Goal: Download file/media

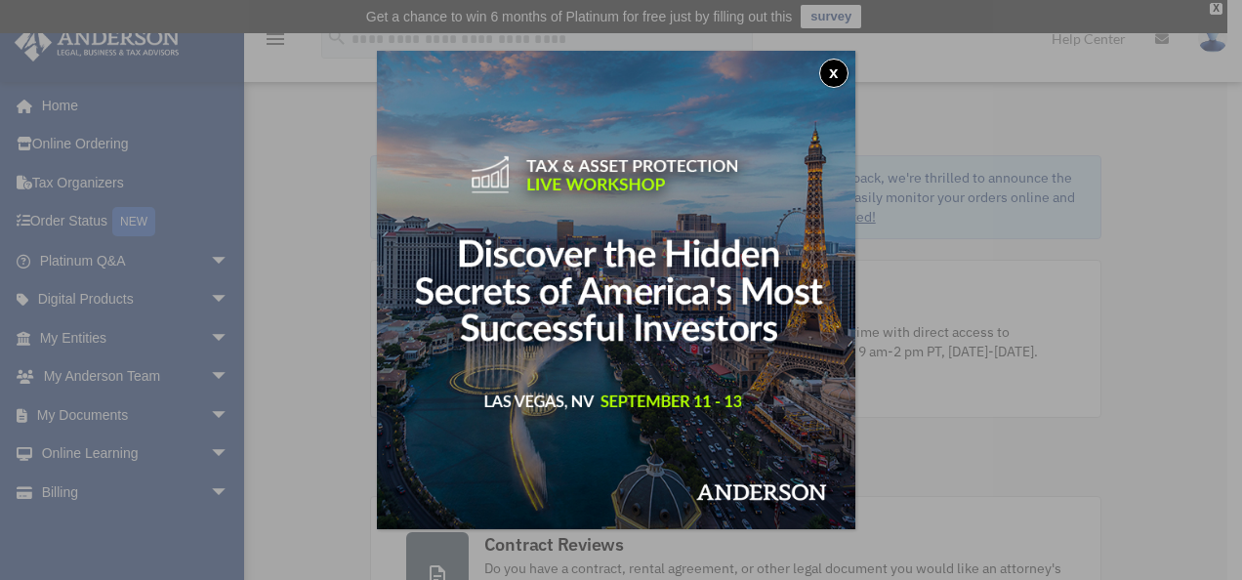
click at [840, 68] on button "x" at bounding box center [833, 73] width 29 height 29
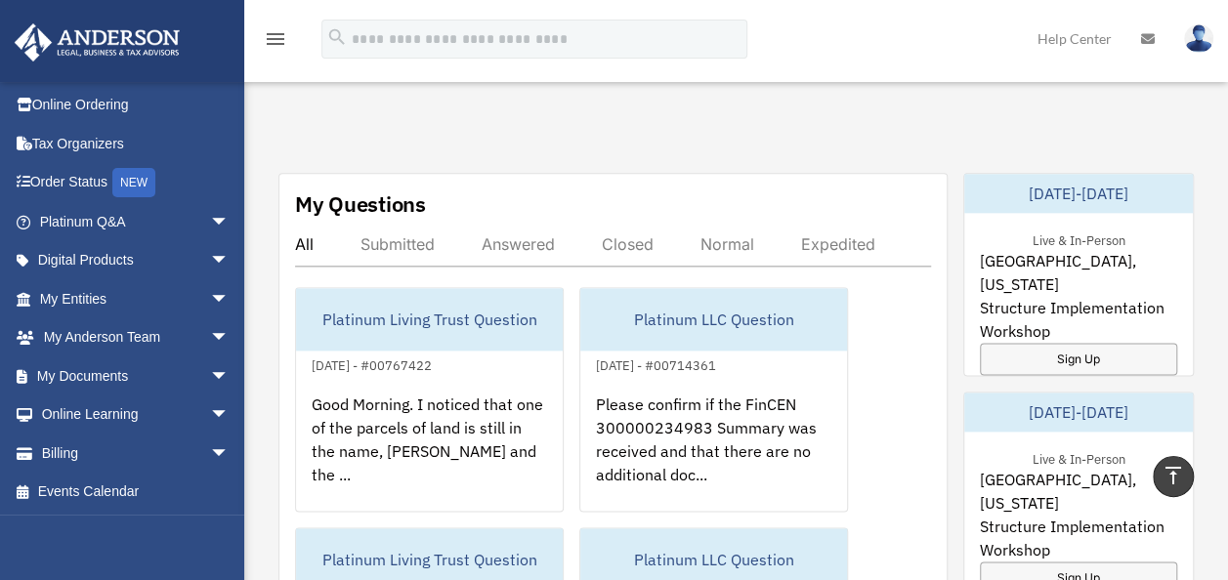
scroll to position [1074, 0]
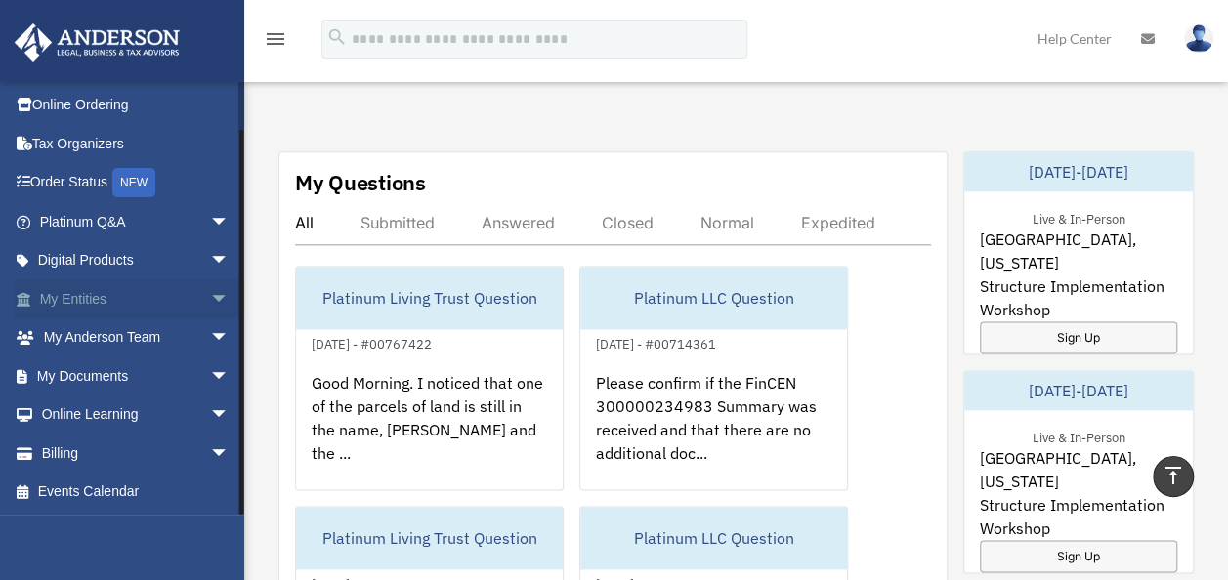
click at [210, 306] on span "arrow_drop_down" at bounding box center [229, 299] width 39 height 40
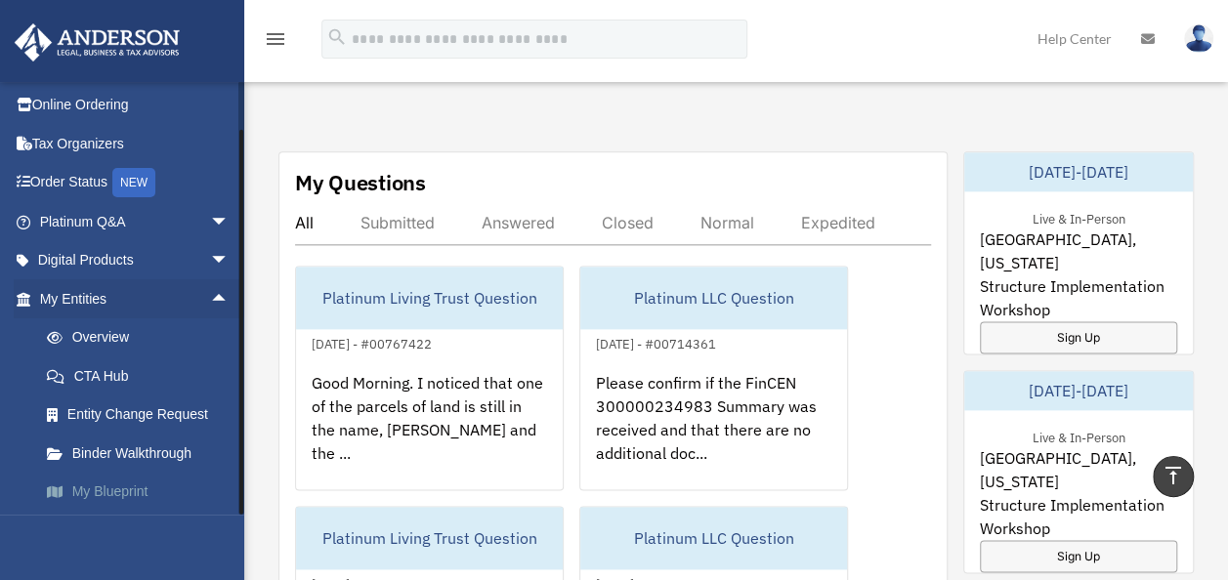
click at [133, 478] on link "My Blueprint" at bounding box center [142, 492] width 231 height 39
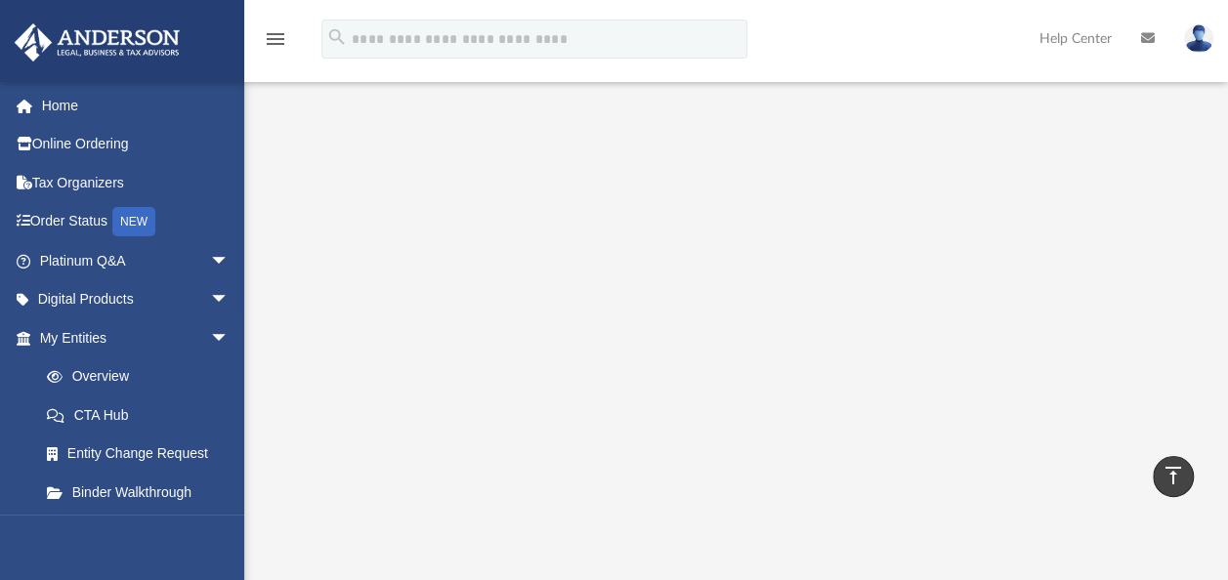
scroll to position [255, 0]
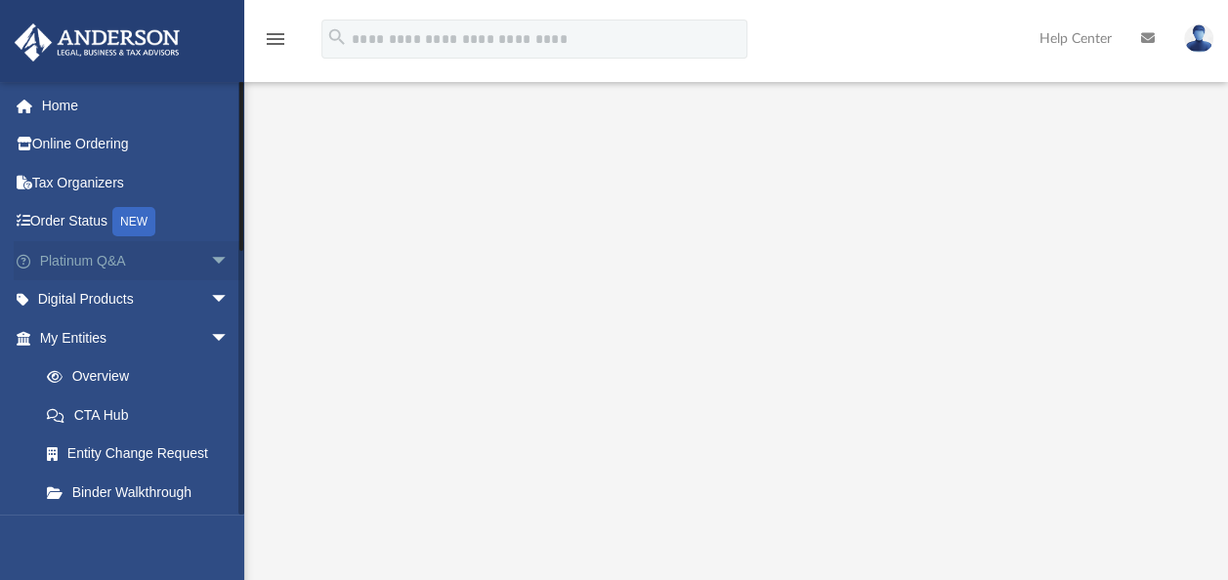
click at [210, 252] on span "arrow_drop_down" at bounding box center [229, 261] width 39 height 40
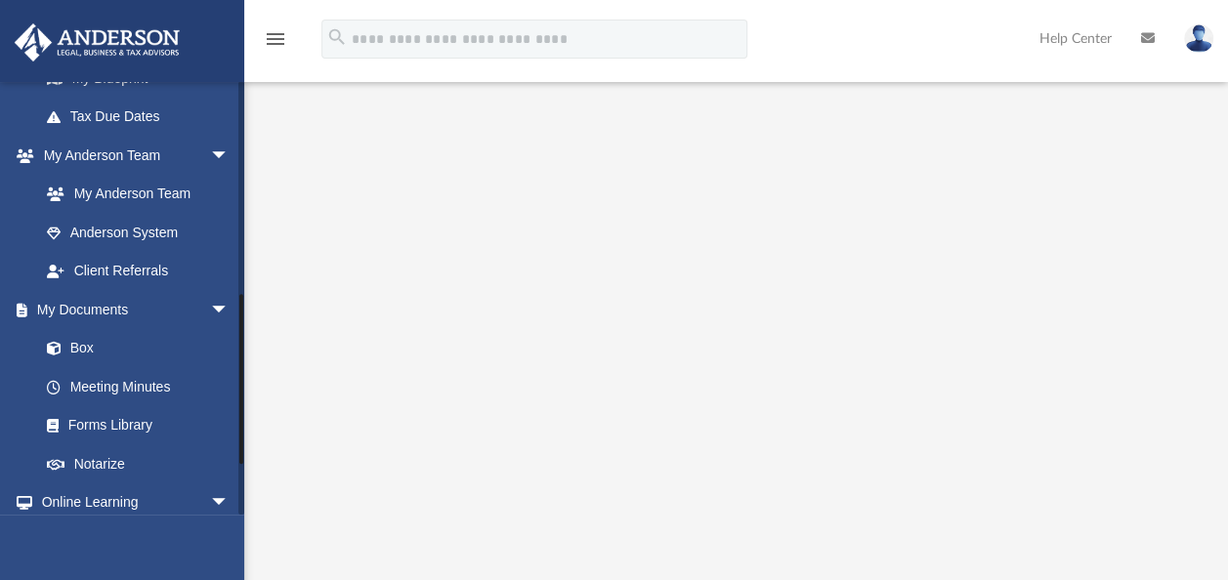
scroll to position [879, 0]
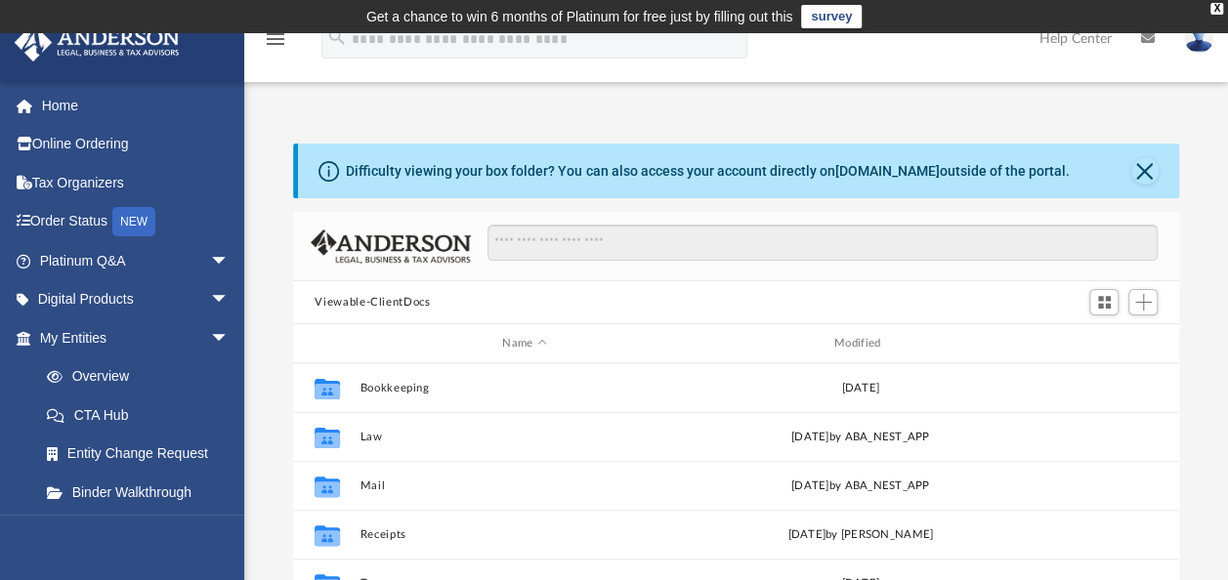
scroll to position [429, 869]
click at [1137, 176] on button "Close" at bounding box center [1144, 170] width 27 height 27
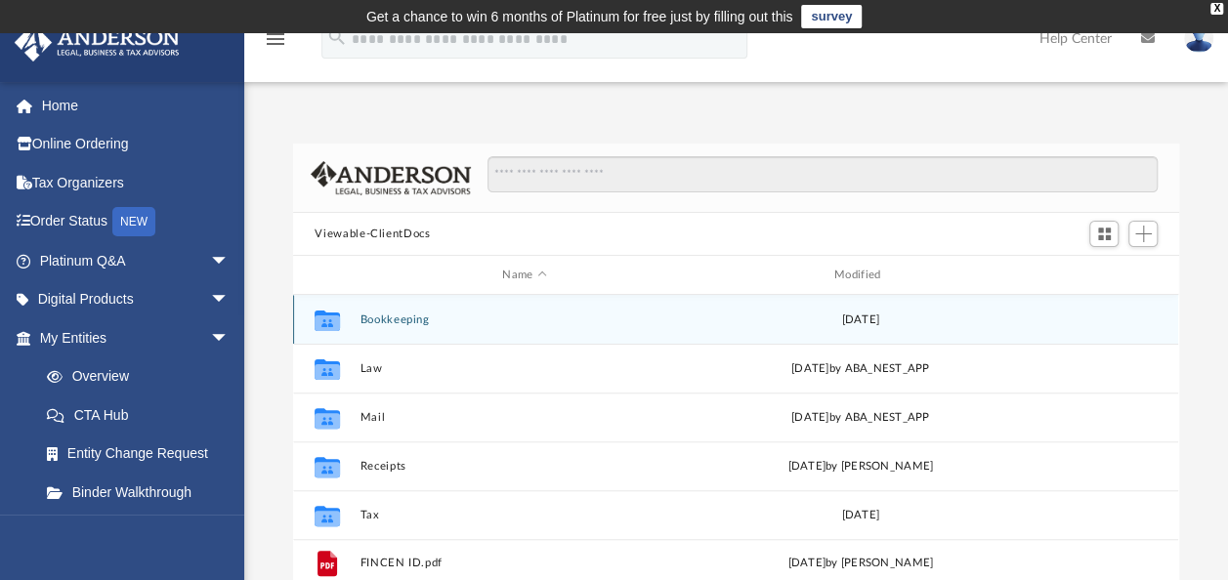
click at [418, 323] on button "Bookkeeping" at bounding box center [524, 319] width 328 height 13
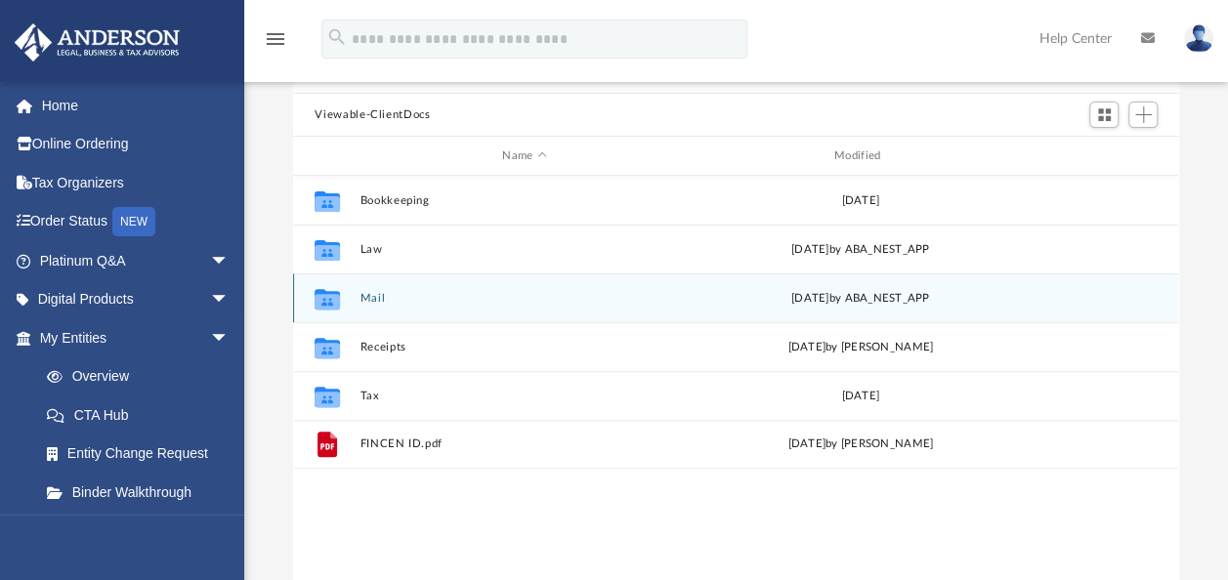
scroll to position [195, 0]
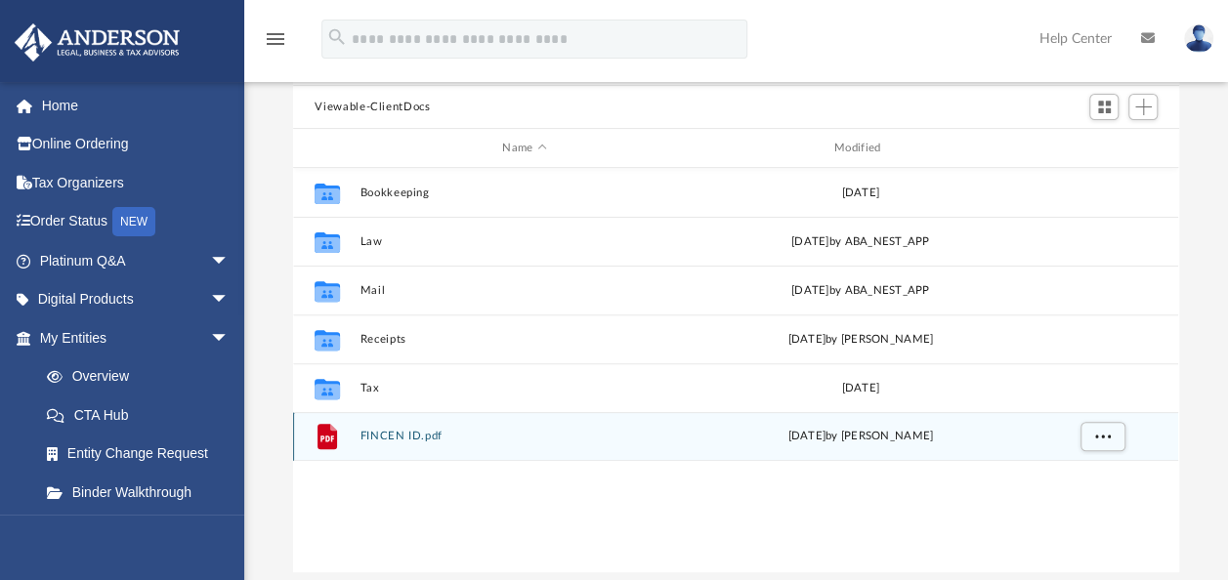
click at [392, 436] on button "FINCEN ID.pdf" at bounding box center [524, 436] width 328 height 13
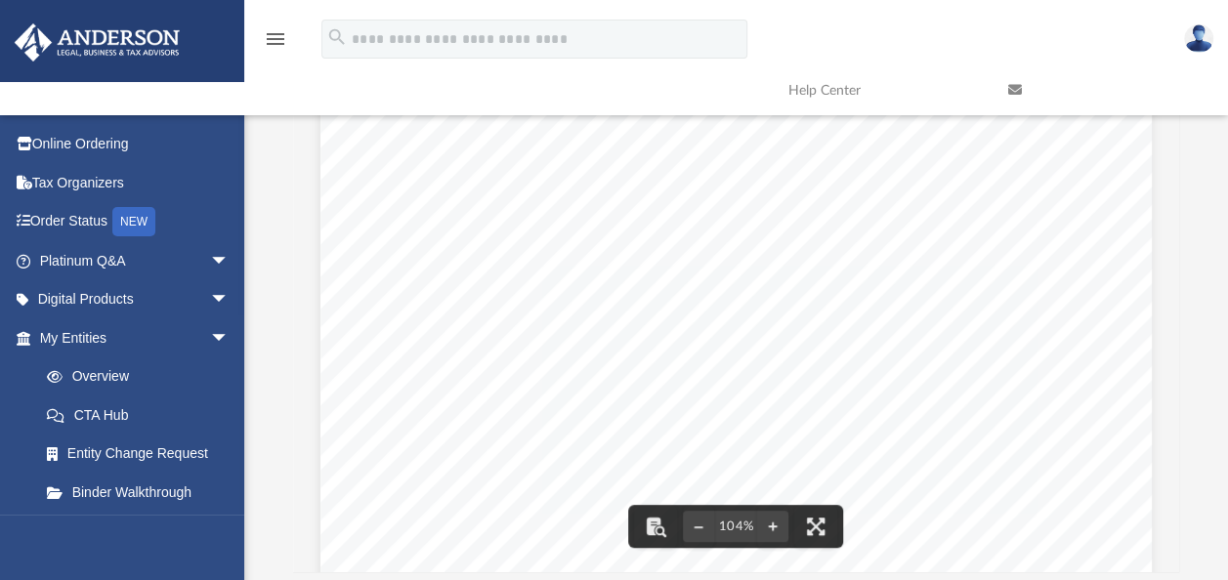
click at [664, 526] on button "File preview" at bounding box center [655, 526] width 43 height 43
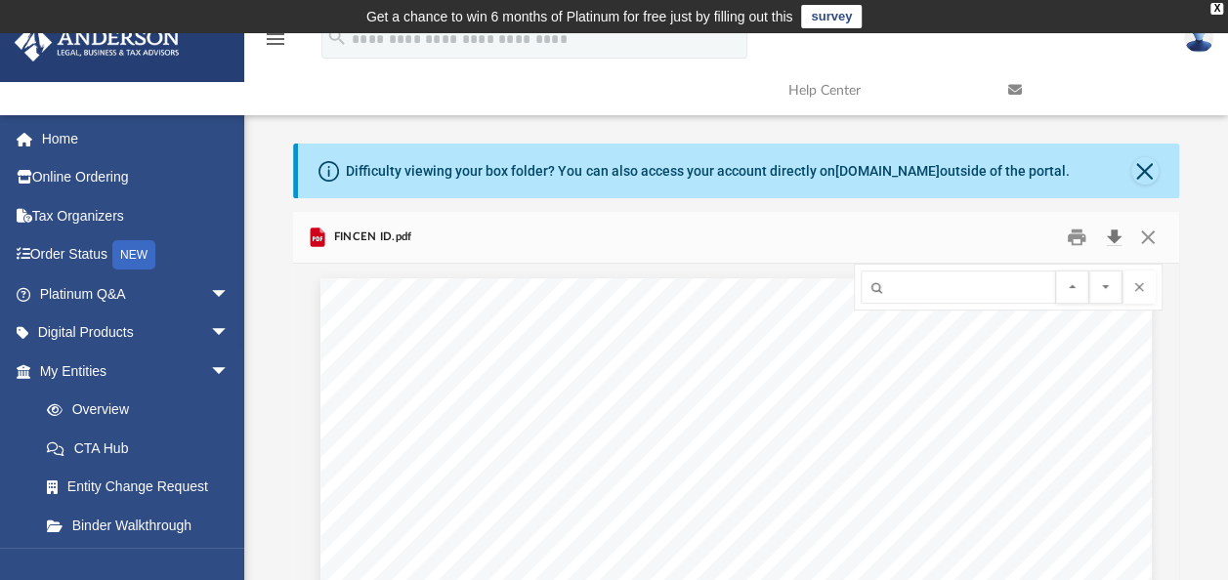
click at [1123, 234] on button "Download" at bounding box center [1113, 238] width 35 height 30
click at [1151, 234] on button "Close" at bounding box center [1147, 238] width 35 height 30
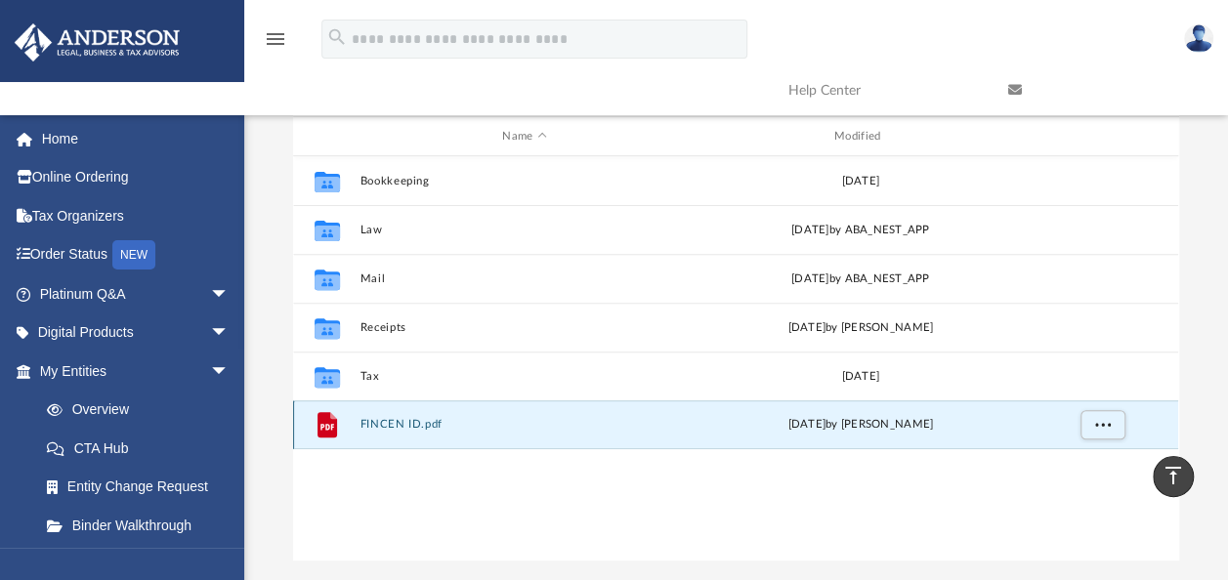
scroll to position [146, 0]
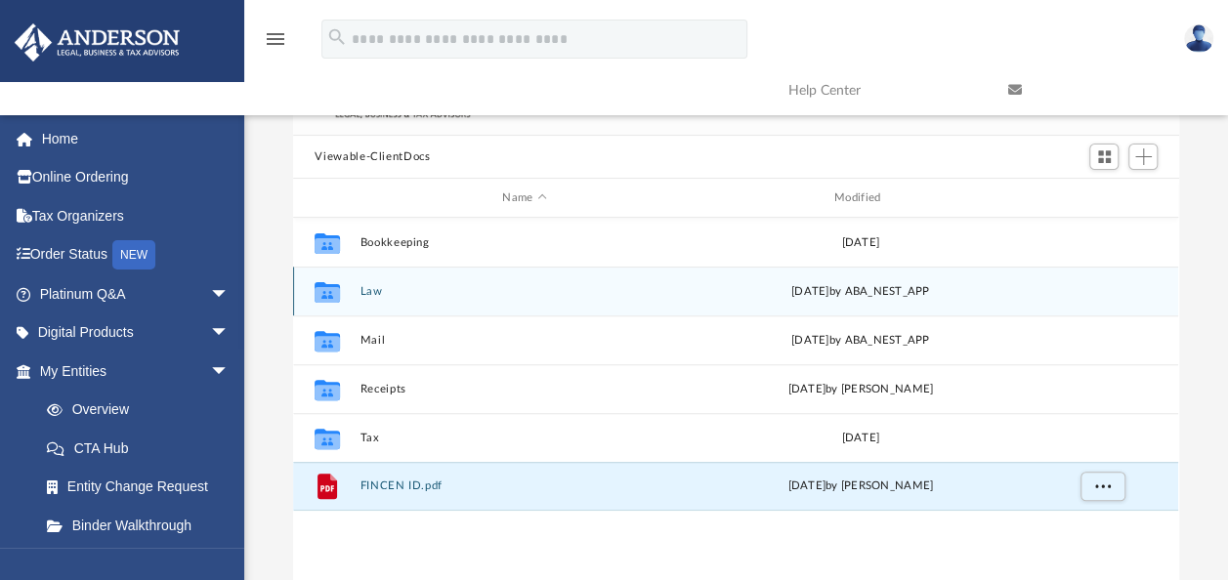
click at [377, 295] on button "Law" at bounding box center [524, 291] width 328 height 13
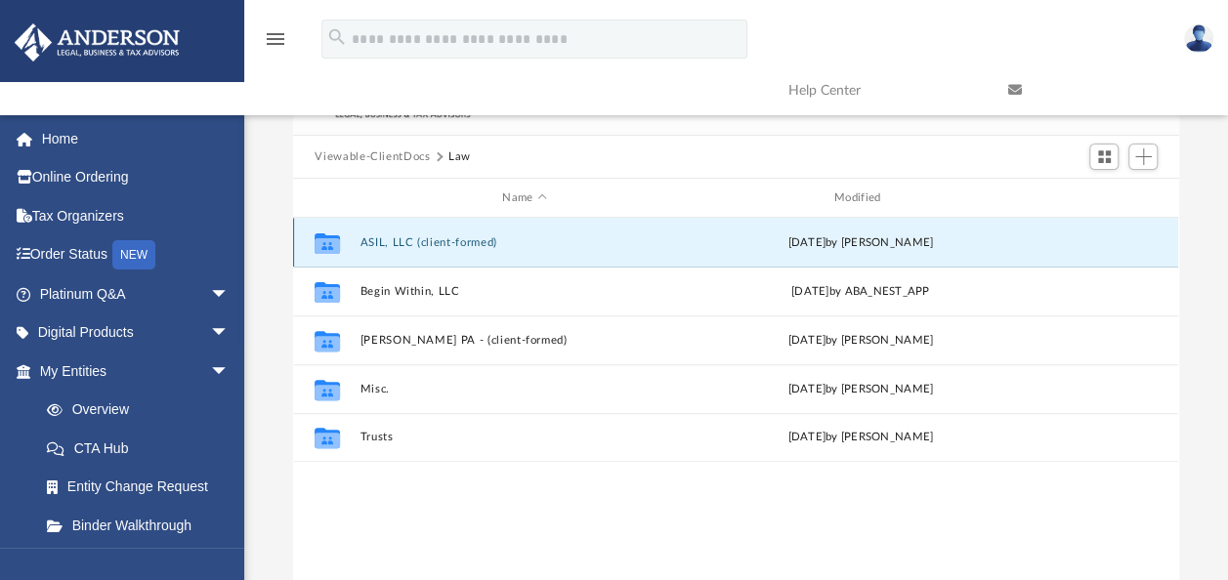
click at [387, 236] on button "ASIL, LLC (client-formed)" at bounding box center [524, 242] width 328 height 13
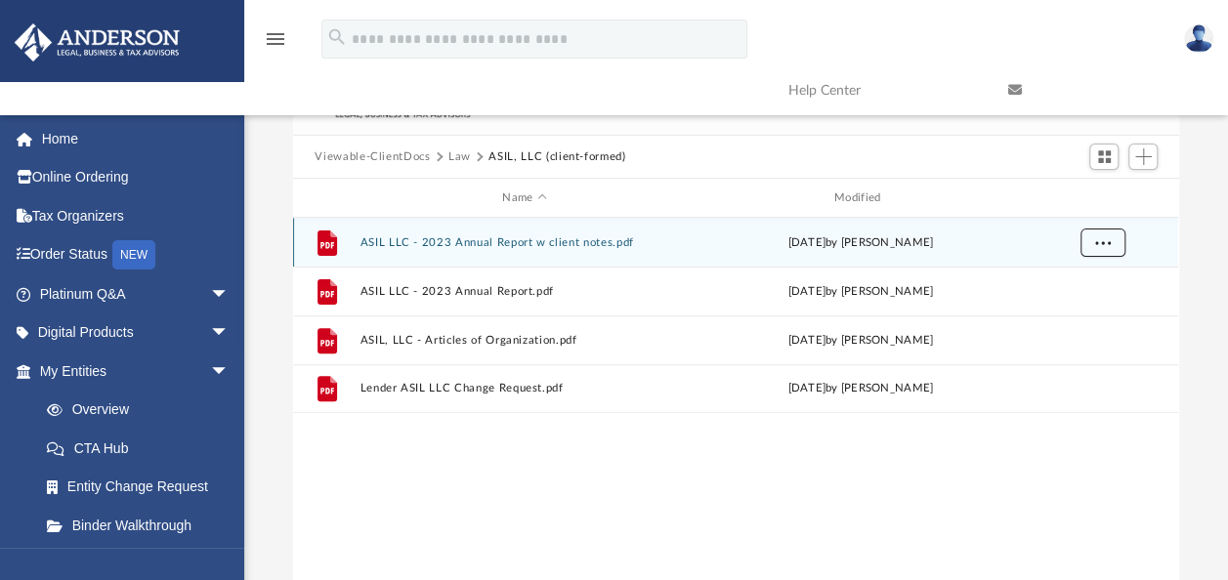
click at [1113, 244] on button "More options" at bounding box center [1102, 243] width 45 height 29
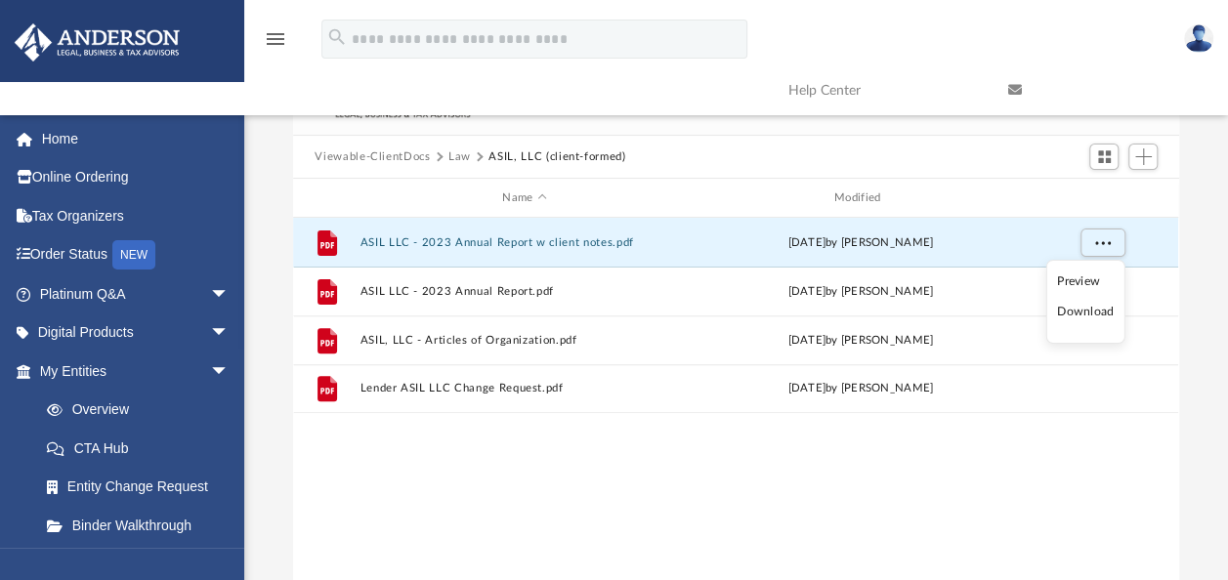
click at [1205, 315] on div "Difficulty viewing your box folder? You can also access your account directly o…" at bounding box center [735, 310] width 983 height 624
click at [1106, 251] on button "More options" at bounding box center [1102, 243] width 45 height 29
click at [1074, 312] on li "Download" at bounding box center [1085, 312] width 57 height 21
click at [603, 240] on button "ASIL LLC - 2023 Annual Report w client notes.pdf" at bounding box center [524, 242] width 328 height 13
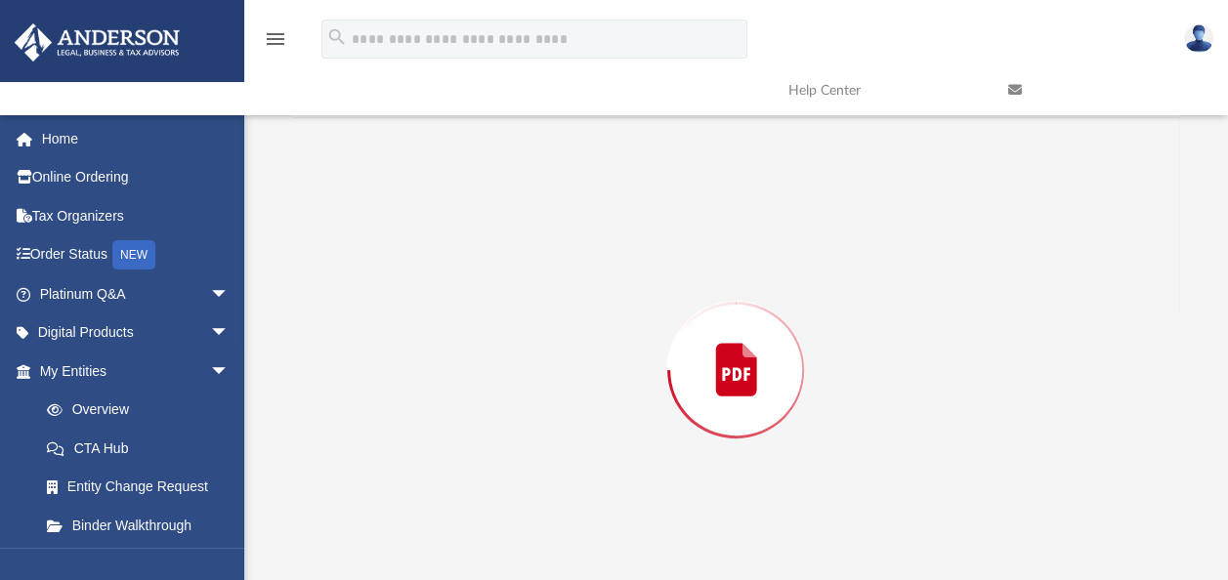
scroll to position [187, 0]
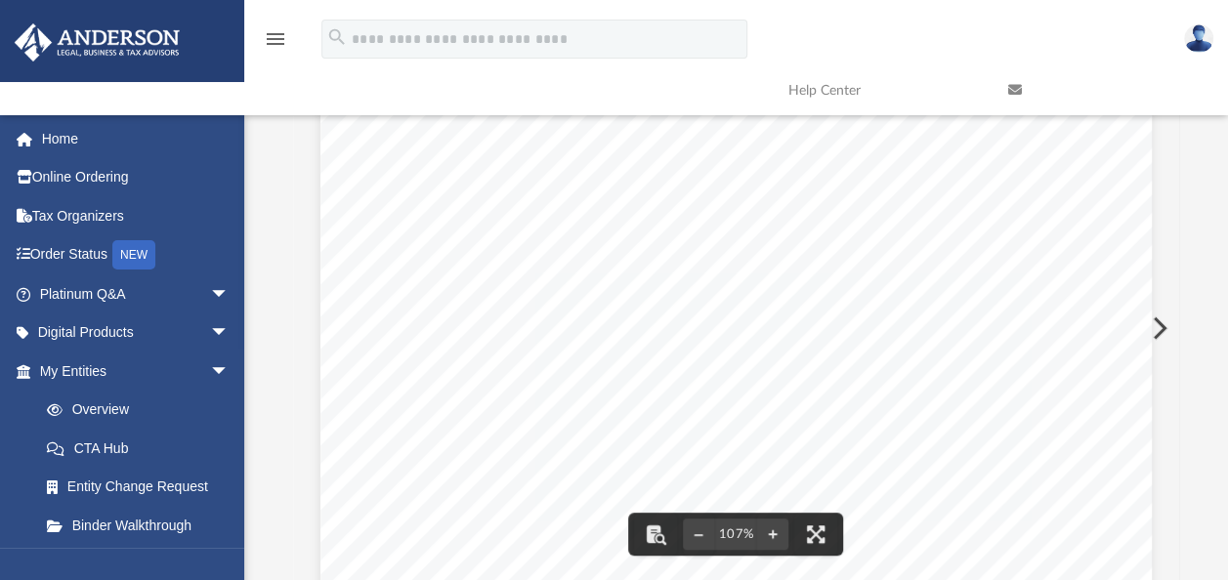
click at [1180, 266] on div "Difficulty viewing your box folder? You can also access your account directly o…" at bounding box center [735, 268] width 983 height 624
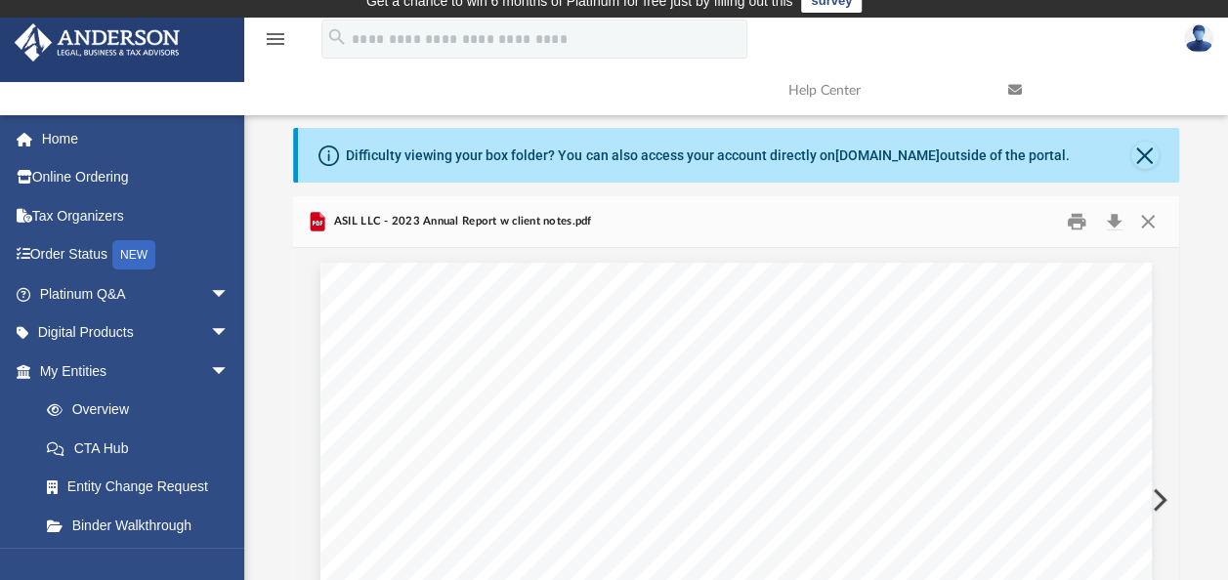
scroll to position [0, 0]
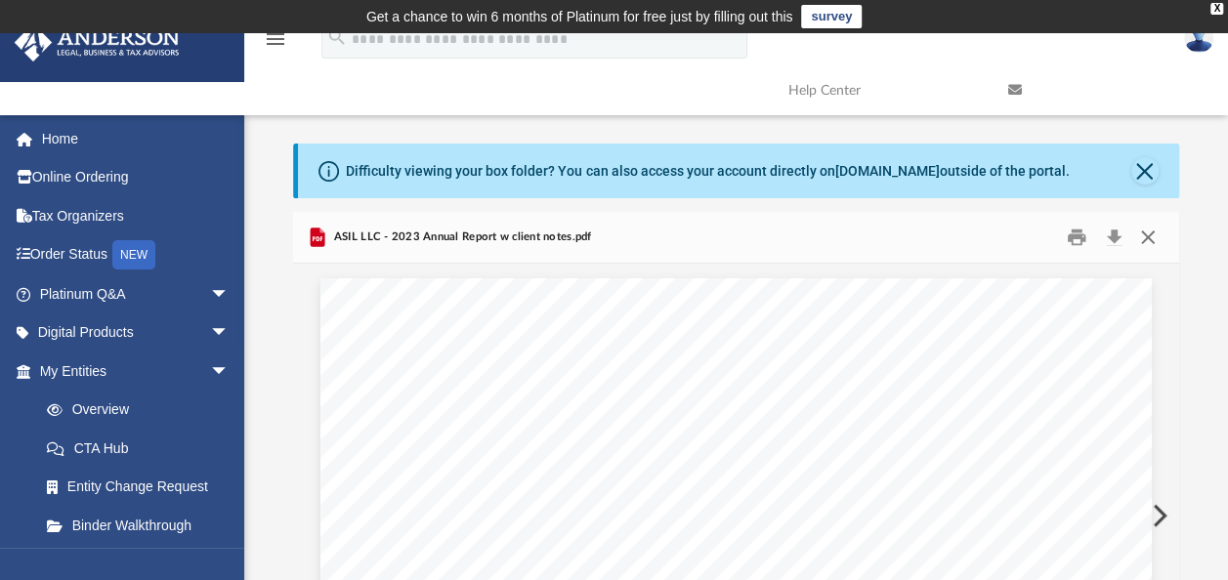
click at [1142, 235] on button "Close" at bounding box center [1147, 238] width 35 height 30
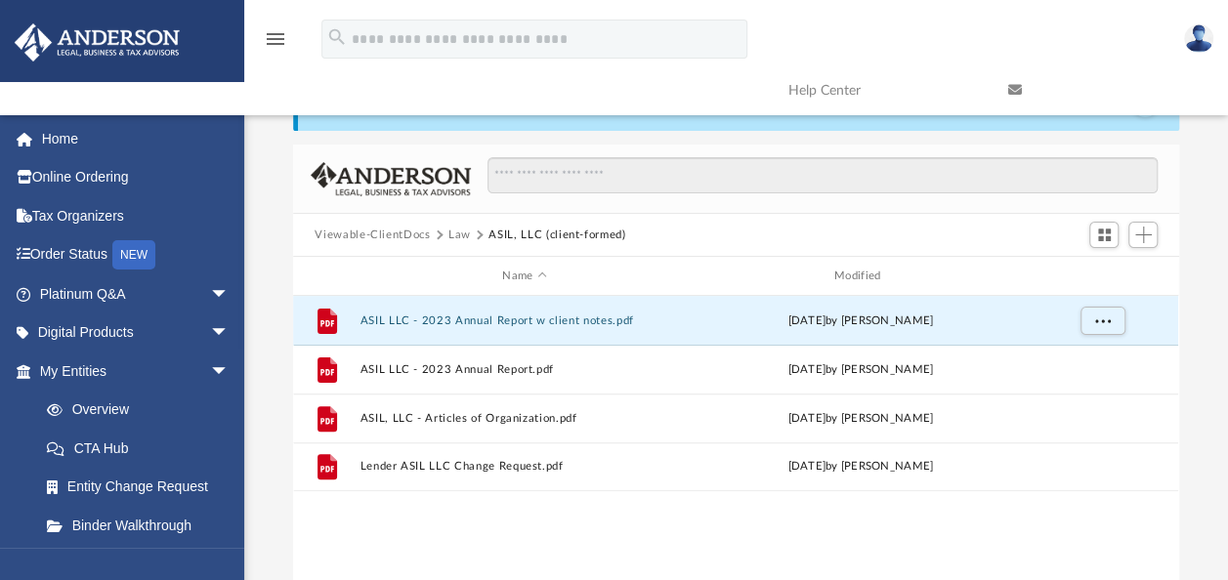
scroll to position [98, 0]
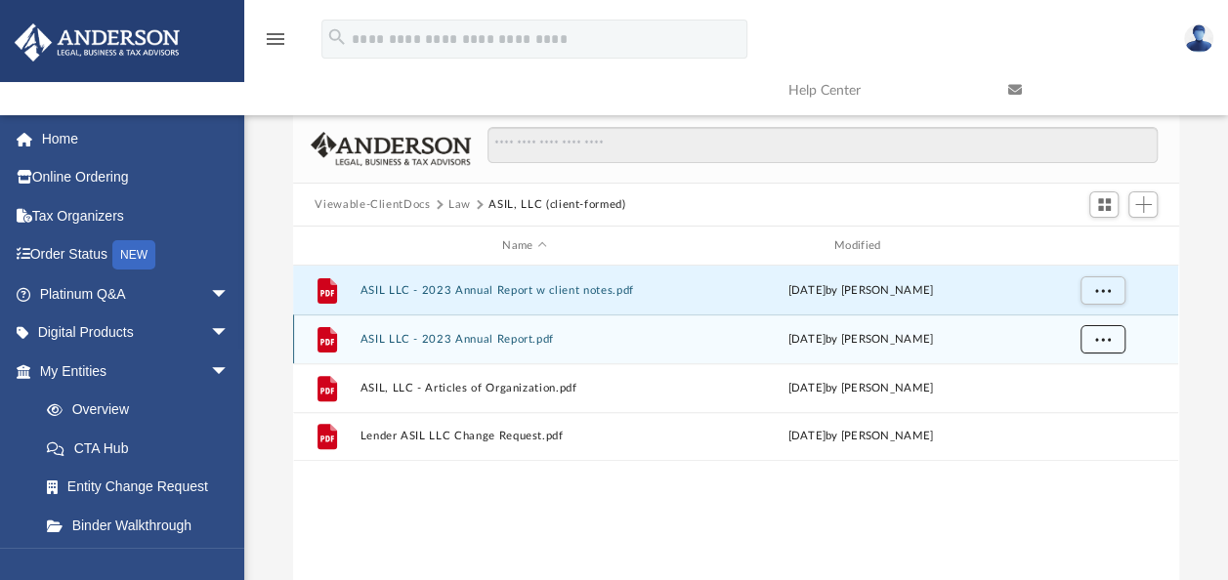
click at [1100, 336] on span "More options" at bounding box center [1103, 338] width 16 height 11
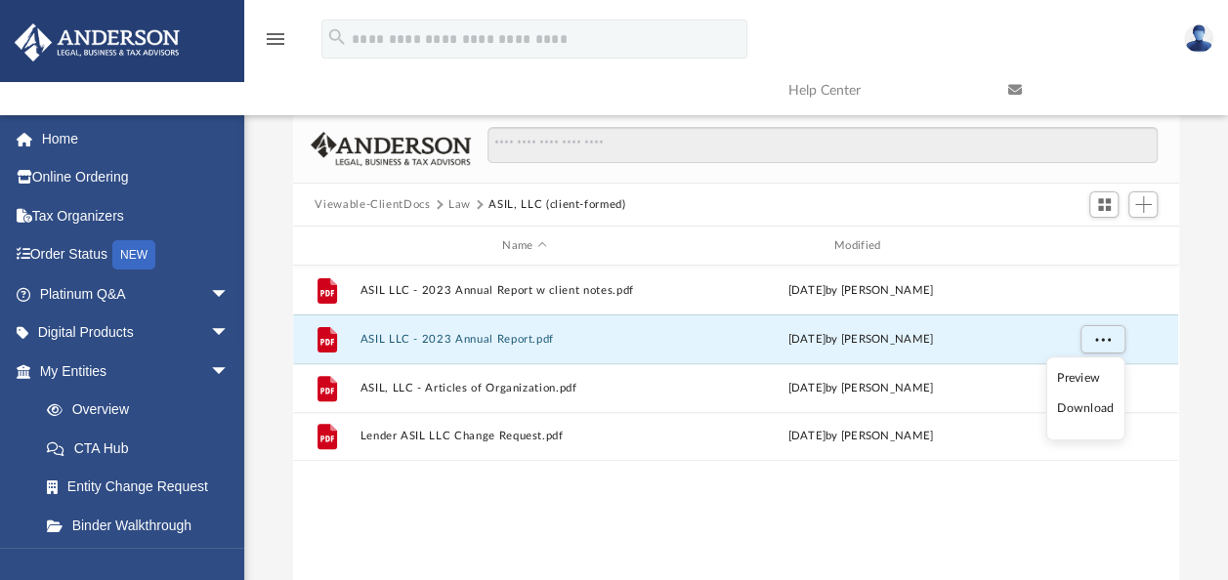
click at [1086, 406] on li "Download" at bounding box center [1085, 409] width 57 height 21
click at [559, 499] on div "File ASIL LLC - 2023 Annual Report w client notes.pdf Wed Aug 30 2023 by Brian …" at bounding box center [735, 468] width 885 height 405
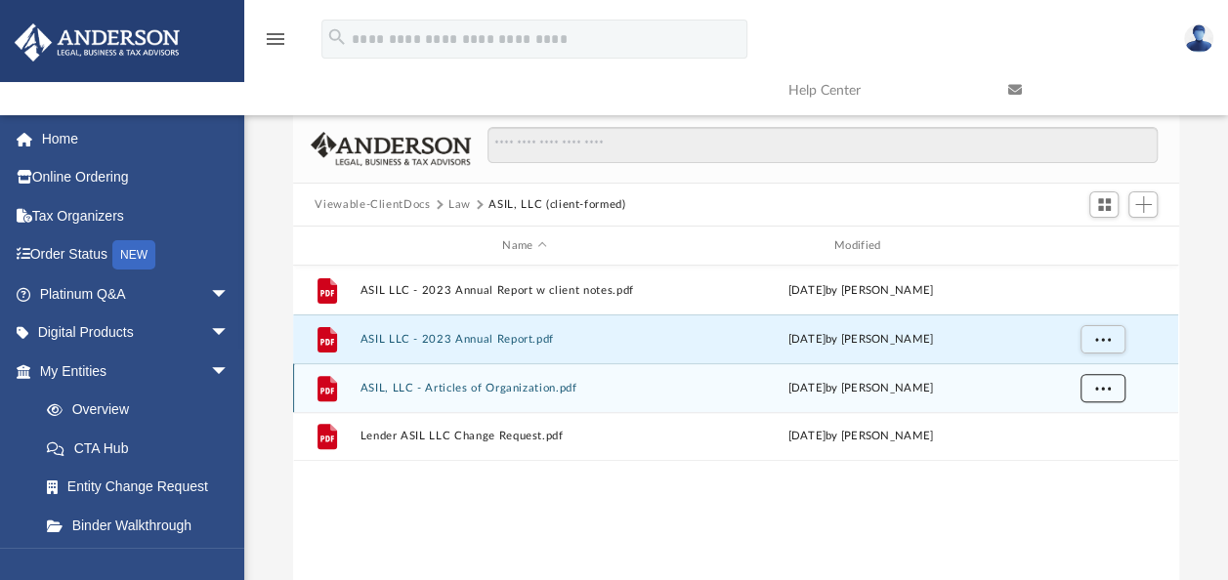
click at [1106, 389] on span "More options" at bounding box center [1103, 387] width 16 height 11
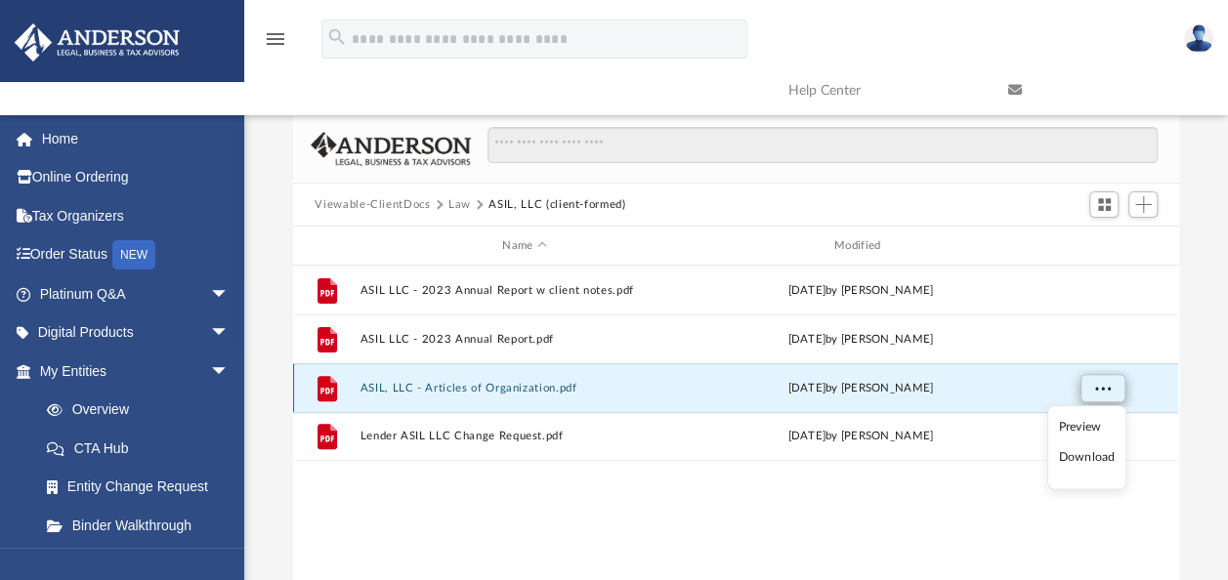
scroll to position [195, 0]
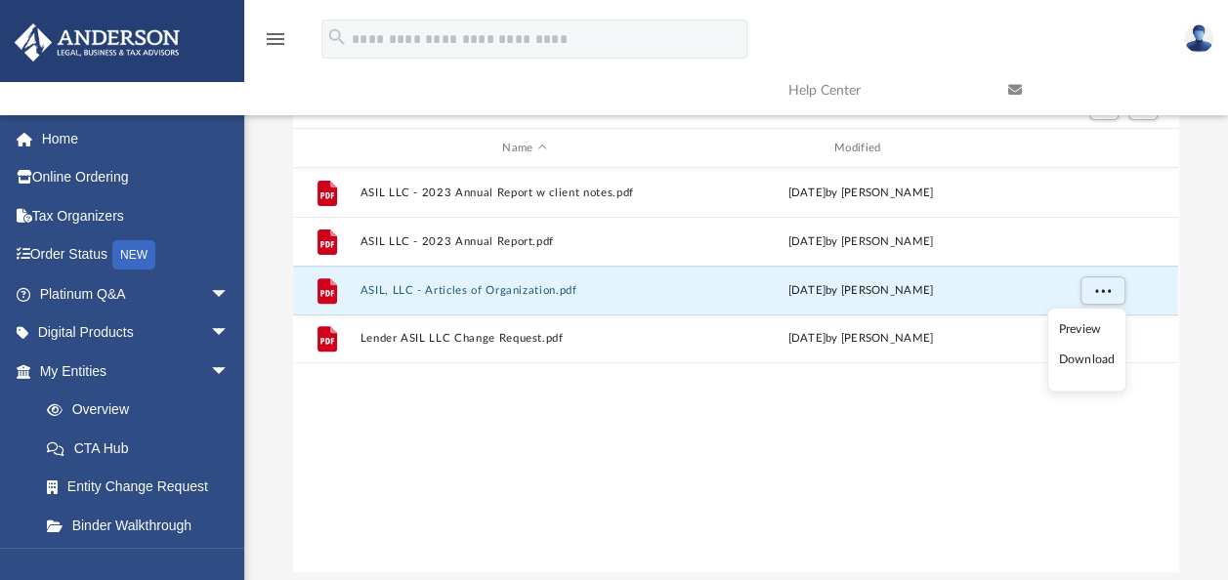
click at [1095, 359] on li "Download" at bounding box center [1086, 361] width 57 height 21
click at [613, 445] on div "File ASIL LLC - 2023 Annual Report w client notes.pdf Wed Aug 30 2023 by Brian …" at bounding box center [735, 370] width 885 height 405
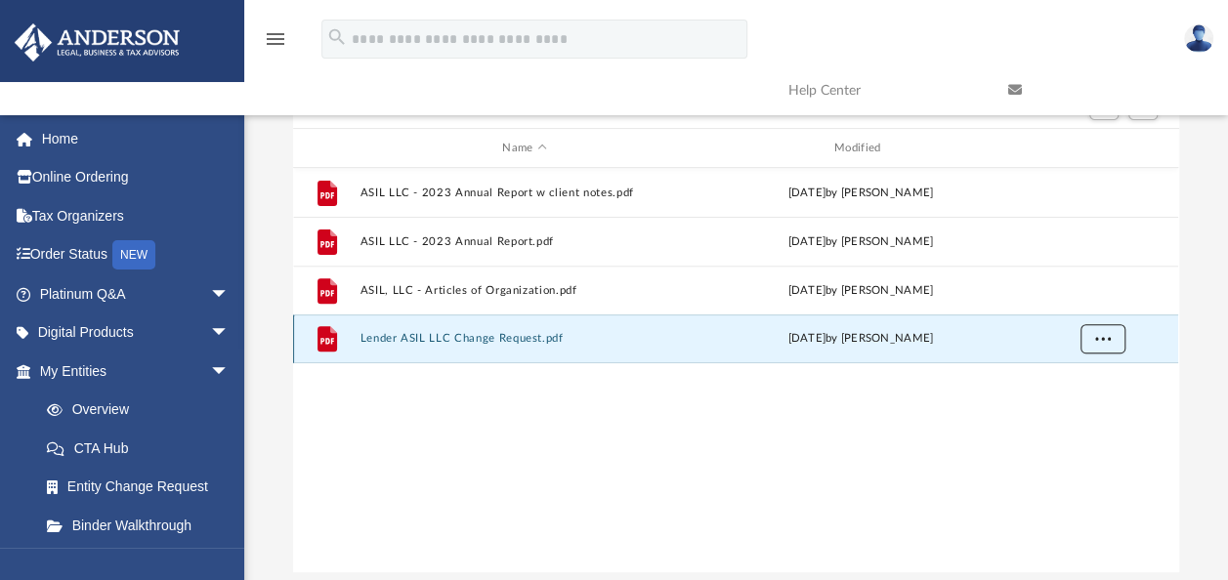
click at [1105, 336] on span "More options" at bounding box center [1103, 338] width 16 height 11
click at [1090, 410] on li "Download" at bounding box center [1085, 408] width 57 height 21
click at [525, 443] on div "File ASIL LLC - 2023 Annual Report w client notes.pdf Wed Aug 30 2023 by Brian …" at bounding box center [735, 370] width 885 height 405
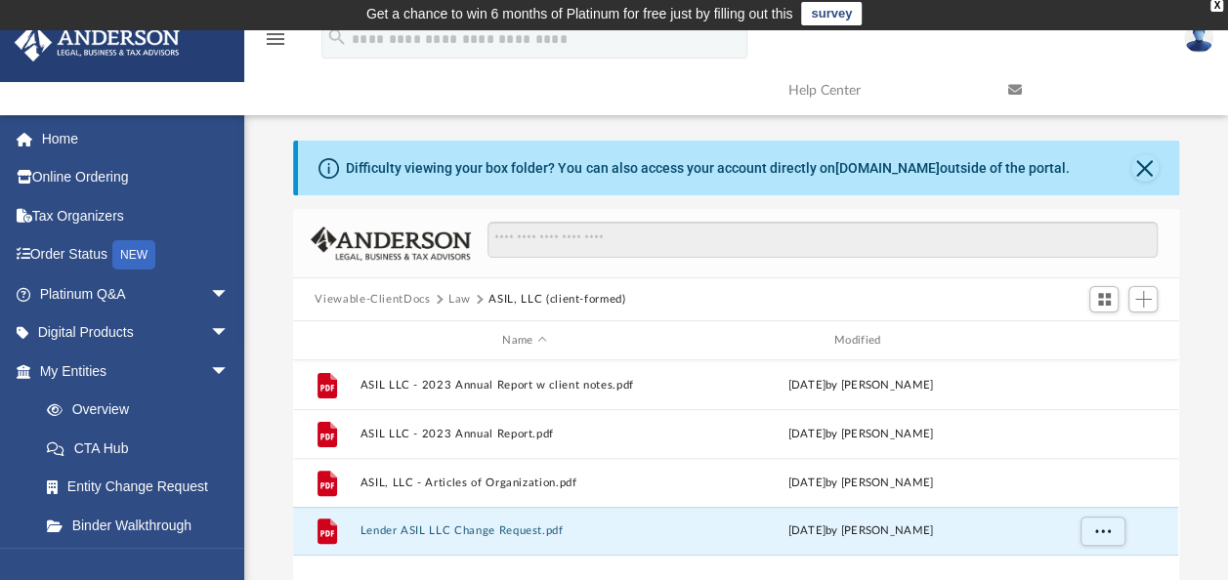
scroll to position [0, 0]
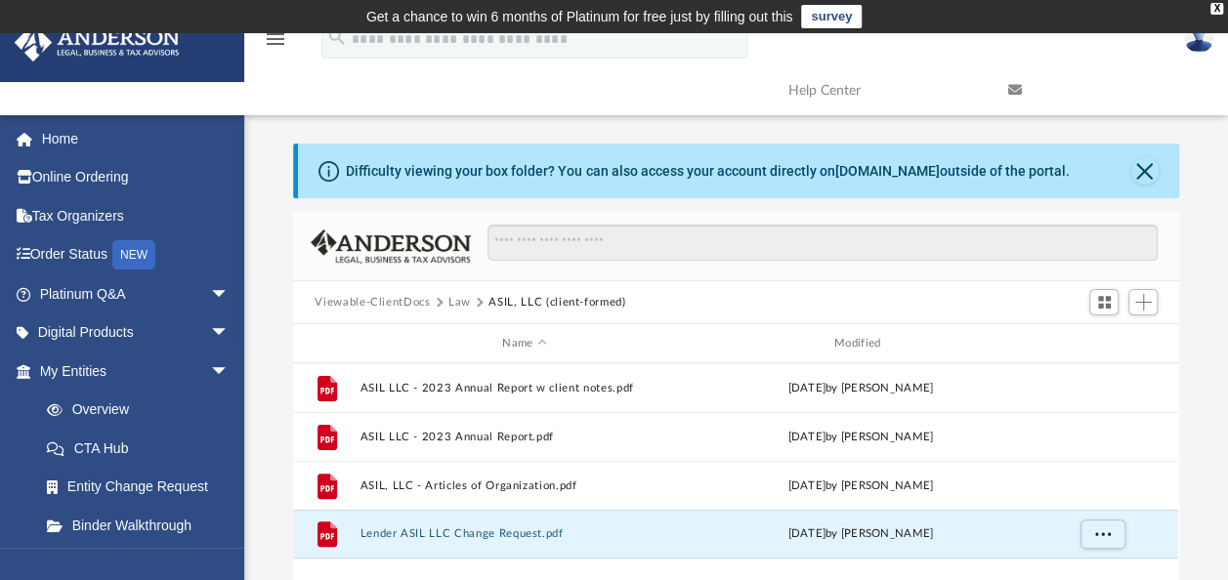
click at [458, 300] on button "Law" at bounding box center [459, 303] width 22 height 18
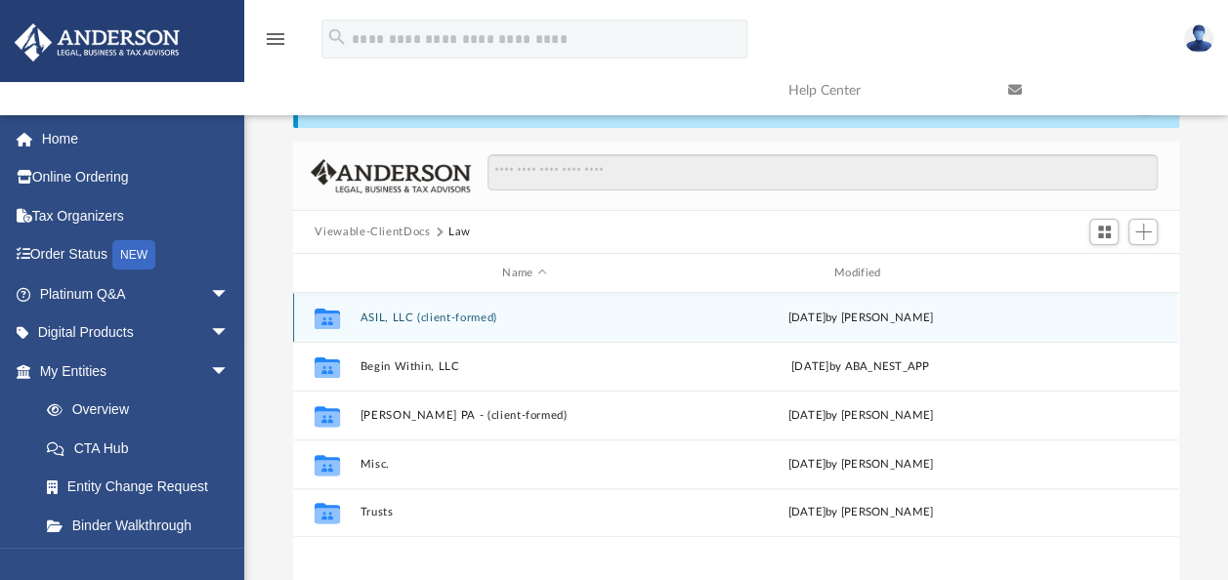
scroll to position [98, 0]
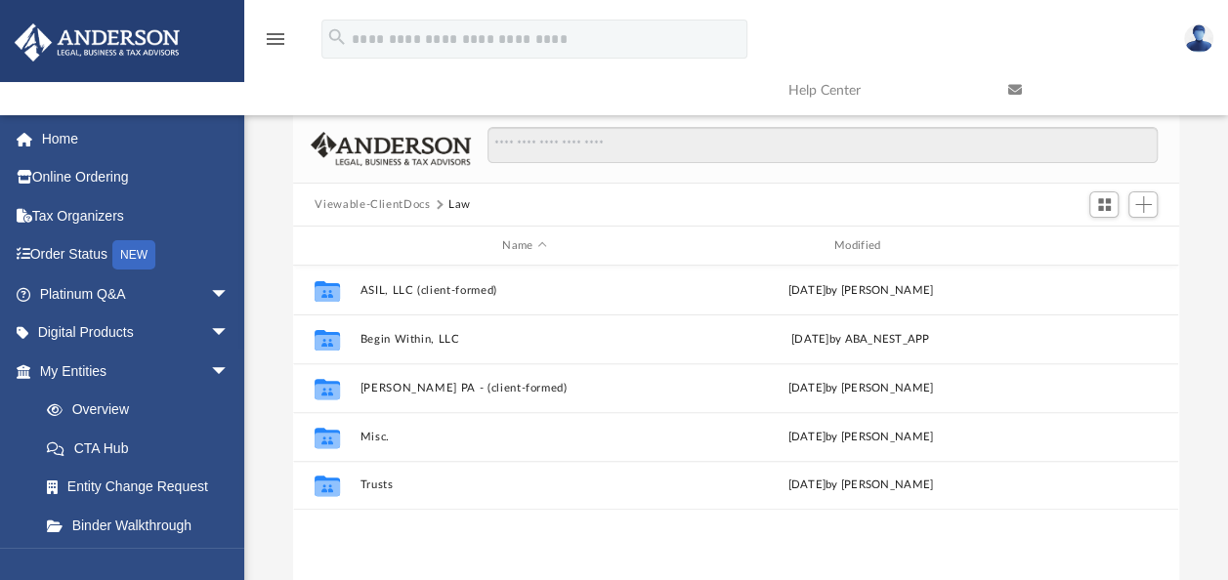
click at [365, 196] on button "Viewable-ClientDocs" at bounding box center [371, 205] width 115 height 18
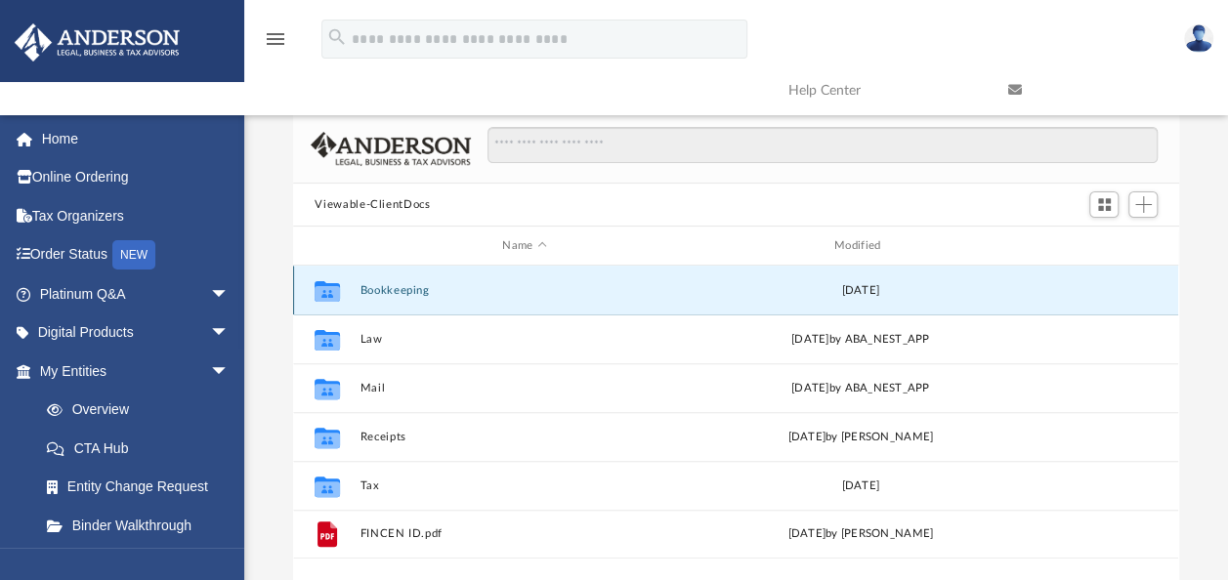
click at [404, 285] on button "Bookkeeping" at bounding box center [524, 290] width 328 height 13
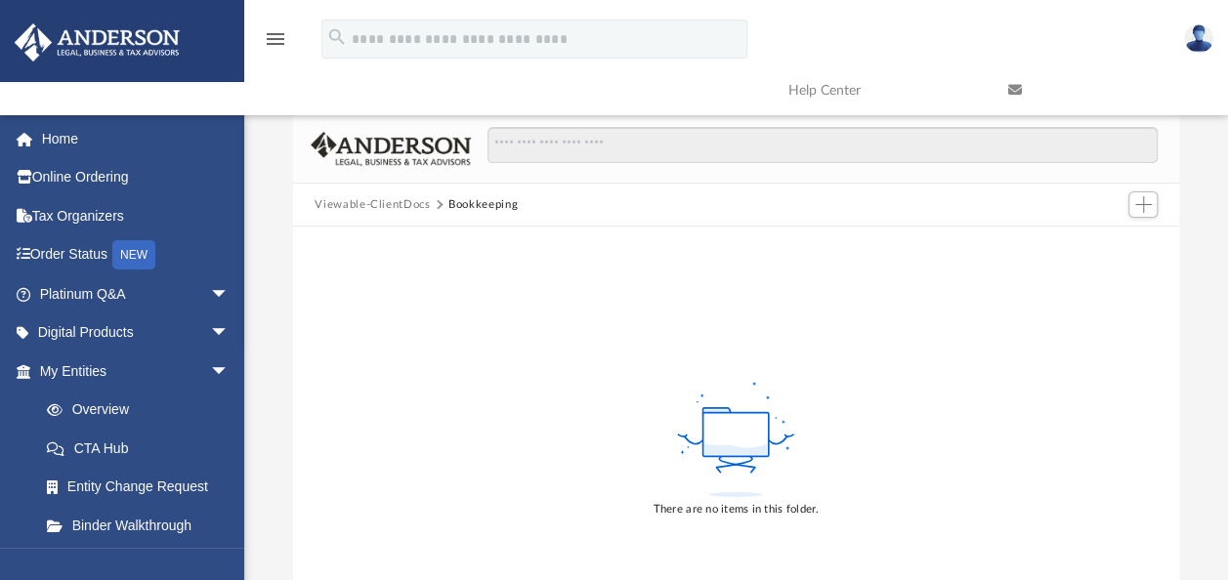
click at [389, 209] on button "Viewable-ClientDocs" at bounding box center [371, 205] width 115 height 18
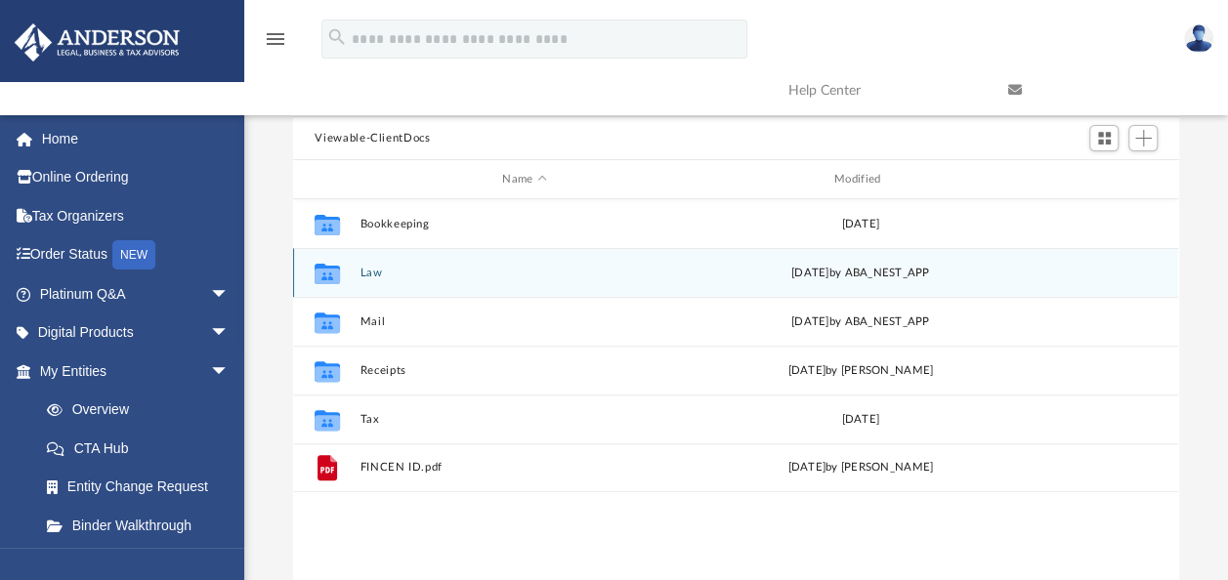
scroll to position [195, 0]
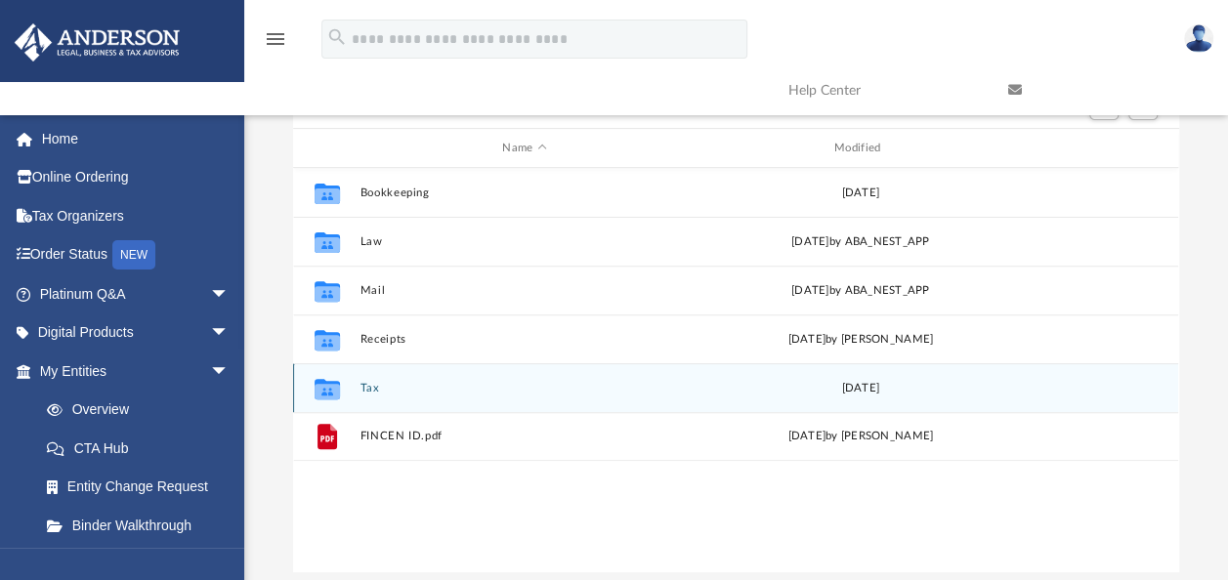
click at [368, 385] on button "Tax" at bounding box center [524, 388] width 328 height 13
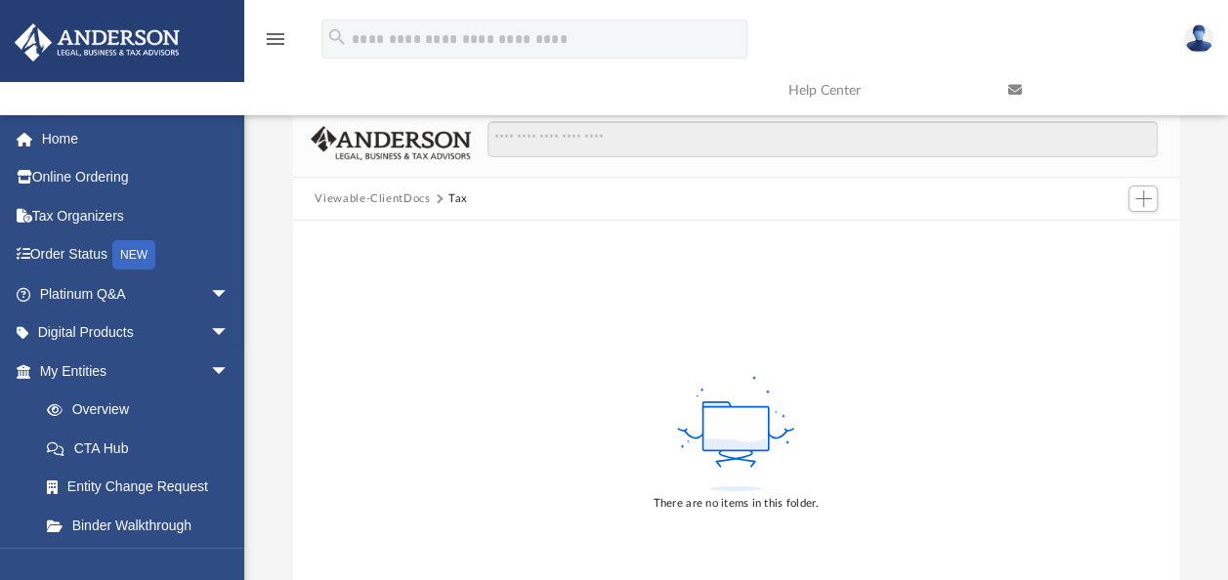
scroll to position [0, 0]
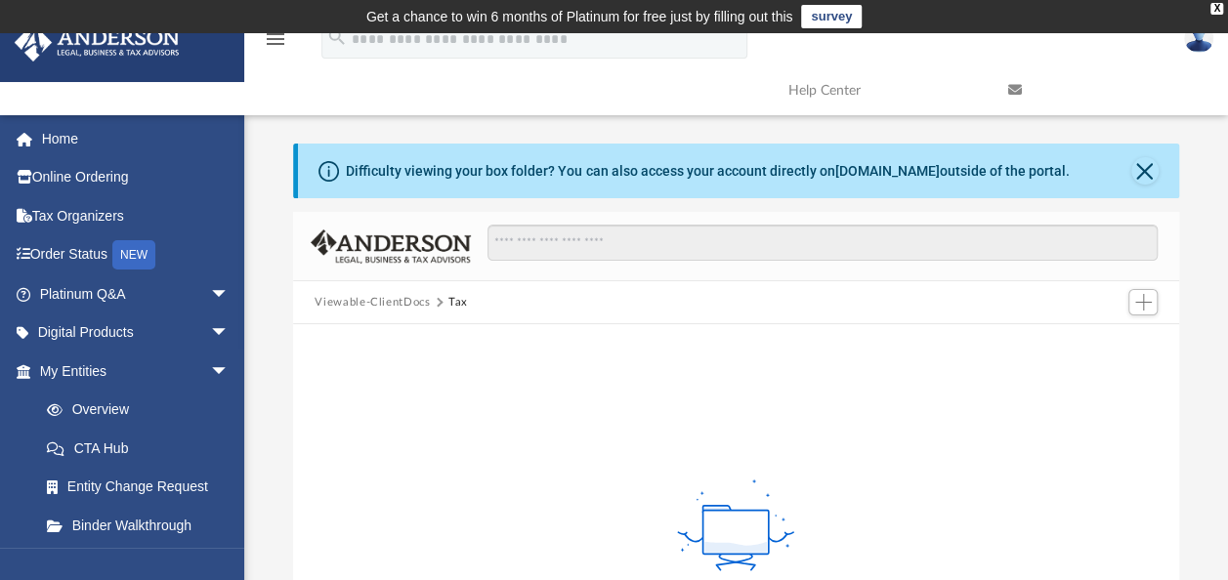
click at [417, 307] on button "Viewable-ClientDocs" at bounding box center [371, 303] width 115 height 18
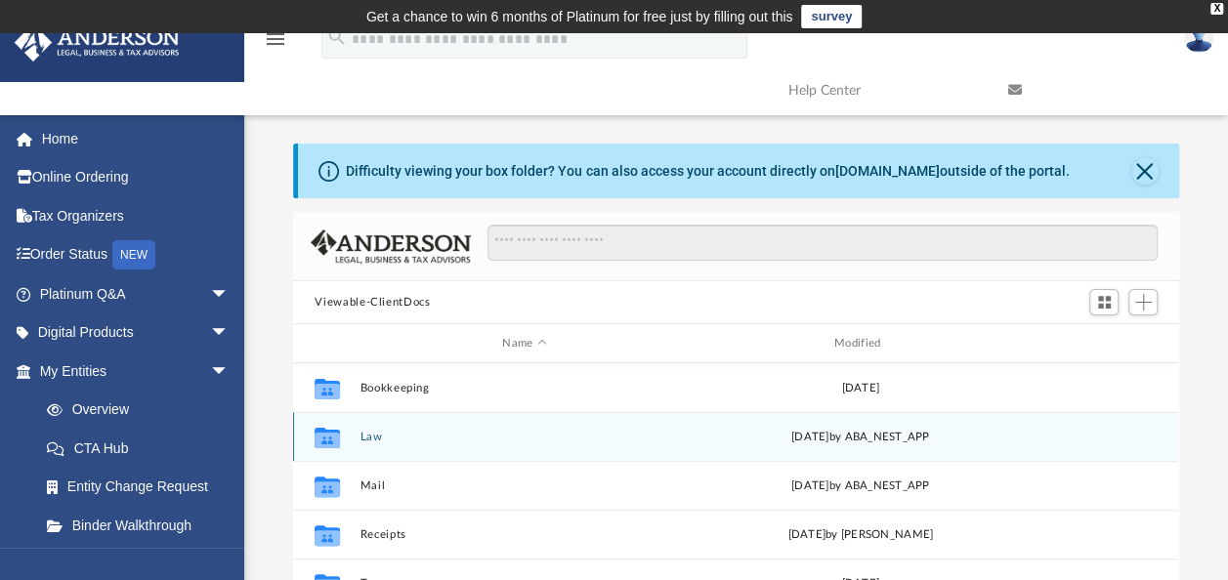
click at [351, 445] on div "Collaborated Folder" at bounding box center [327, 436] width 49 height 31
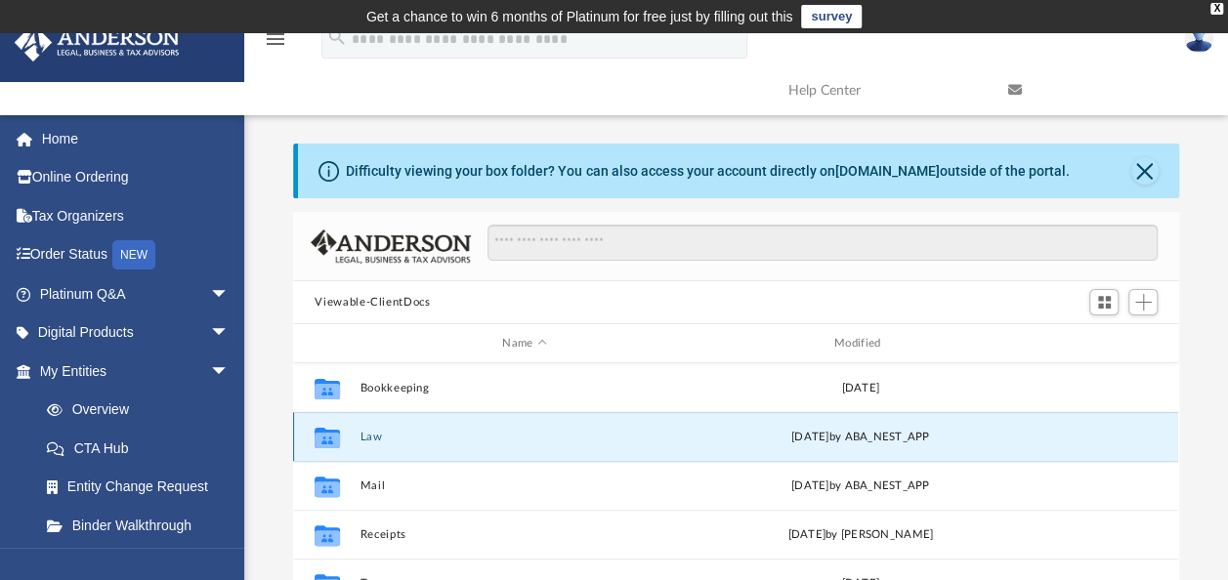
click at [360, 439] on button "Law" at bounding box center [524, 437] width 328 height 13
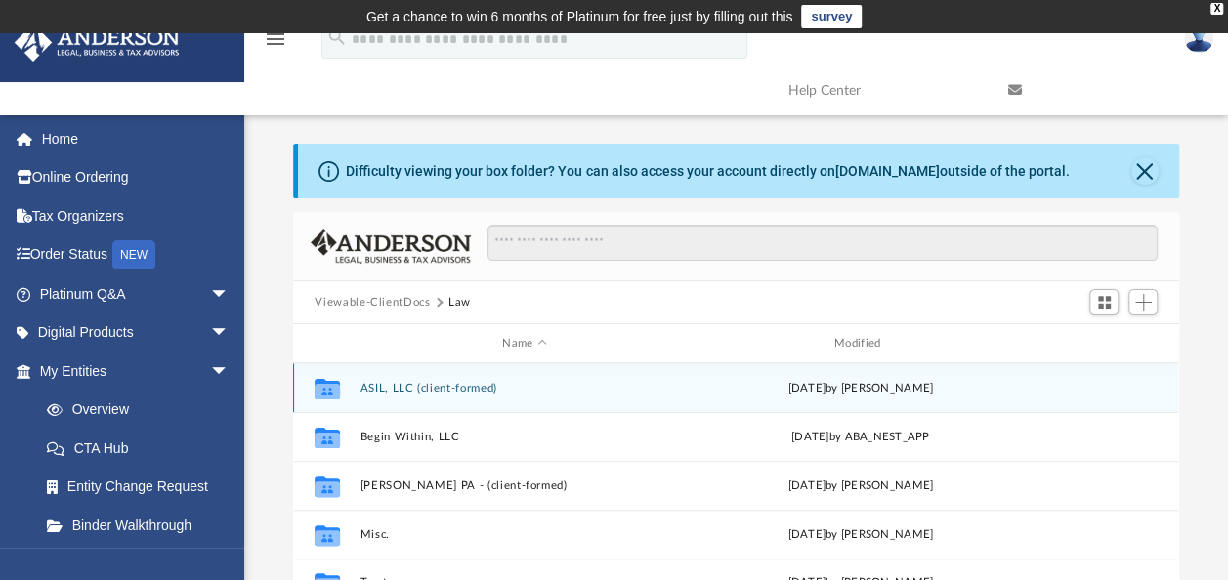
click at [395, 382] on button "ASIL, LLC (client-formed)" at bounding box center [524, 388] width 328 height 13
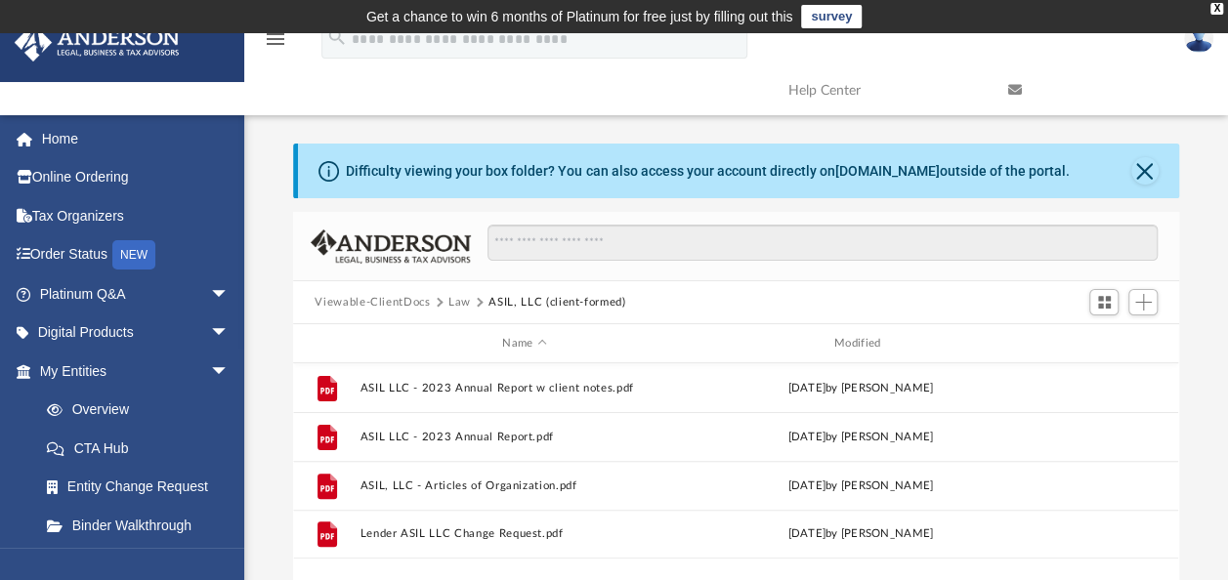
click at [465, 303] on button "Law" at bounding box center [459, 303] width 22 height 18
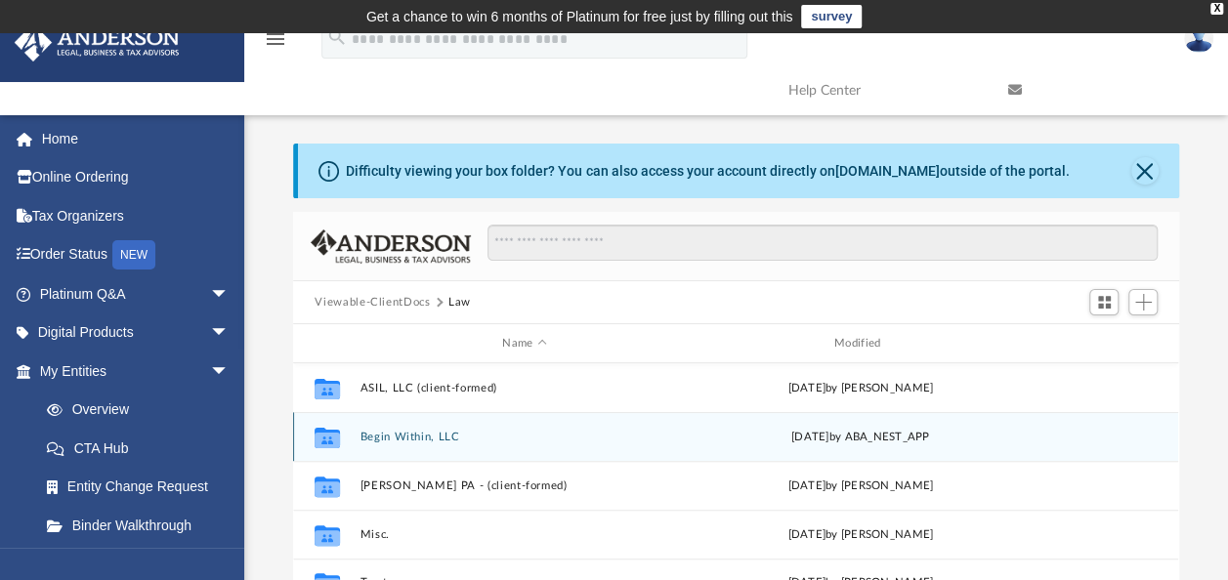
click at [433, 437] on button "Begin Within, LLC" at bounding box center [524, 437] width 328 height 13
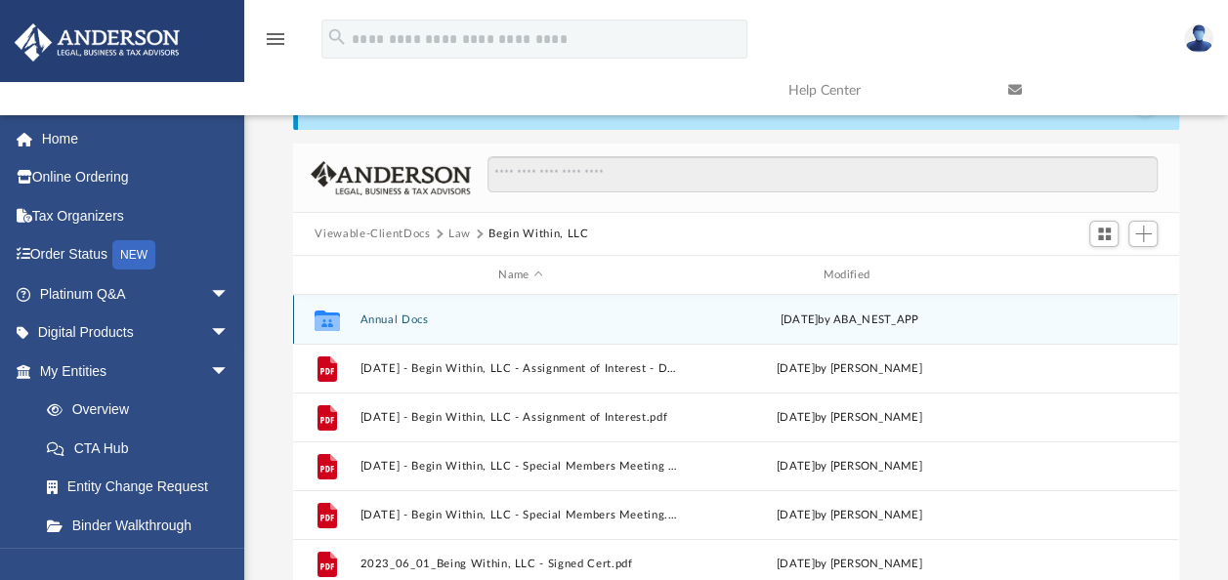
scroll to position [98, 0]
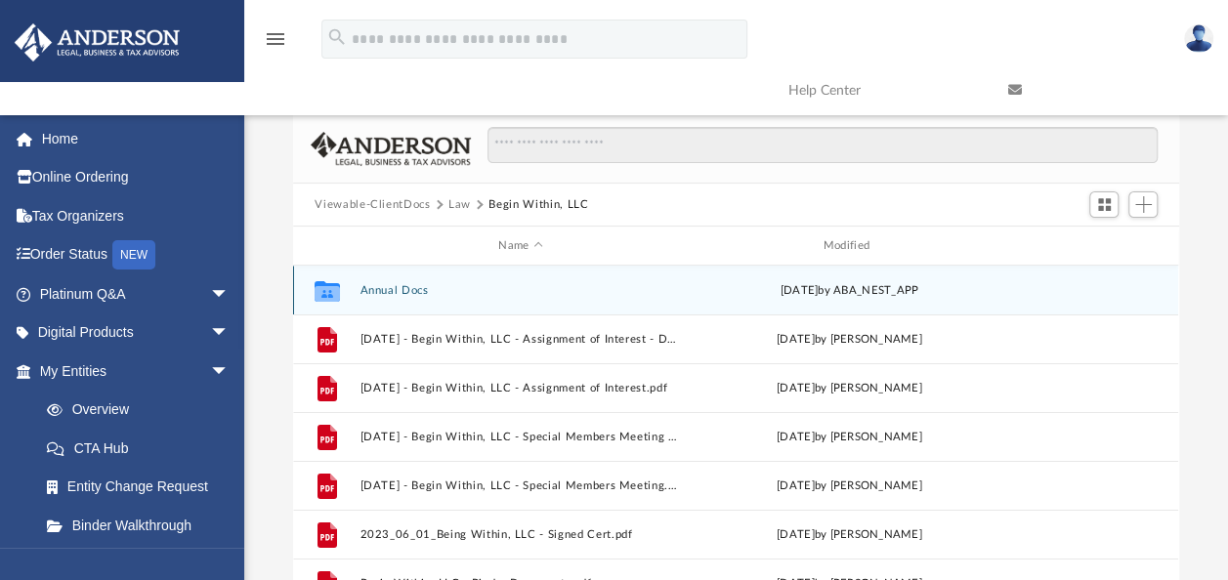
click at [361, 281] on div "Collaborated Folder Annual Docs Fri Mar 7 2025 by ABA_NEST_APP" at bounding box center [735, 290] width 885 height 49
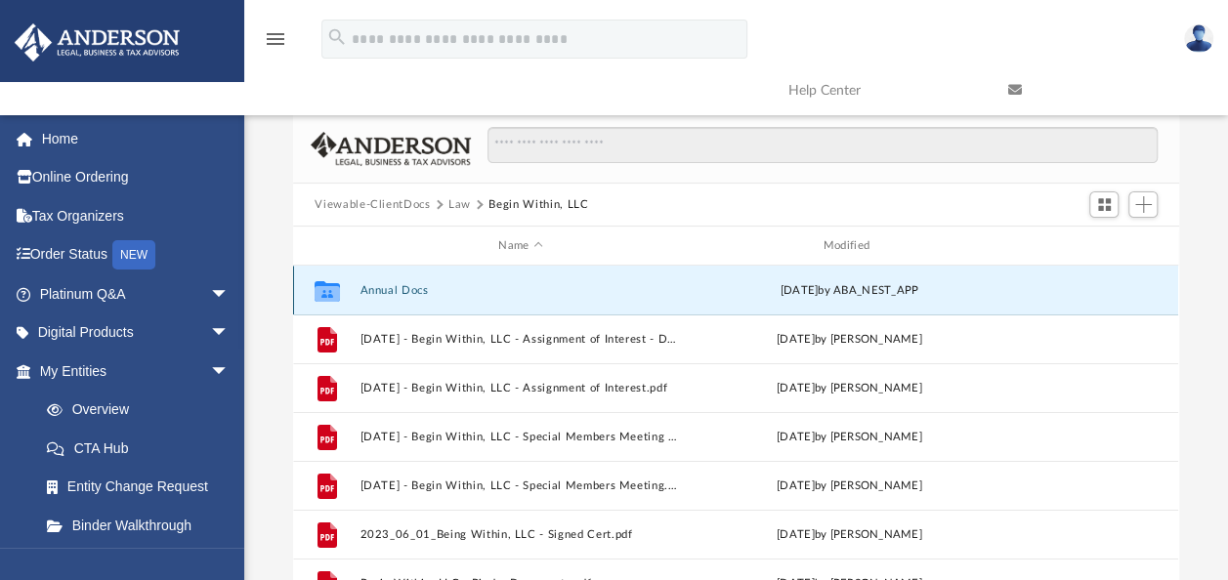
click at [379, 289] on button "Annual Docs" at bounding box center [520, 290] width 320 height 13
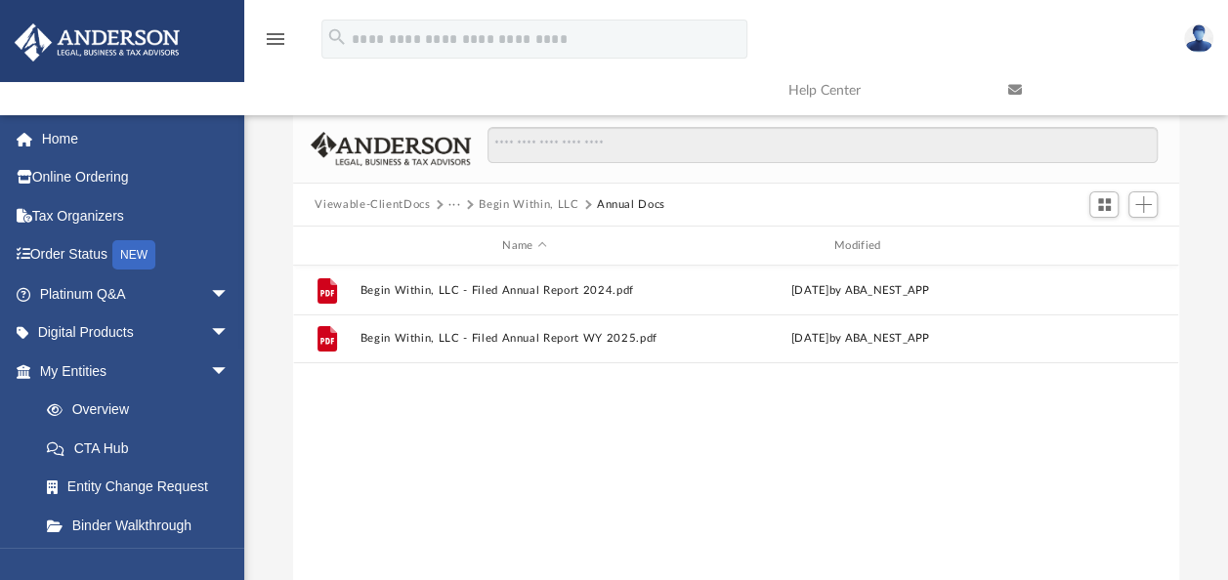
click at [471, 204] on span at bounding box center [469, 205] width 10 height 10
click at [514, 205] on button "Begin Within, LLC" at bounding box center [529, 205] width 100 height 18
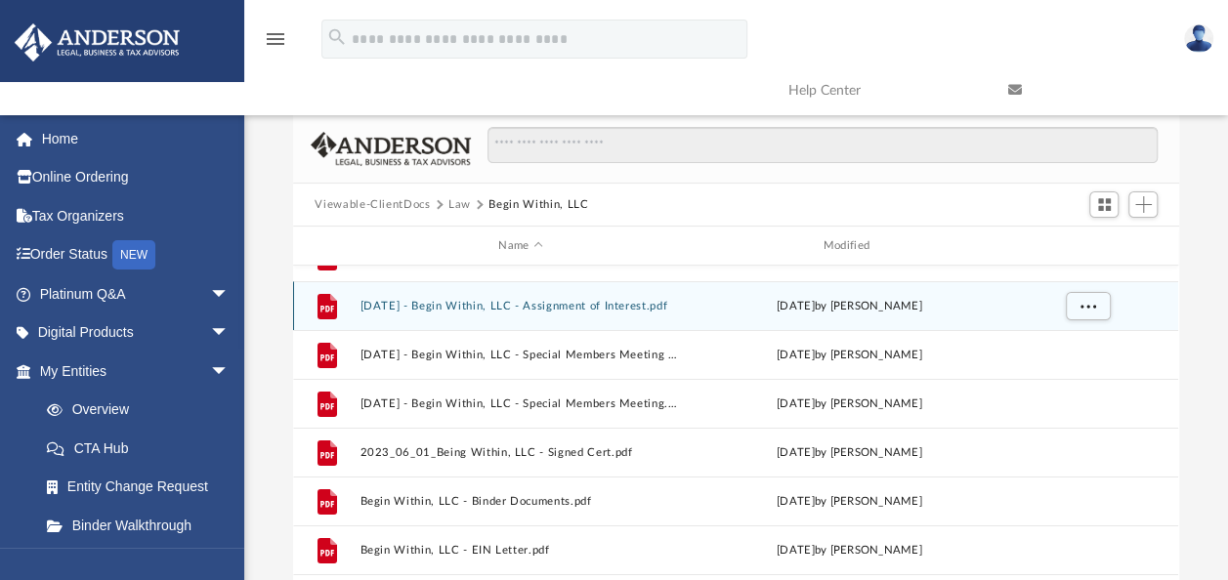
scroll to position [0, 0]
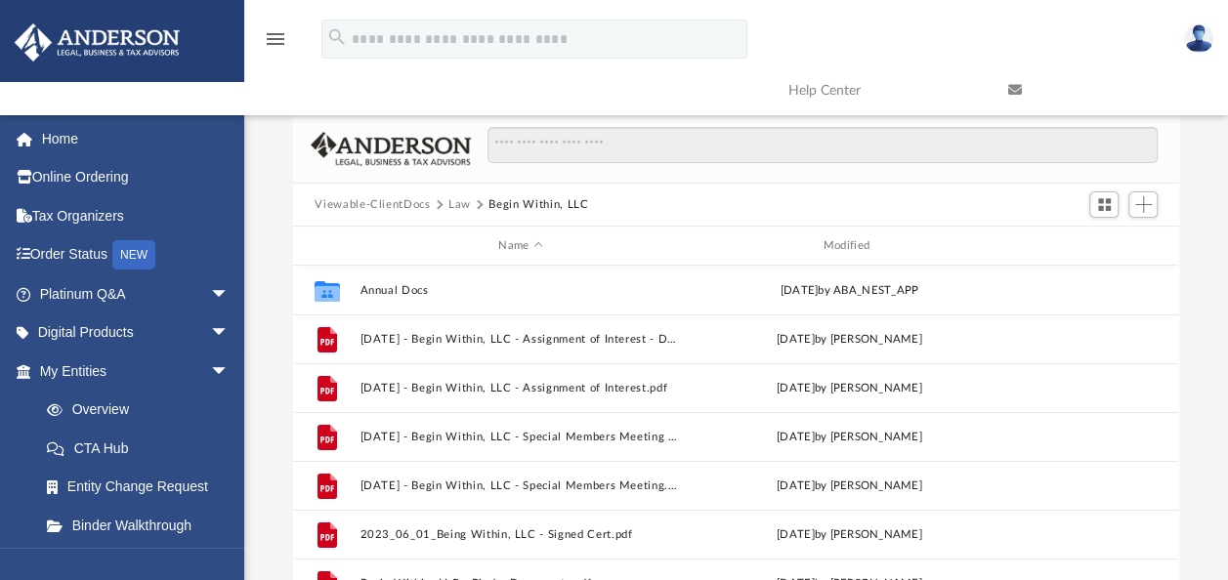
click at [457, 196] on button "Law" at bounding box center [459, 205] width 22 height 18
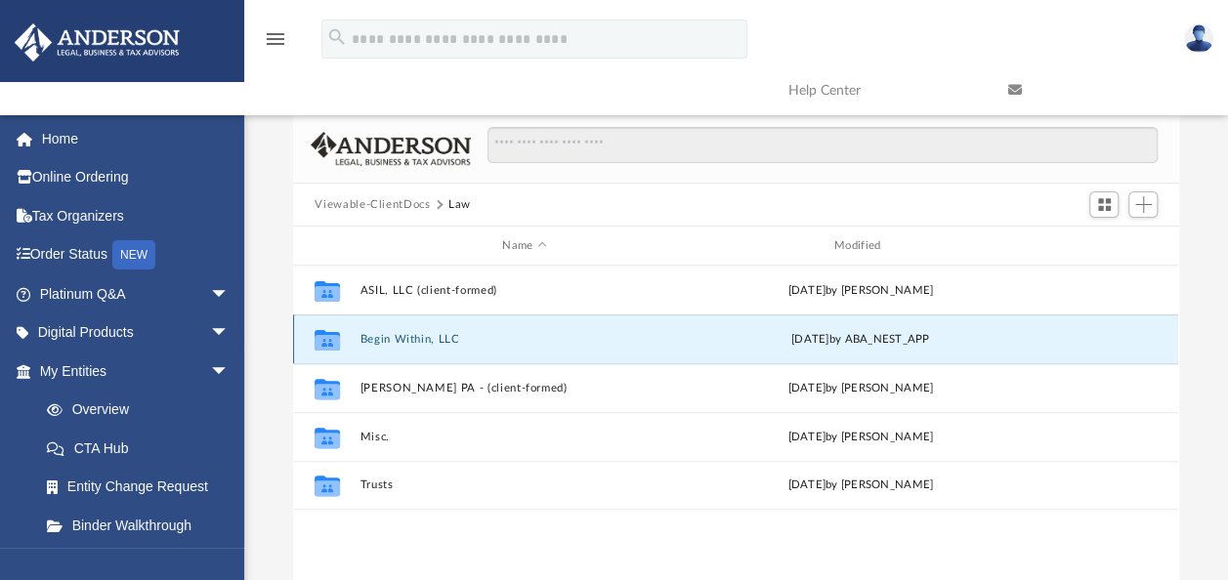
click at [422, 338] on button "Begin Within, LLC" at bounding box center [524, 339] width 328 height 13
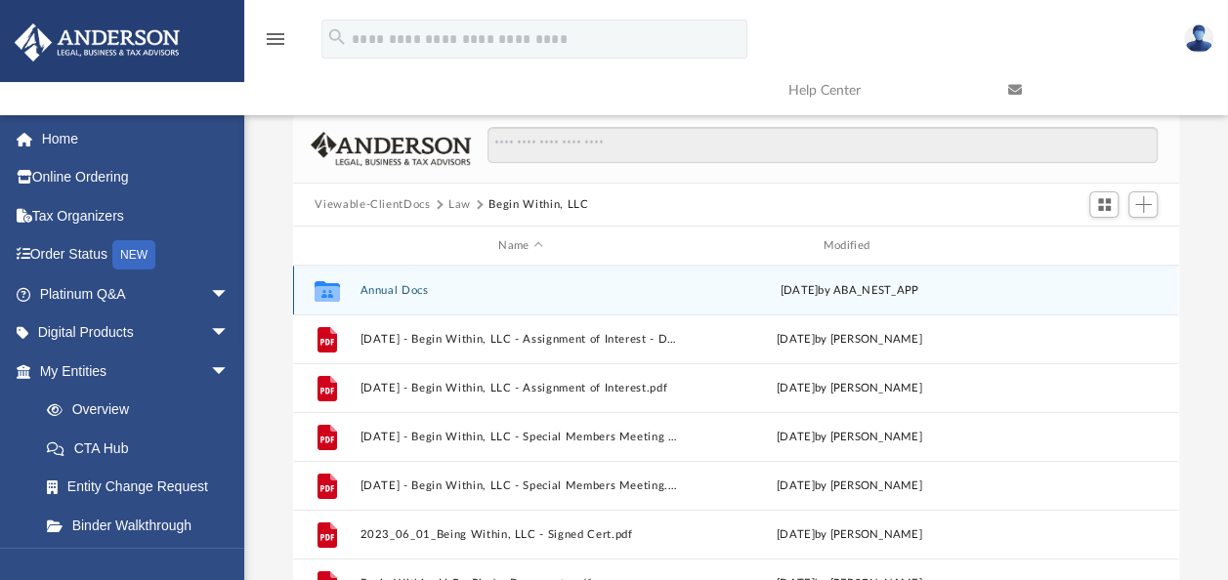
click at [397, 287] on button "Annual Docs" at bounding box center [520, 290] width 320 height 13
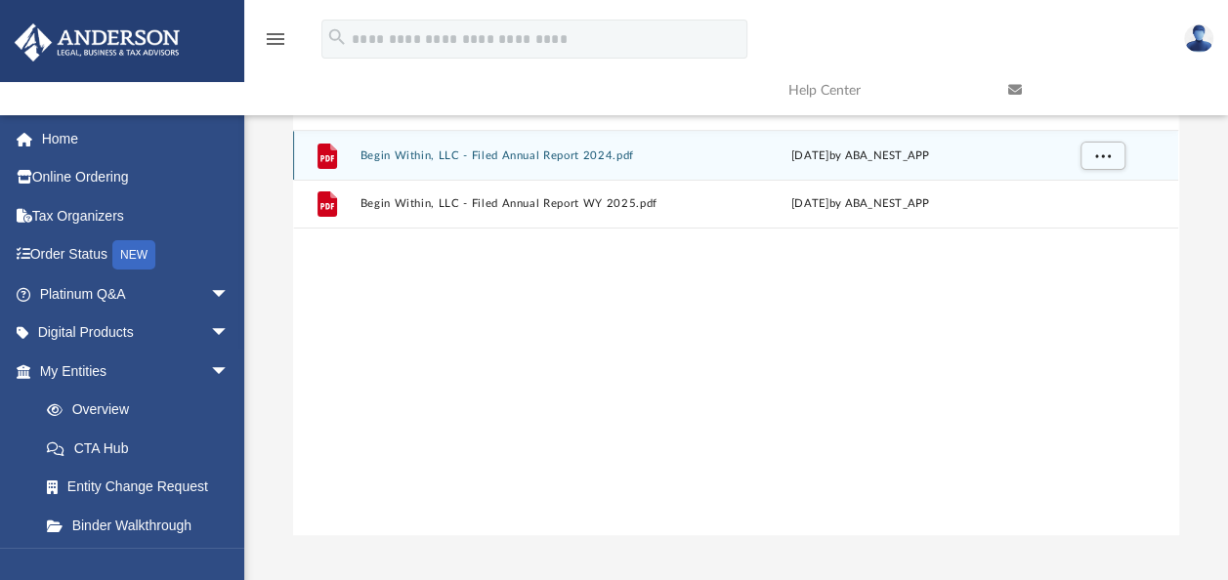
scroll to position [98, 0]
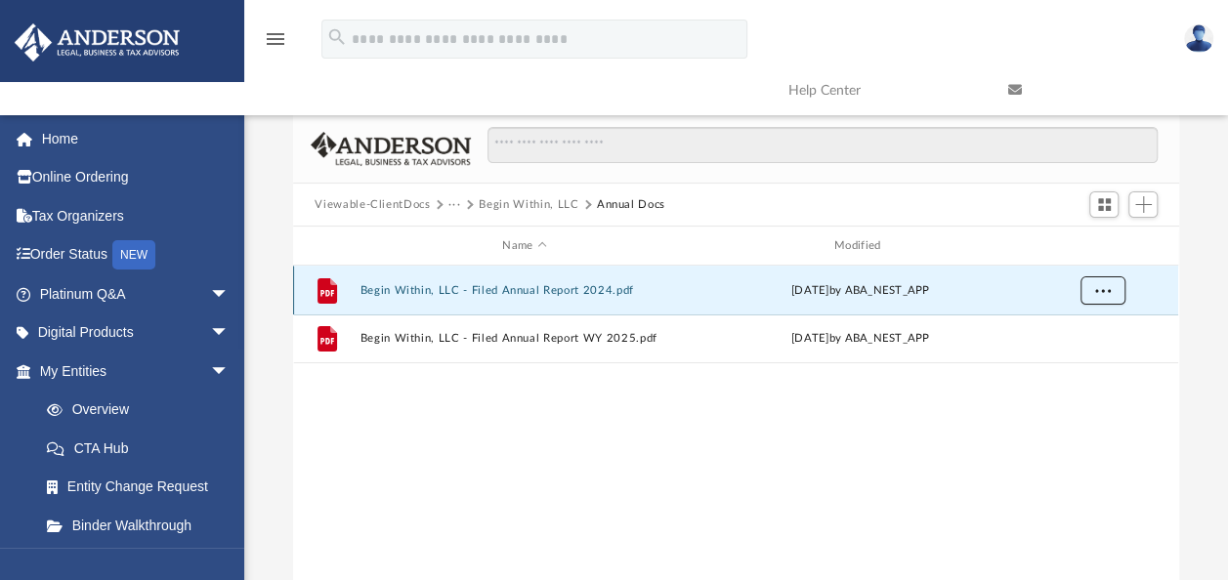
click at [1105, 290] on span "More options" at bounding box center [1103, 289] width 16 height 11
click at [1077, 359] on li "Download" at bounding box center [1085, 361] width 57 height 21
click at [633, 406] on div "File Begin Within, LLC - Filed Annual Report 2024.pdf Fri Mar 8 2024 by ABA_NES…" at bounding box center [735, 468] width 885 height 405
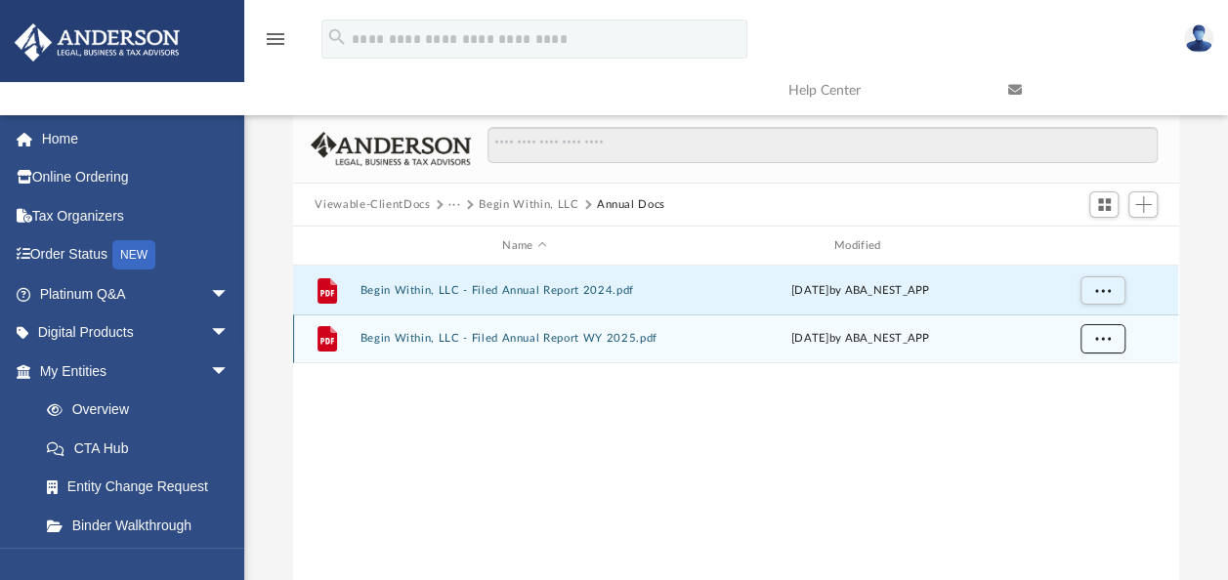
click at [1096, 344] on button "More options" at bounding box center [1102, 338] width 45 height 29
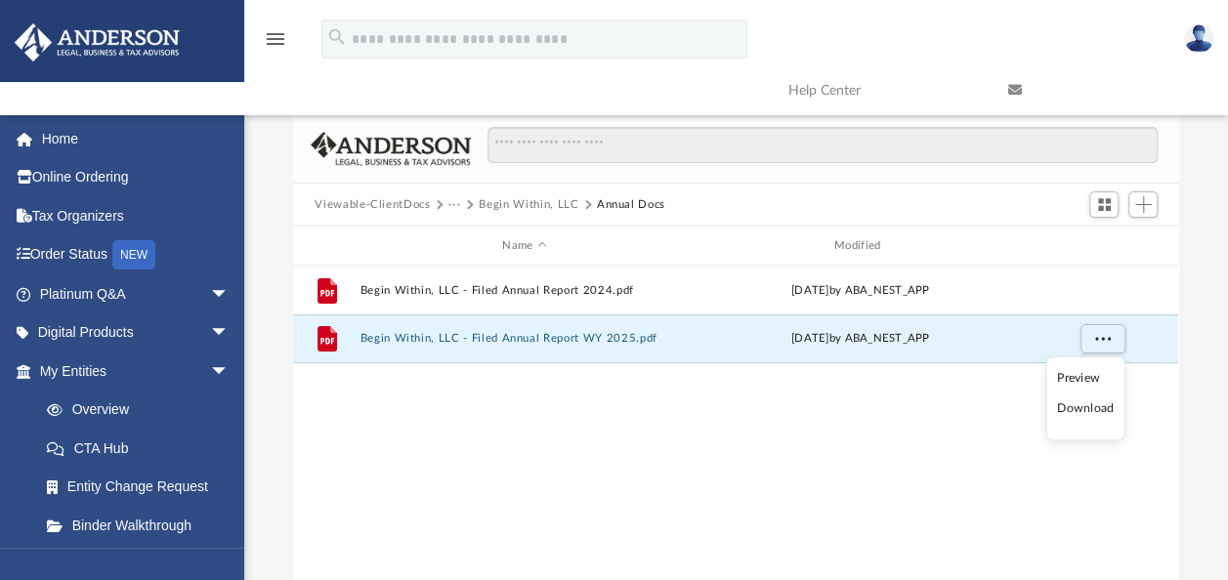
click at [1084, 402] on li "Download" at bounding box center [1085, 408] width 57 height 21
click at [525, 199] on button "Begin Within, LLC" at bounding box center [529, 205] width 100 height 18
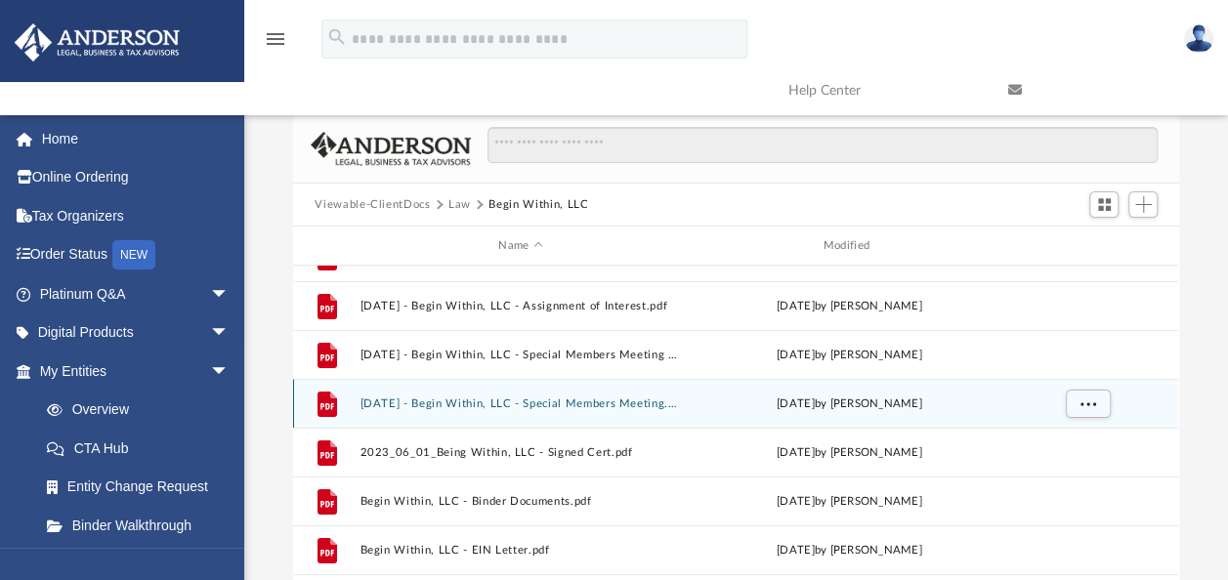
scroll to position [0, 0]
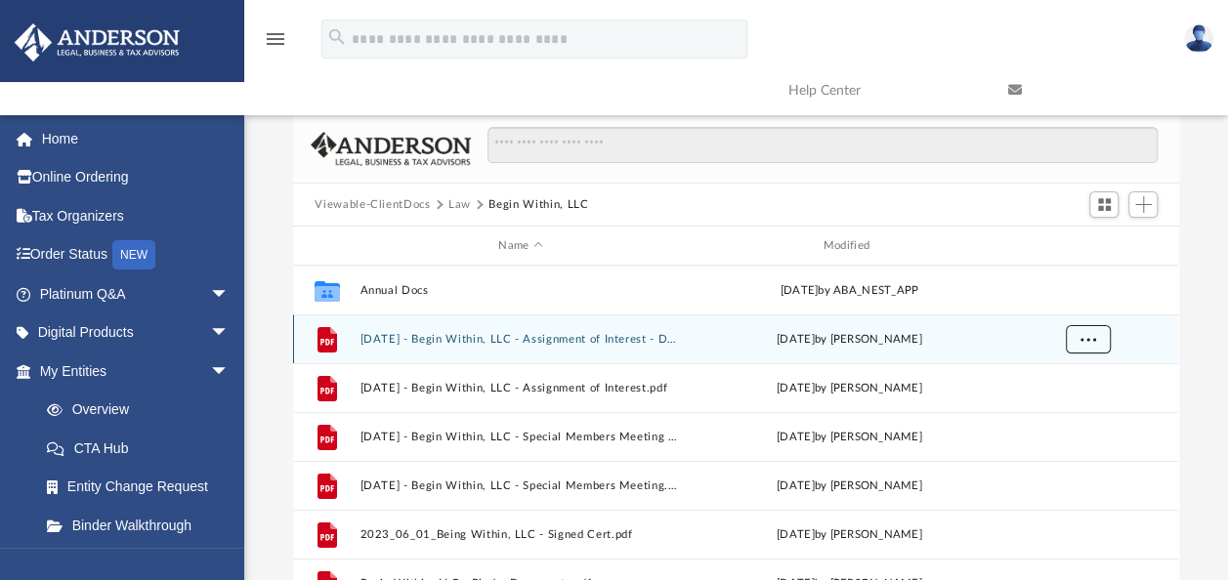
click at [1096, 338] on button "More options" at bounding box center [1087, 339] width 45 height 29
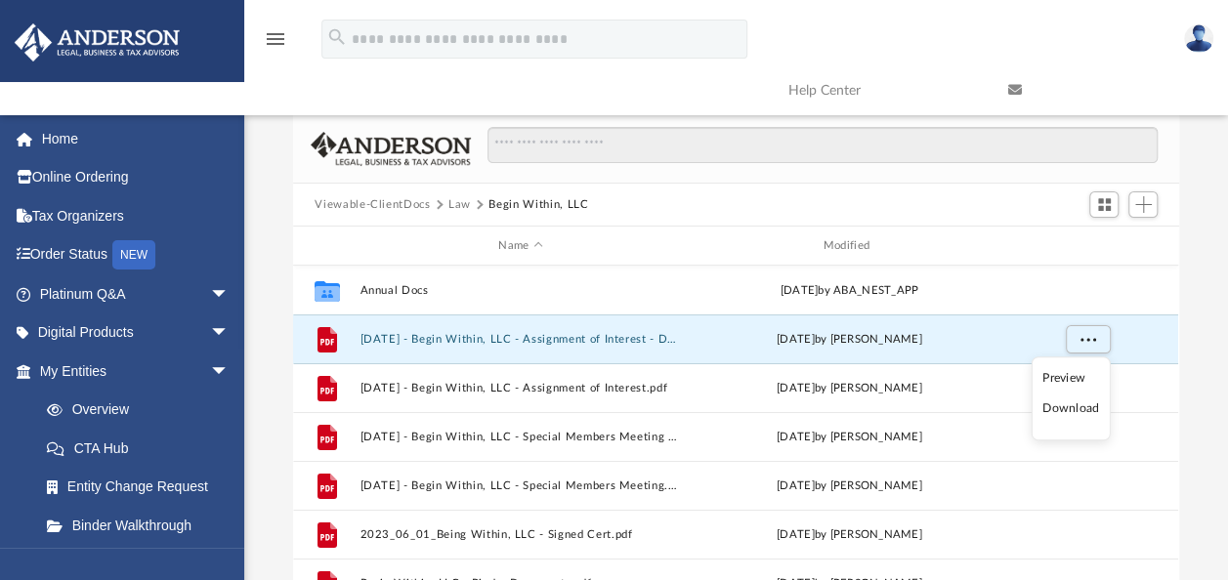
click at [1064, 407] on li "Download" at bounding box center [1070, 409] width 57 height 21
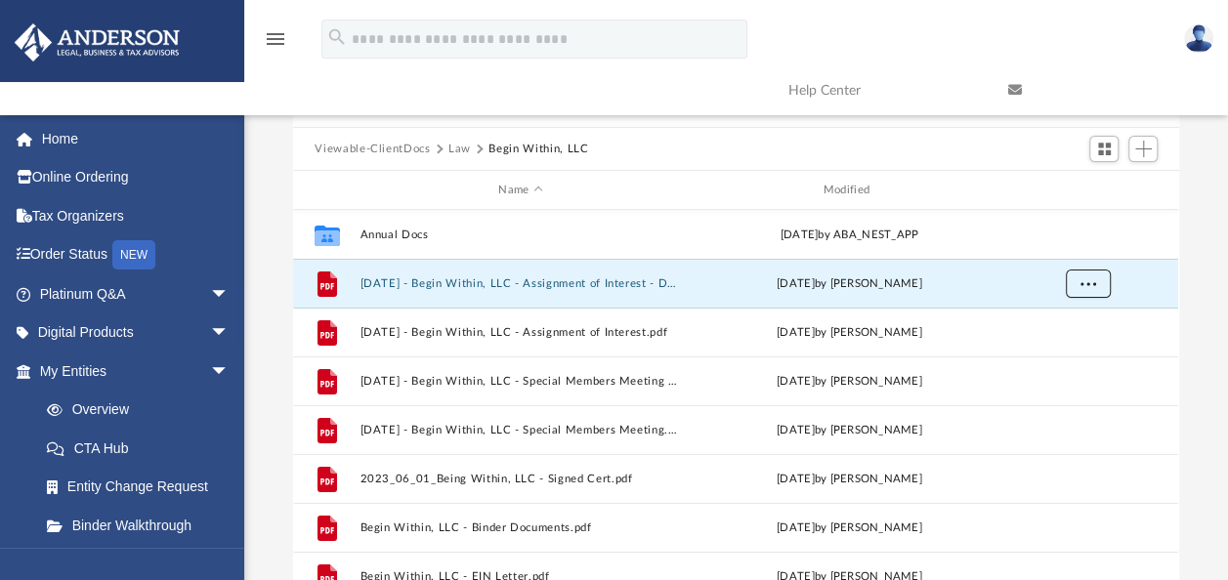
scroll to position [195, 0]
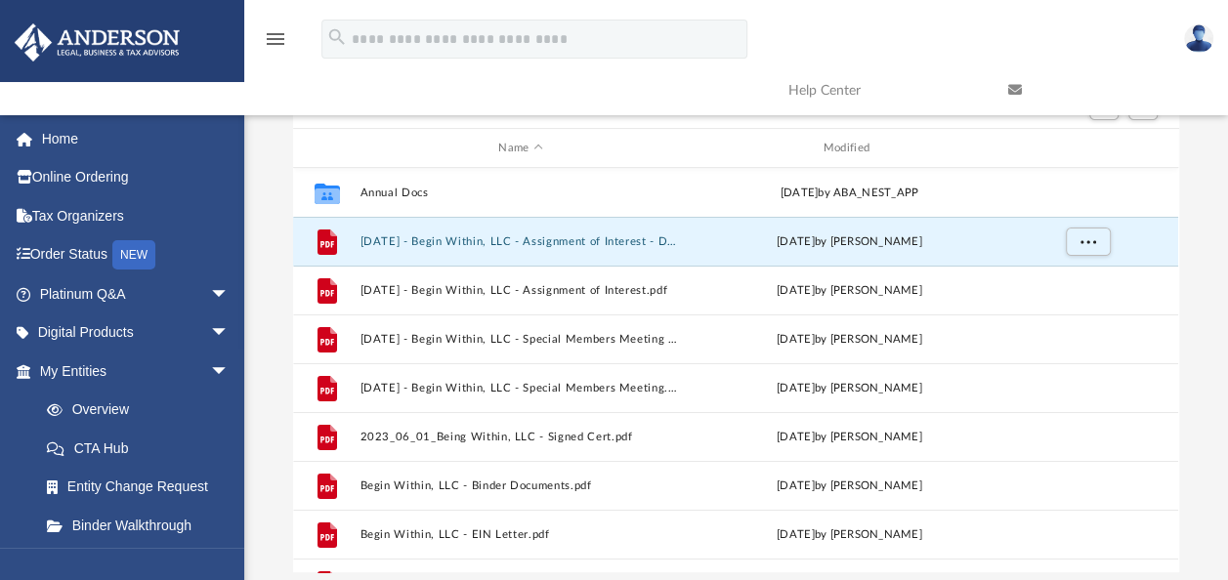
click at [1189, 258] on div "Difficulty viewing your box folder? You can also access your account directly o…" at bounding box center [735, 260] width 983 height 624
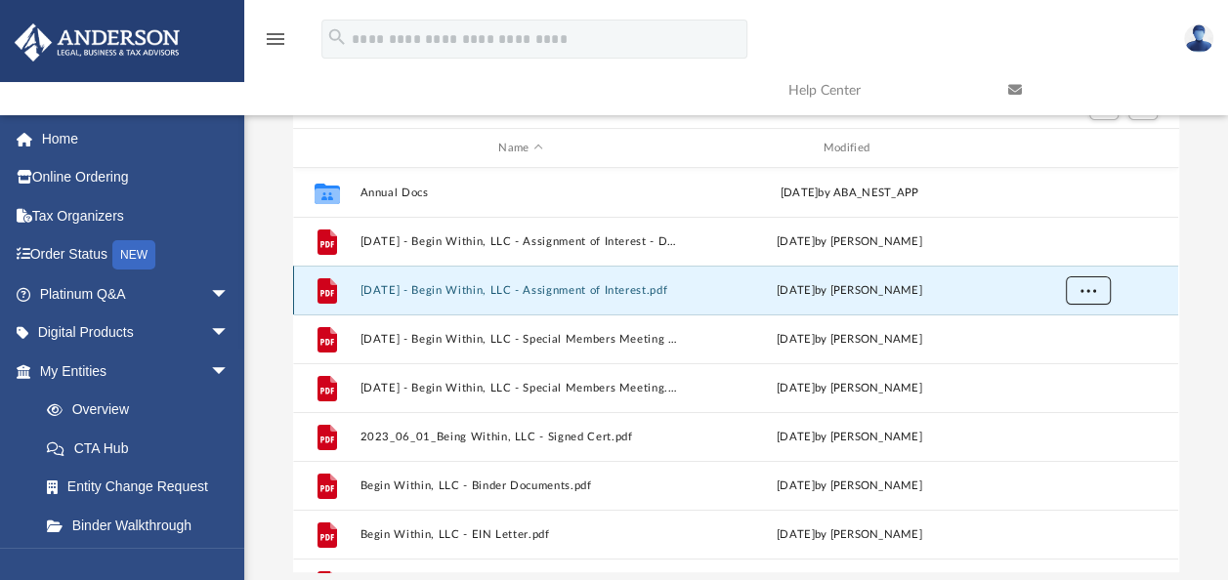
click at [1096, 290] on button "More options" at bounding box center [1087, 290] width 45 height 29
click at [1066, 359] on li "Download" at bounding box center [1070, 361] width 57 height 21
click at [1203, 332] on div "Difficulty viewing your box folder? You can also access your account directly o…" at bounding box center [735, 260] width 983 height 624
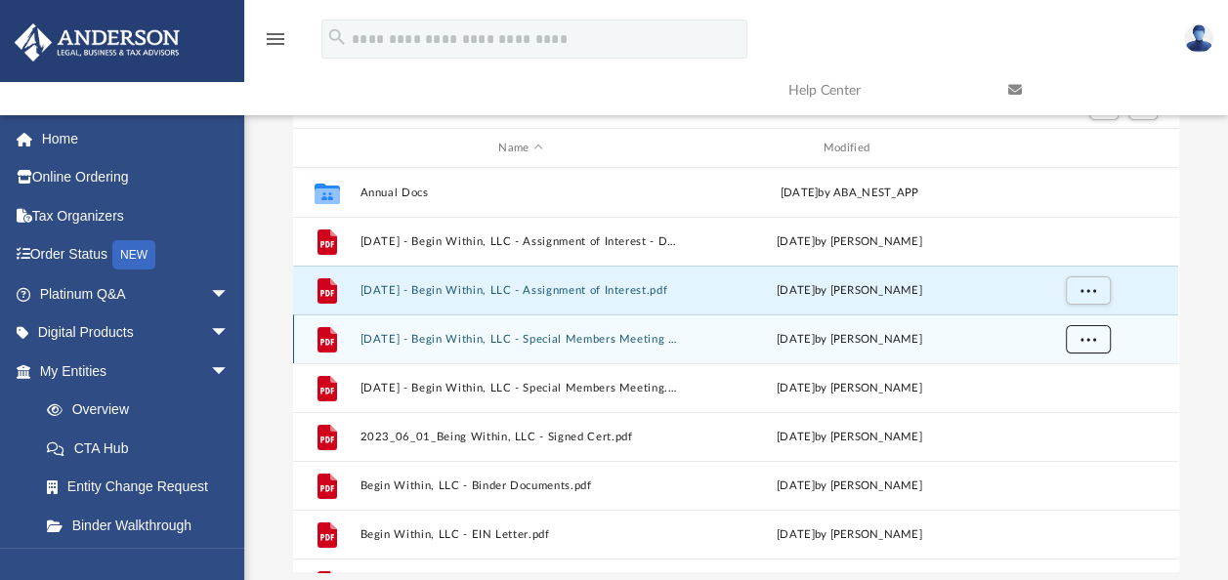
click at [1093, 336] on span "More options" at bounding box center [1088, 338] width 16 height 11
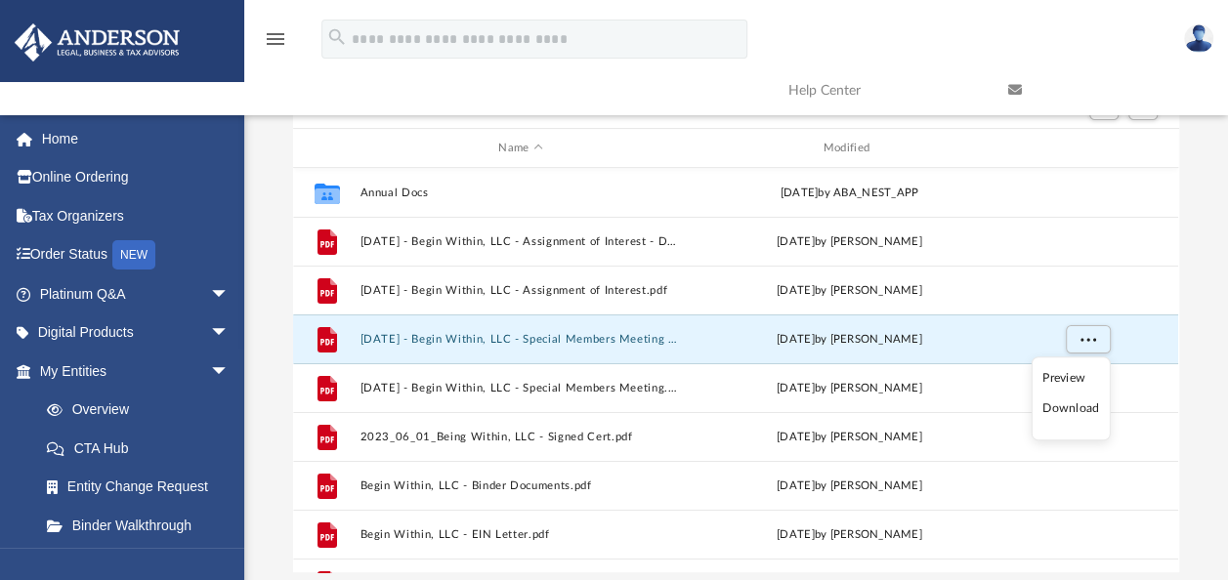
click at [1068, 405] on li "Download" at bounding box center [1070, 409] width 57 height 21
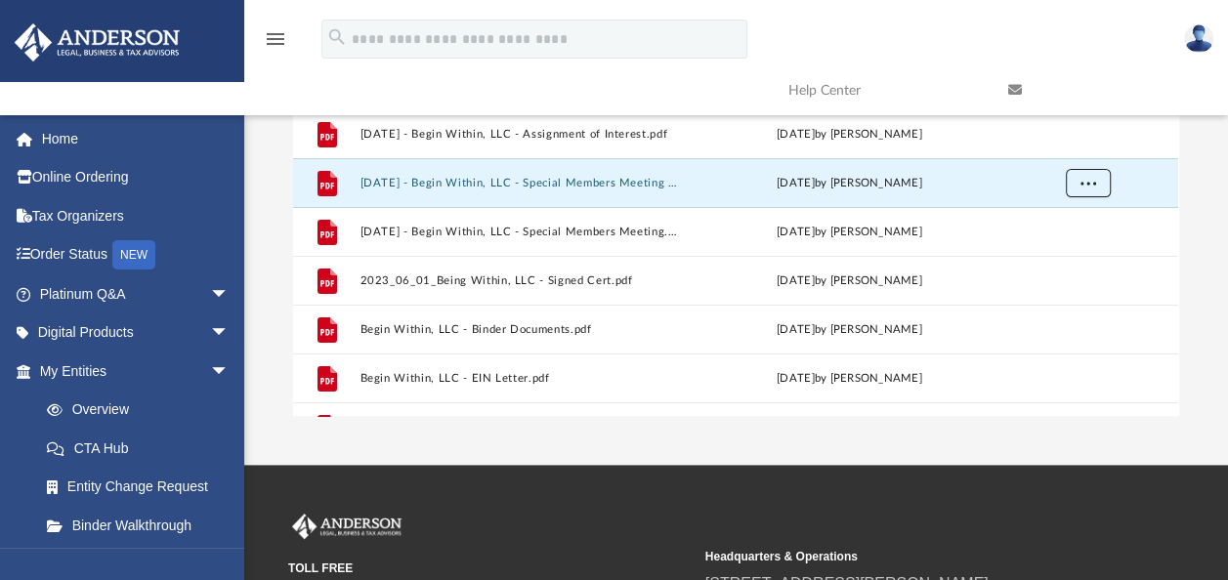
scroll to position [391, 0]
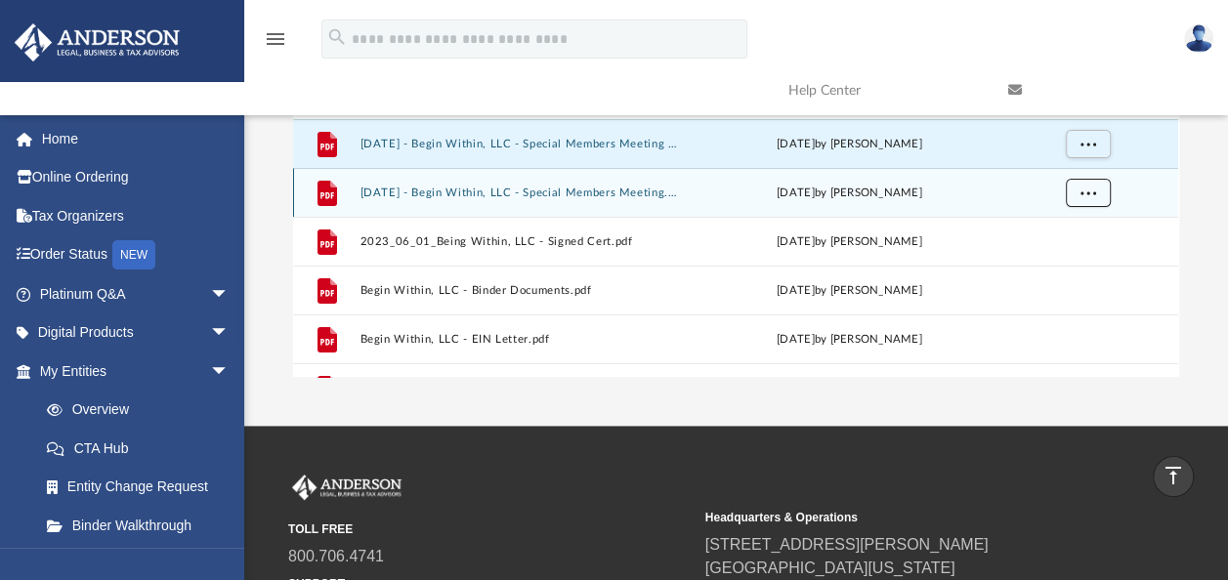
click at [1090, 191] on span "More options" at bounding box center [1088, 192] width 16 height 11
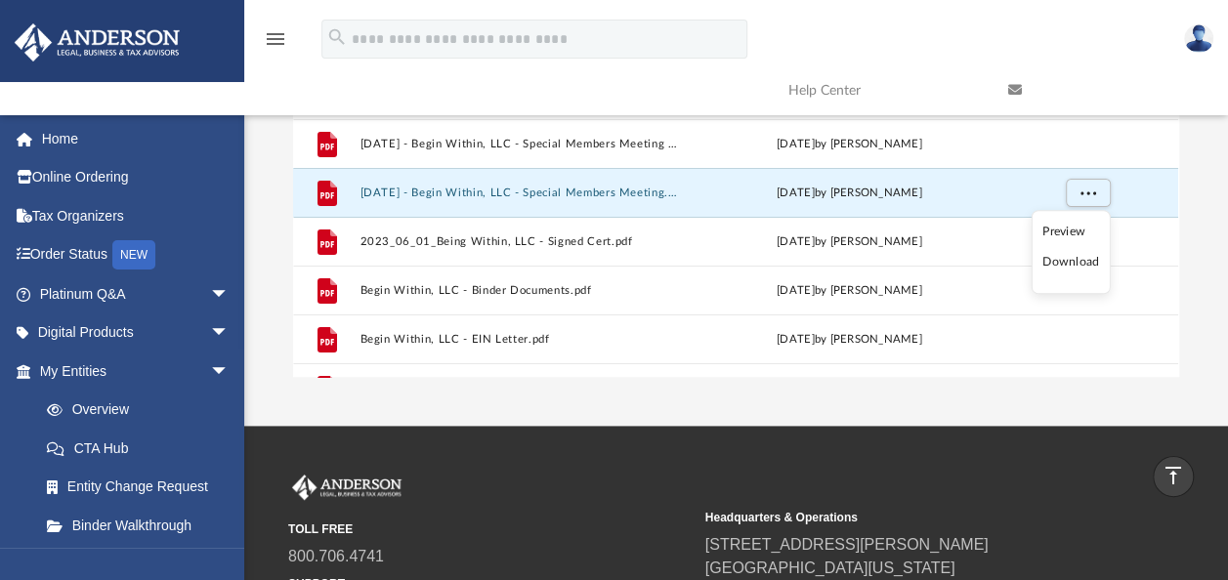
click at [1080, 263] on li "Download" at bounding box center [1070, 263] width 57 height 21
click at [1220, 256] on div "Difficulty viewing your box folder? You can also access your account directly o…" at bounding box center [735, 65] width 983 height 624
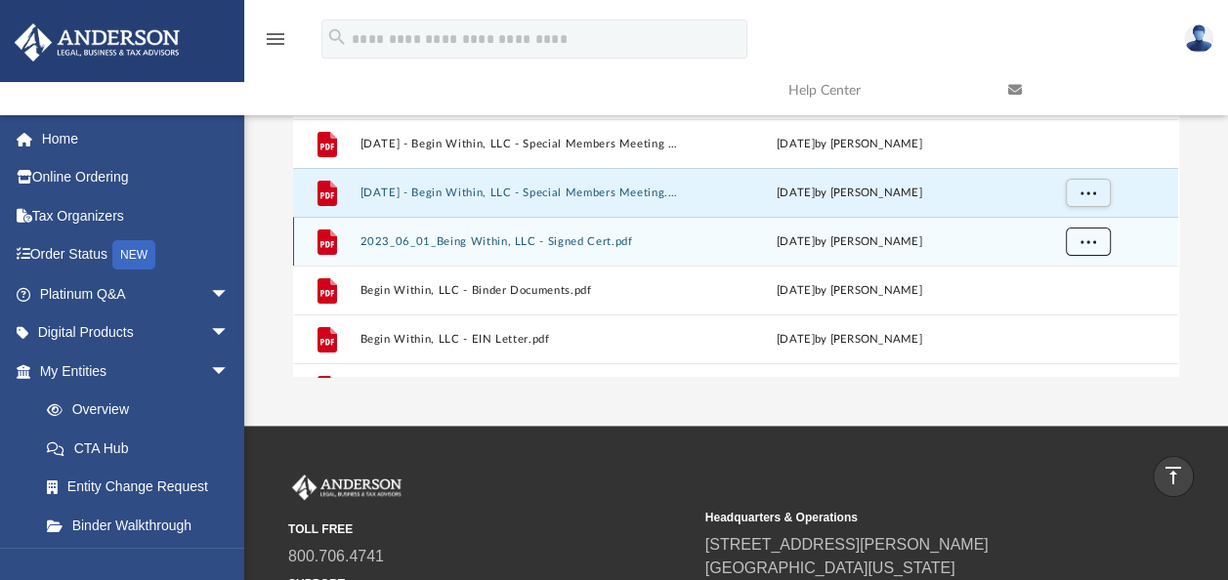
click at [1086, 236] on span "More options" at bounding box center [1088, 240] width 16 height 11
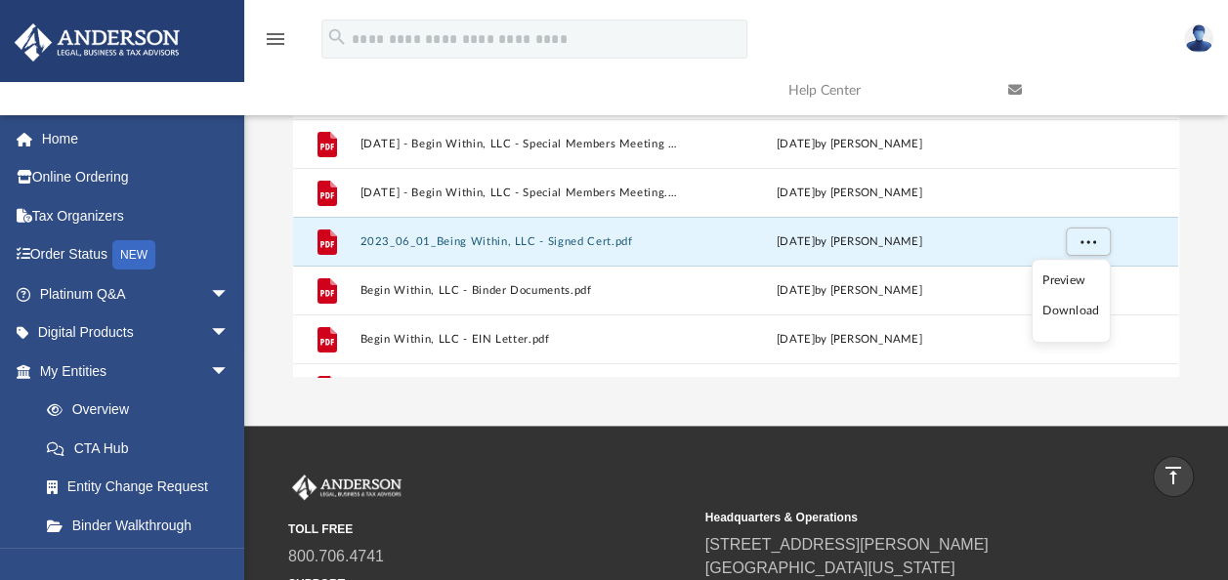
click at [1054, 303] on li "Download" at bounding box center [1070, 312] width 57 height 21
click at [1206, 270] on div "Difficulty viewing your box folder? You can also access your account directly o…" at bounding box center [735, 65] width 983 height 624
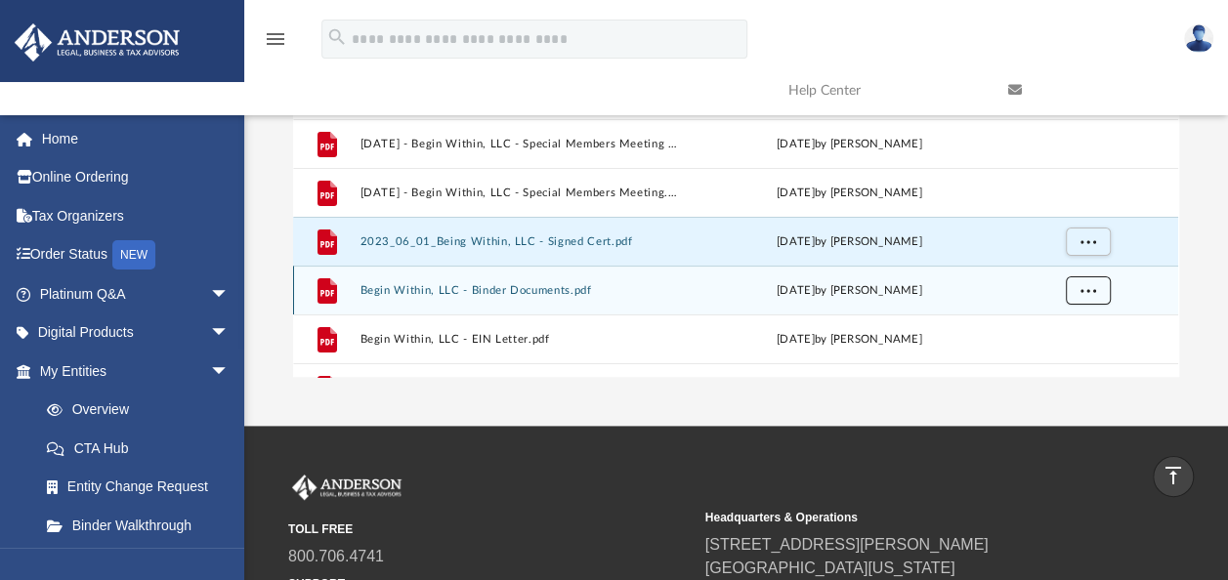
click at [1083, 291] on span "More options" at bounding box center [1088, 289] width 16 height 11
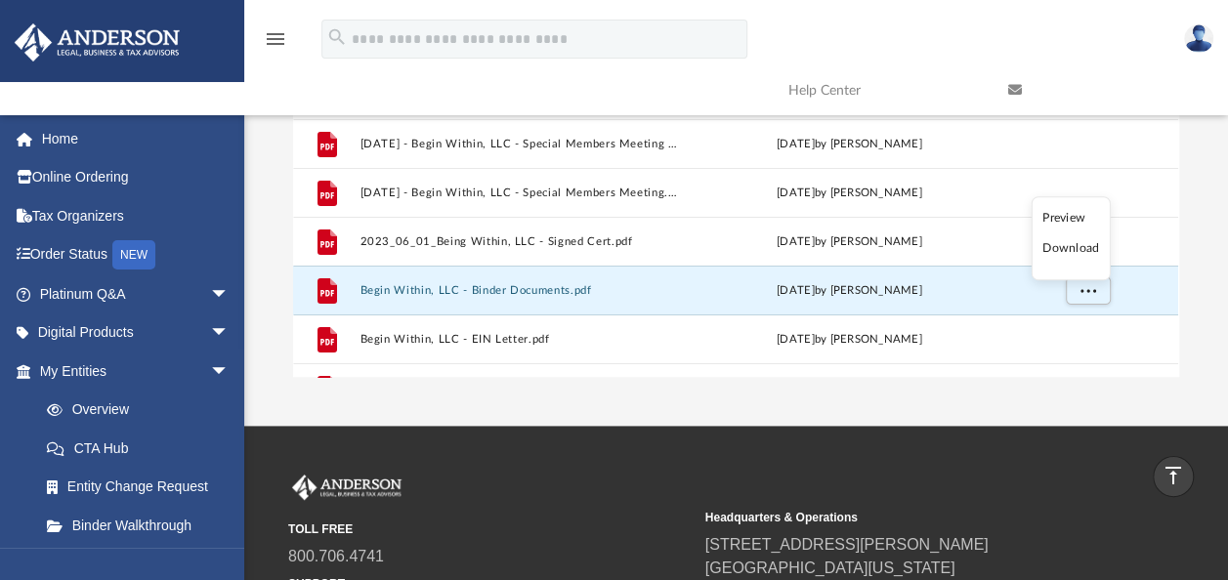
click at [1077, 243] on li "Download" at bounding box center [1070, 248] width 57 height 21
click at [1203, 269] on div "Difficulty viewing your box folder? You can also access your account directly o…" at bounding box center [735, 65] width 983 height 624
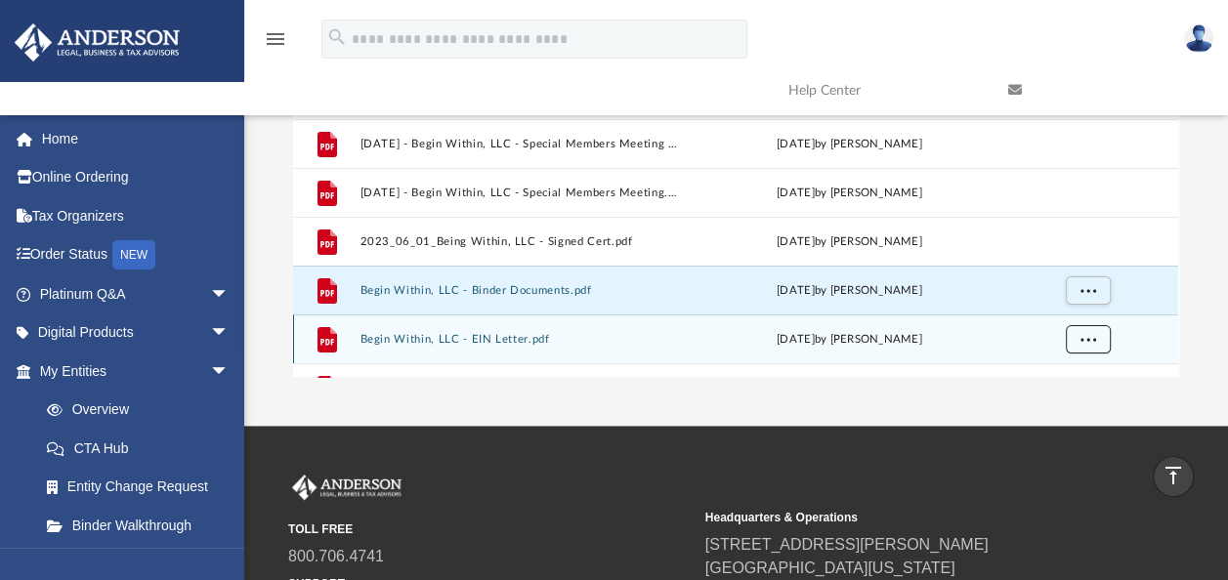
click at [1094, 340] on span "More options" at bounding box center [1088, 338] width 16 height 11
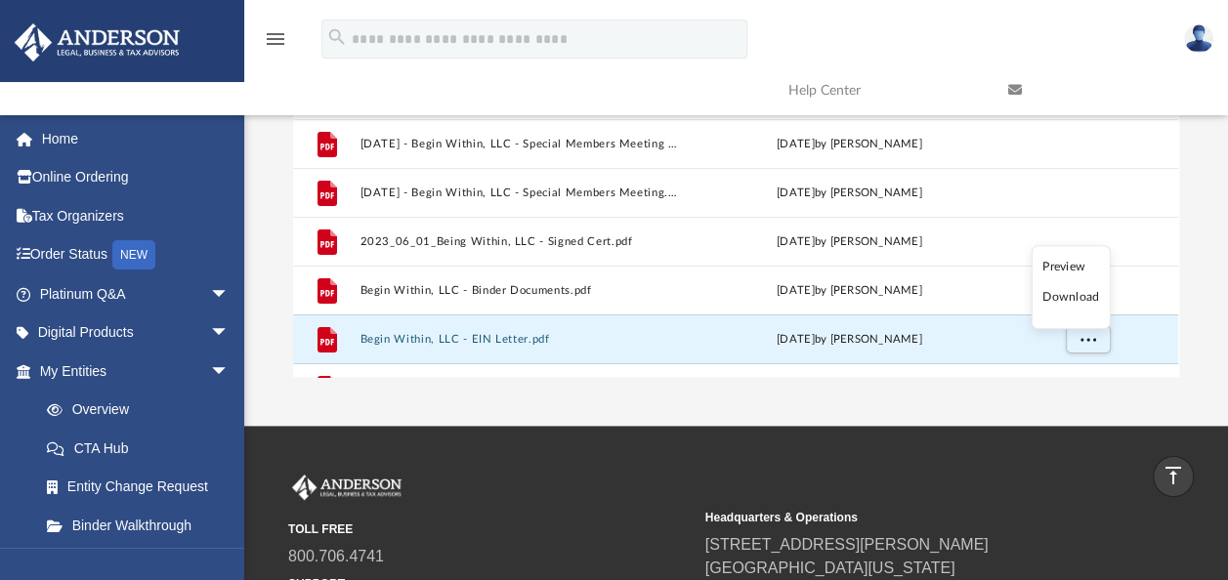
click at [1084, 295] on li "Download" at bounding box center [1070, 297] width 57 height 21
click at [1213, 253] on div "Difficulty viewing your box folder? You can also access your account directly o…" at bounding box center [735, 65] width 983 height 624
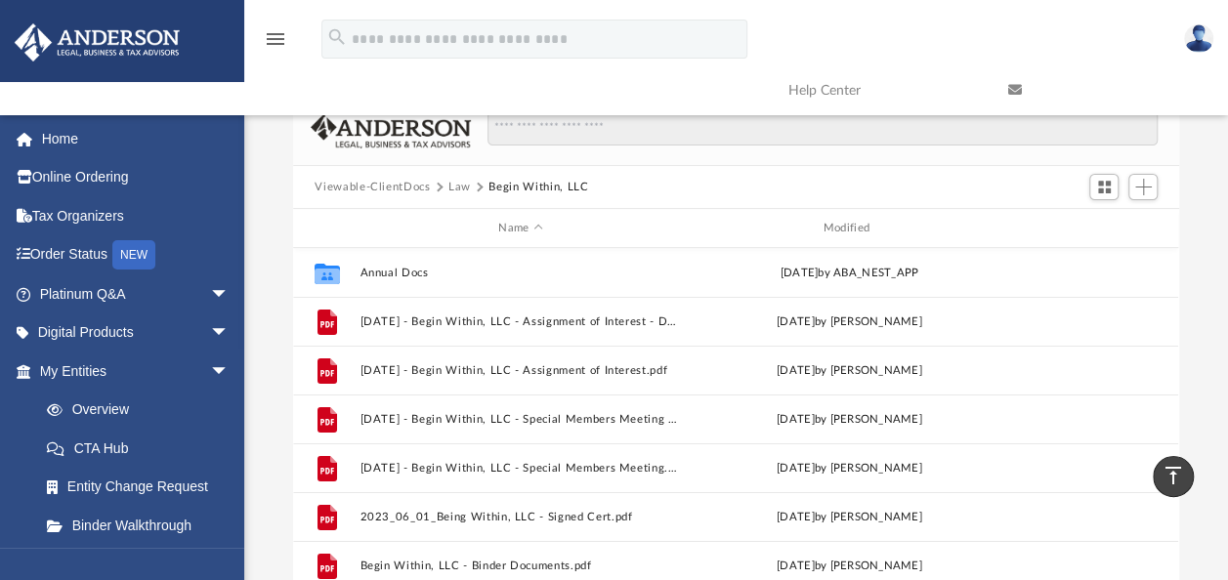
scroll to position [0, 0]
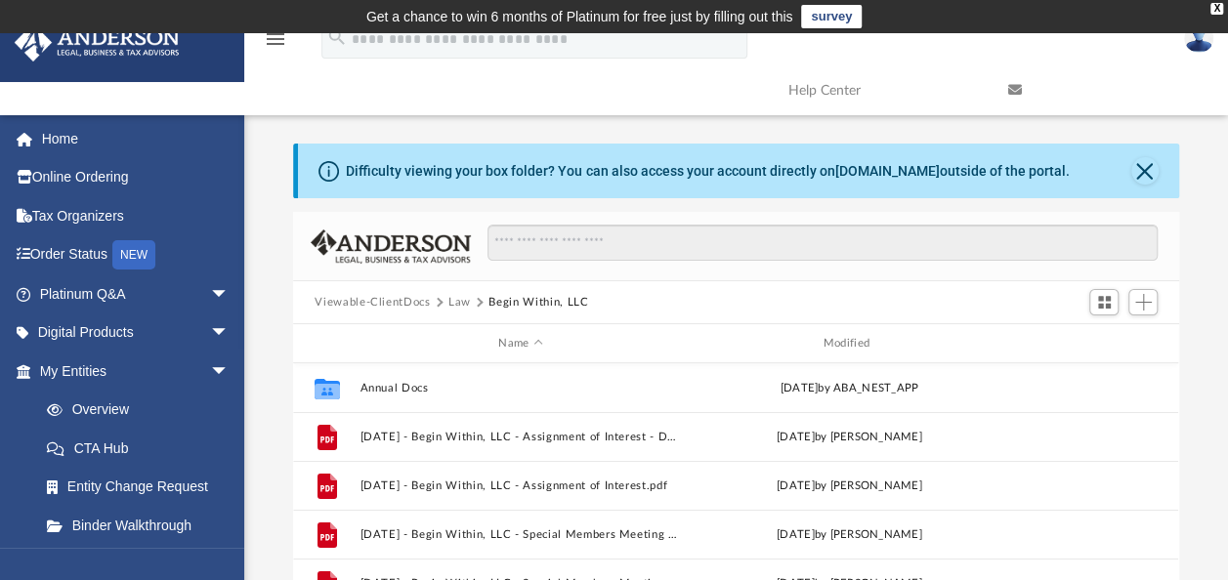
click at [462, 303] on button "Law" at bounding box center [459, 303] width 22 height 18
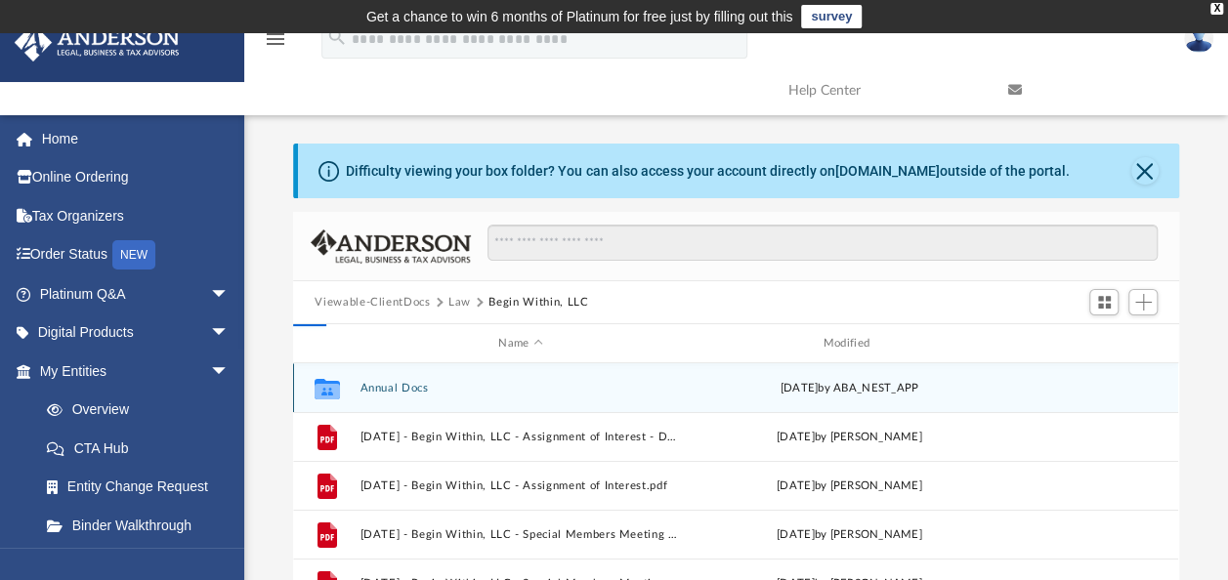
scroll to position [98, 0]
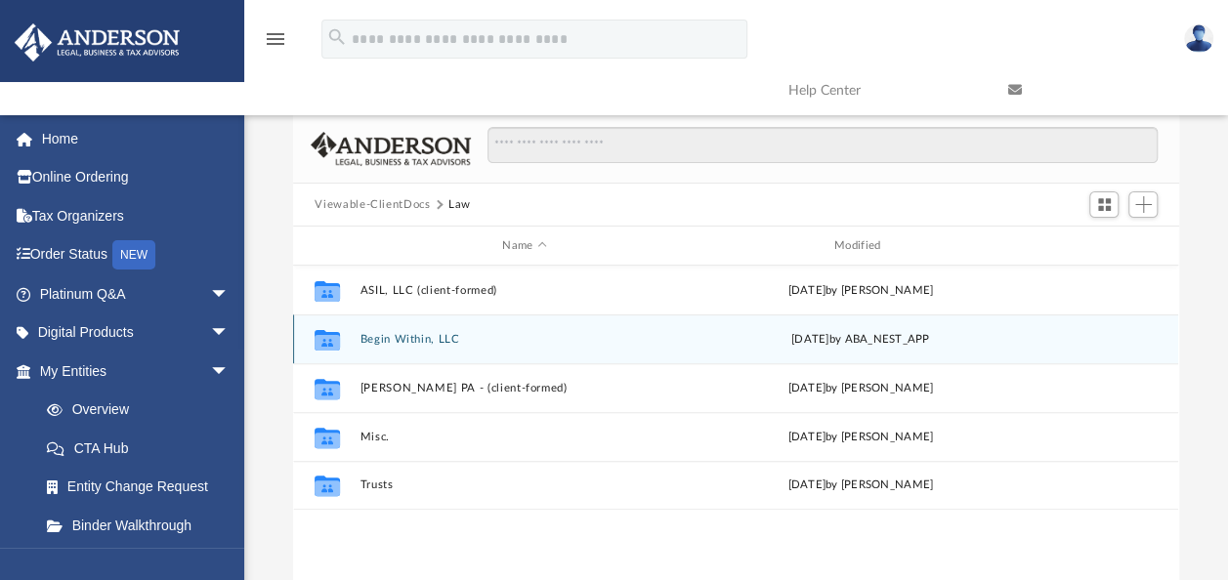
click at [429, 336] on button "Begin Within, LLC" at bounding box center [524, 339] width 328 height 13
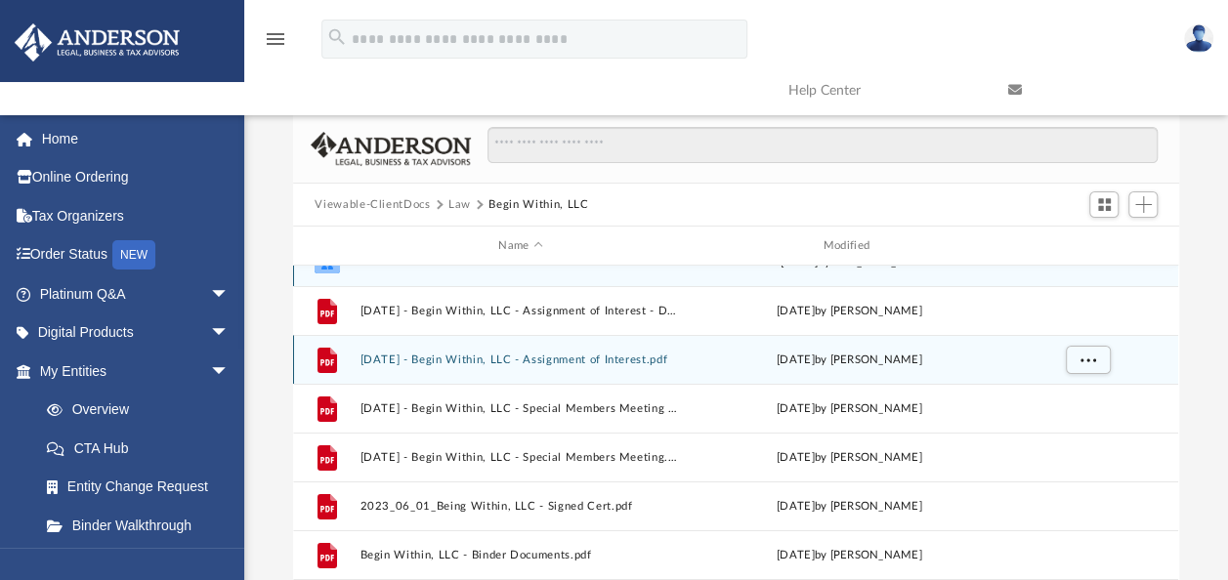
scroll to position [0, 0]
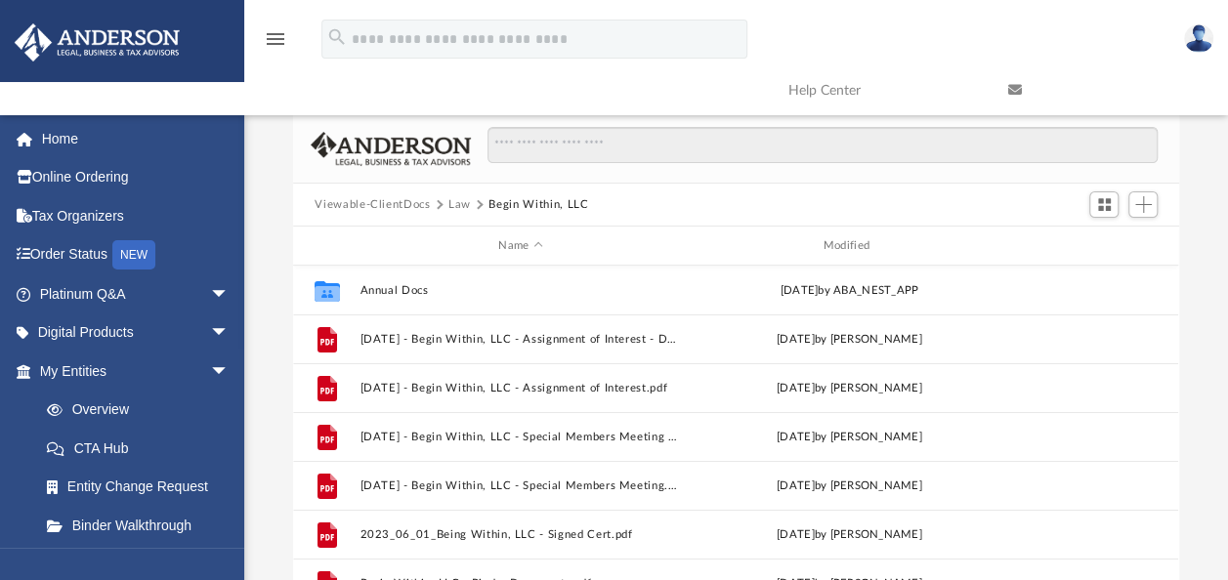
click at [458, 205] on button "Law" at bounding box center [459, 205] width 22 height 18
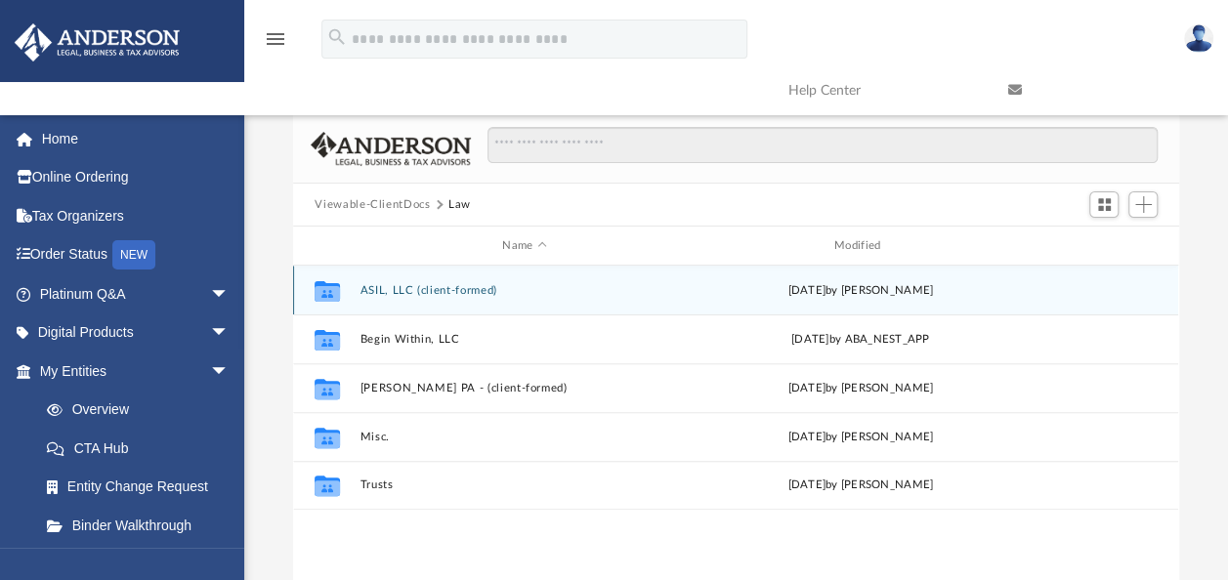
click at [460, 297] on div "Collaborated Folder ASIL, LLC (client-formed) Wed Aug 30 2023 by Danielle Dennie" at bounding box center [735, 290] width 885 height 49
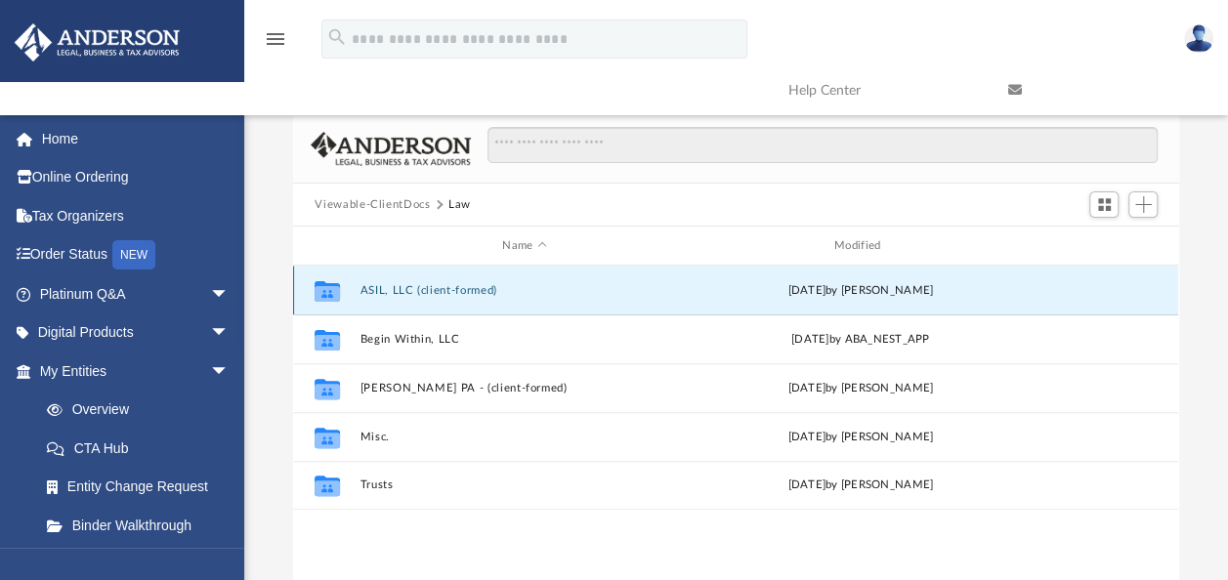
click at [457, 291] on button "ASIL, LLC (client-formed)" at bounding box center [524, 290] width 328 height 13
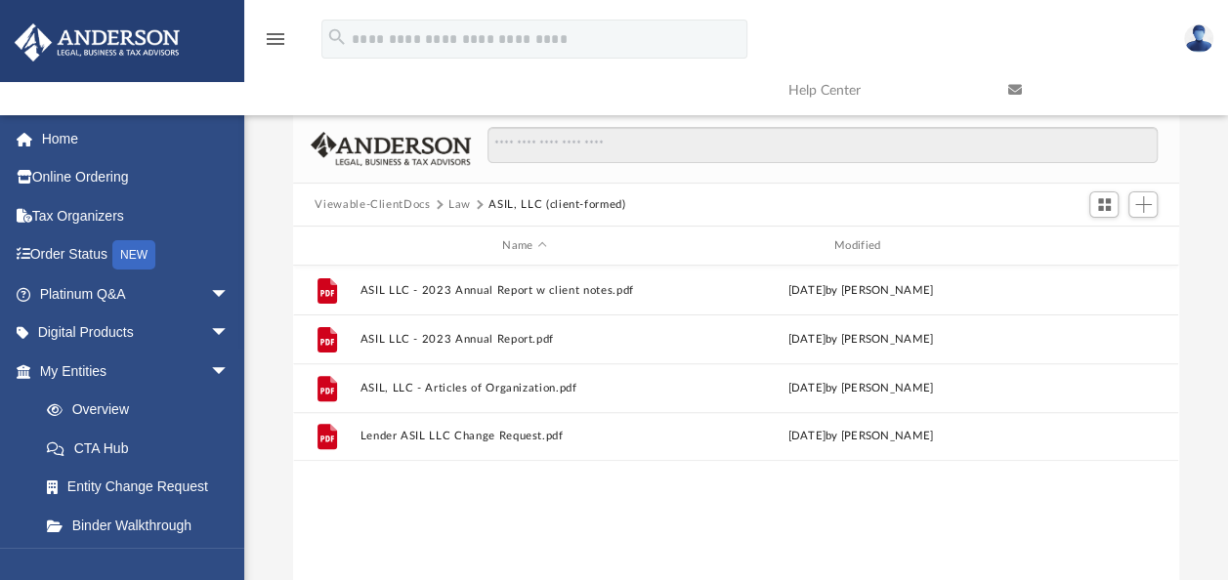
click at [456, 207] on button "Law" at bounding box center [459, 205] width 22 height 18
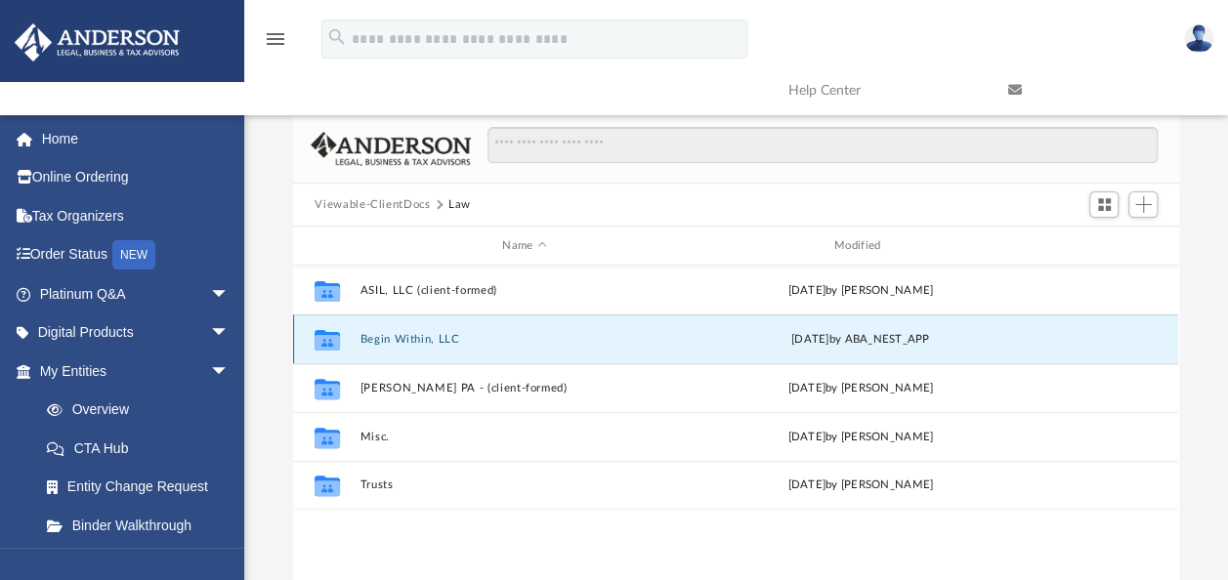
click at [447, 336] on button "Begin Within, LLC" at bounding box center [524, 339] width 328 height 13
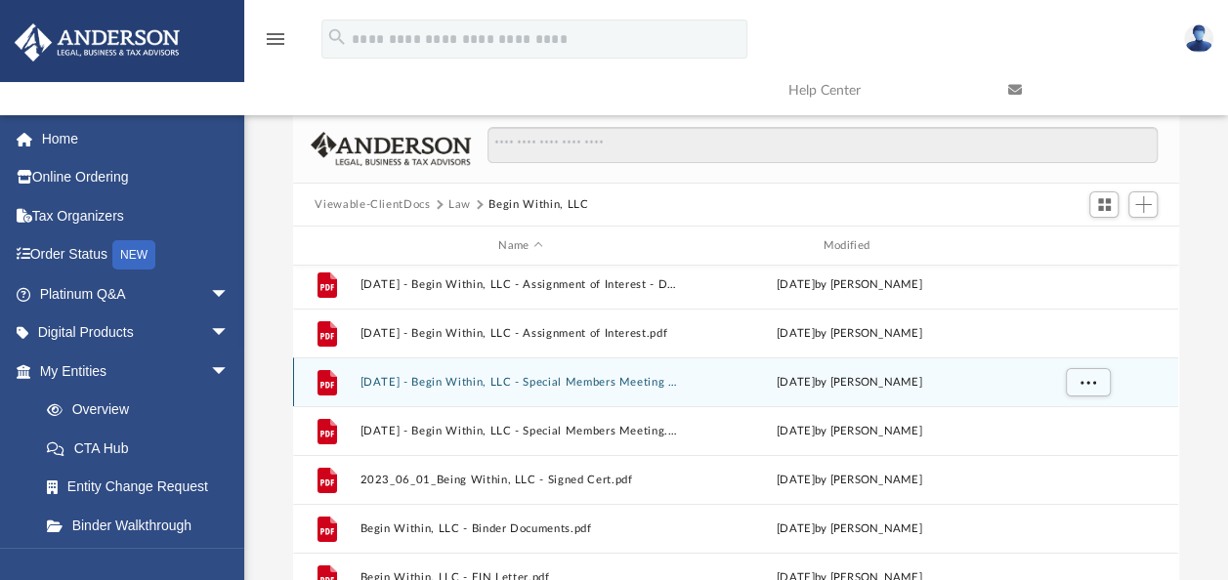
scroll to position [82, 0]
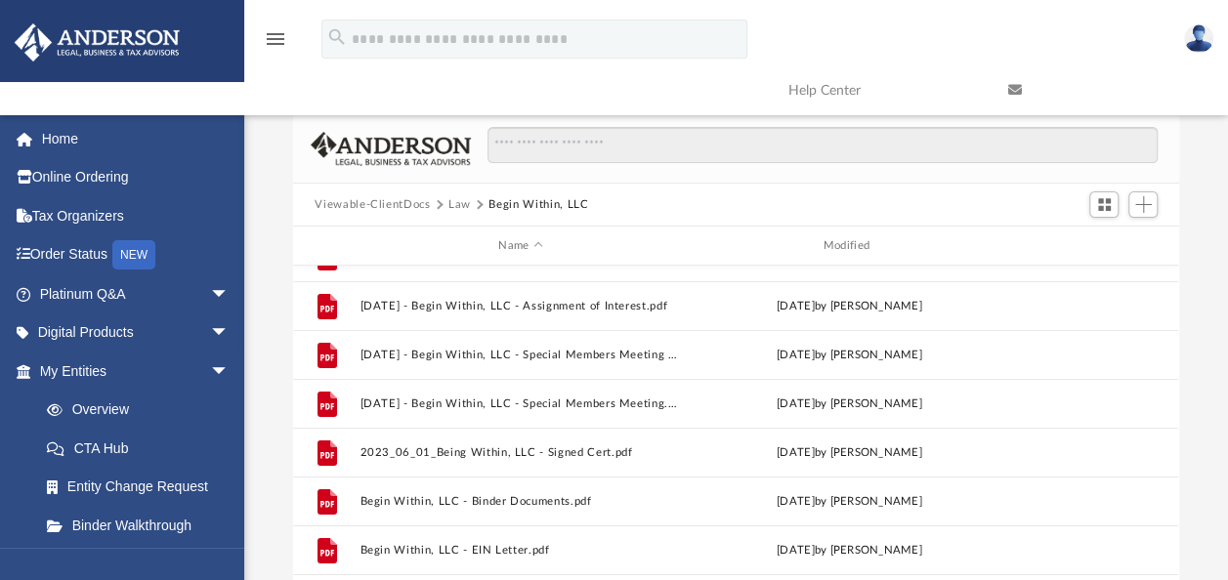
click at [459, 207] on button "Law" at bounding box center [459, 205] width 22 height 18
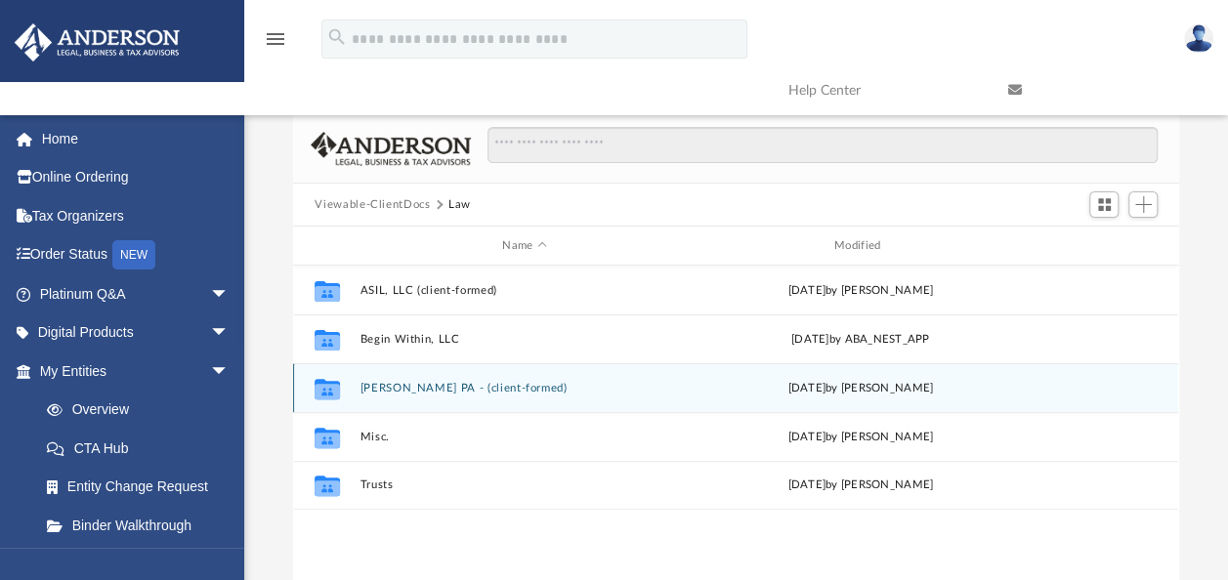
click at [427, 386] on button "Michelle Reid PA - (client-formed)" at bounding box center [524, 388] width 328 height 13
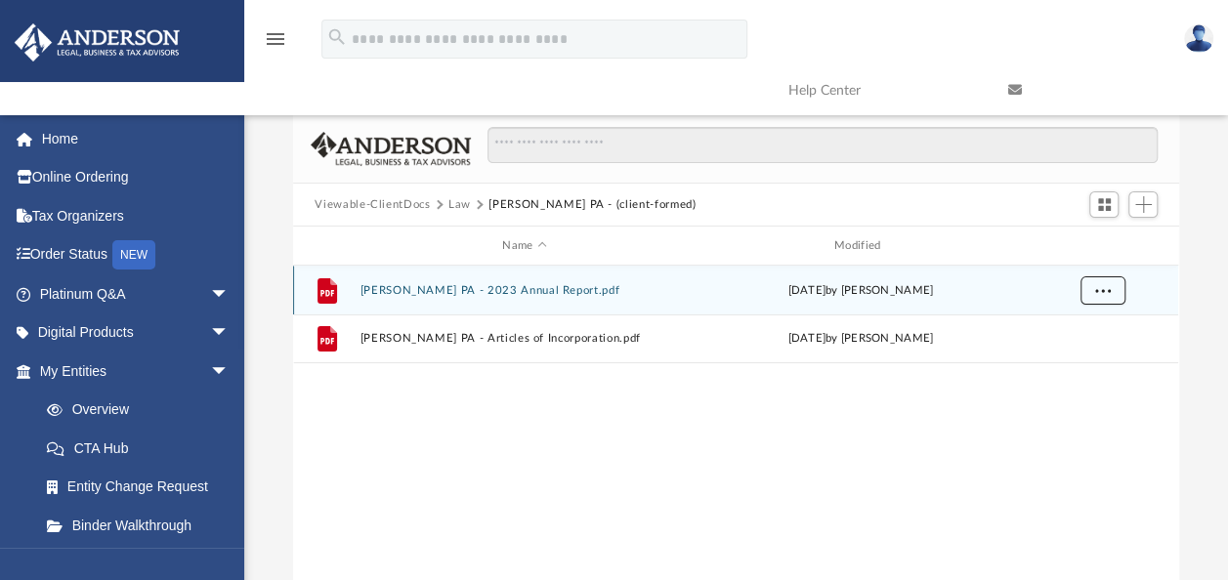
click at [1104, 289] on span "More options" at bounding box center [1103, 289] width 16 height 11
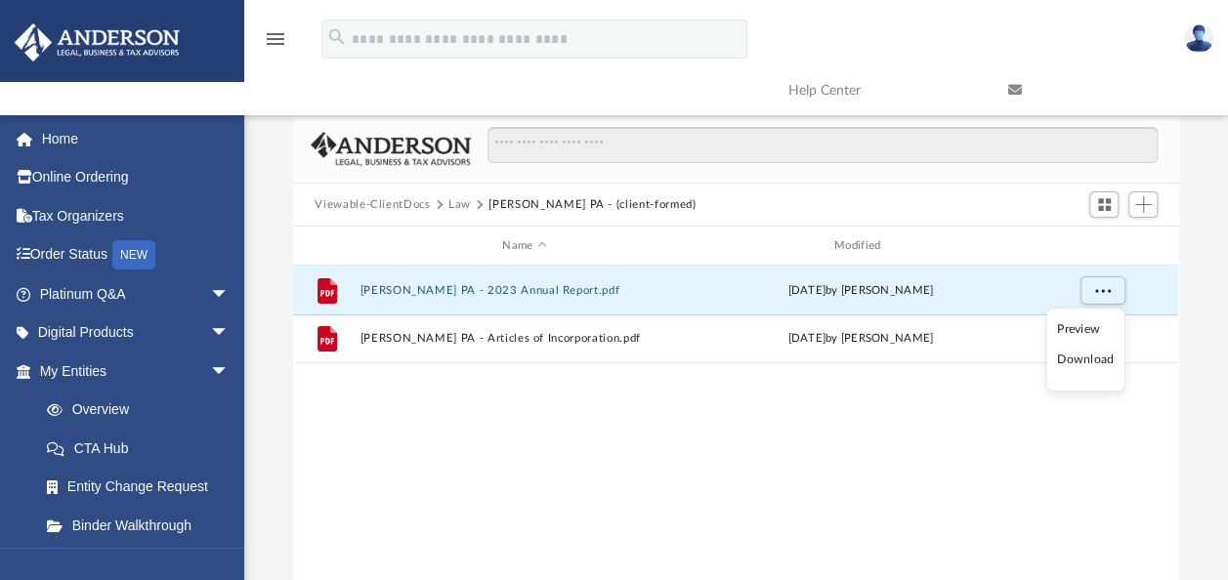
click at [1076, 356] on li "Download" at bounding box center [1085, 361] width 57 height 21
click at [679, 432] on div "File Michelle Reid PA - 2023 Annual Report.pdf Wed Aug 30 2023 by Brian Bowman …" at bounding box center [735, 468] width 885 height 405
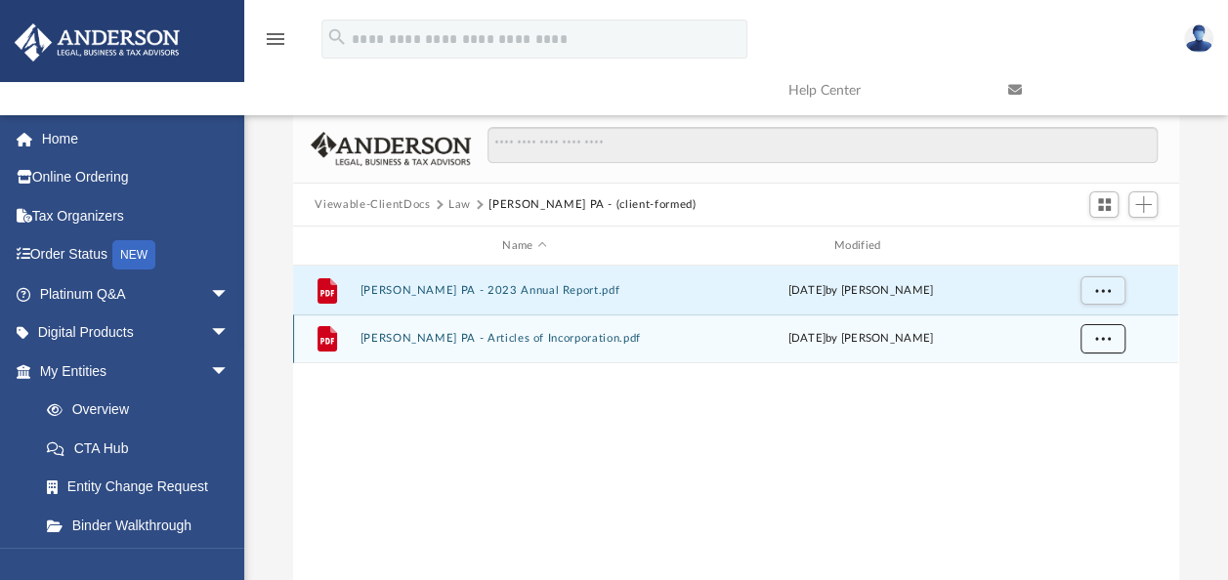
click at [1111, 338] on button "More options" at bounding box center [1102, 338] width 45 height 29
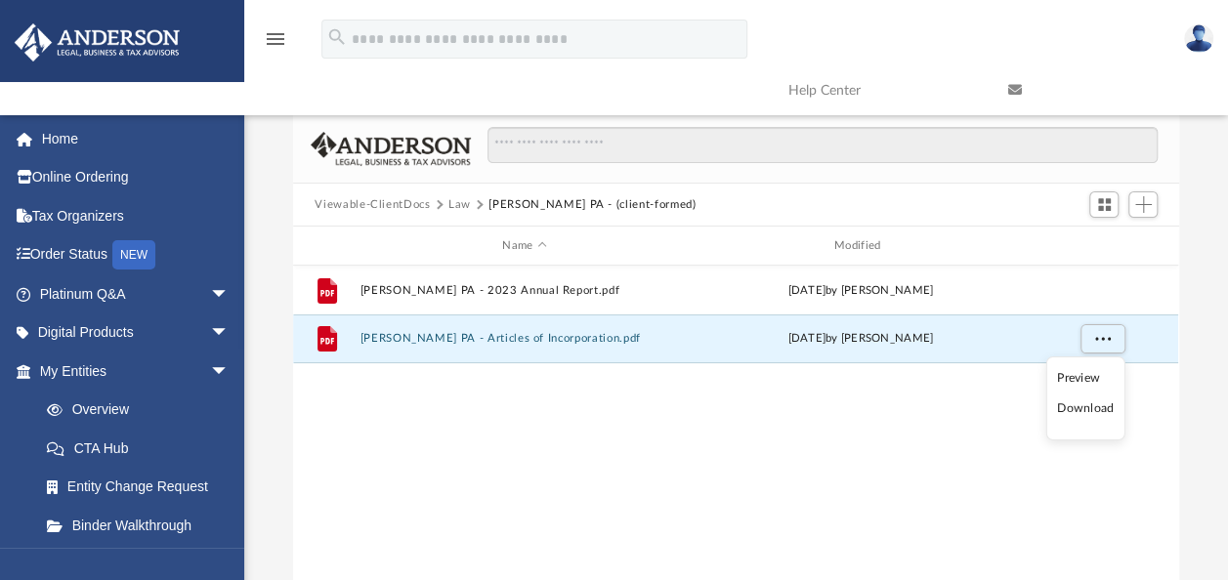
click at [1078, 405] on li "Download" at bounding box center [1085, 408] width 57 height 21
click at [516, 378] on div "File Michelle Reid PA - 2023 Annual Report.pdf Wed Aug 30 2023 by Brian Bowman …" at bounding box center [735, 468] width 885 height 405
click at [453, 209] on button "Law" at bounding box center [459, 205] width 22 height 18
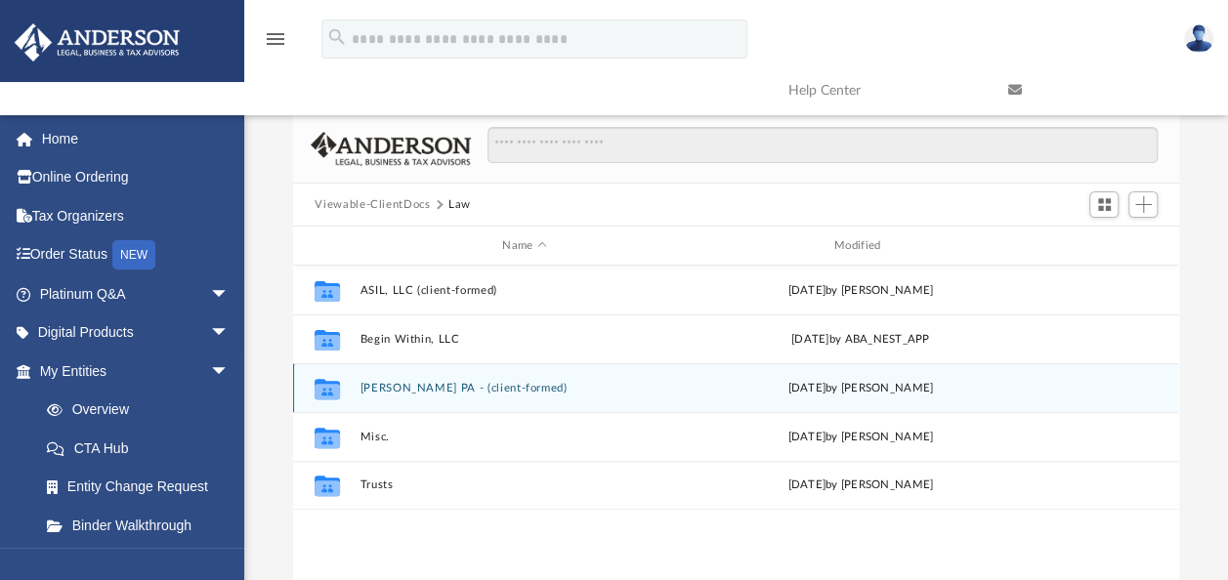
click at [455, 391] on button "Michelle Reid PA - (client-formed)" at bounding box center [524, 388] width 328 height 13
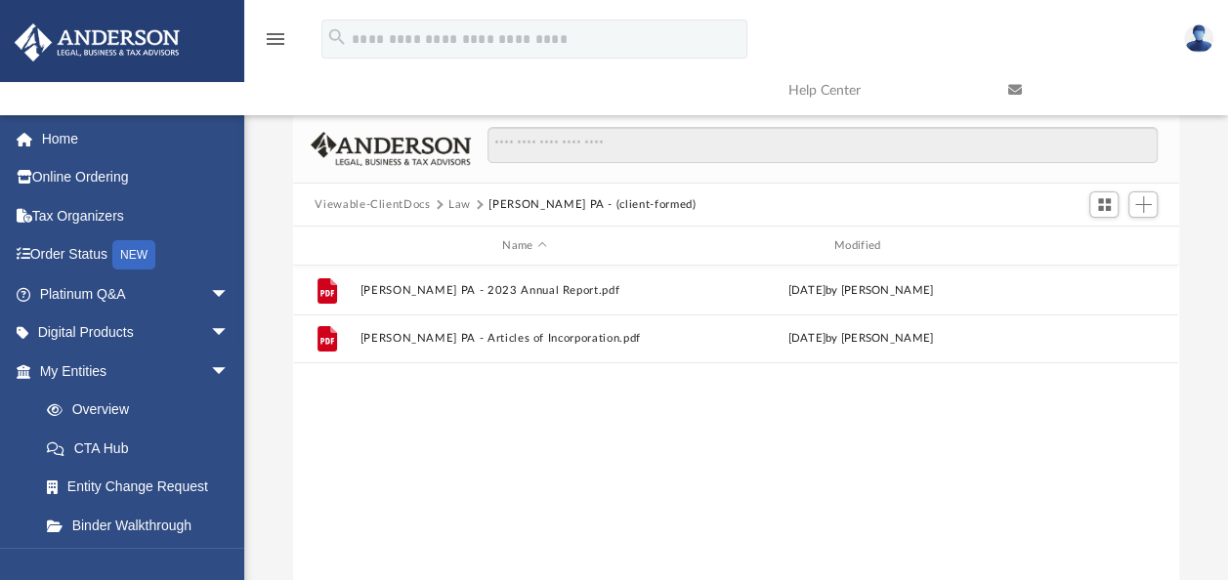
click at [460, 205] on button "Law" at bounding box center [459, 205] width 22 height 18
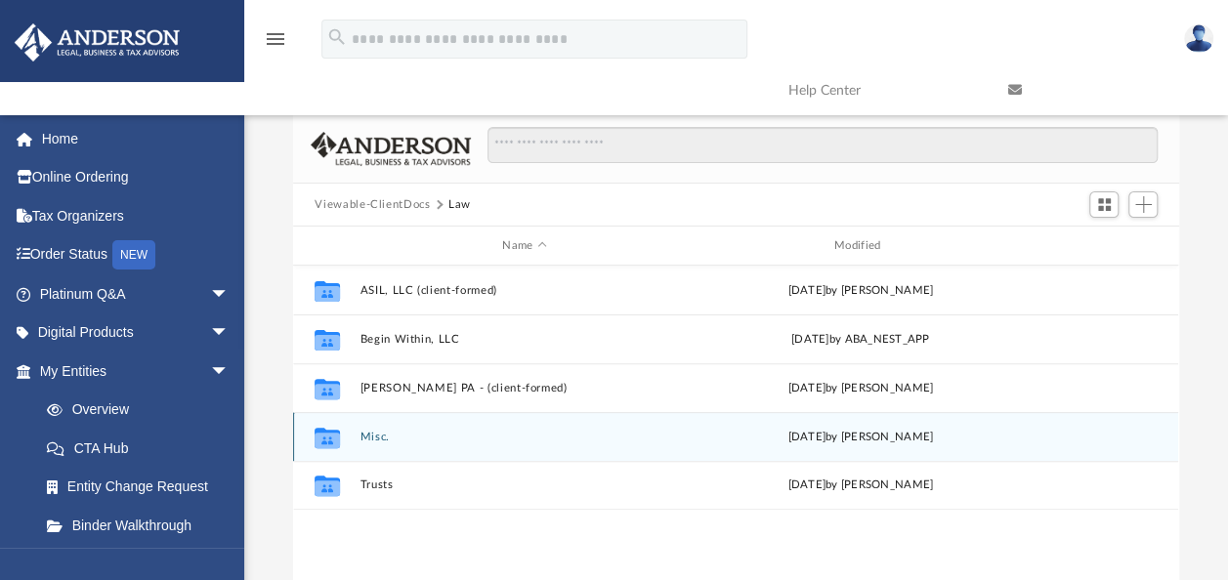
click at [373, 432] on button "Misc." at bounding box center [524, 437] width 328 height 13
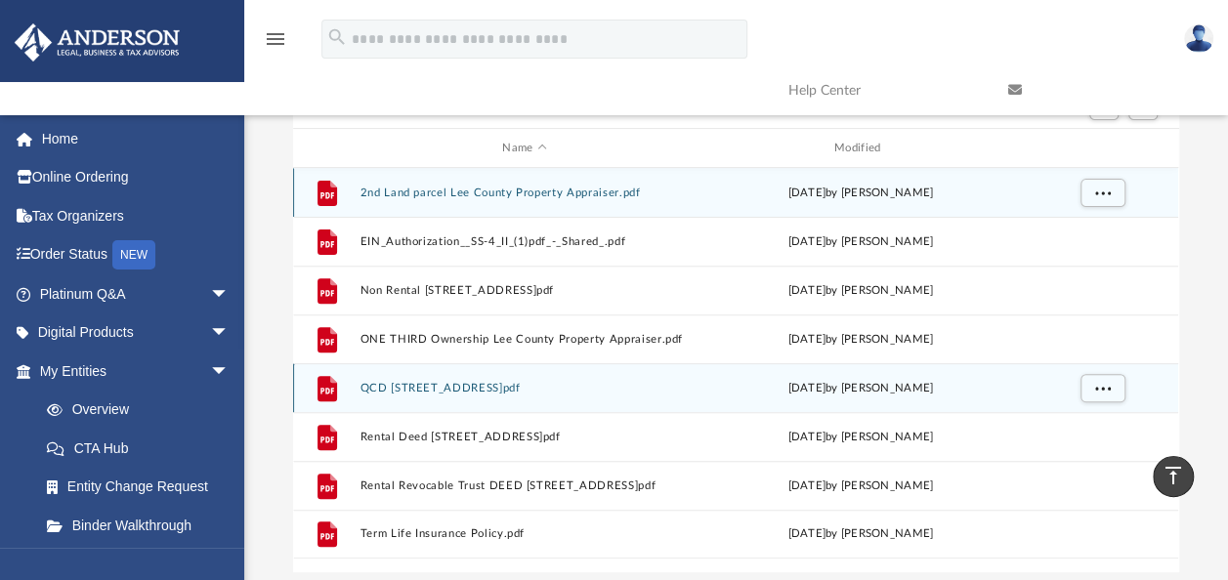
scroll to position [98, 0]
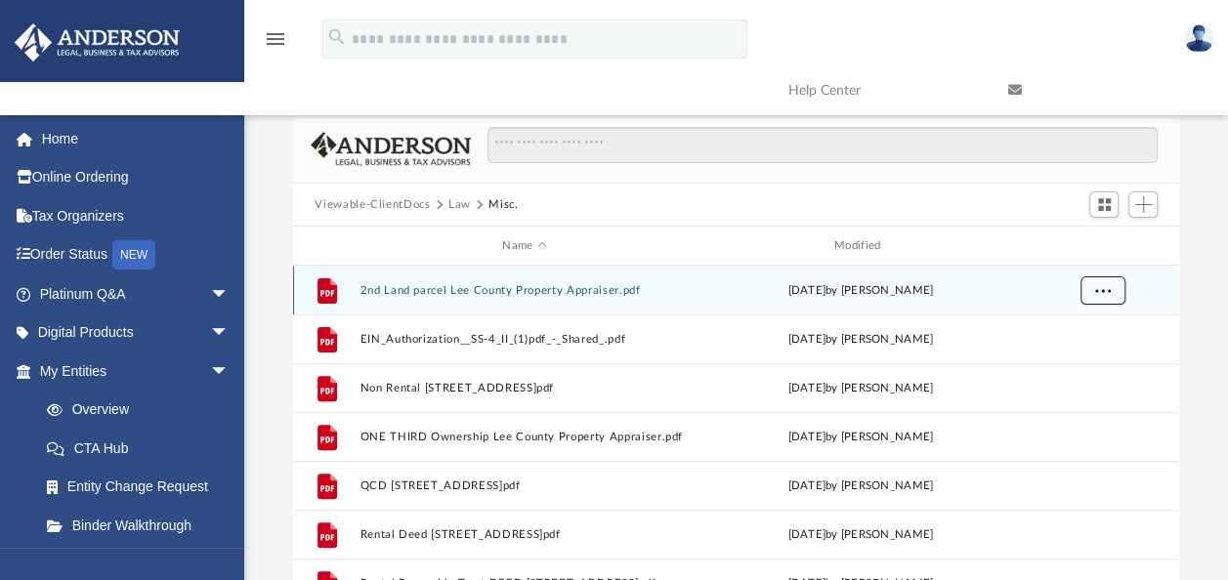
click at [1108, 291] on span "More options" at bounding box center [1103, 289] width 16 height 11
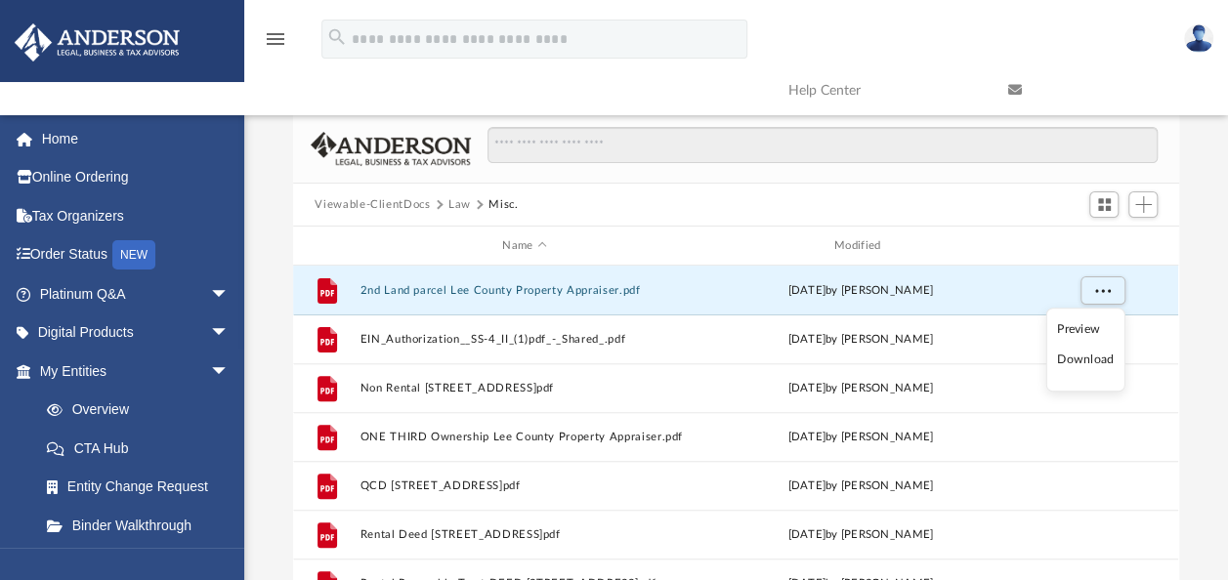
click at [1086, 354] on li "Download" at bounding box center [1085, 361] width 57 height 21
click at [1207, 355] on div "Difficulty viewing your box folder? You can also access your account directly o…" at bounding box center [735, 358] width 983 height 624
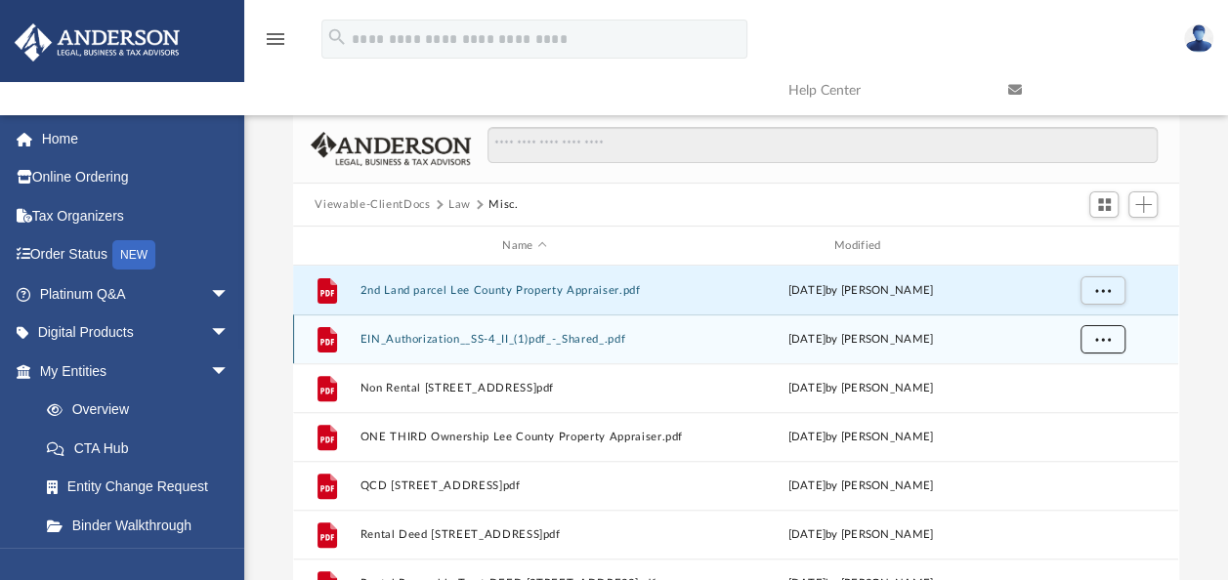
click at [1105, 337] on span "More options" at bounding box center [1103, 338] width 16 height 11
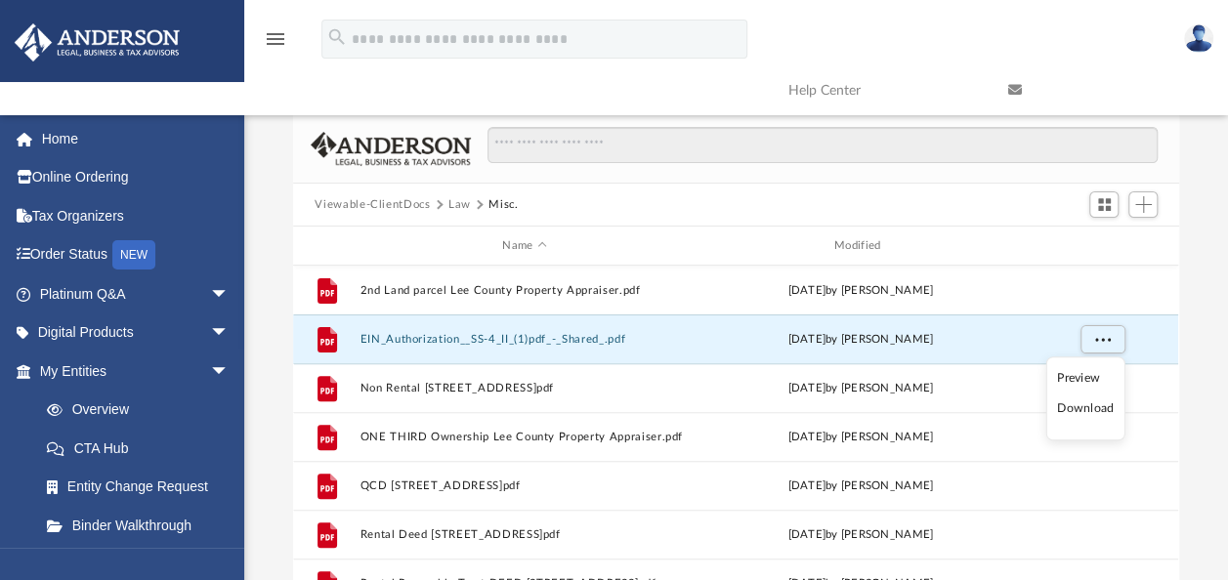
click at [1086, 410] on li "Download" at bounding box center [1085, 409] width 57 height 21
click at [1210, 360] on div "Difficulty viewing your box folder? You can also access your account directly o…" at bounding box center [735, 358] width 983 height 624
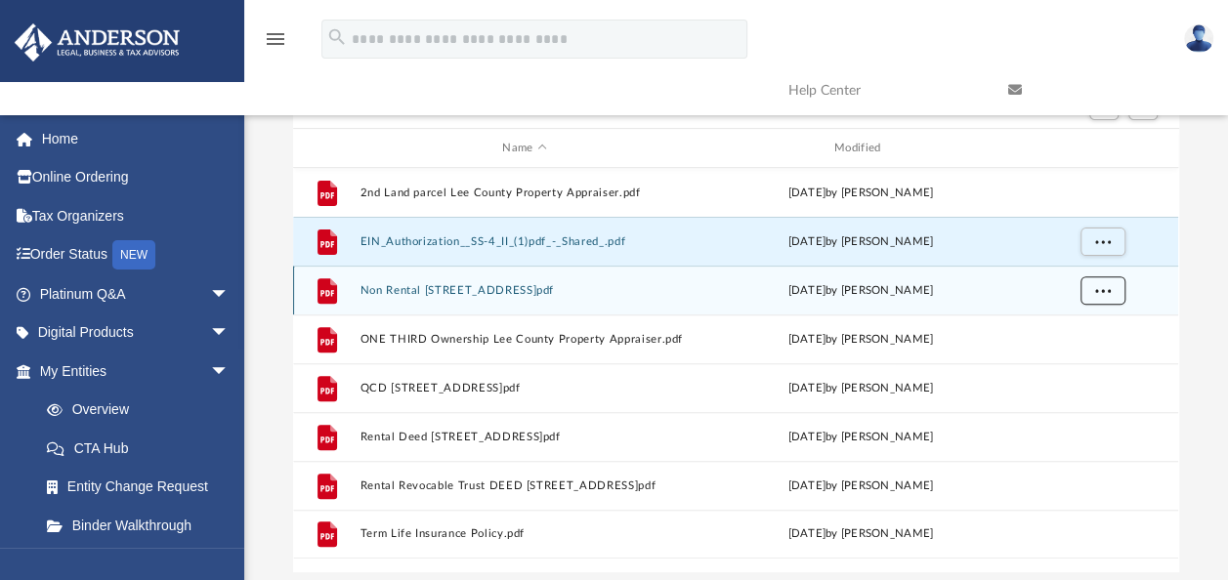
click at [1107, 295] on button "More options" at bounding box center [1102, 290] width 45 height 29
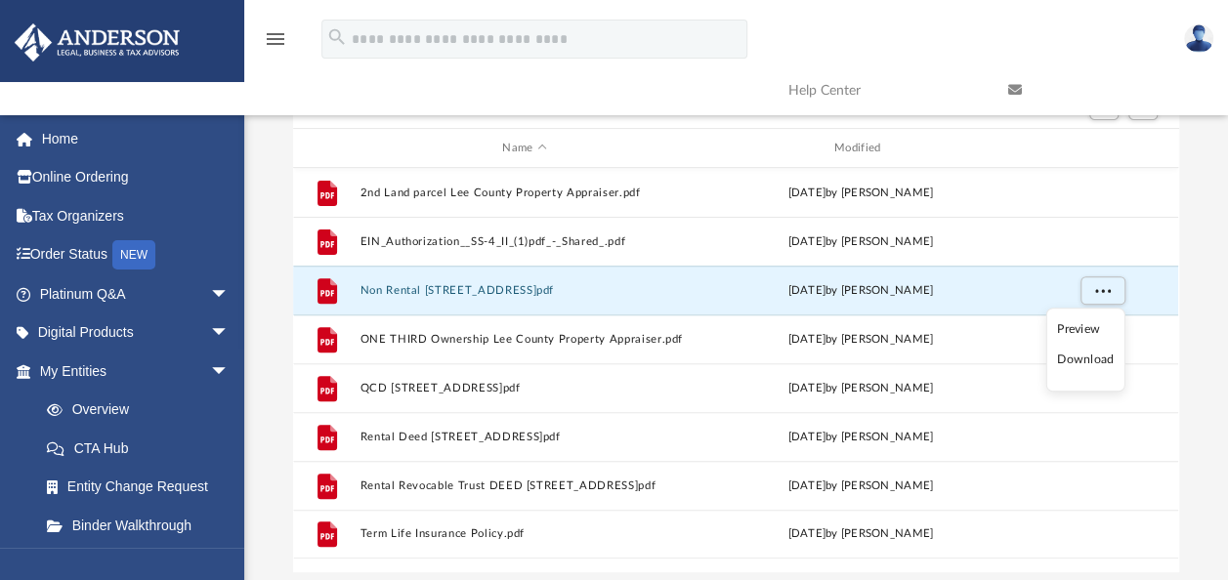
click at [1090, 359] on li "Download" at bounding box center [1085, 361] width 57 height 21
click at [1193, 340] on div "Difficulty viewing your box folder? You can also access your account directly o…" at bounding box center [735, 260] width 983 height 624
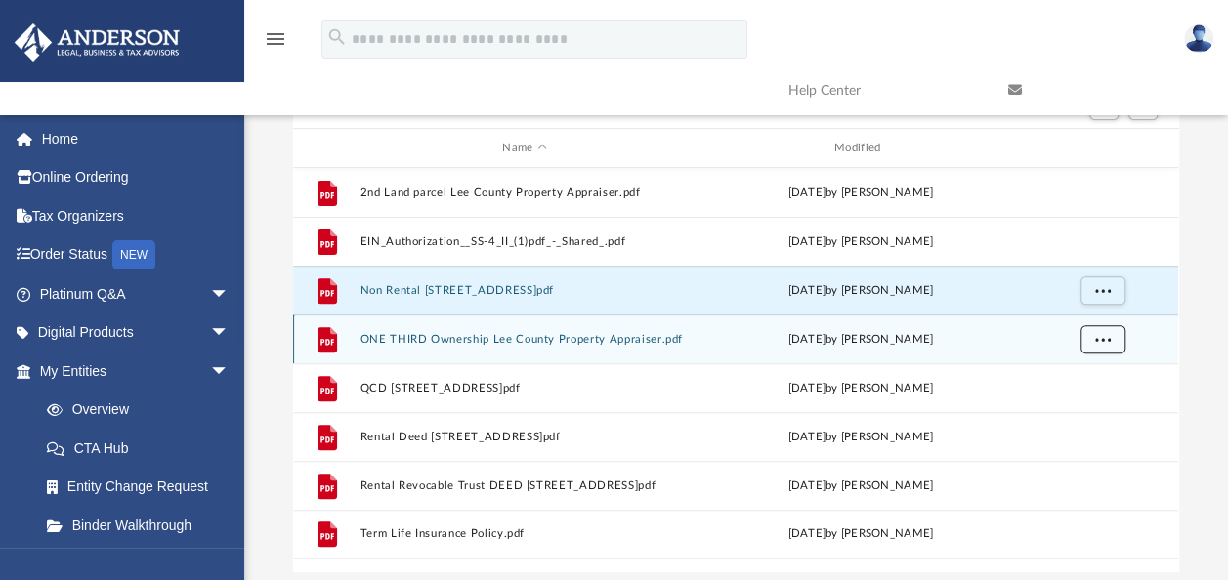
click at [1097, 346] on button "More options" at bounding box center [1102, 339] width 45 height 29
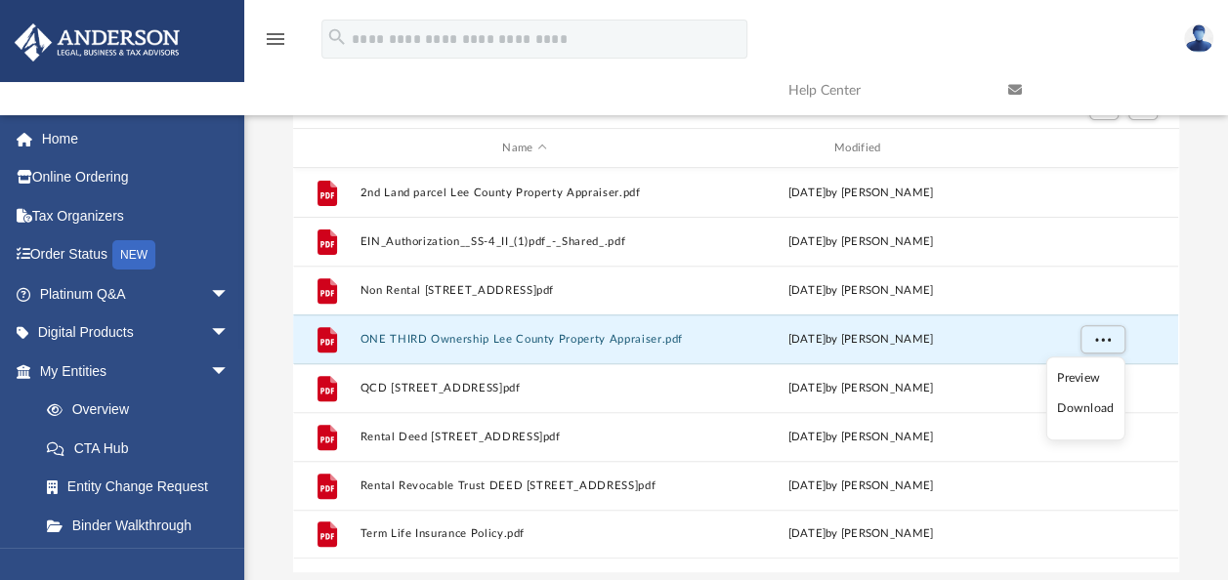
click at [1079, 402] on li "Download" at bounding box center [1085, 409] width 57 height 21
click at [1203, 365] on div "Difficulty viewing your box folder? You can also access your account directly o…" at bounding box center [735, 260] width 983 height 624
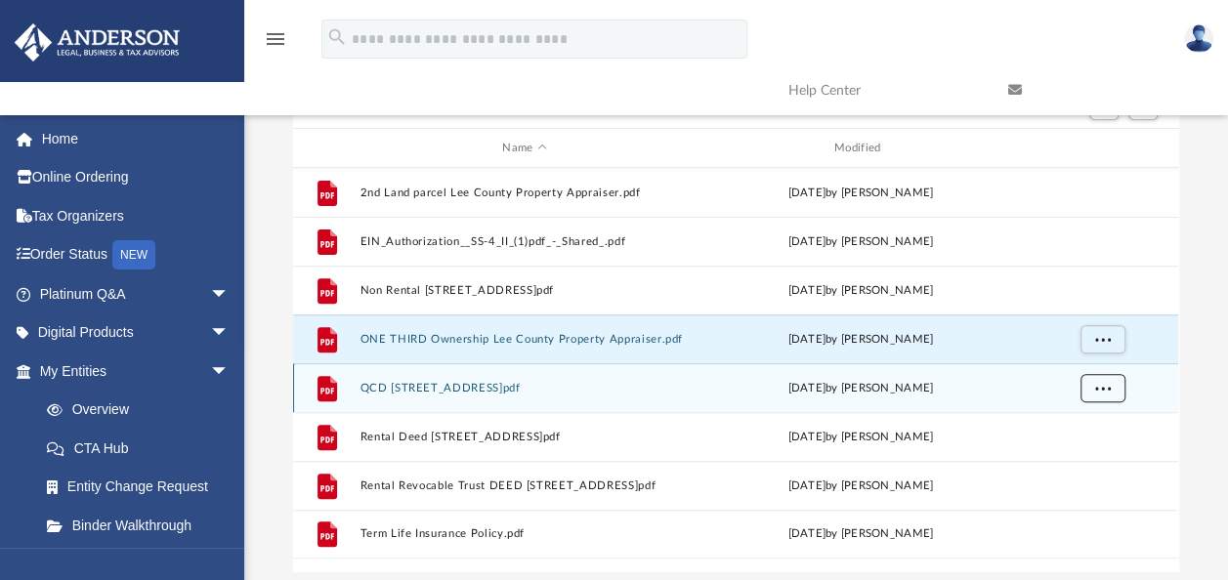
click at [1110, 389] on button "More options" at bounding box center [1102, 388] width 45 height 29
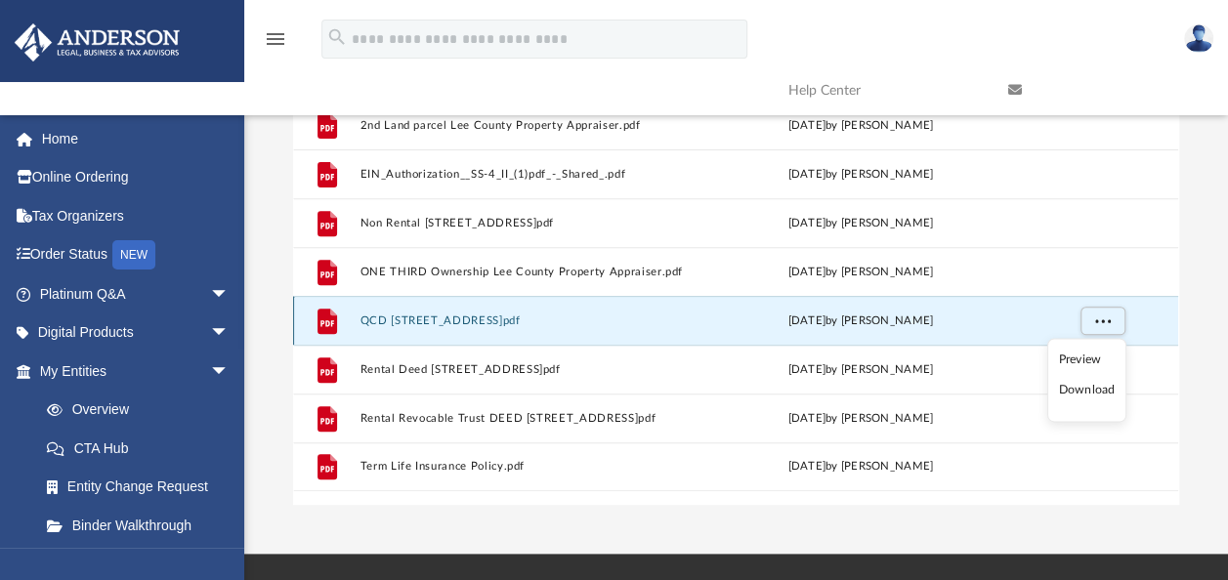
scroll to position [293, 0]
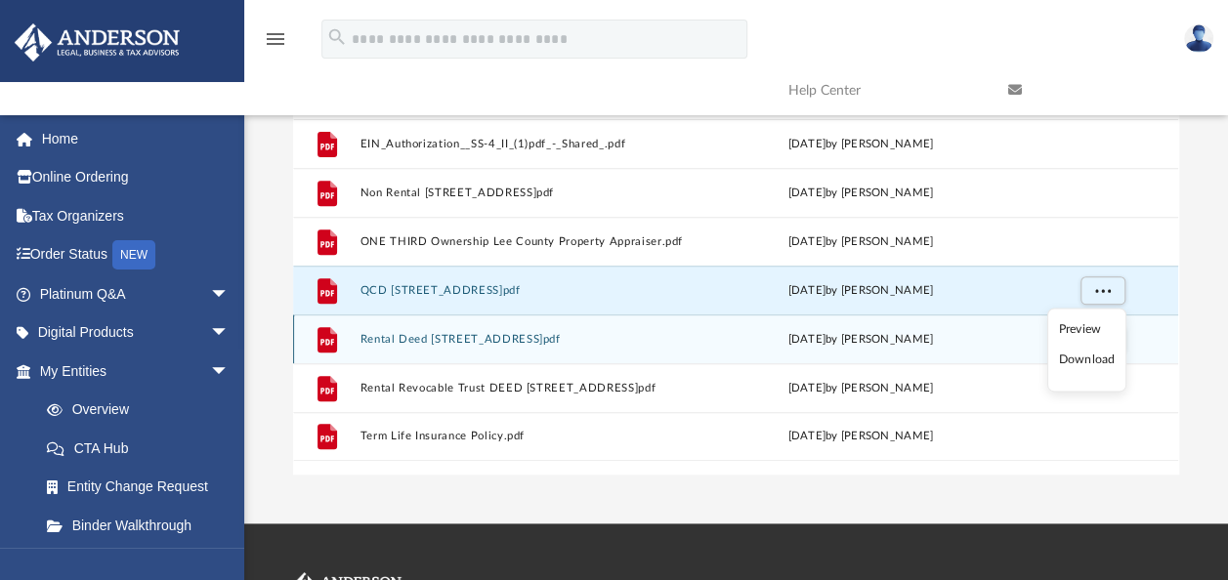
click at [1098, 359] on li "Download" at bounding box center [1086, 361] width 57 height 21
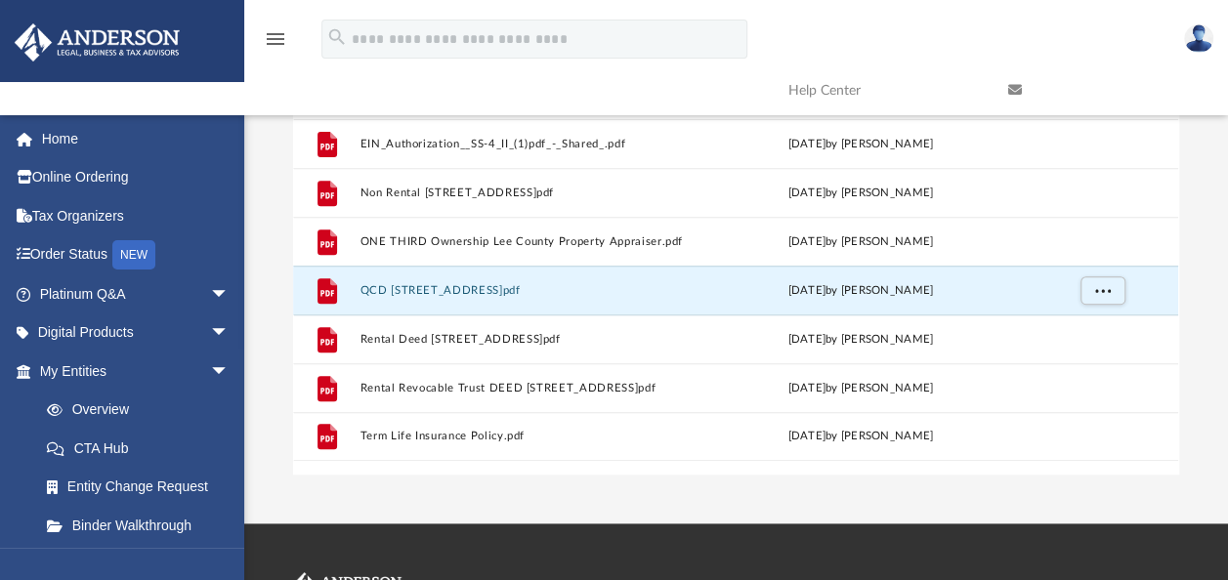
click at [1189, 336] on div "Difficulty viewing your box folder? You can also access your account directly o…" at bounding box center [735, 163] width 983 height 624
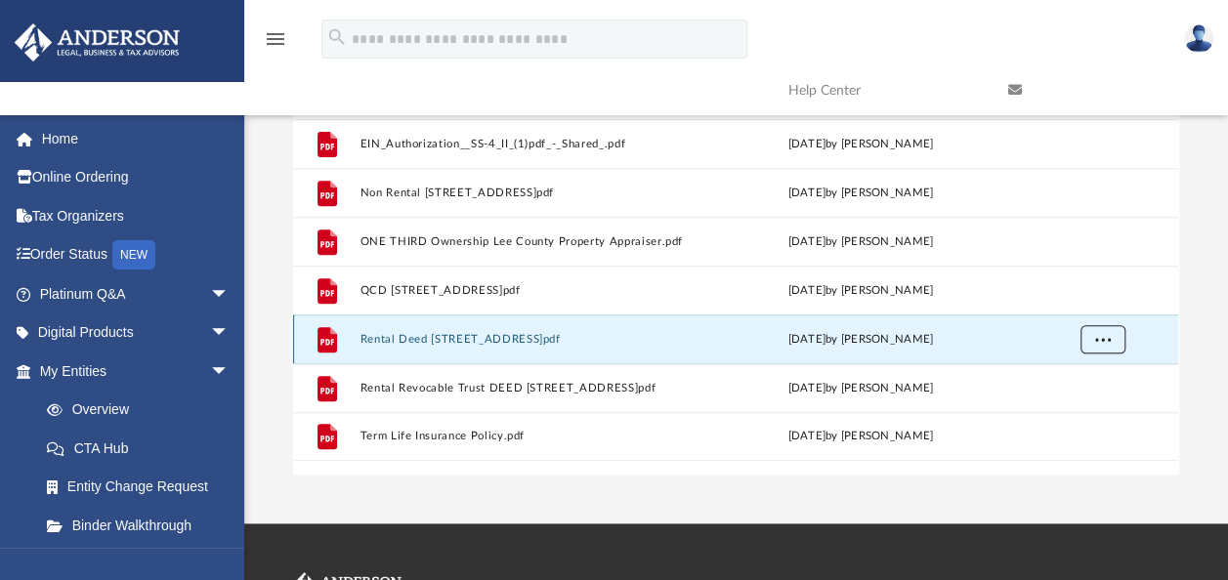
click at [1100, 344] on button "More options" at bounding box center [1102, 339] width 45 height 29
click at [1082, 410] on li "Download" at bounding box center [1085, 409] width 57 height 21
click at [1202, 350] on div "Difficulty viewing your box folder? You can also access your account directly o…" at bounding box center [735, 163] width 983 height 624
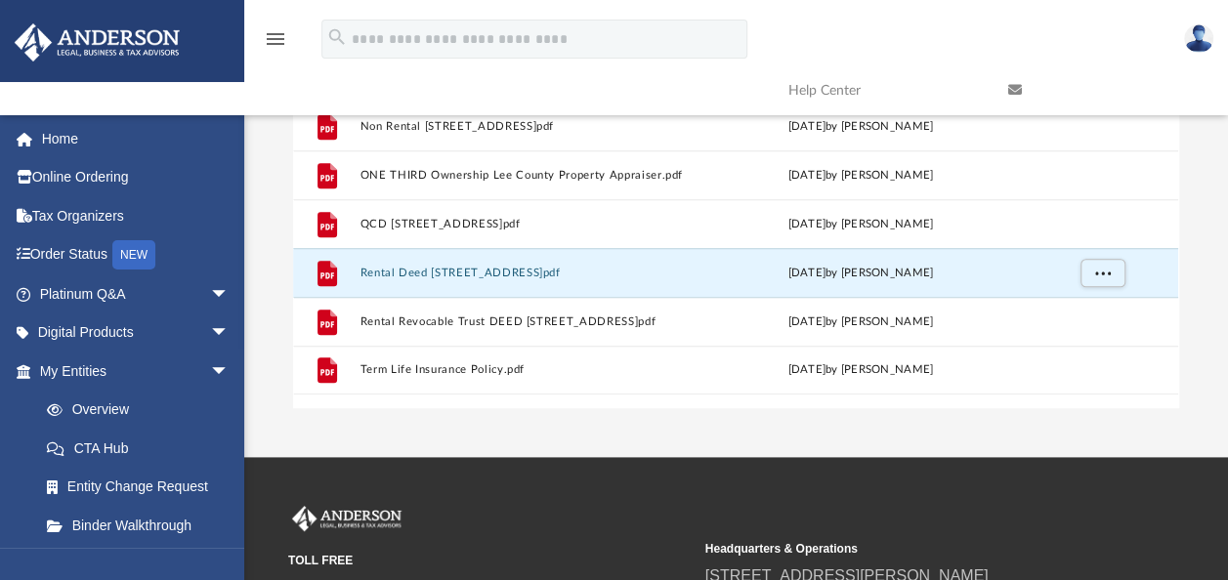
scroll to position [391, 0]
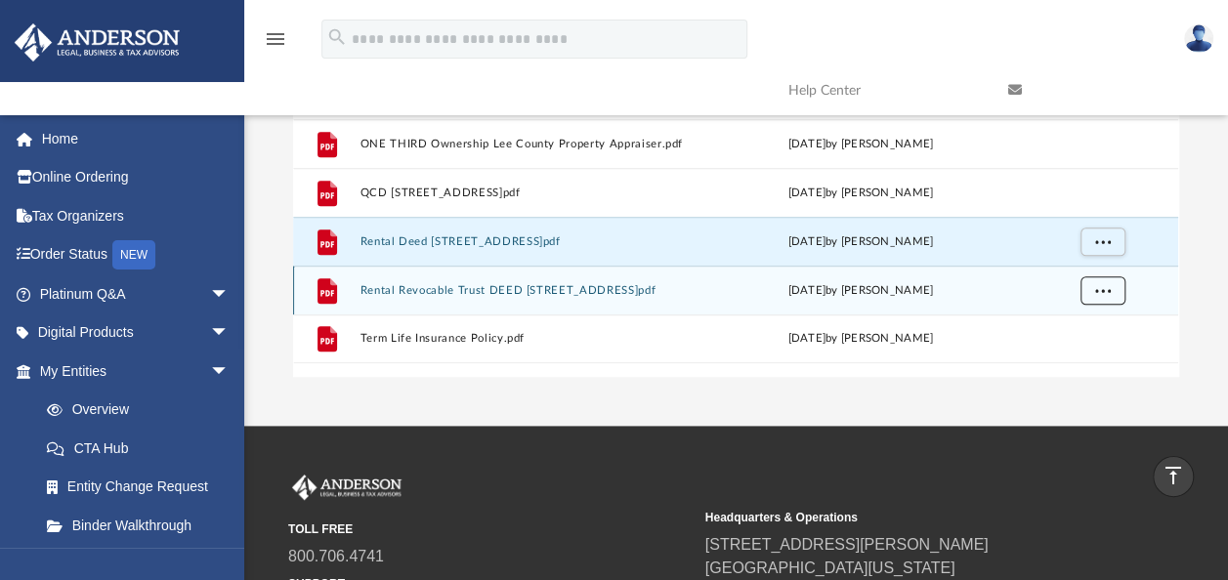
click at [1104, 293] on button "More options" at bounding box center [1102, 290] width 45 height 29
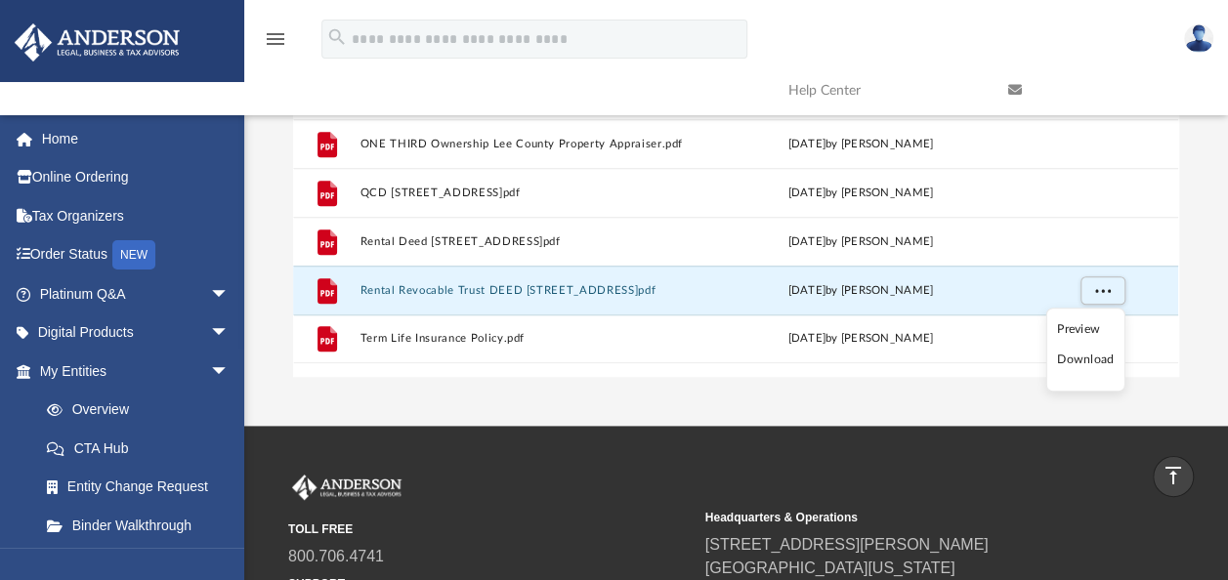
click at [1083, 364] on li "Download" at bounding box center [1085, 361] width 57 height 21
click at [1189, 334] on div "Difficulty viewing your box folder? You can also access your account directly o…" at bounding box center [735, 65] width 983 height 624
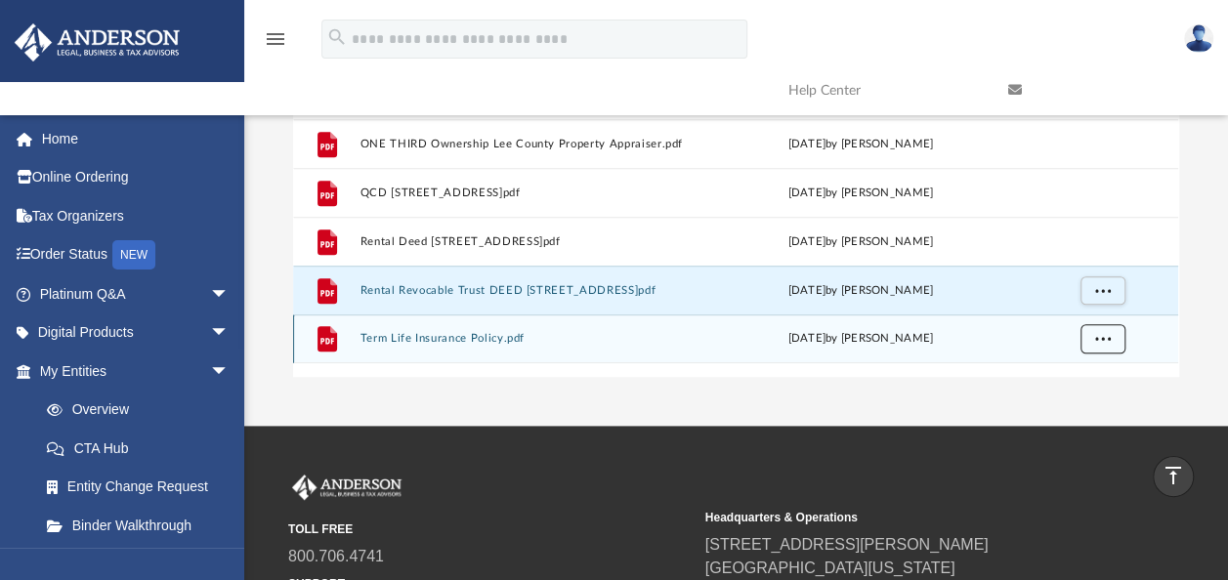
click at [1112, 334] on button "More options" at bounding box center [1102, 338] width 45 height 29
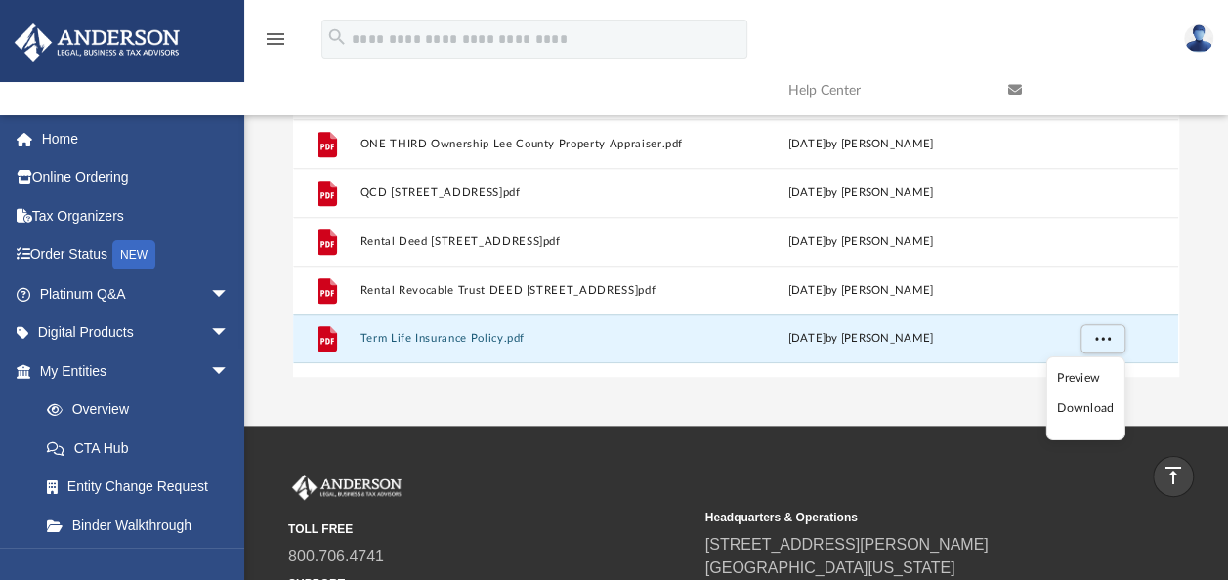
click at [1079, 406] on li "Download" at bounding box center [1085, 408] width 57 height 21
click at [616, 395] on div "App michellereidrealty@gmail.com Sign Out michellereidrealty@gmail.com Home Onl…" at bounding box center [614, 34] width 1228 height 783
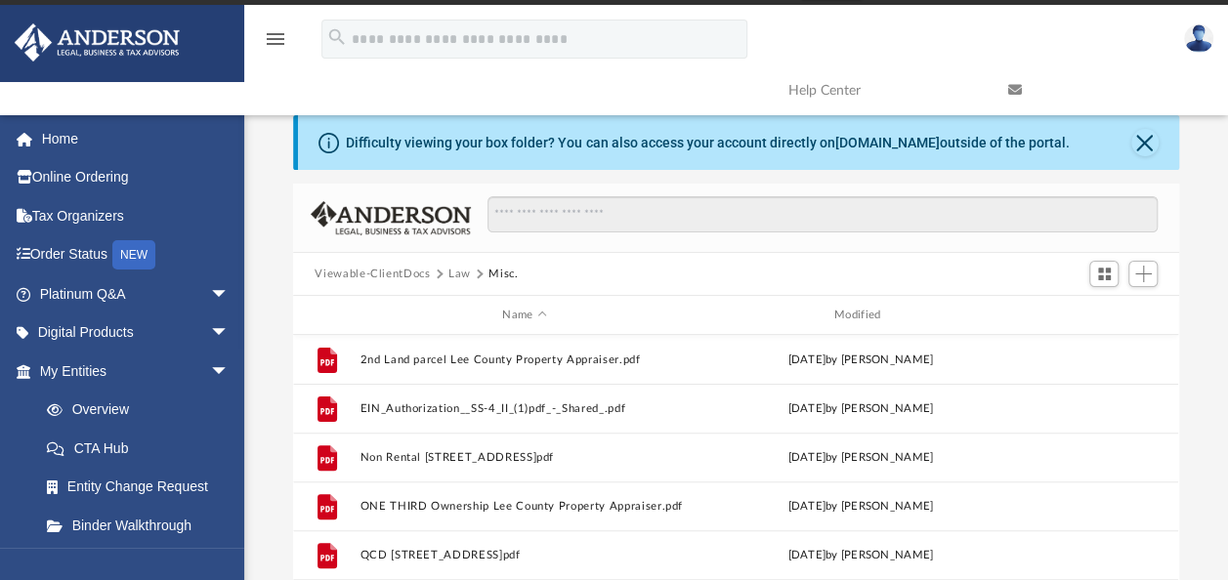
scroll to position [0, 0]
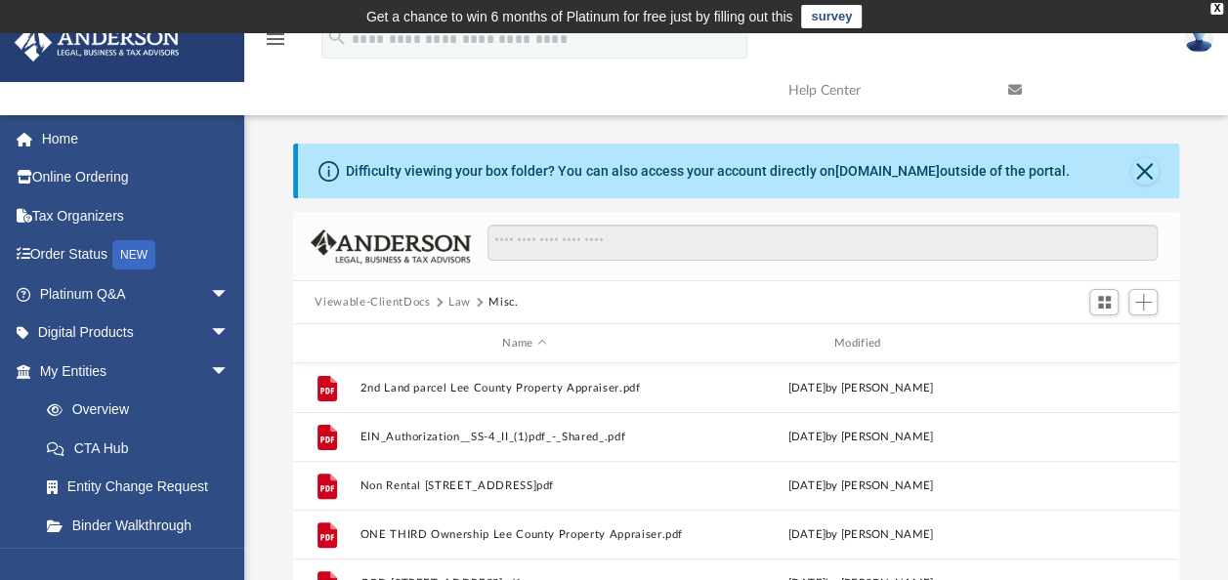
click at [451, 295] on button "Law" at bounding box center [459, 303] width 22 height 18
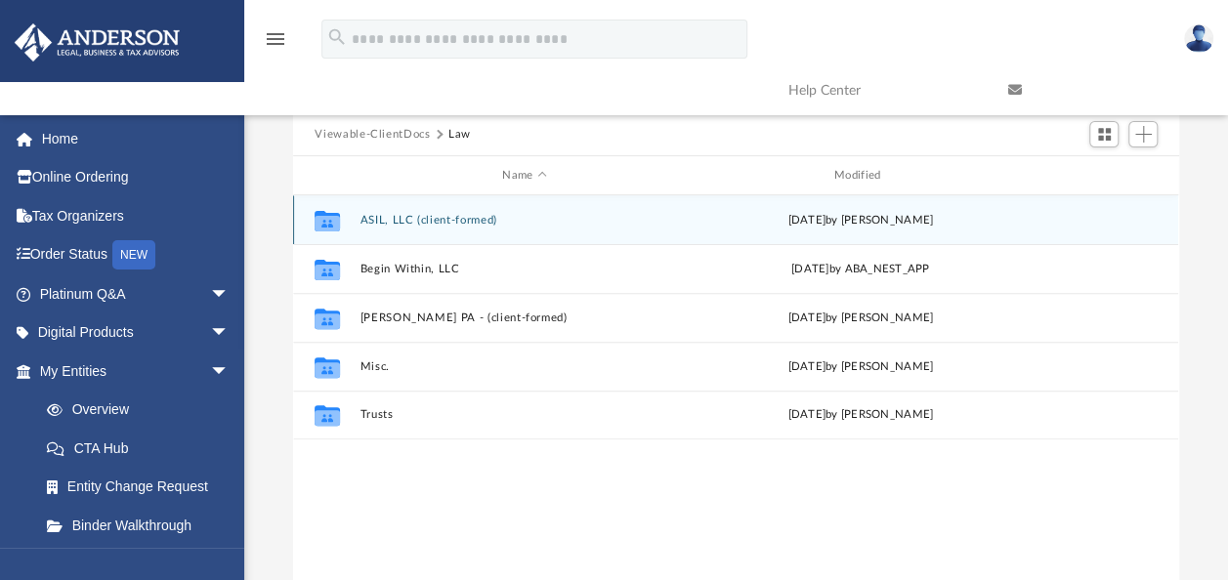
scroll to position [195, 0]
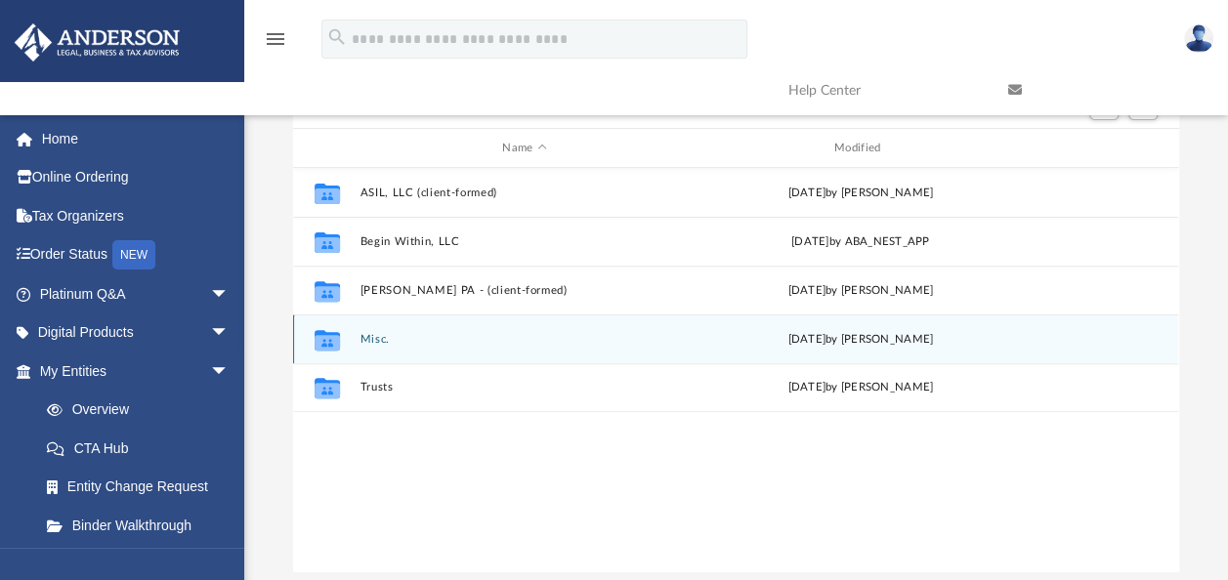
click at [371, 344] on button "Misc." at bounding box center [524, 339] width 328 height 13
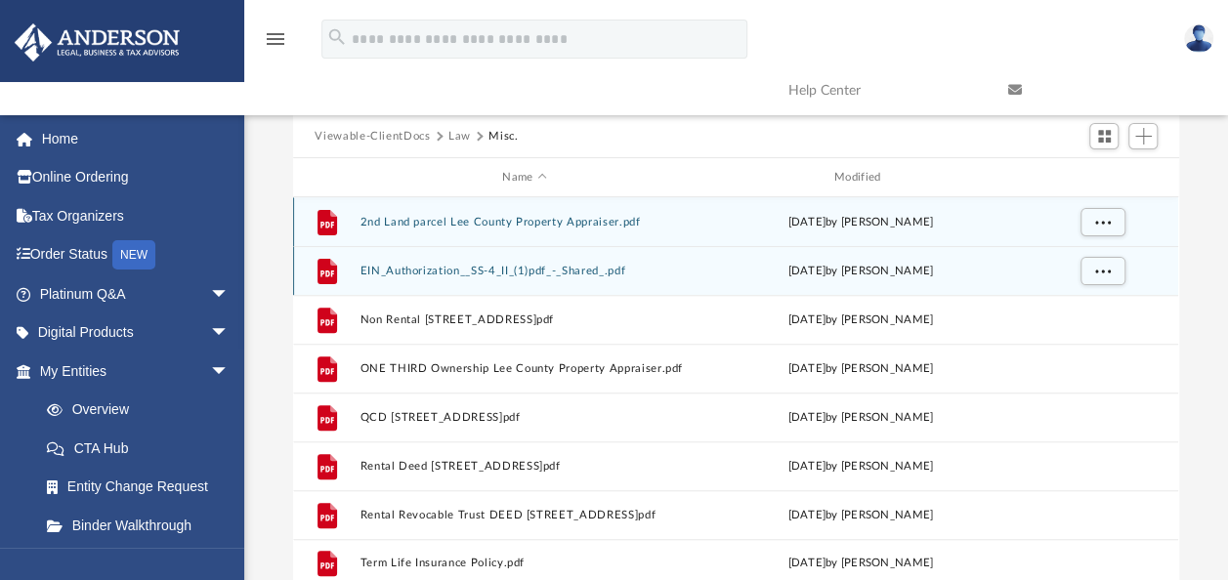
scroll to position [0, 0]
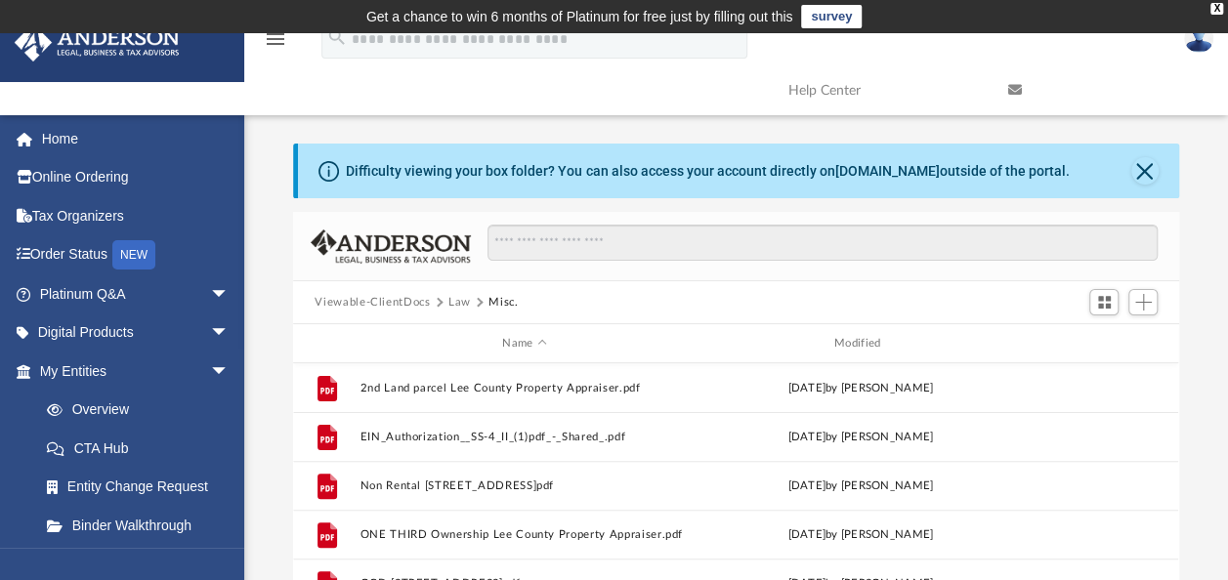
click at [448, 300] on button "Law" at bounding box center [459, 303] width 22 height 18
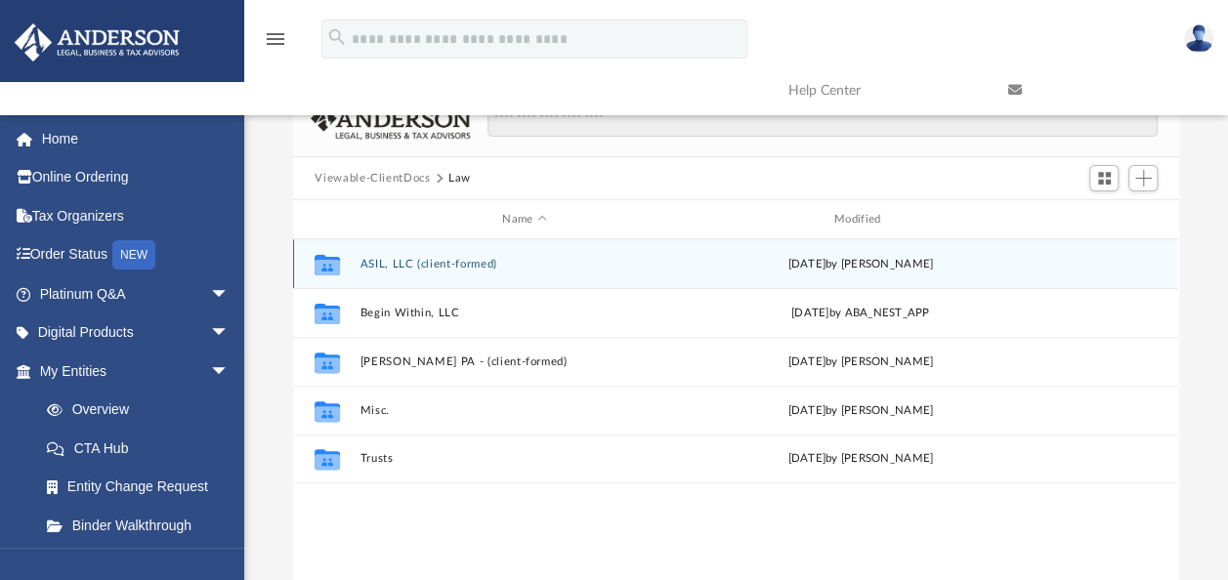
scroll to position [195, 0]
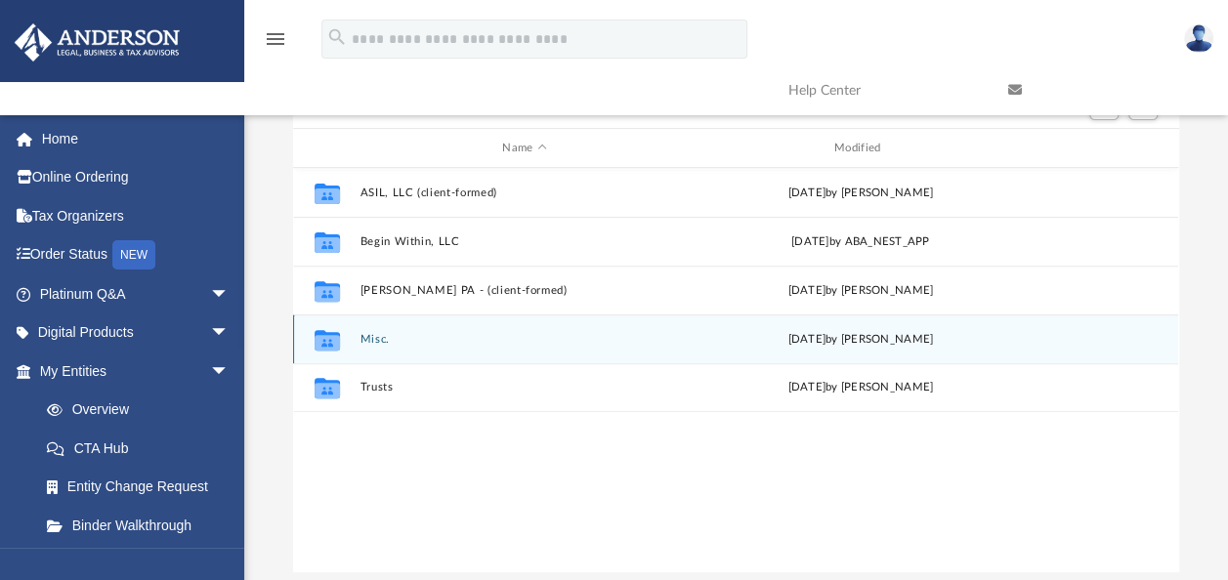
click at [369, 338] on button "Misc." at bounding box center [524, 339] width 328 height 13
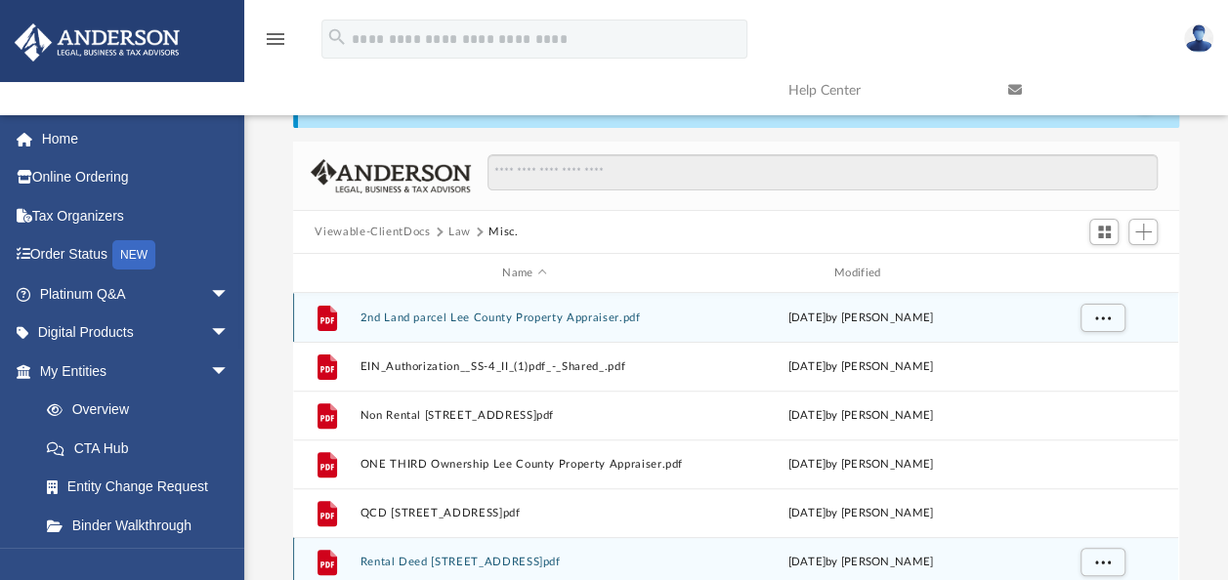
scroll to position [0, 0]
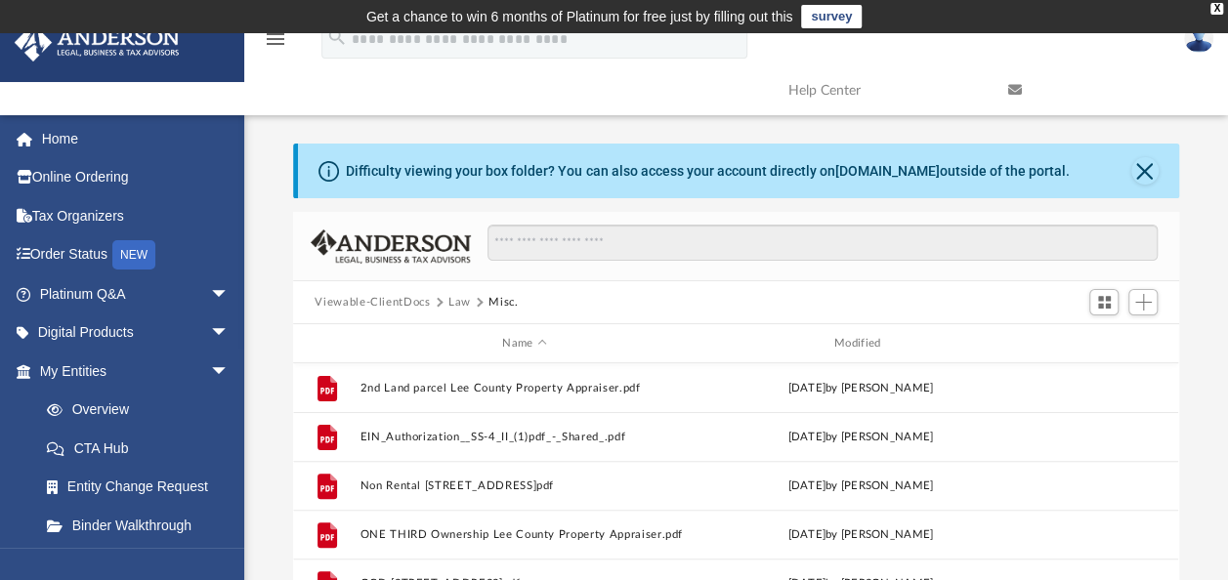
click at [449, 302] on button "Law" at bounding box center [459, 303] width 22 height 18
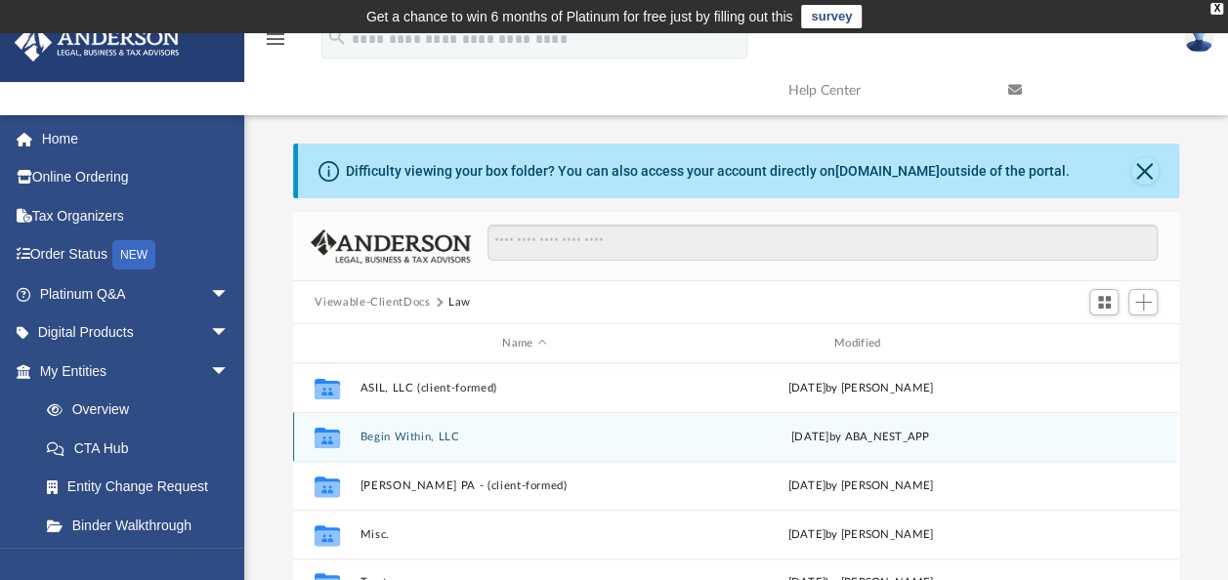
scroll to position [195, 0]
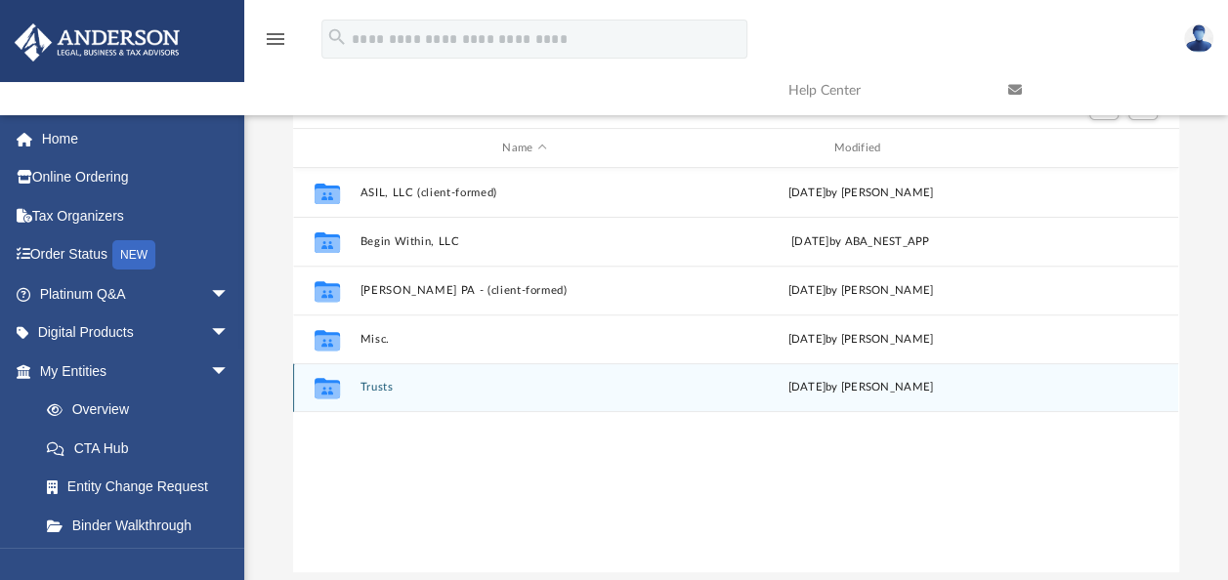
click at [372, 383] on button "Trusts" at bounding box center [524, 387] width 328 height 13
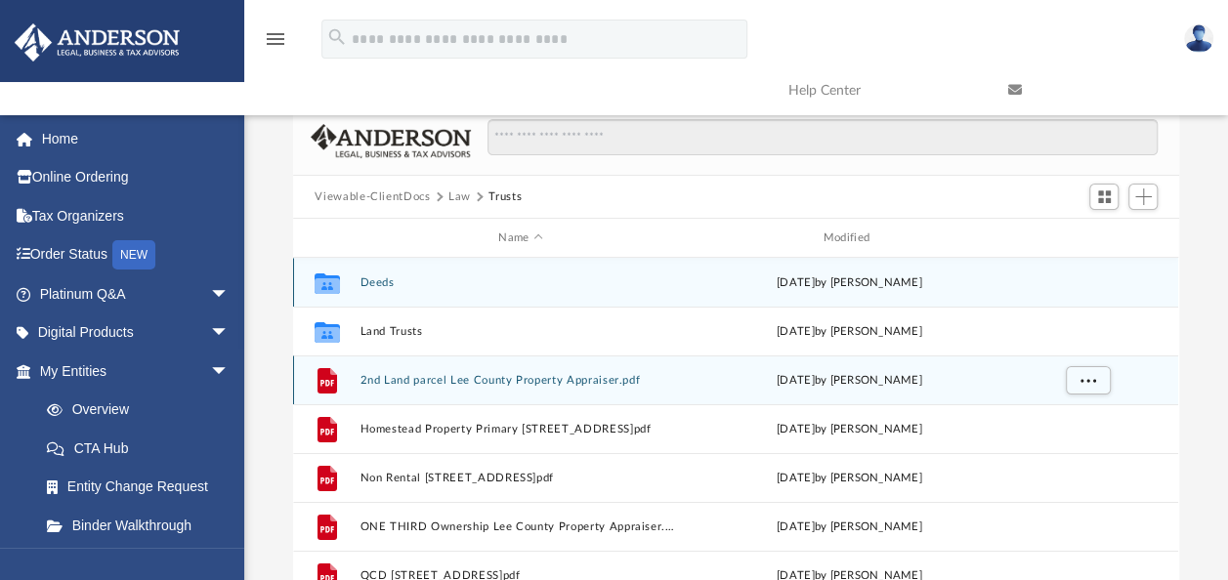
scroll to position [0, 0]
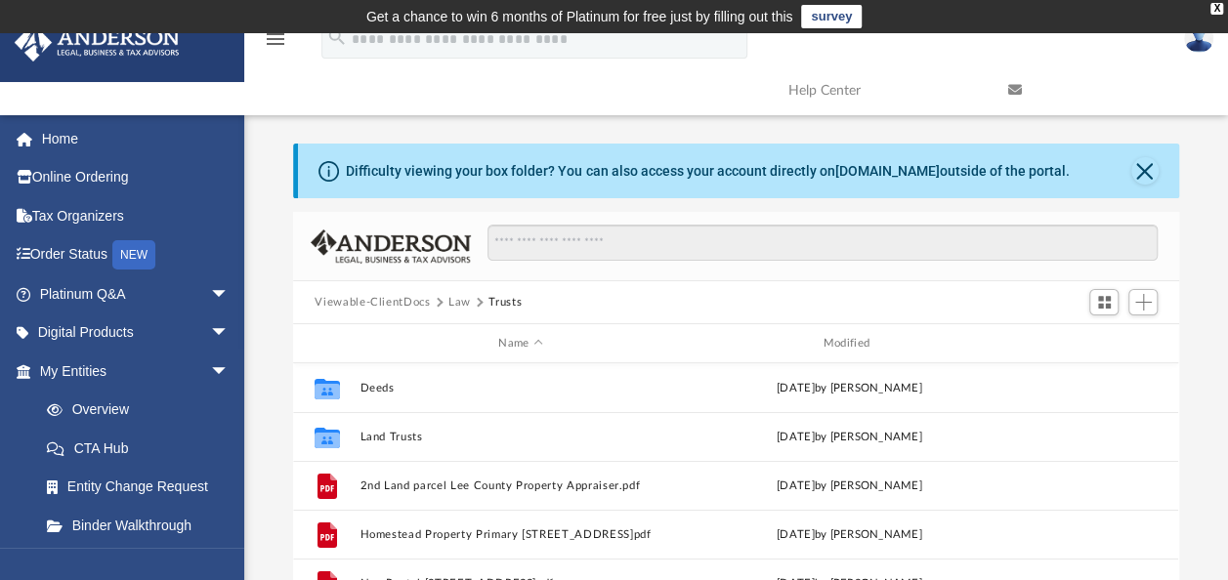
click at [459, 305] on button "Law" at bounding box center [459, 303] width 22 height 18
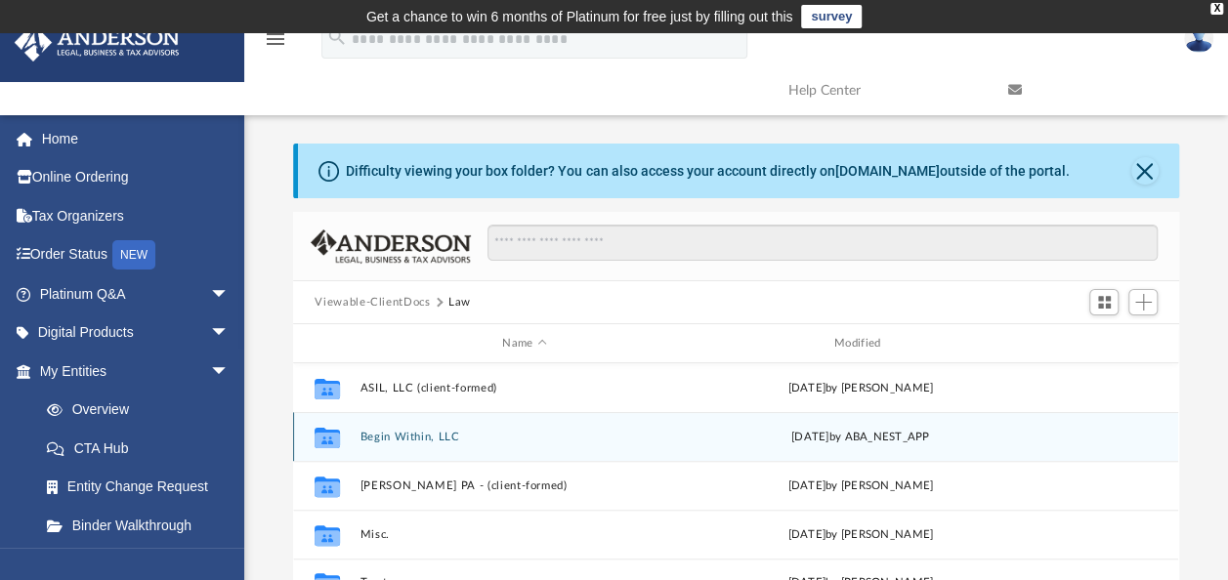
scroll to position [195, 0]
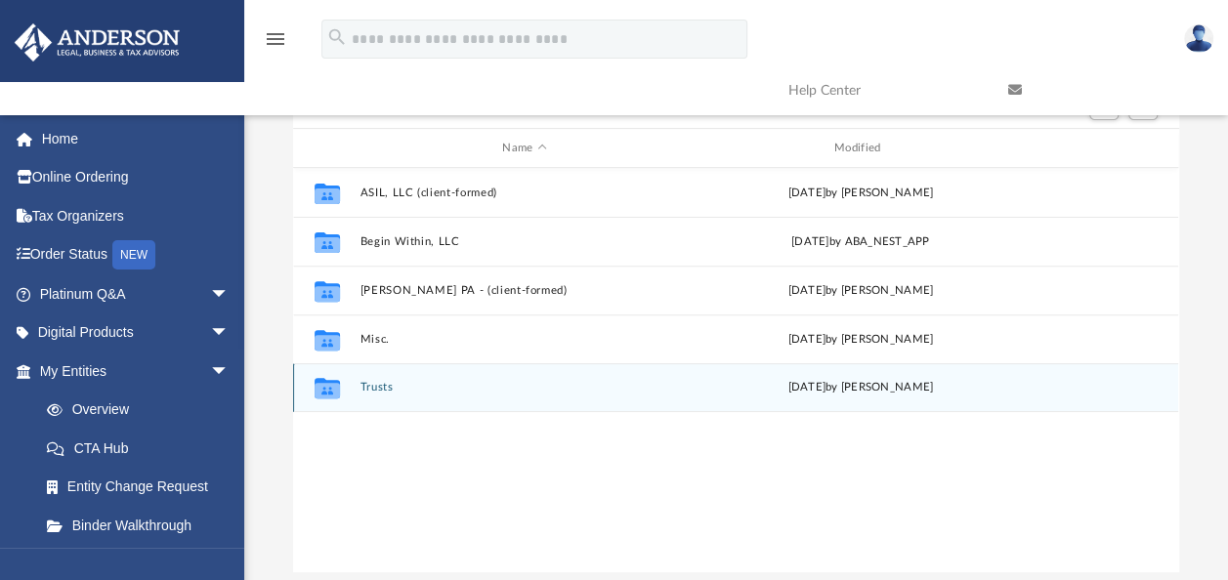
click at [386, 377] on div "Collaborated Folder Trusts Thu Dec 21 2023 by Krystal Hankins" at bounding box center [735, 387] width 885 height 49
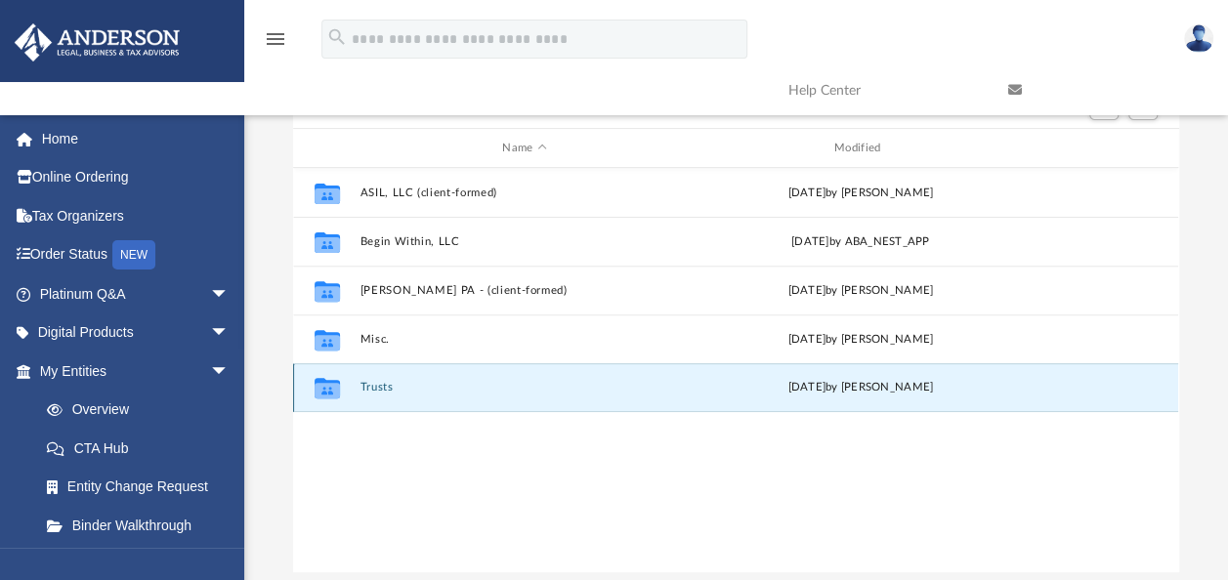
click at [382, 387] on button "Trusts" at bounding box center [524, 387] width 328 height 13
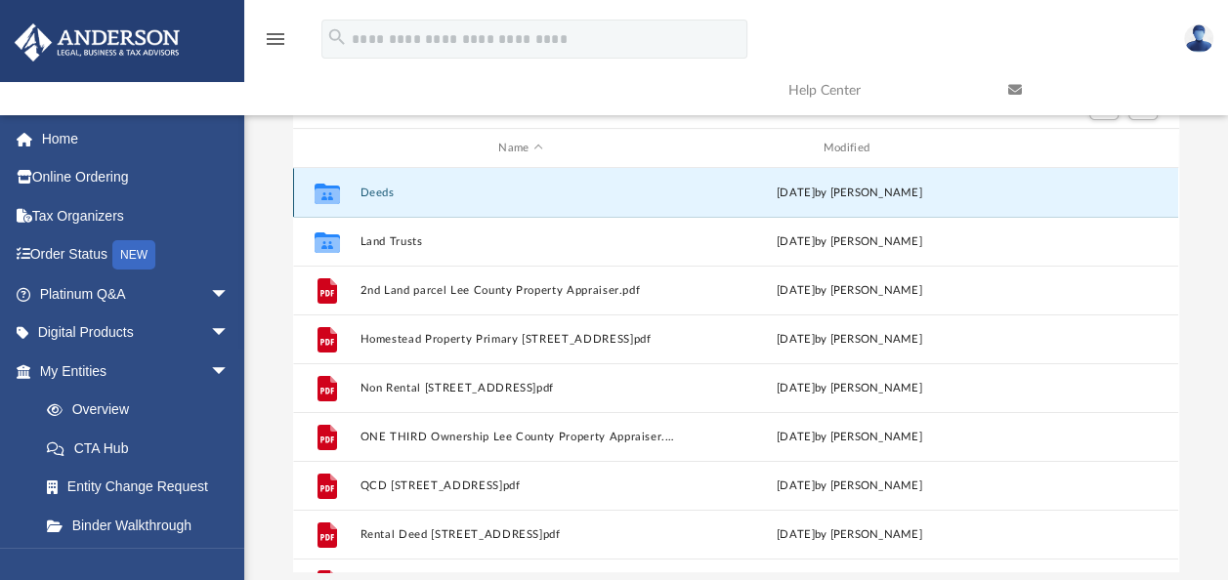
click at [377, 193] on button "Deeds" at bounding box center [520, 193] width 320 height 13
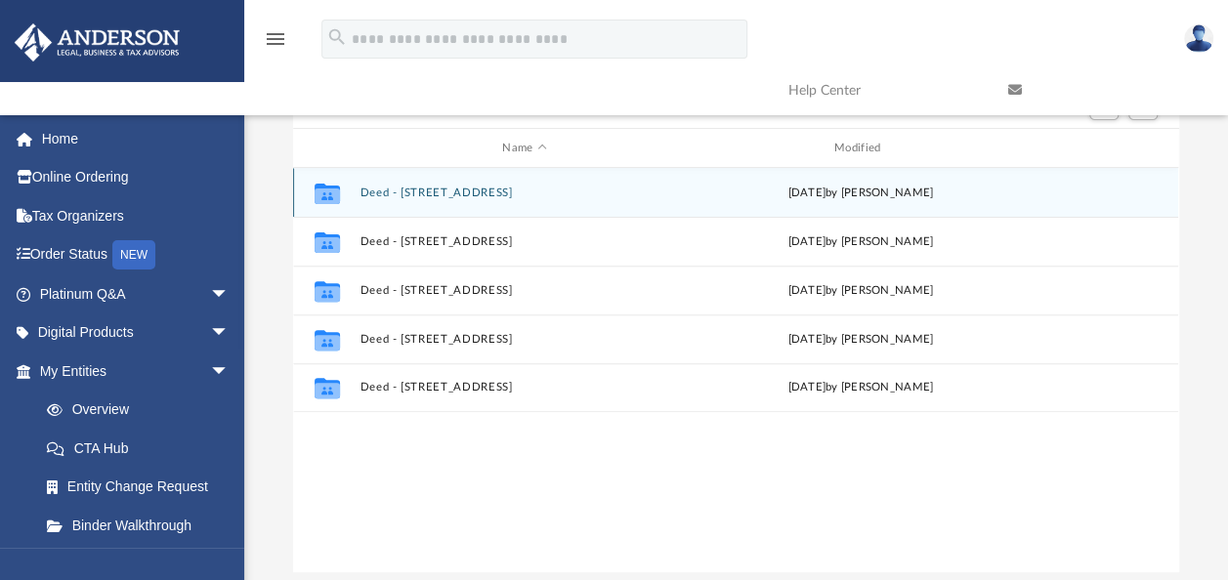
click at [434, 189] on button "Deed - 2401 Arcadia Drive" at bounding box center [524, 193] width 328 height 13
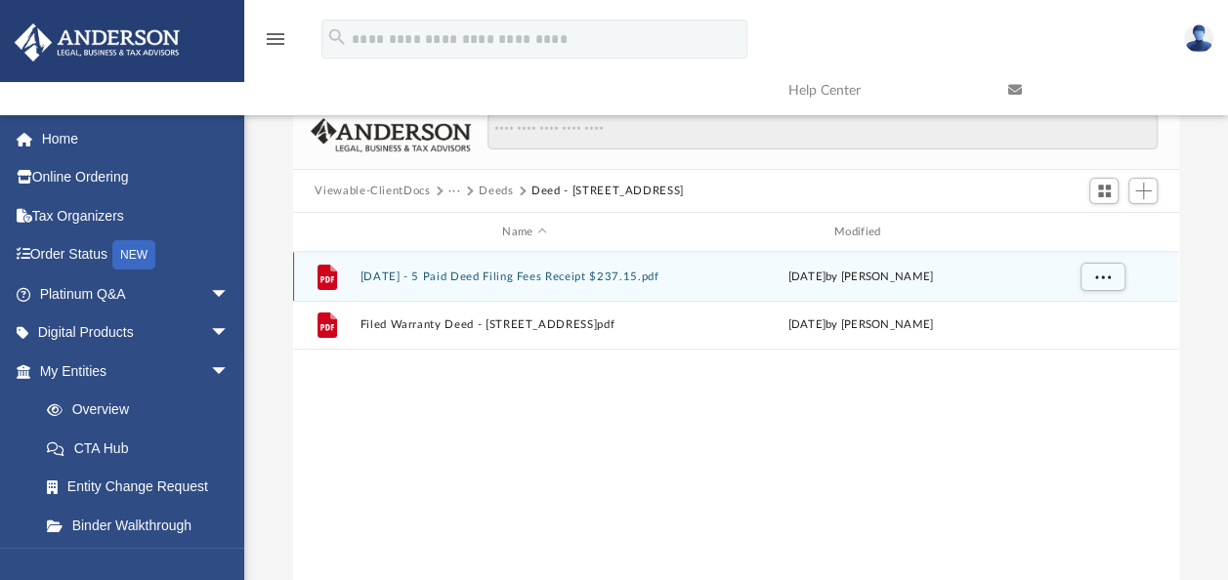
scroll to position [0, 0]
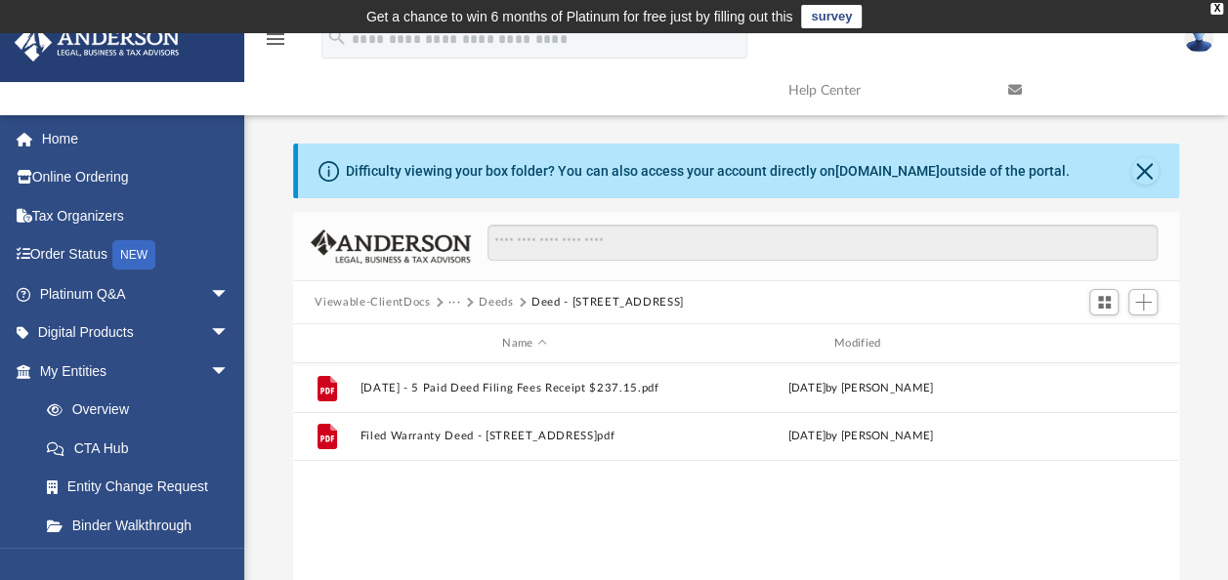
click at [429, 303] on button "Viewable-ClientDocs" at bounding box center [371, 303] width 115 height 18
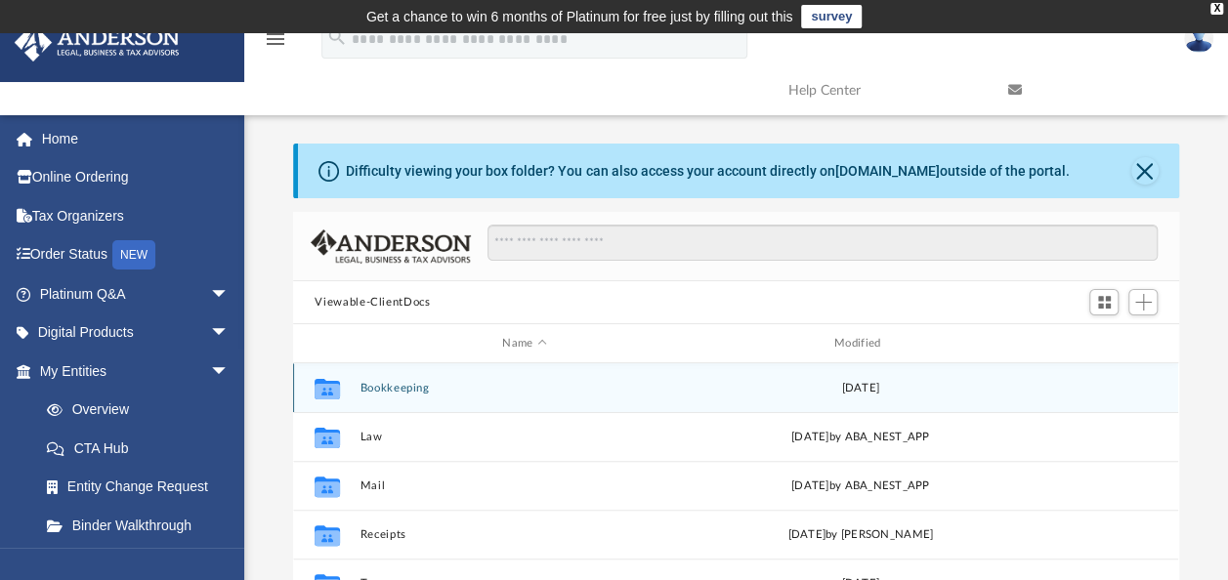
scroll to position [293, 0]
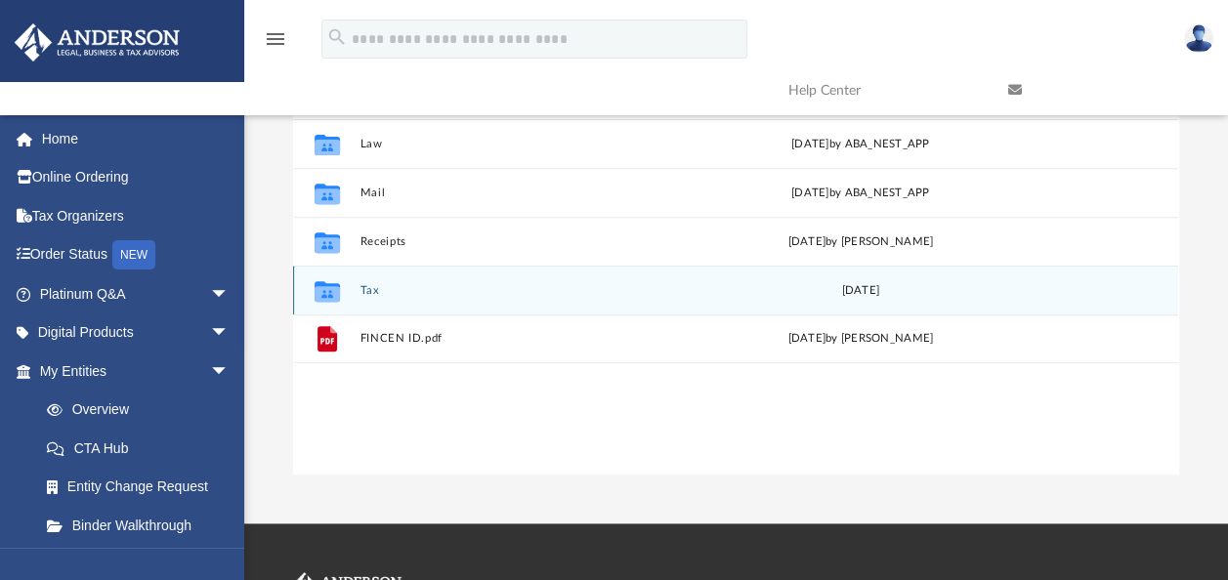
click at [379, 292] on button "Tax" at bounding box center [524, 290] width 328 height 13
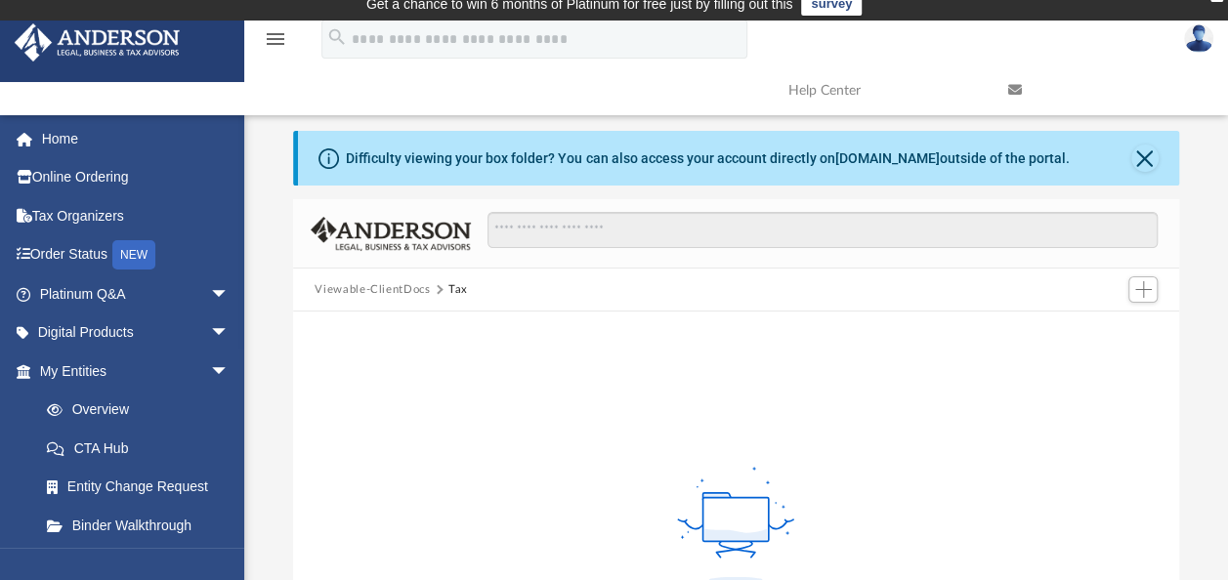
scroll to position [0, 0]
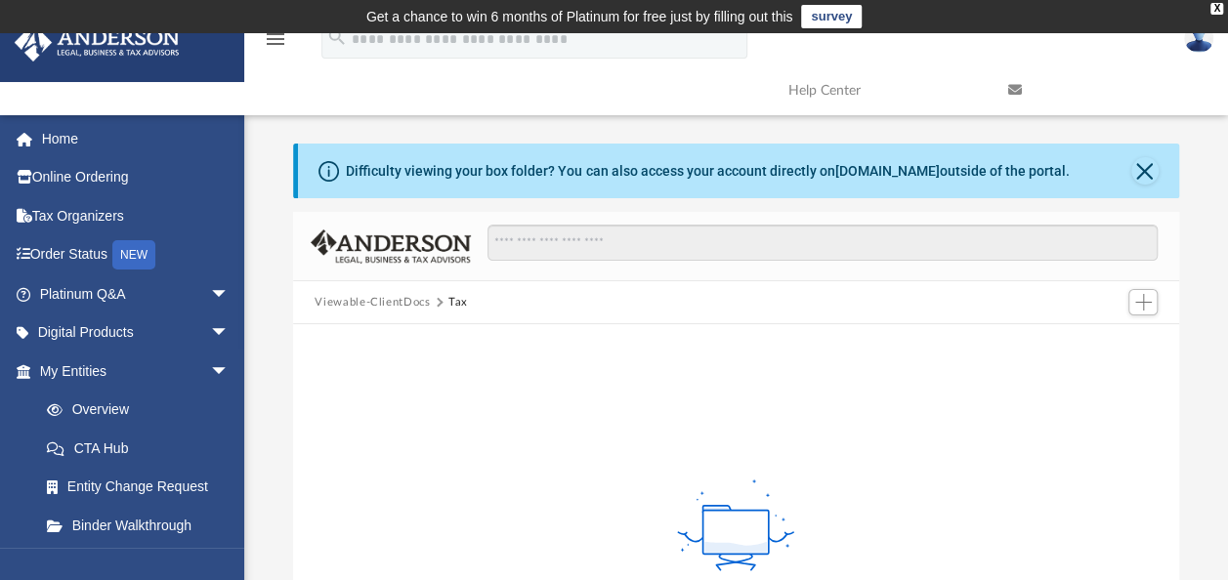
click at [380, 312] on div "Viewable-ClientDocs Tax" at bounding box center [735, 302] width 885 height 43
click at [379, 309] on button "Viewable-ClientDocs" at bounding box center [371, 303] width 115 height 18
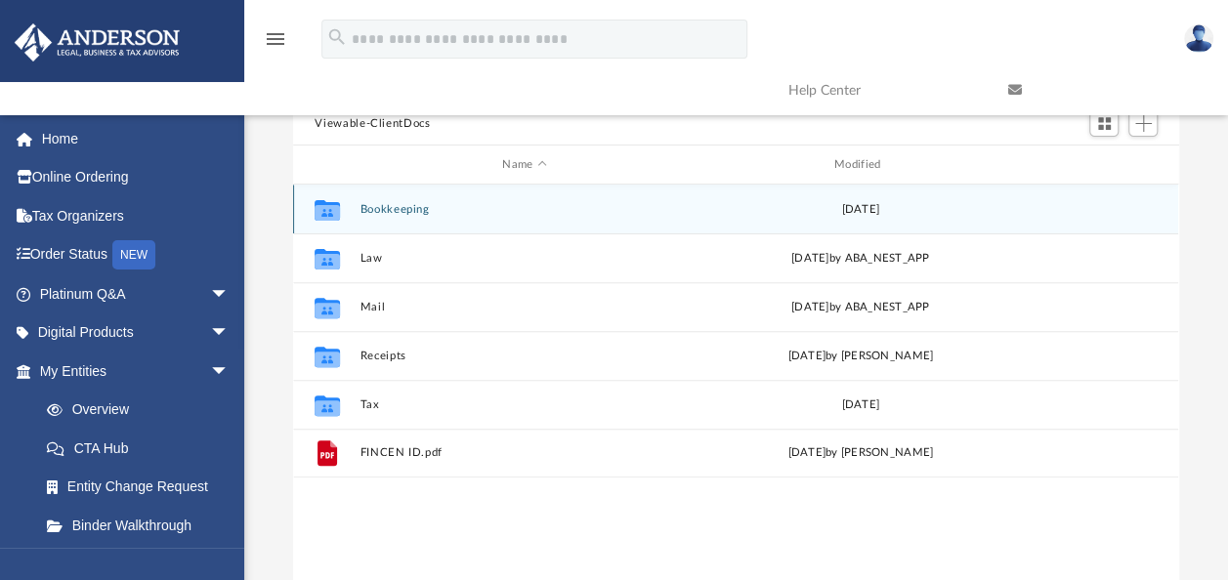
scroll to position [195, 0]
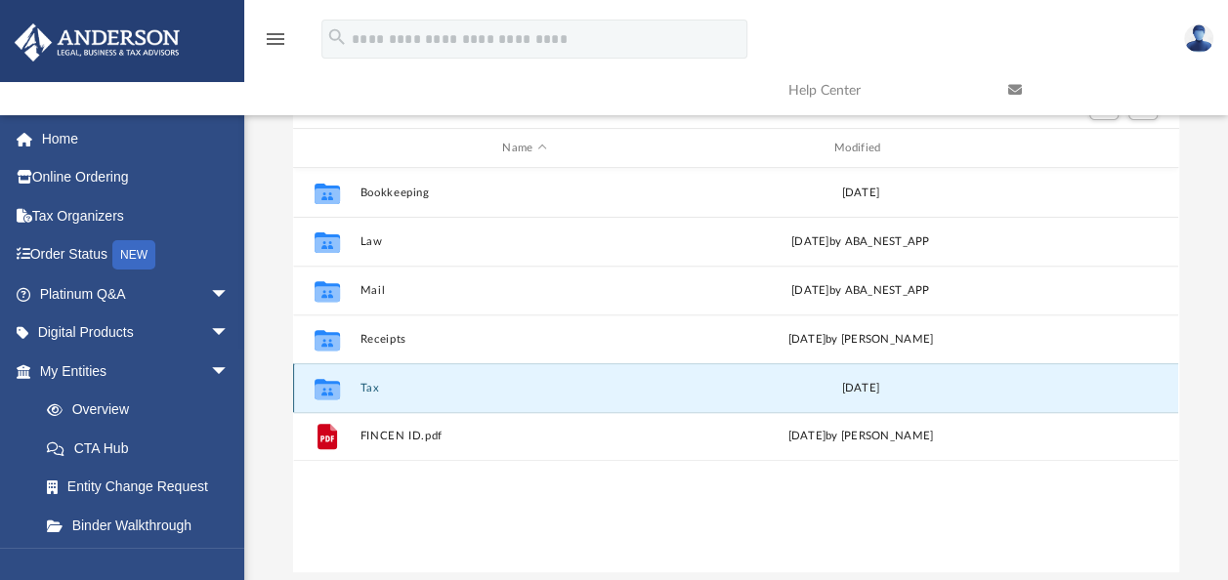
click at [408, 387] on button "Tax" at bounding box center [524, 388] width 328 height 13
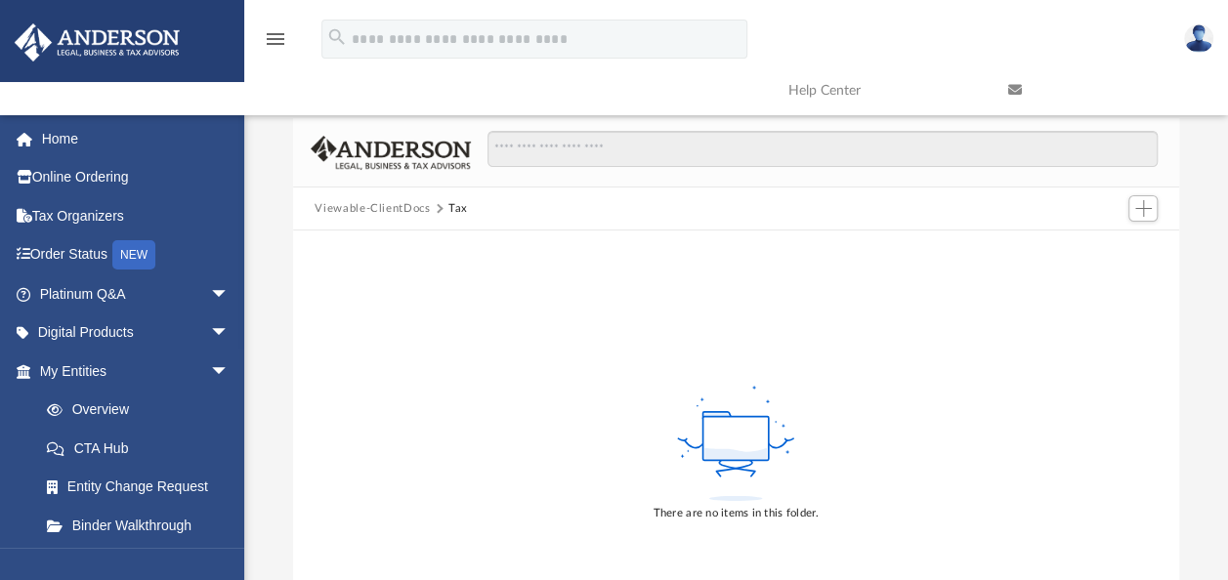
scroll to position [0, 0]
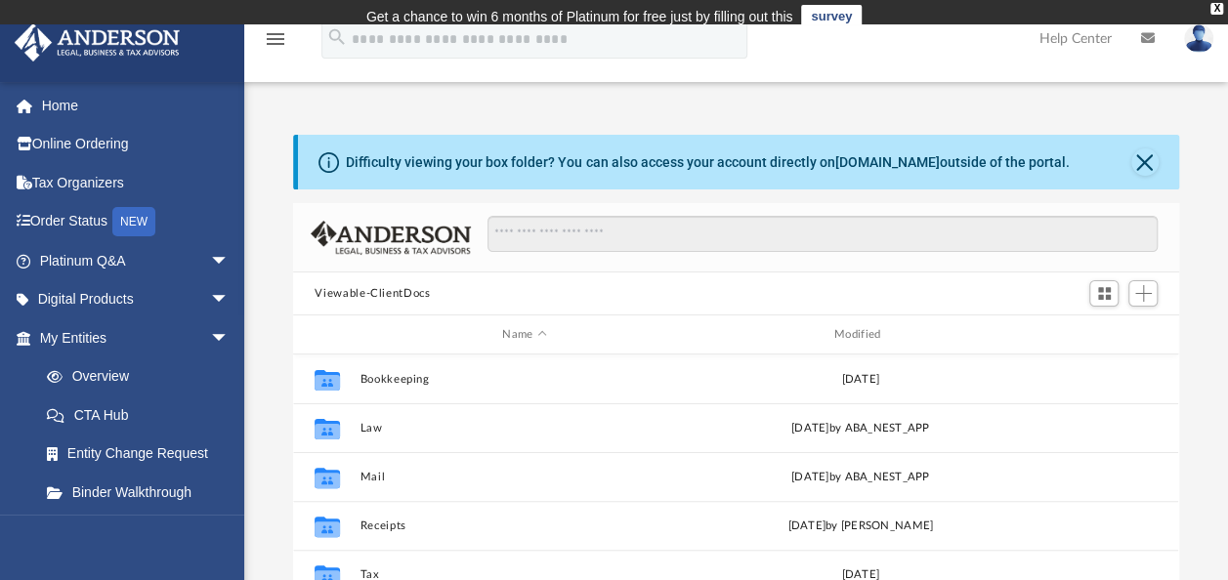
scroll to position [429, 869]
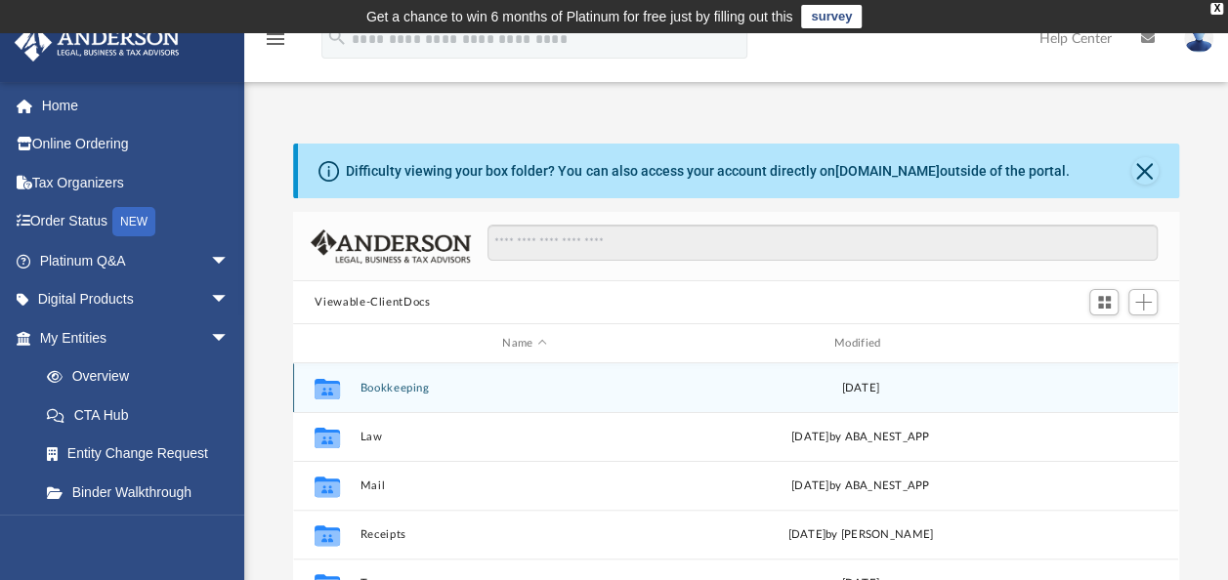
click at [382, 389] on button "Bookkeeping" at bounding box center [524, 388] width 328 height 13
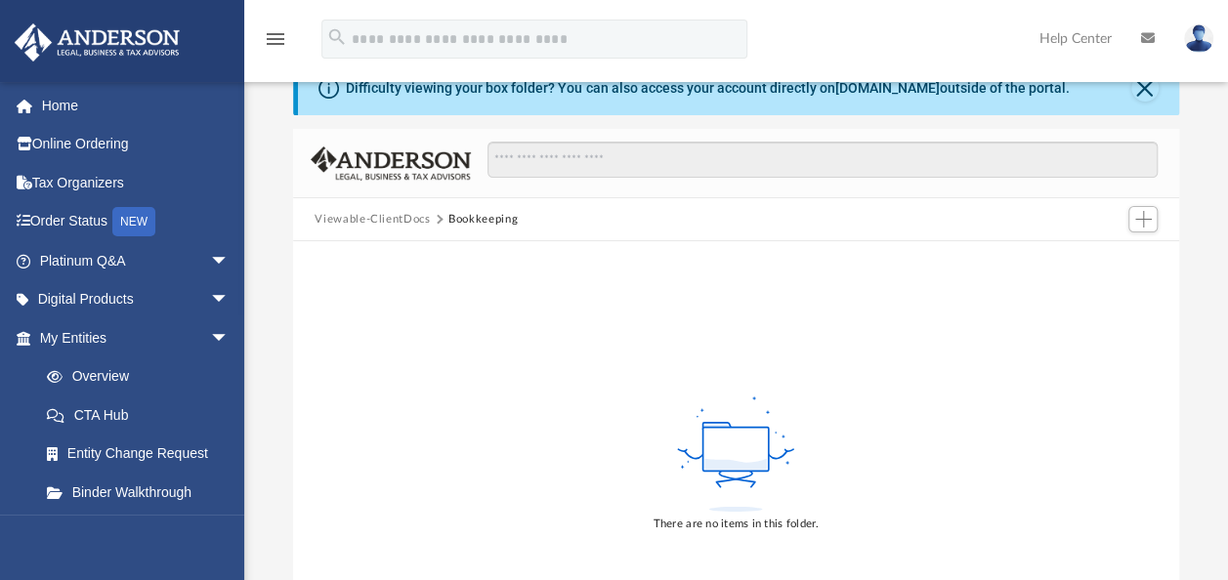
scroll to position [195, 0]
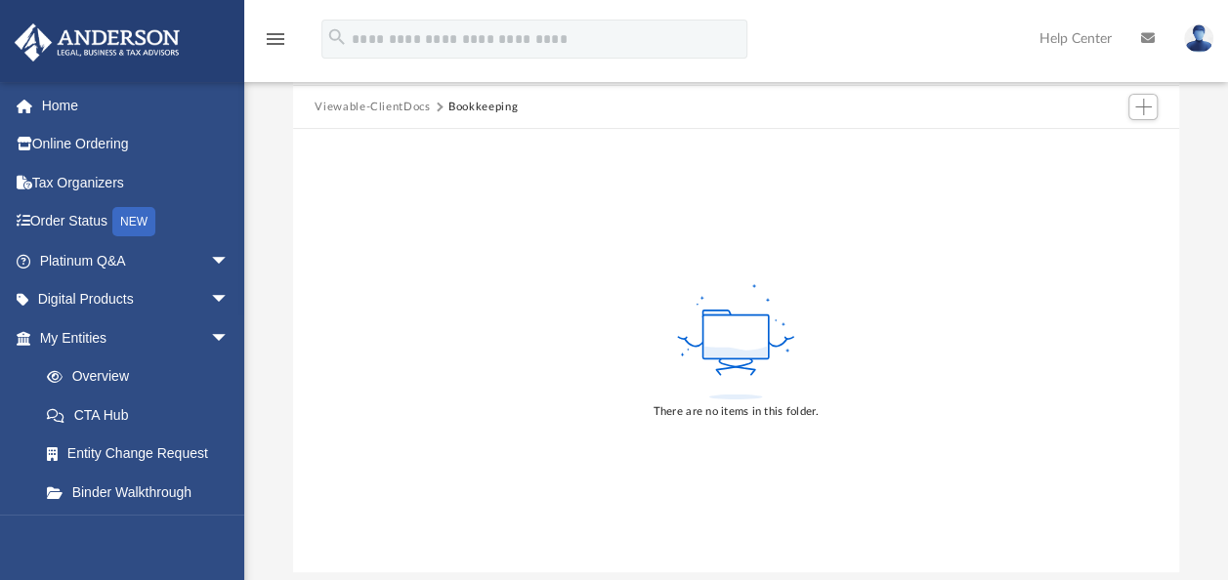
click at [394, 108] on button "Viewable-ClientDocs" at bounding box center [371, 108] width 115 height 18
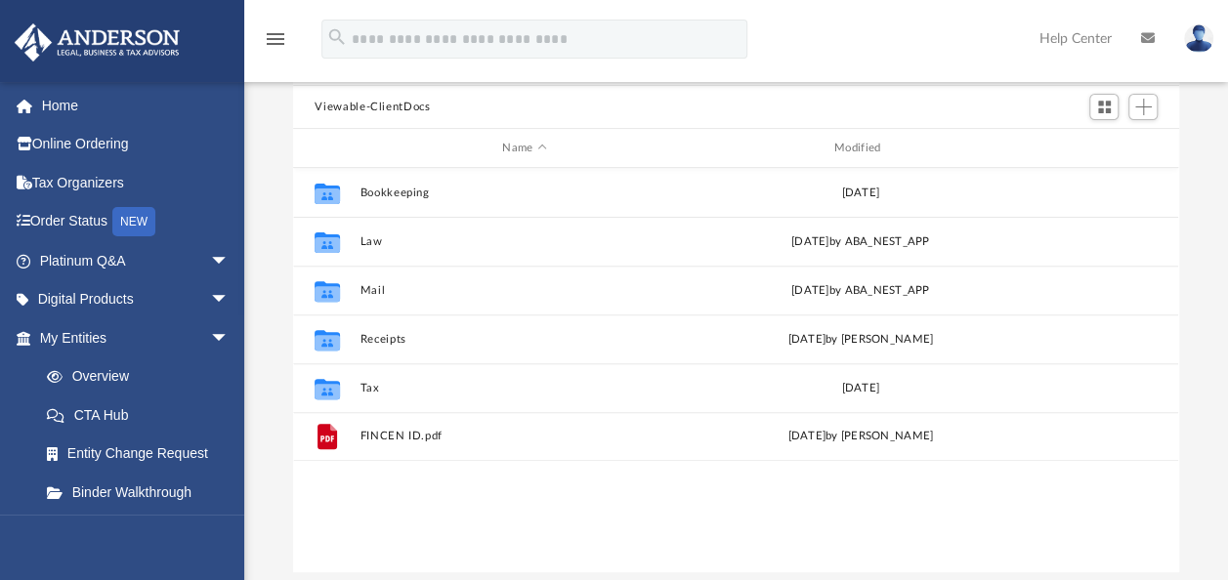
scroll to position [429, 869]
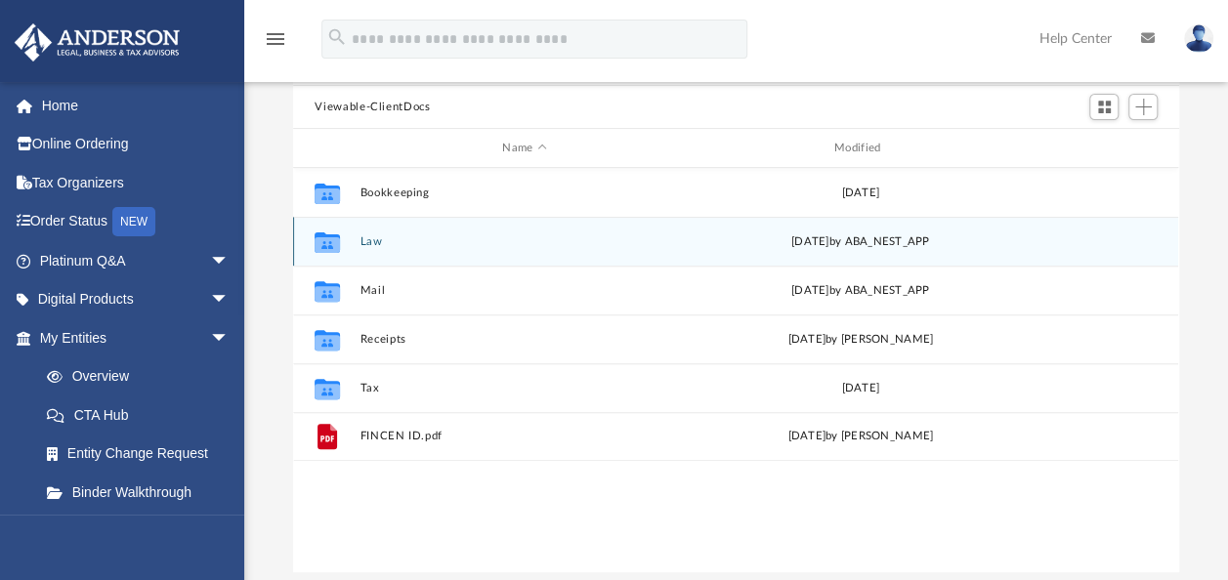
click at [360, 238] on button "Law" at bounding box center [524, 241] width 328 height 13
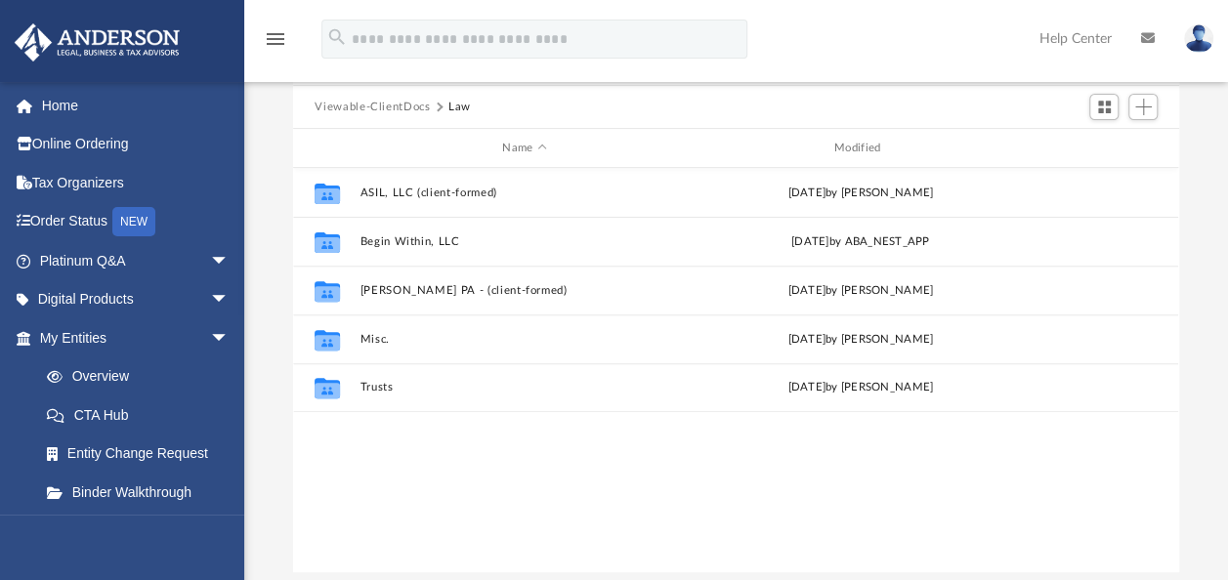
click at [410, 104] on button "Viewable-ClientDocs" at bounding box center [371, 108] width 115 height 18
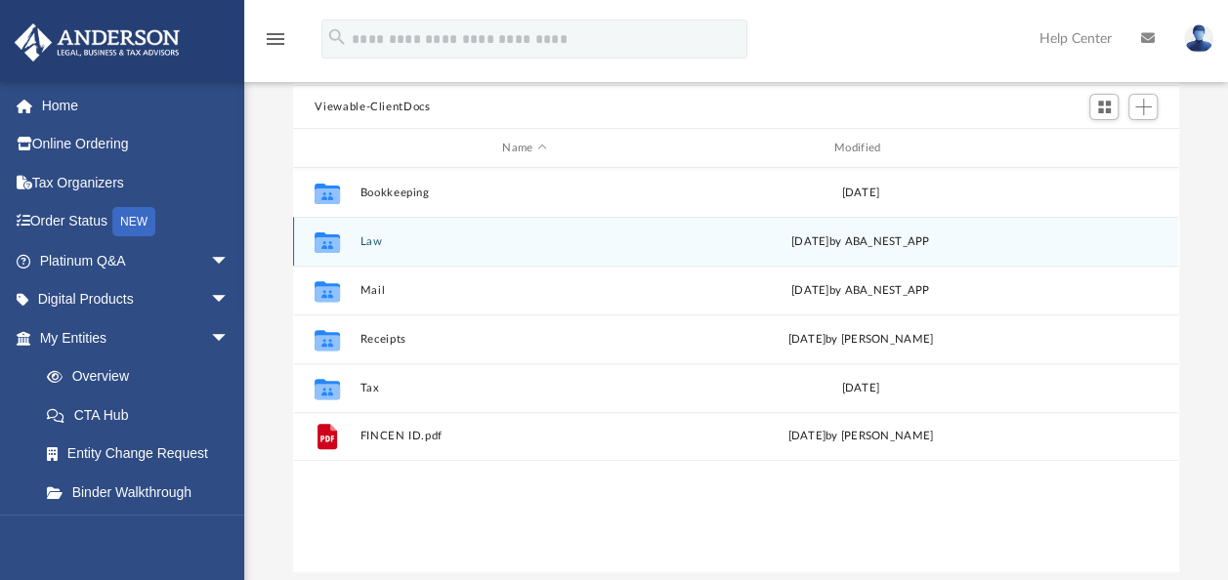
click at [375, 239] on button "Law" at bounding box center [524, 241] width 328 height 13
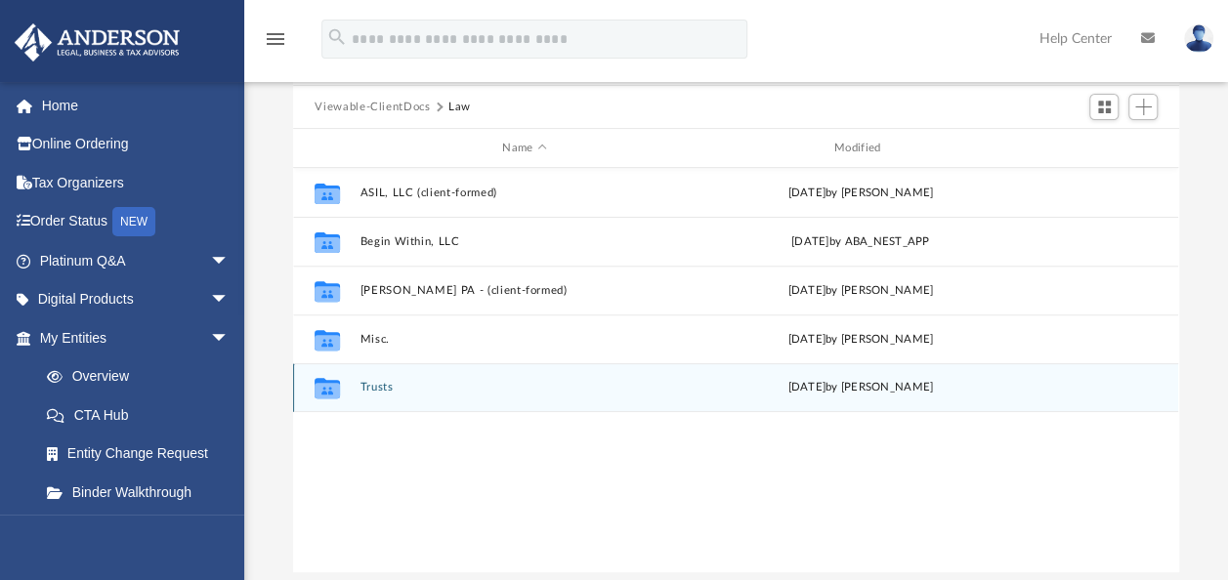
click at [385, 383] on button "Trusts" at bounding box center [524, 387] width 328 height 13
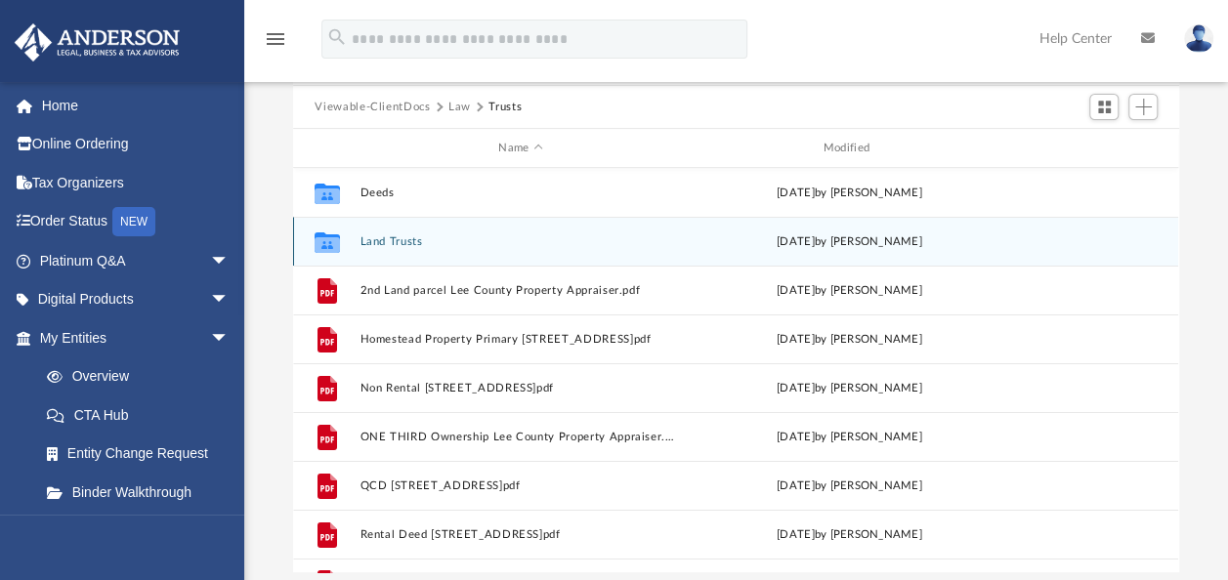
click at [395, 238] on button "Land Trusts" at bounding box center [520, 241] width 320 height 13
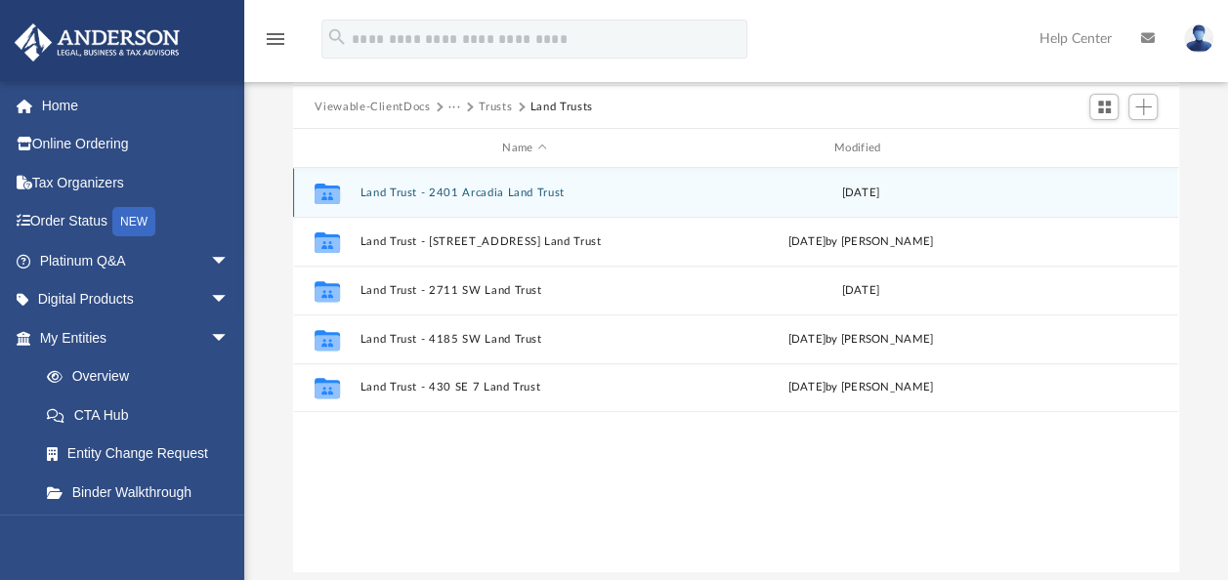
click at [396, 203] on div "Collaborated Folder Land Trust - 2401 Arcadia Land Trust Thu Sep 14 2023" at bounding box center [735, 192] width 885 height 49
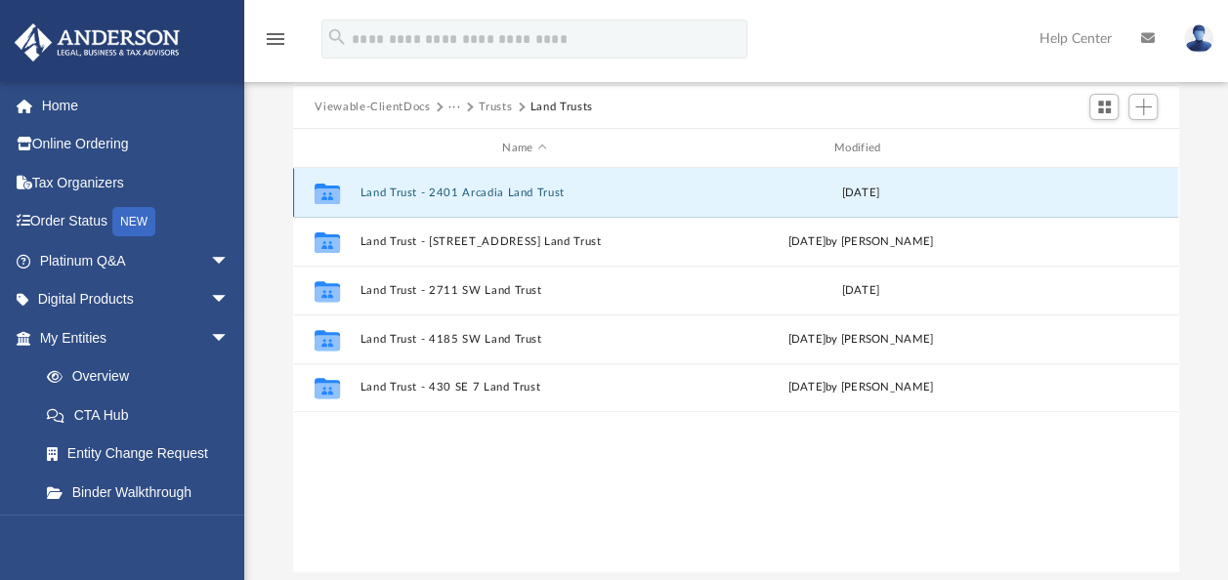
click at [398, 195] on button "Land Trust - 2401 Arcadia Land Trust" at bounding box center [524, 193] width 328 height 13
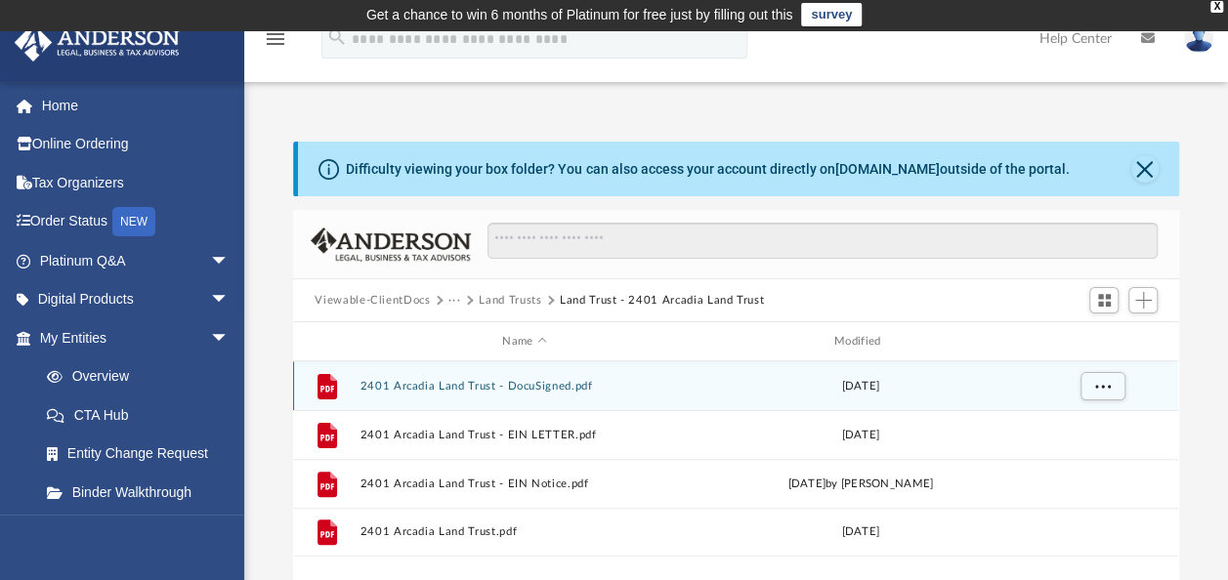
scroll to position [0, 0]
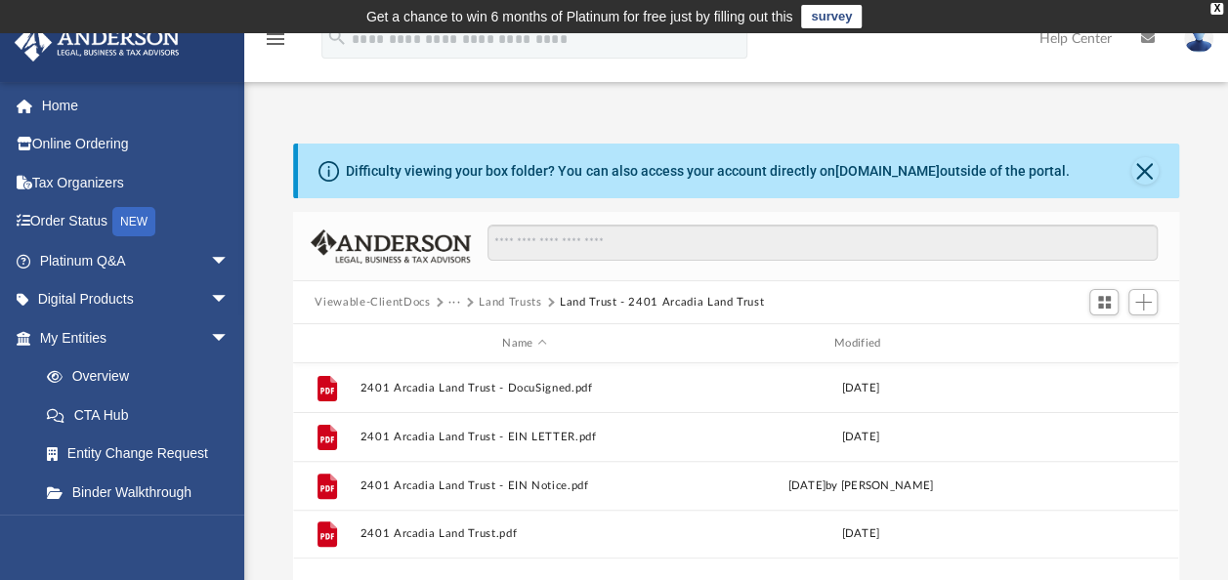
click at [398, 300] on button "Viewable-ClientDocs" at bounding box center [371, 303] width 115 height 18
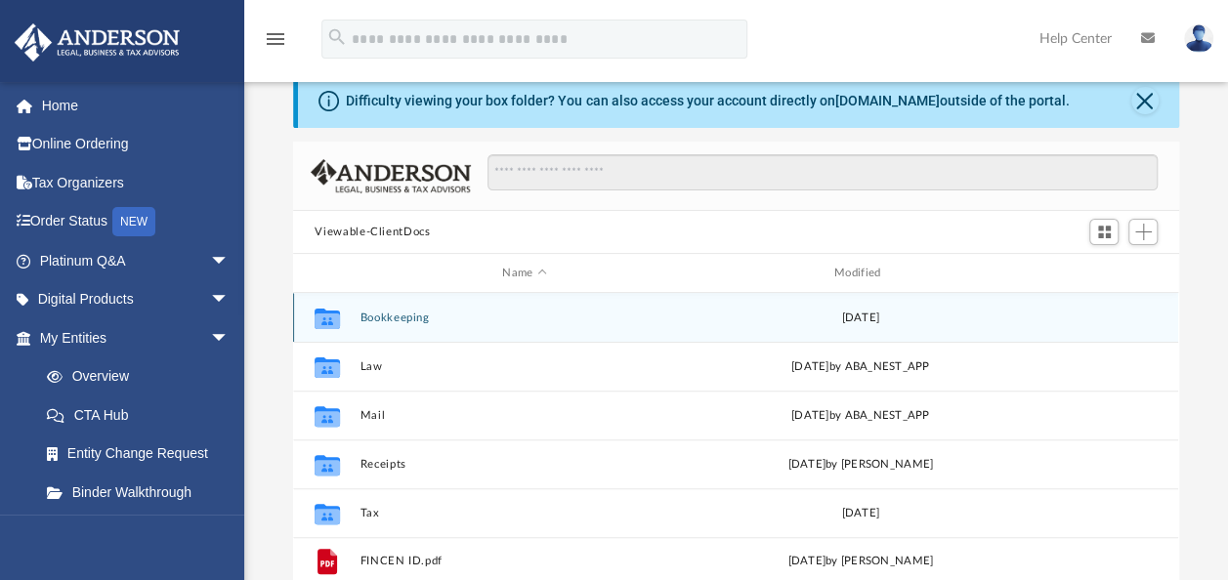
scroll to position [195, 0]
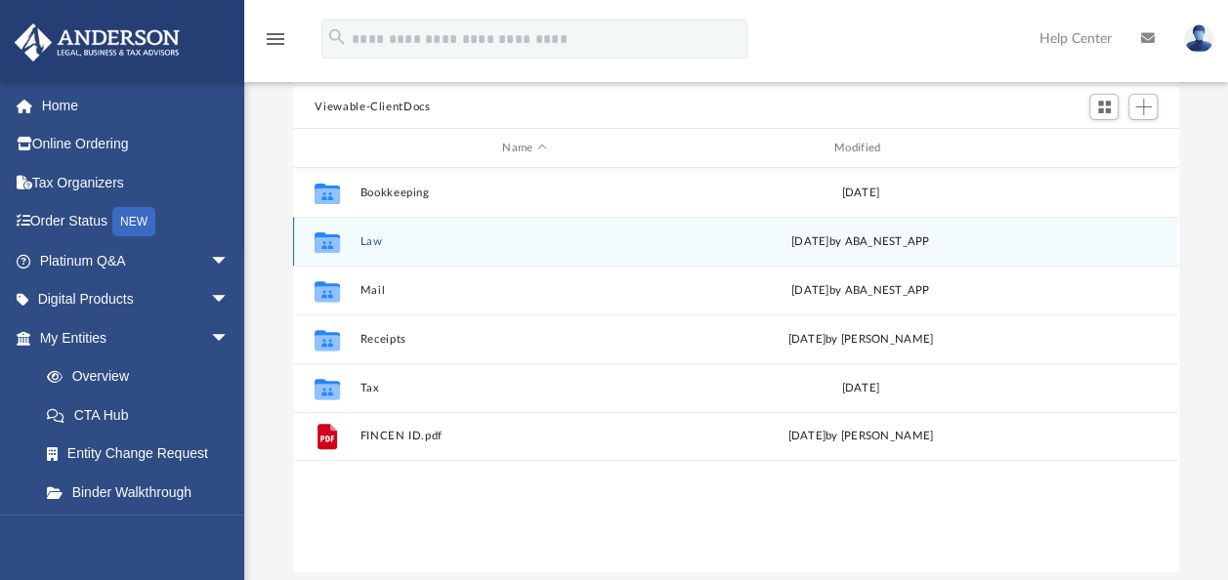
click at [376, 246] on button "Law" at bounding box center [524, 241] width 328 height 13
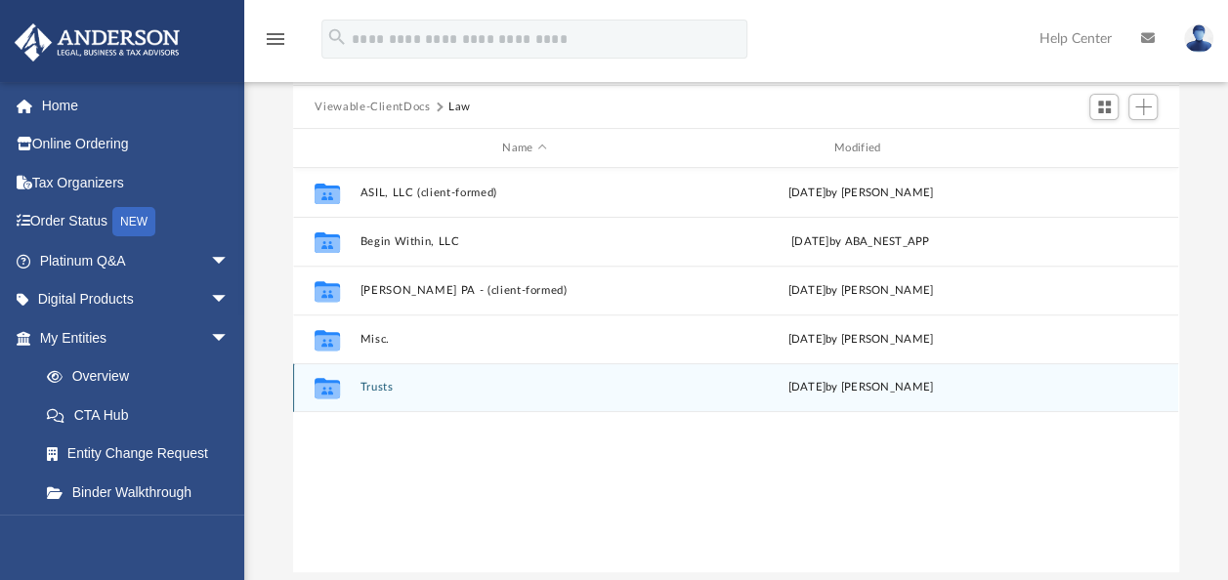
click at [386, 390] on button "Trusts" at bounding box center [524, 387] width 328 height 13
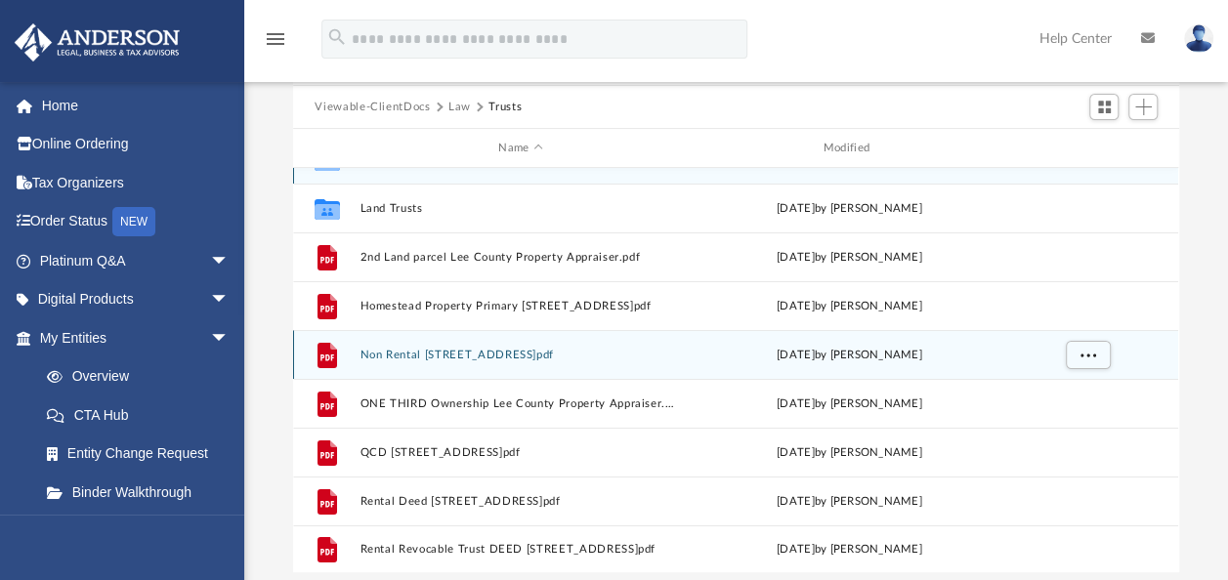
scroll to position [0, 0]
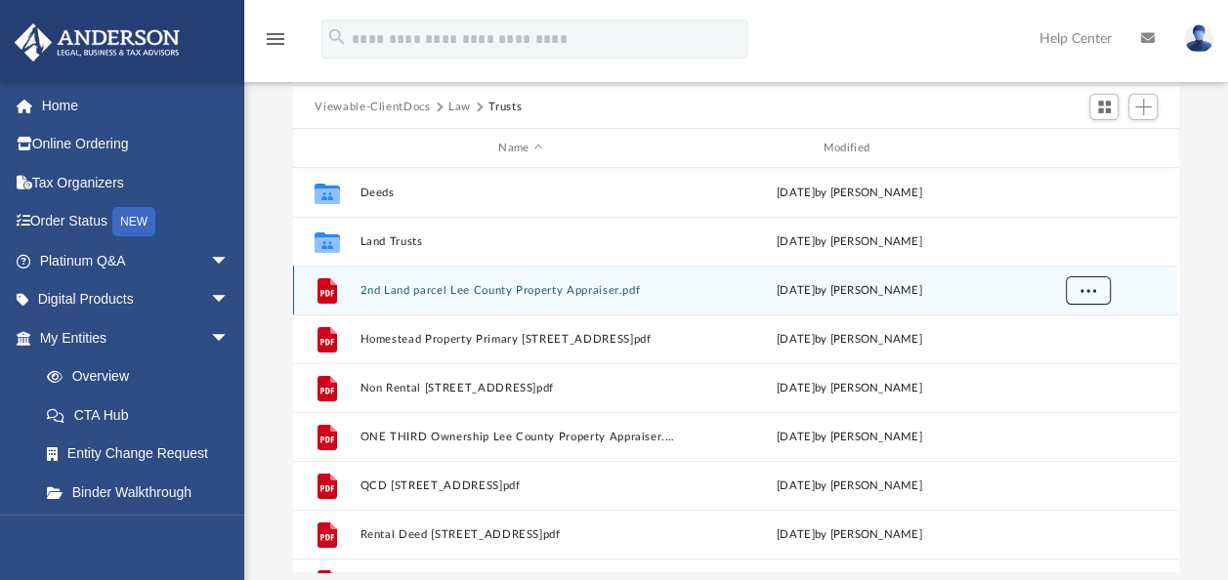
click at [1084, 293] on span "More options" at bounding box center [1088, 289] width 16 height 11
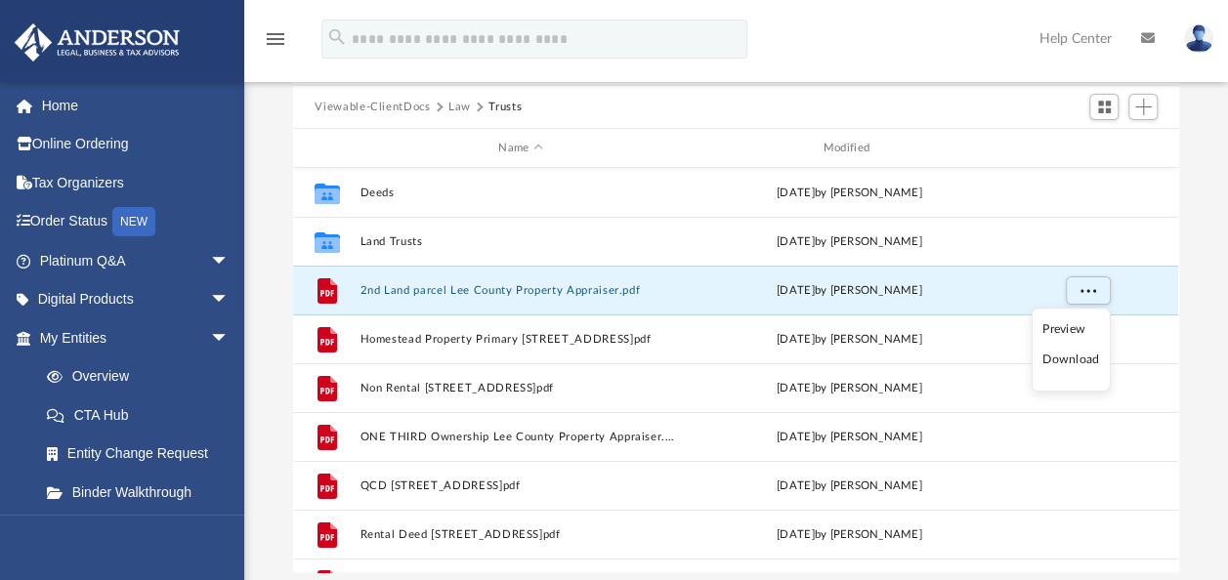
click at [1068, 363] on li "Download" at bounding box center [1070, 361] width 57 height 21
click at [1186, 324] on div "Difficulty viewing your box folder? You can also access your account directly o…" at bounding box center [735, 260] width 983 height 624
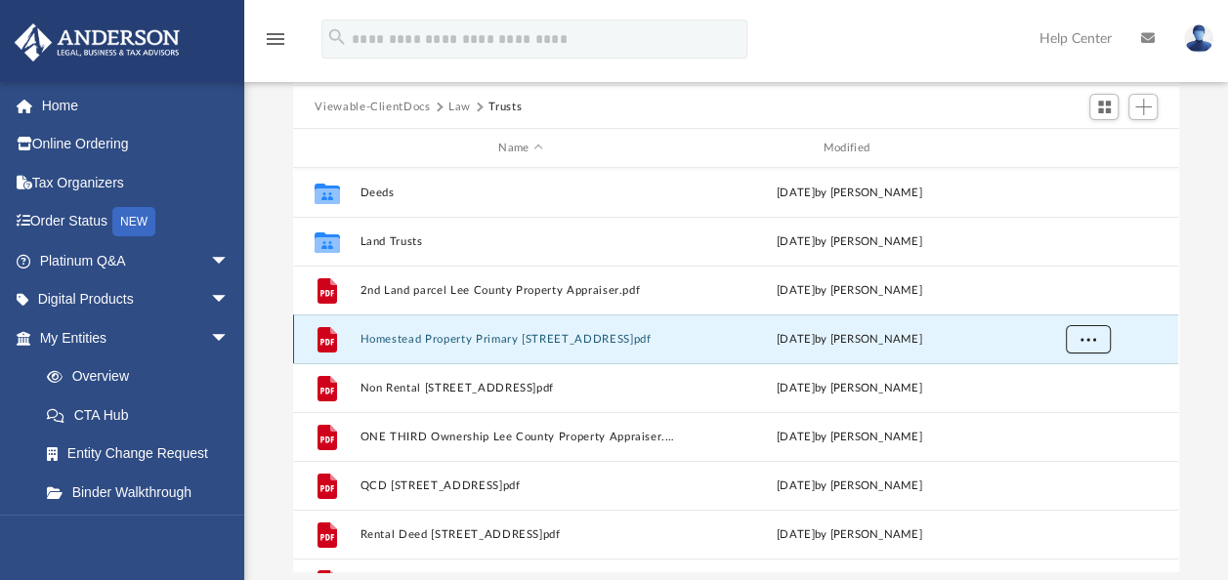
click at [1088, 338] on span "More options" at bounding box center [1088, 338] width 16 height 11
click at [1073, 413] on li "Download" at bounding box center [1070, 409] width 57 height 21
click at [1188, 377] on div "Difficulty viewing your box folder? You can also access your account directly o…" at bounding box center [735, 260] width 983 height 624
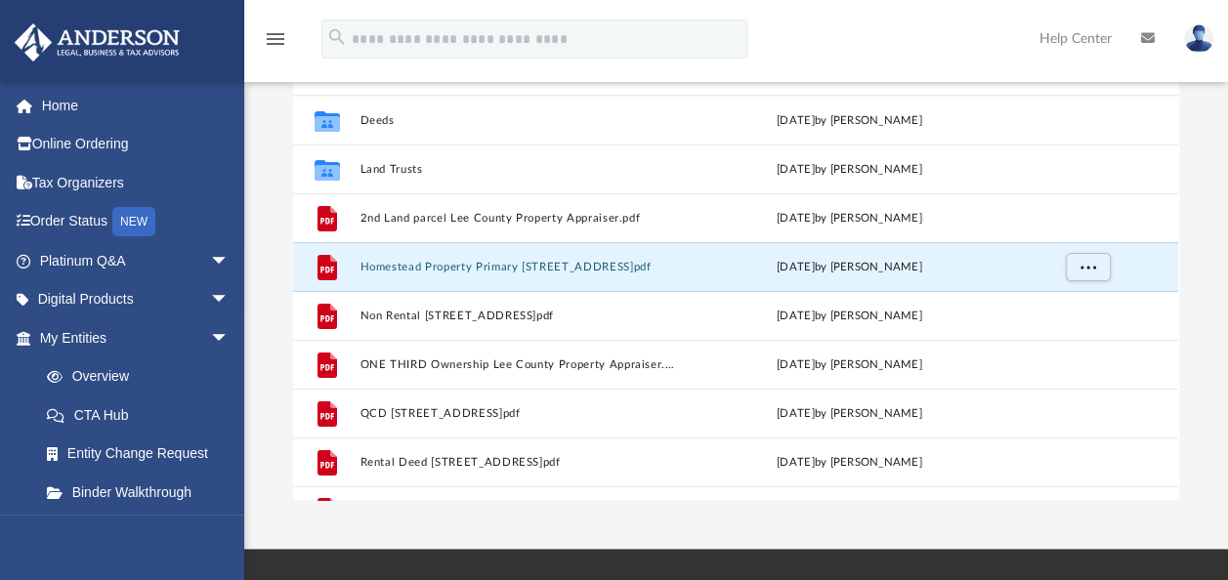
scroll to position [293, 0]
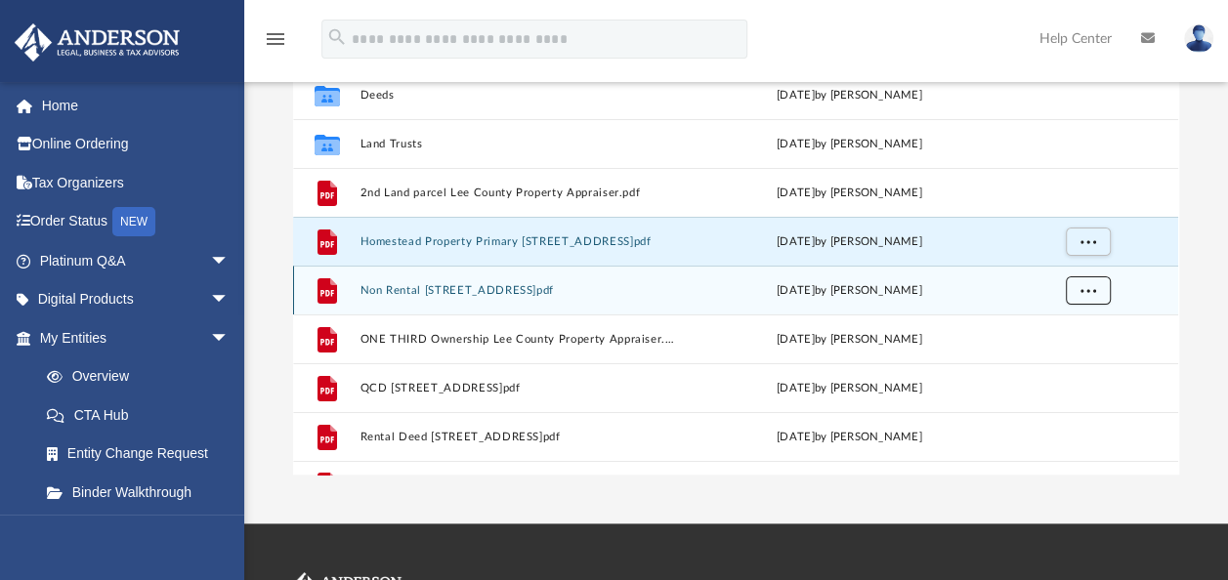
click at [1088, 295] on button "More options" at bounding box center [1087, 290] width 45 height 29
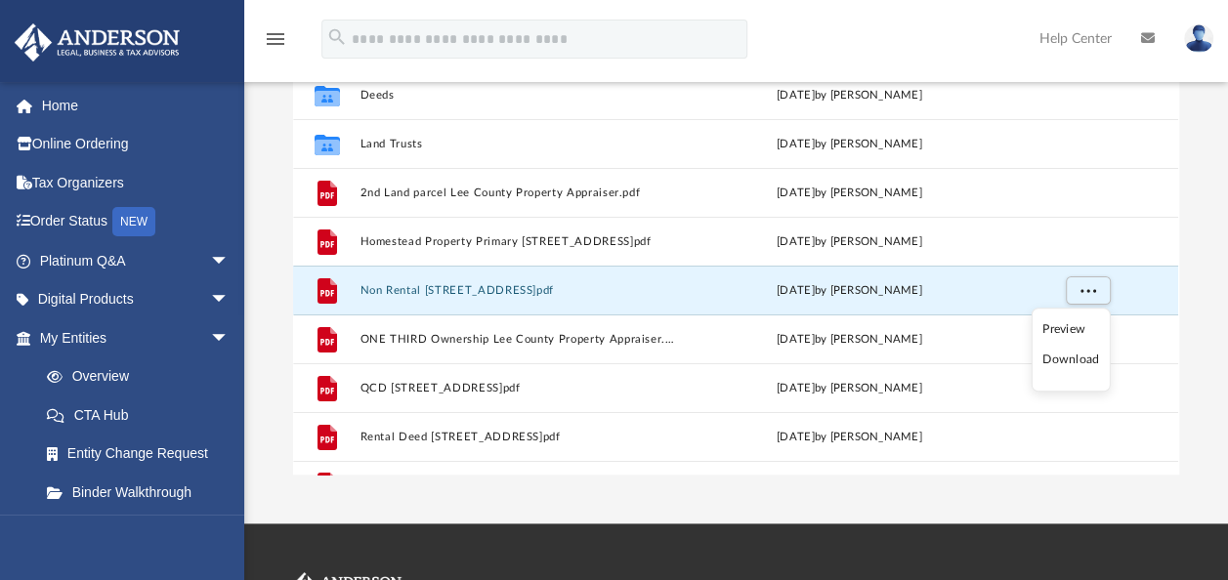
click at [1074, 356] on li "Download" at bounding box center [1070, 361] width 57 height 21
click at [1188, 330] on div "Difficulty viewing your box folder? You can also access your account directly o…" at bounding box center [735, 163] width 983 height 624
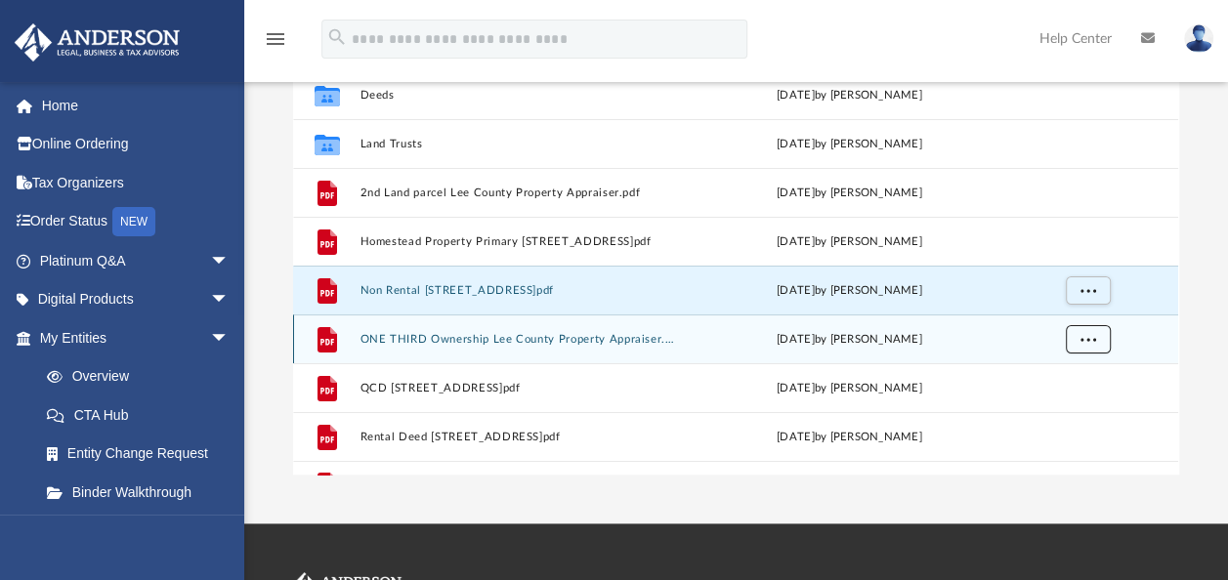
click at [1092, 336] on span "More options" at bounding box center [1088, 338] width 16 height 11
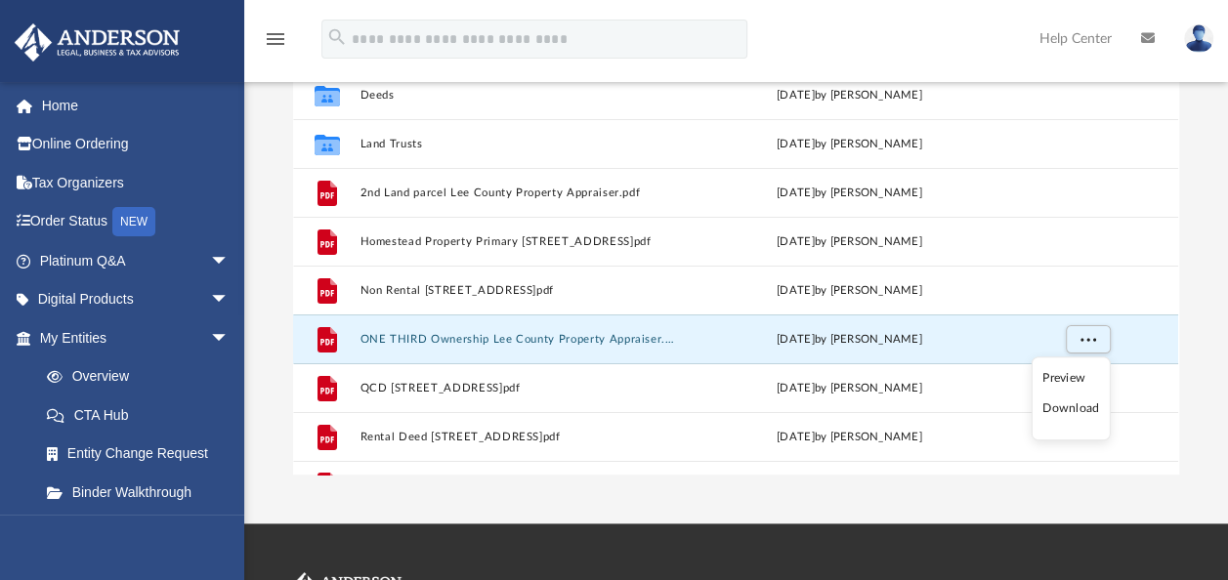
click at [1067, 404] on li "Download" at bounding box center [1070, 409] width 57 height 21
click at [1208, 366] on div "Difficulty viewing your box folder? You can also access your account directly o…" at bounding box center [735, 163] width 983 height 624
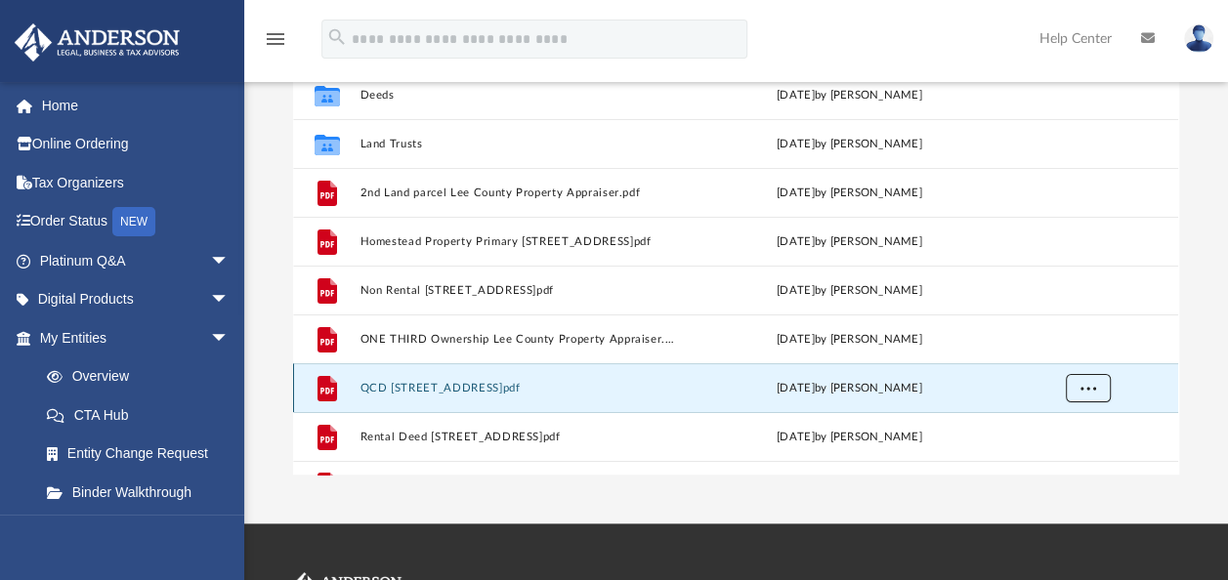
click at [1099, 389] on button "More options" at bounding box center [1087, 388] width 45 height 29
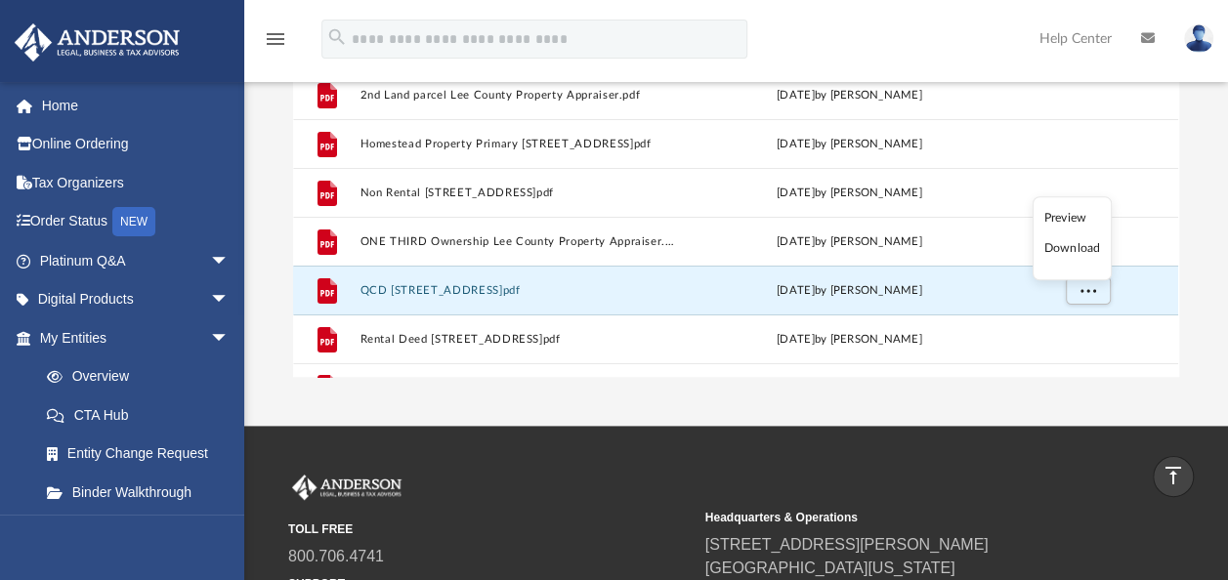
click at [1068, 246] on li "Download" at bounding box center [1071, 248] width 57 height 21
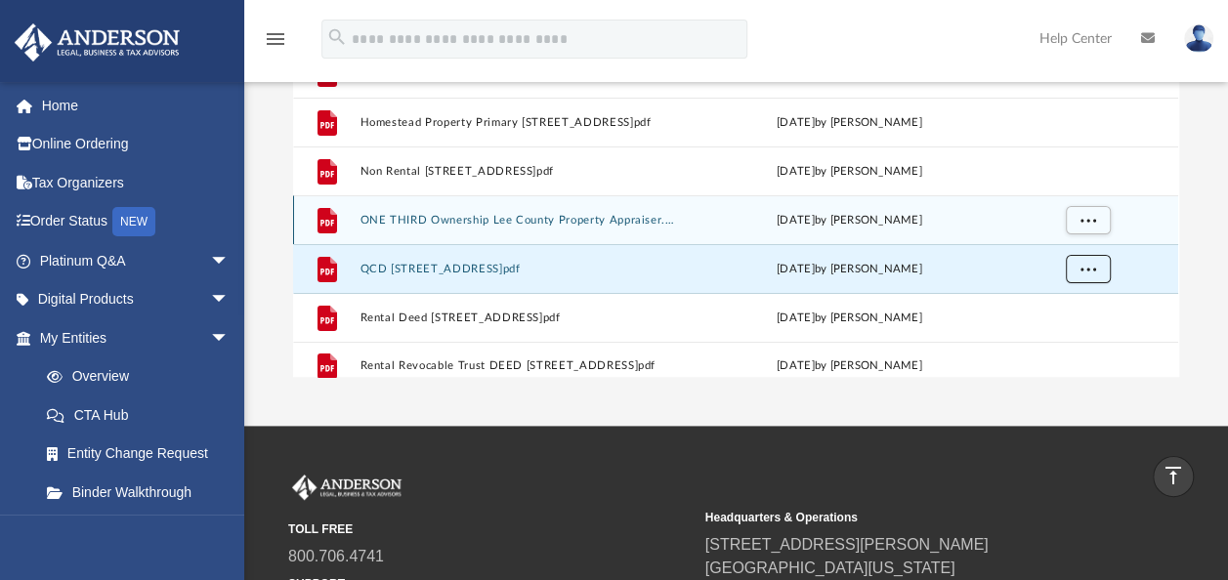
scroll to position [33, 0]
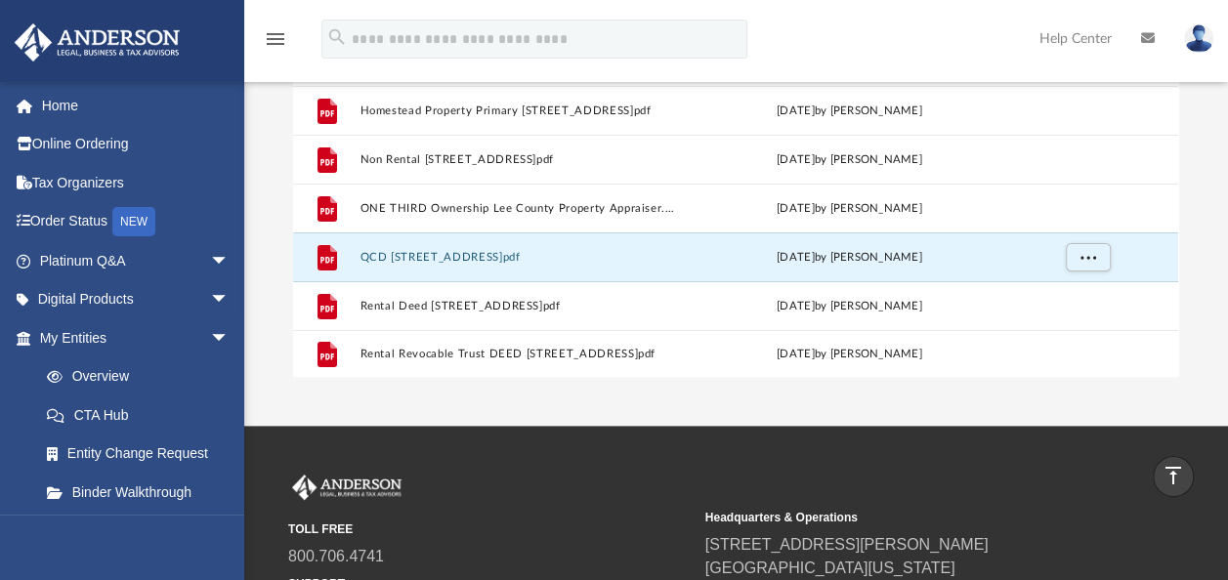
click at [1195, 297] on div "Difficulty viewing your box folder? You can also access your account directly o…" at bounding box center [735, 65] width 983 height 624
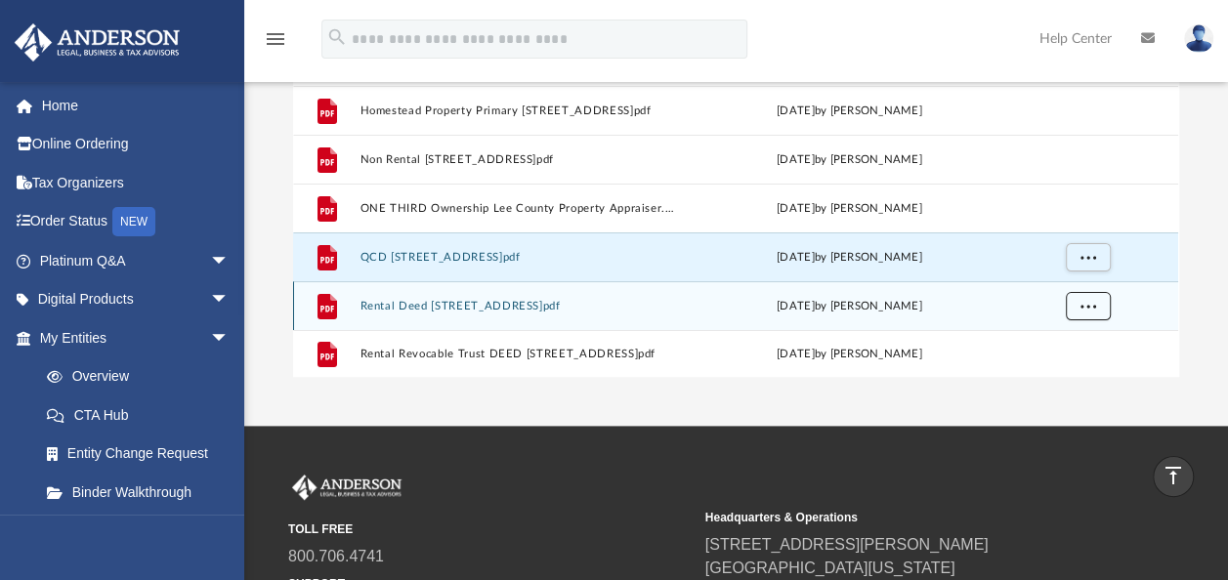
click at [1088, 305] on span "More options" at bounding box center [1088, 305] width 16 height 11
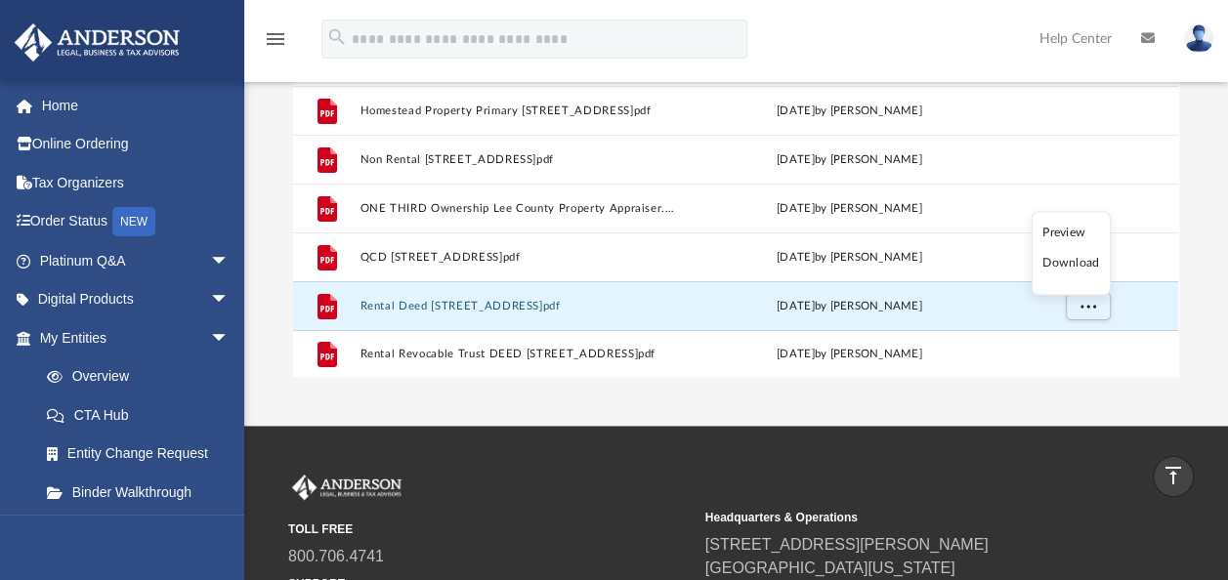
click at [1061, 260] on li "Download" at bounding box center [1070, 264] width 57 height 21
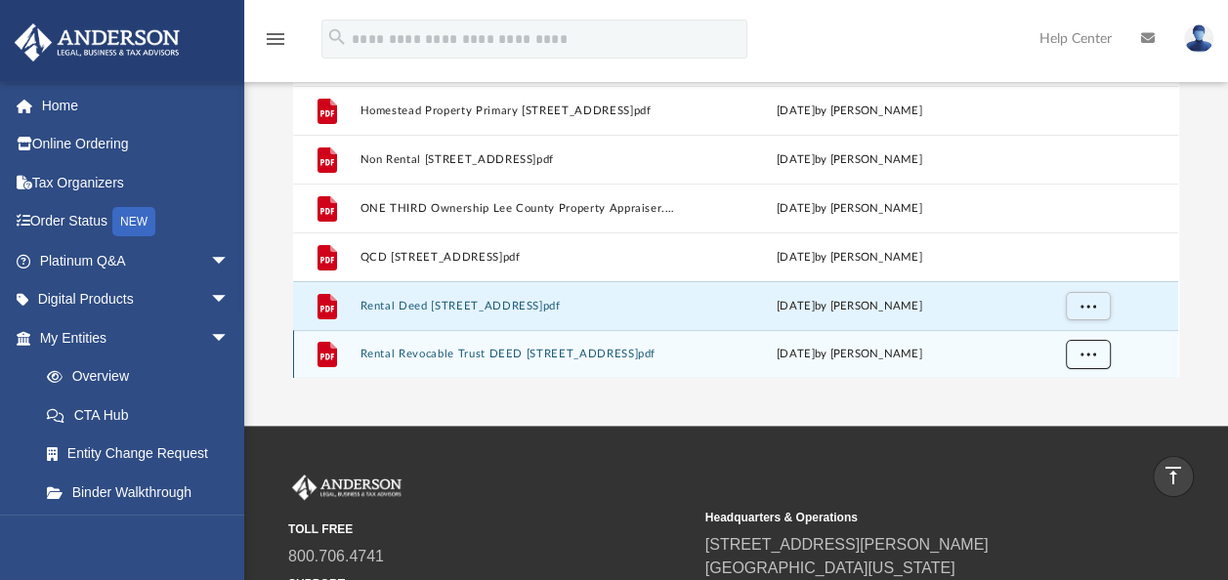
click at [1096, 349] on button "More options" at bounding box center [1087, 354] width 45 height 29
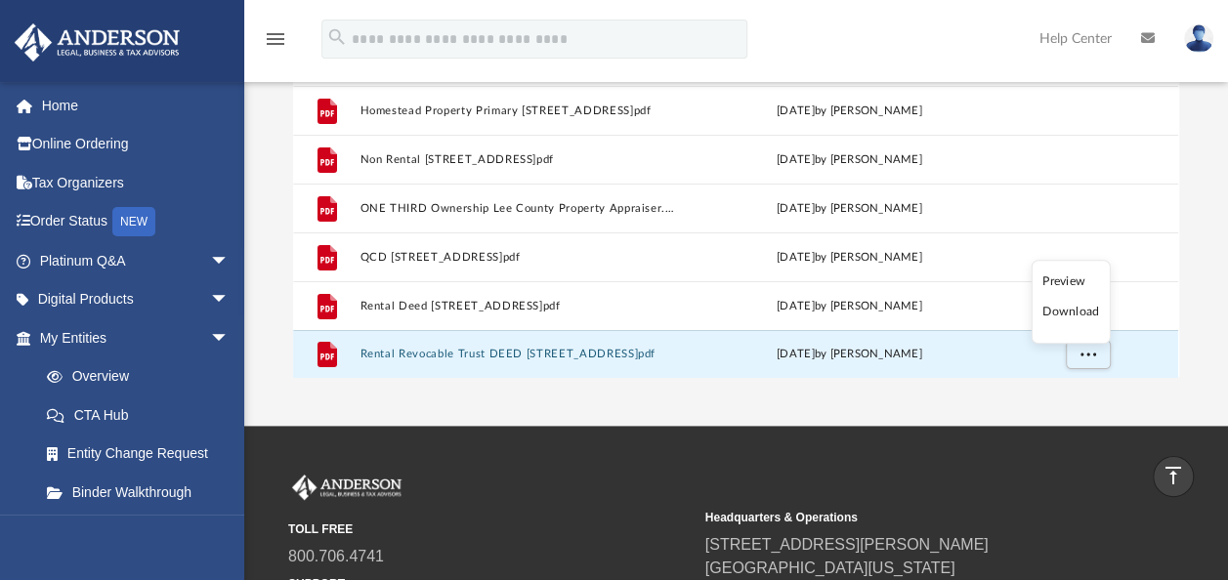
click at [1068, 312] on li "Download" at bounding box center [1070, 312] width 57 height 21
click at [510, 428] on div "TOLL FREE 800.706.4741 SUPPORT info@andersonadvisors.com Headquarters & Operati…" at bounding box center [614, 566] width 1228 height 280
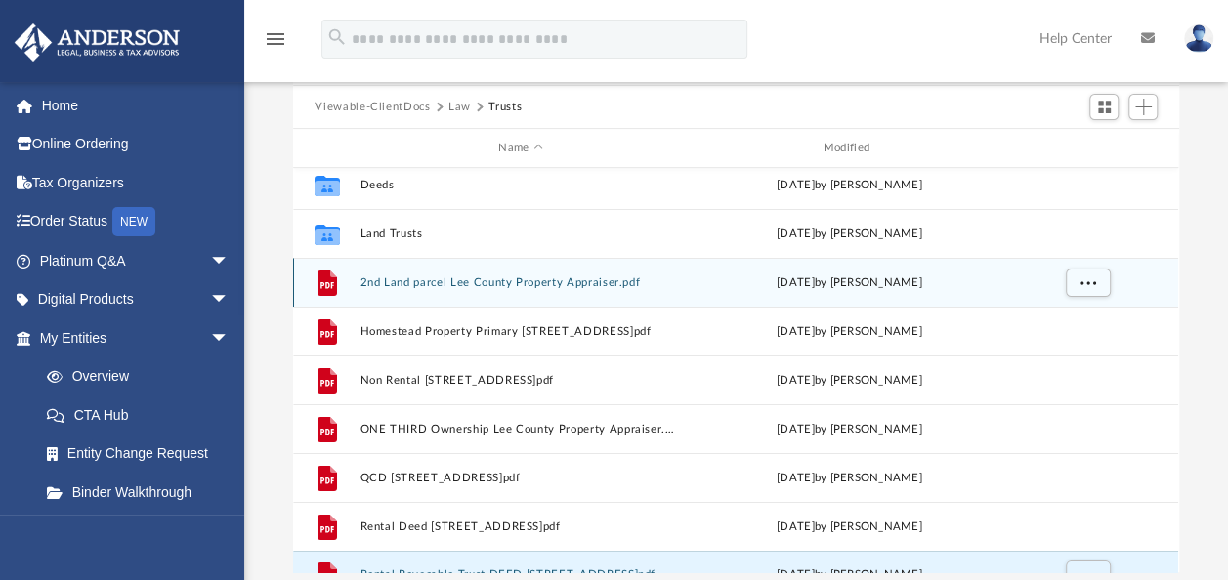
scroll to position [0, 0]
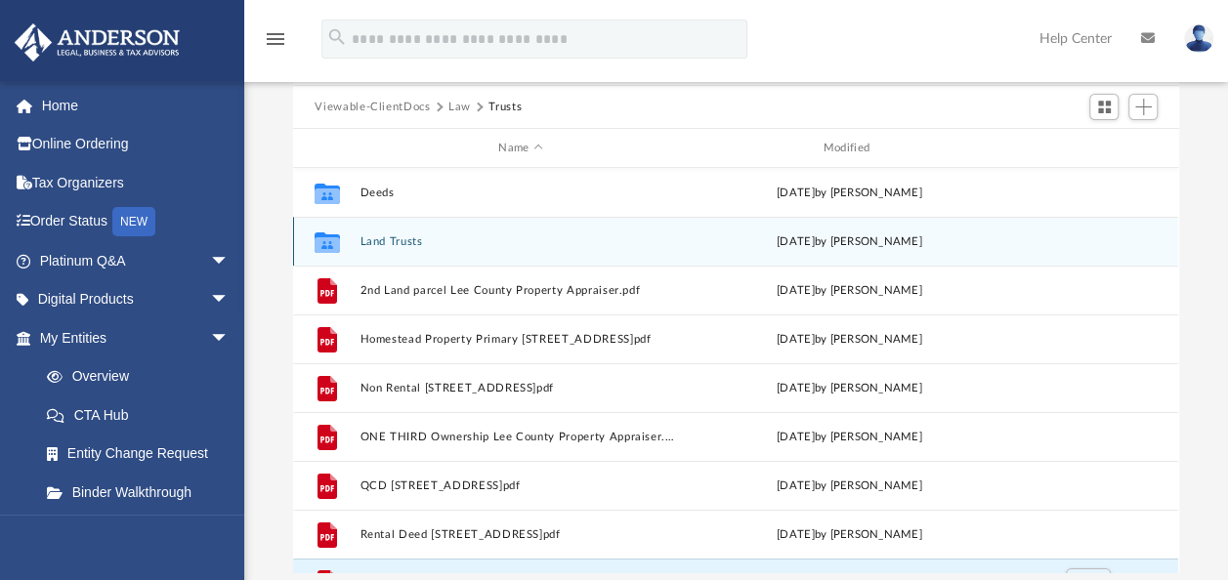
click at [386, 242] on button "Land Trusts" at bounding box center [520, 241] width 320 height 13
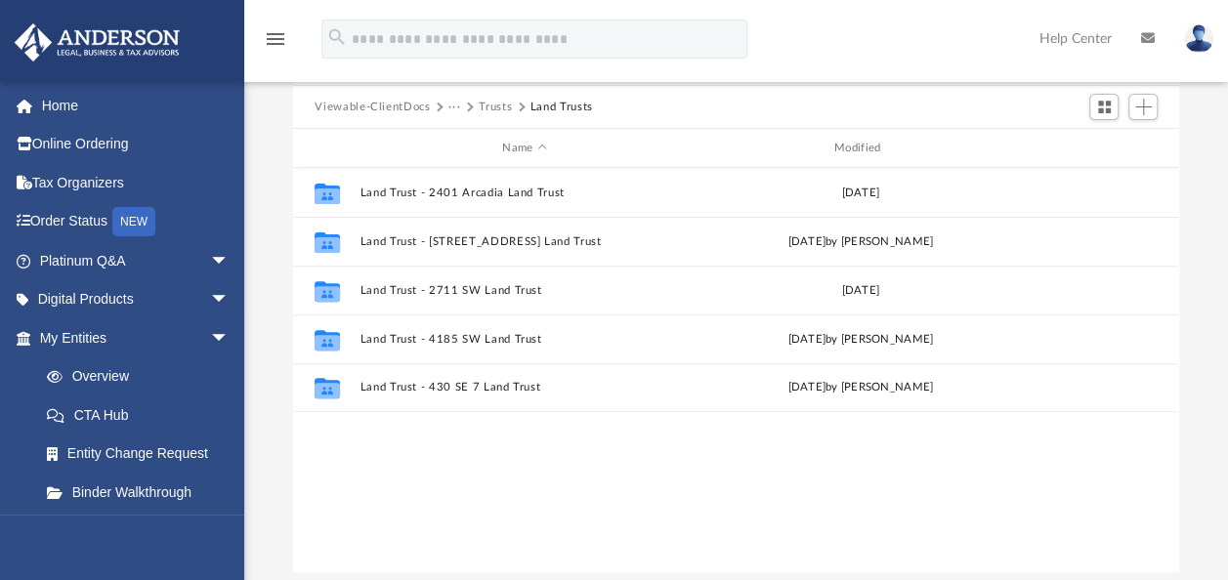
click at [410, 104] on button "Viewable-ClientDocs" at bounding box center [371, 108] width 115 height 18
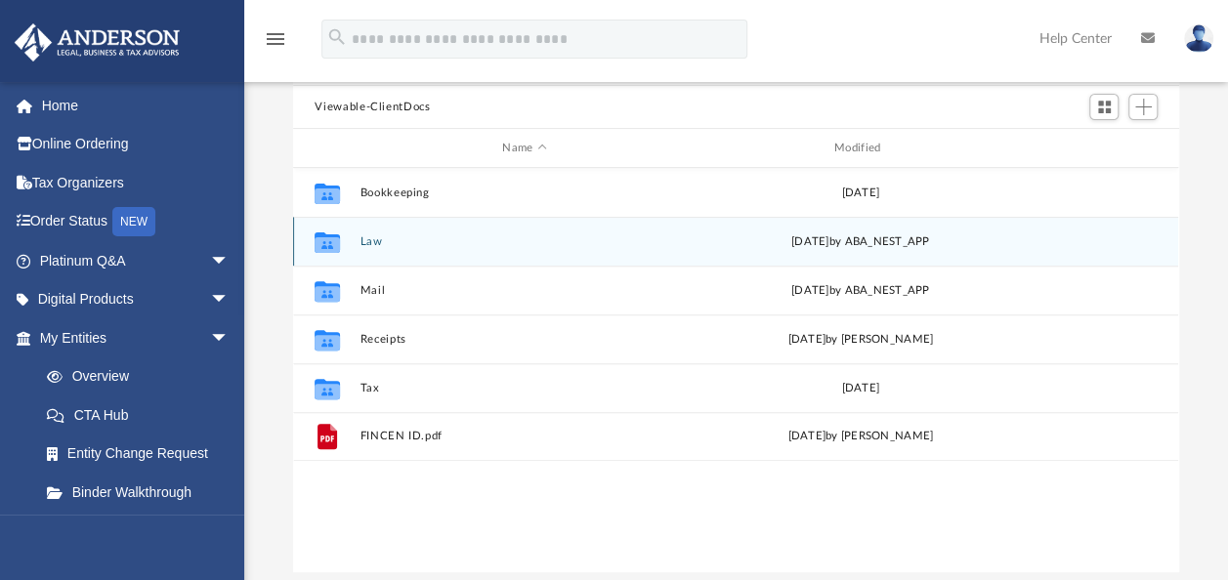
click at [369, 235] on button "Law" at bounding box center [524, 241] width 328 height 13
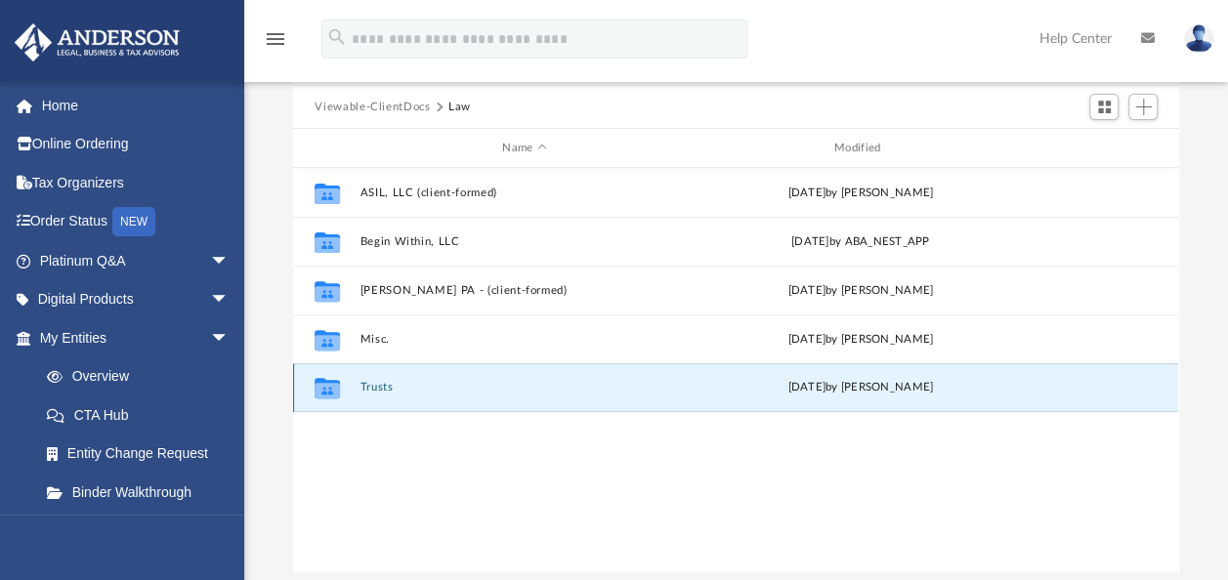
click at [372, 392] on button "Trusts" at bounding box center [524, 387] width 328 height 13
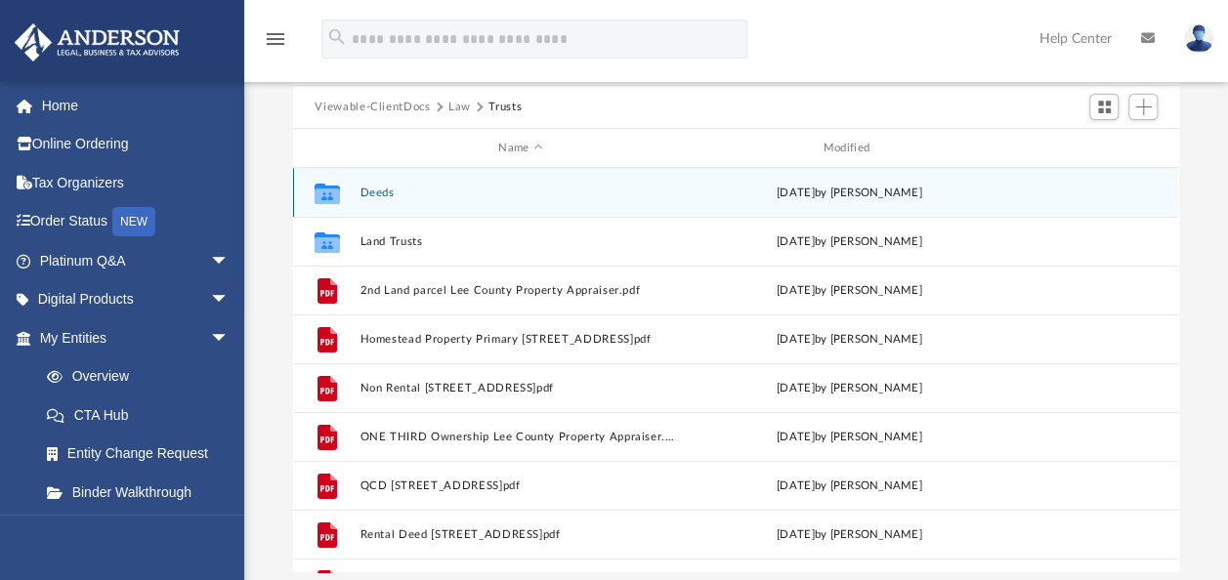
click at [387, 189] on button "Deeds" at bounding box center [520, 193] width 320 height 13
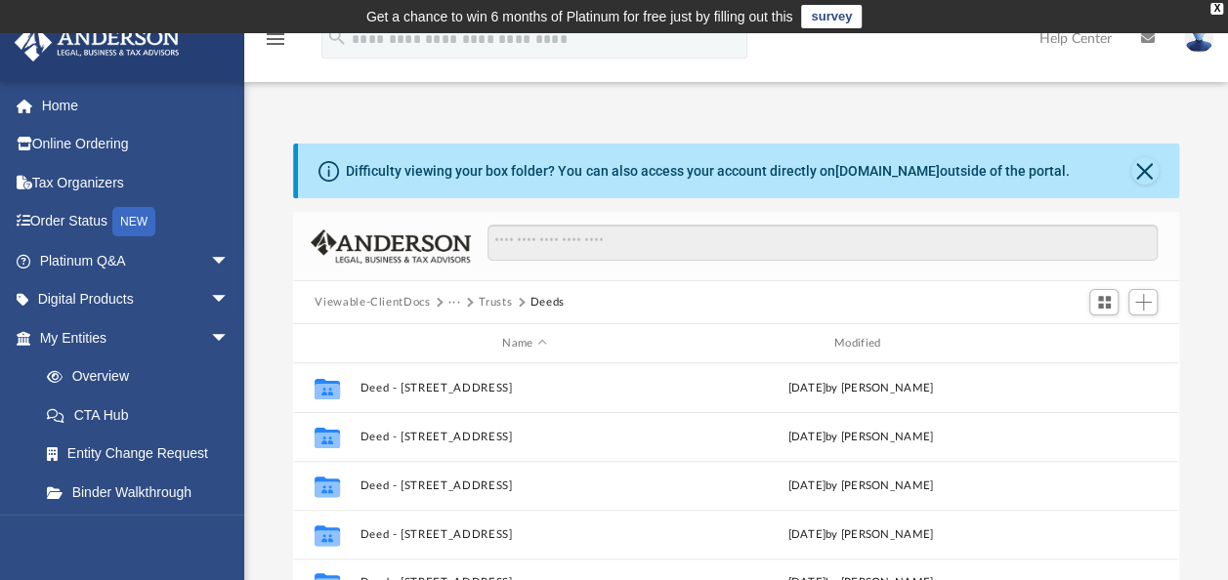
click at [399, 302] on button "Viewable-ClientDocs" at bounding box center [371, 303] width 115 height 18
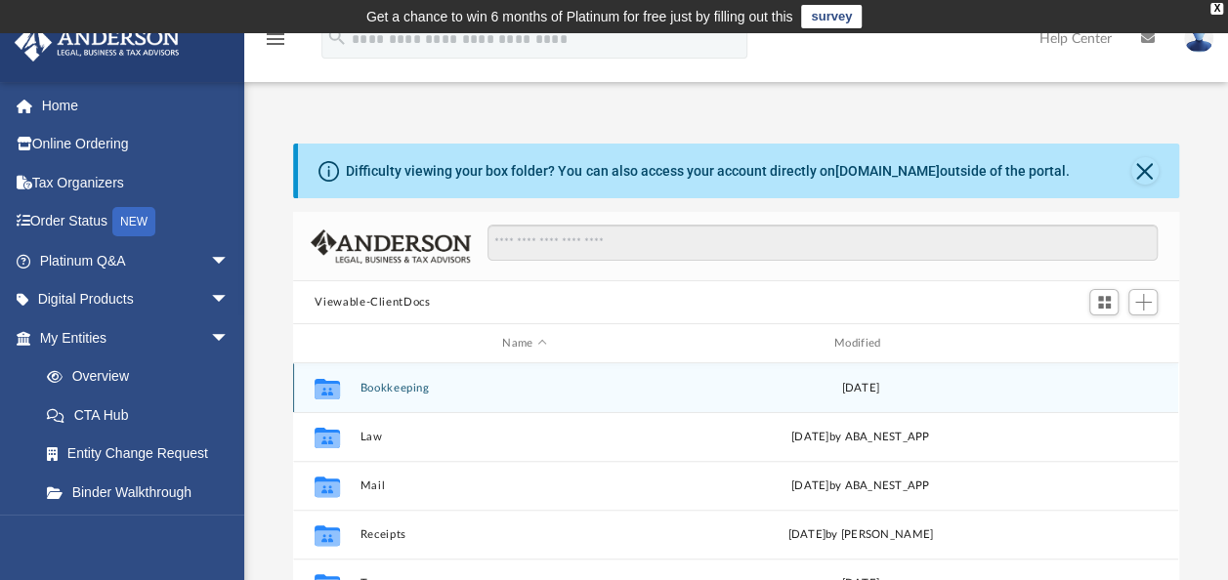
scroll to position [195, 0]
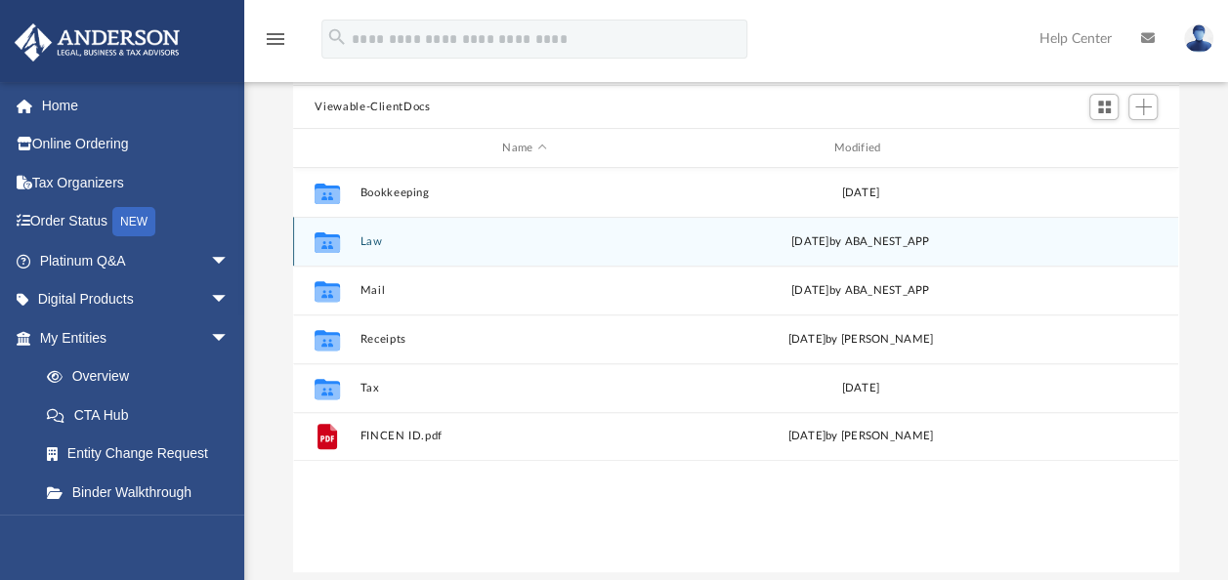
click at [366, 248] on div "Collaborated Folder Law Fri Mar 7 2025 by ABA_NEST_APP" at bounding box center [735, 241] width 885 height 49
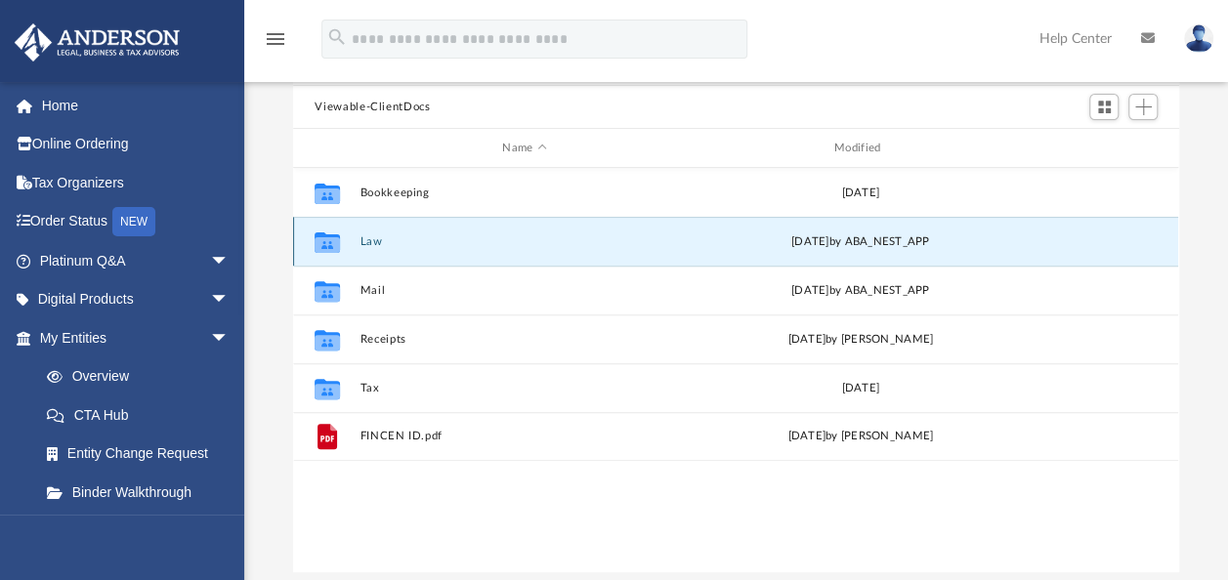
click at [366, 241] on button "Law" at bounding box center [524, 241] width 328 height 13
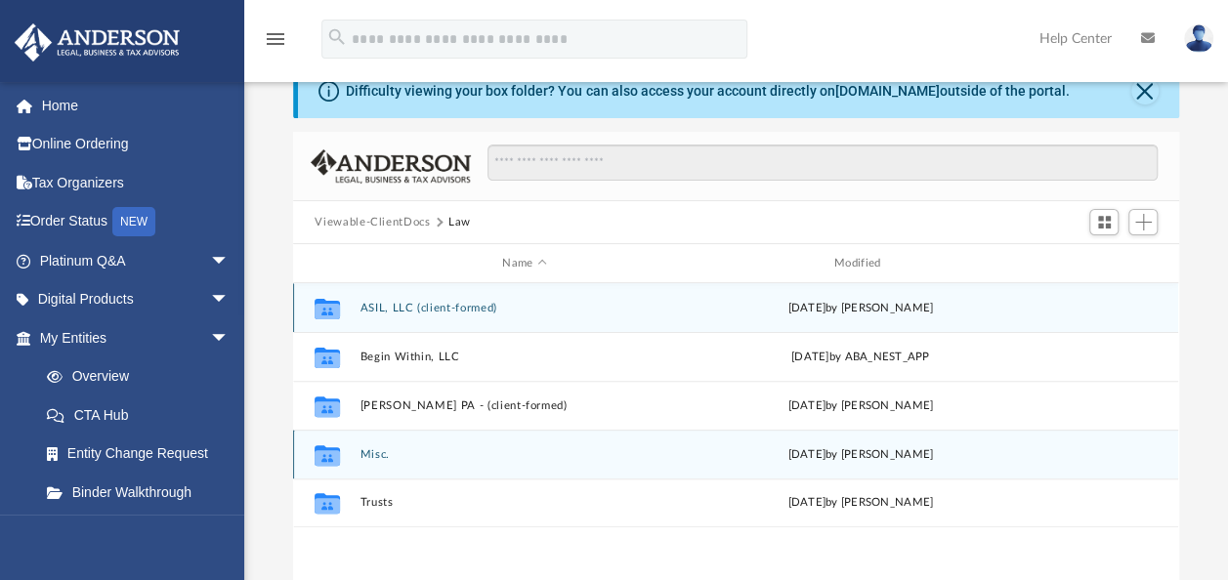
scroll to position [0, 0]
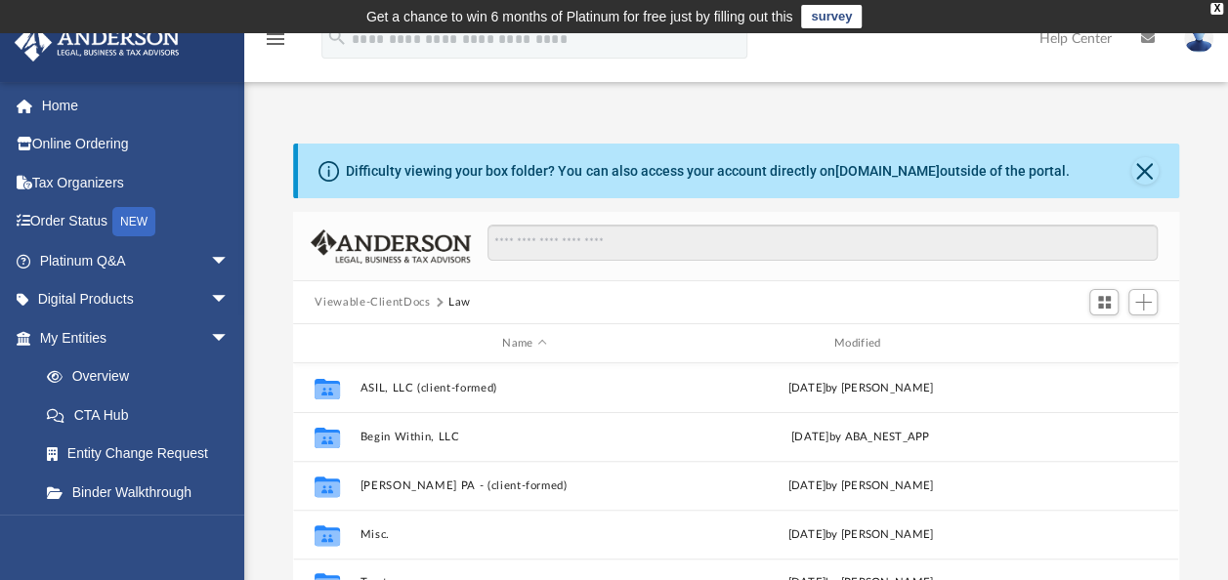
click at [400, 295] on button "Viewable-ClientDocs" at bounding box center [371, 303] width 115 height 18
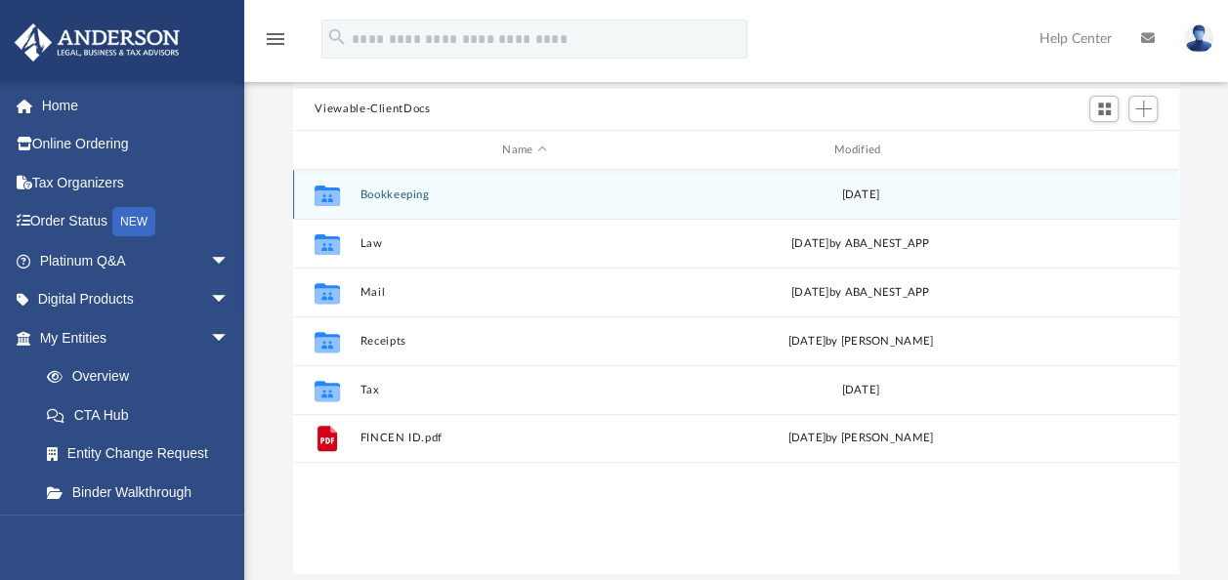
scroll to position [195, 0]
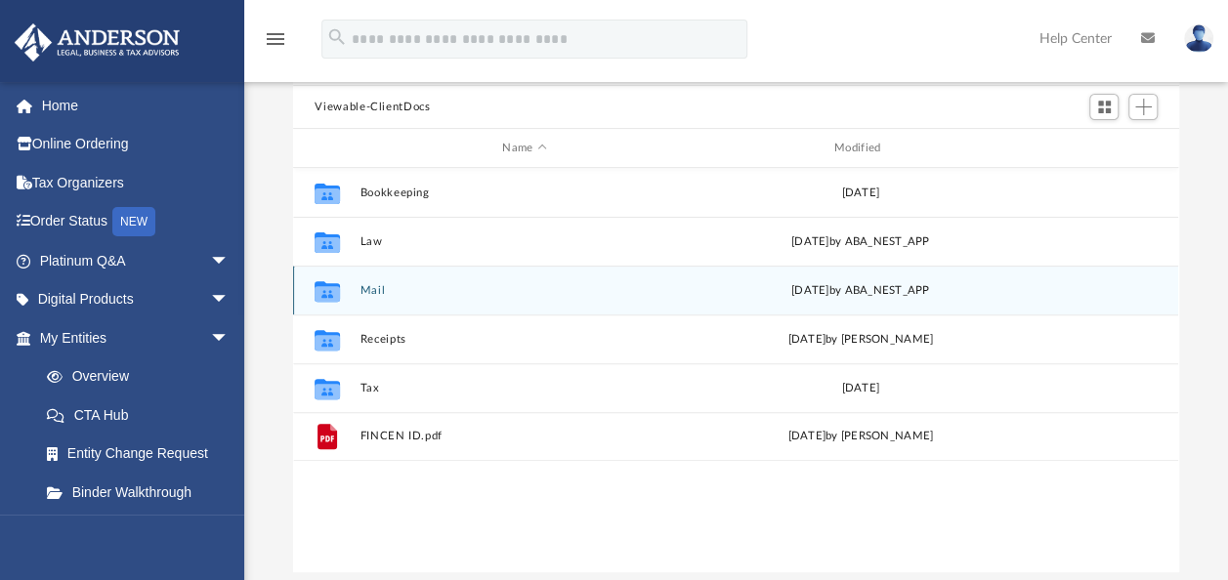
click at [375, 291] on button "Mail" at bounding box center [524, 290] width 328 height 13
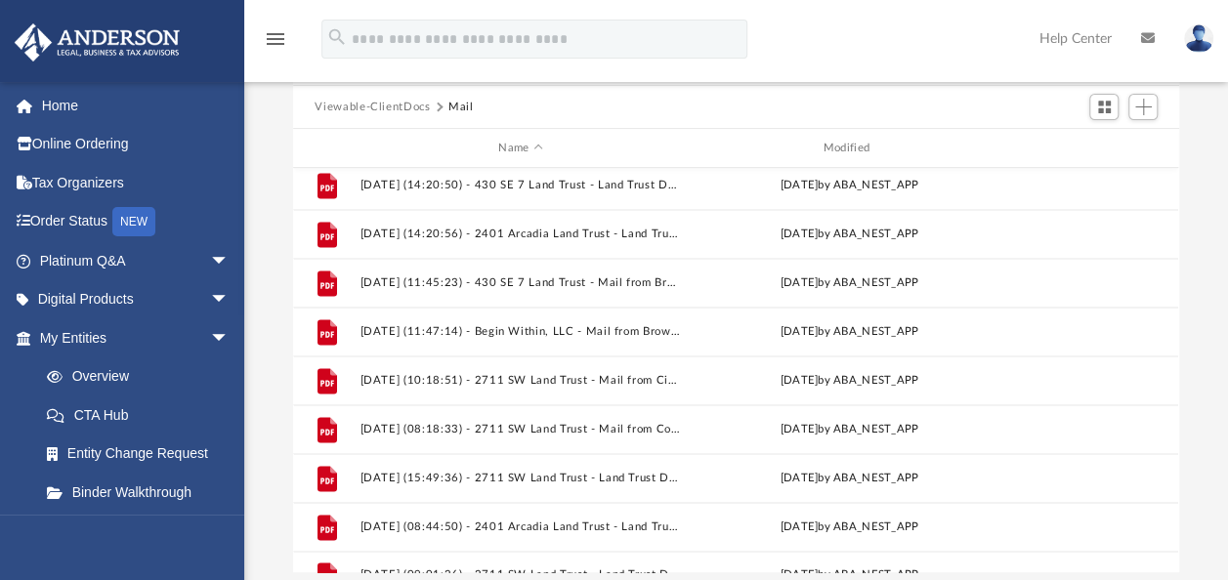
scroll to position [1449, 0]
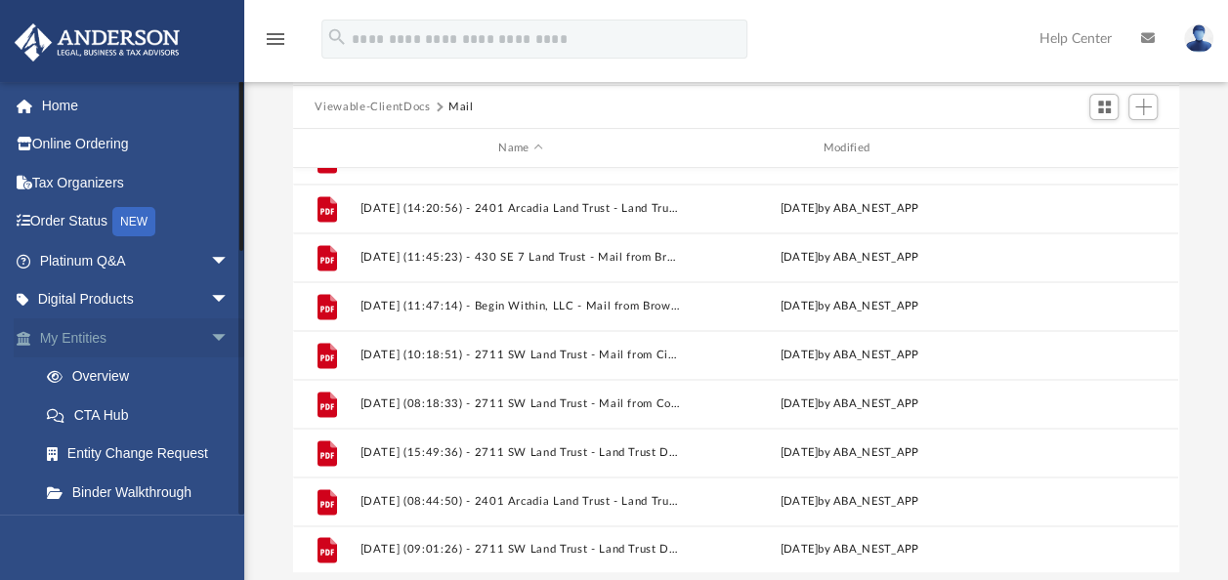
click at [151, 342] on link "My Entities arrow_drop_down" at bounding box center [136, 337] width 245 height 39
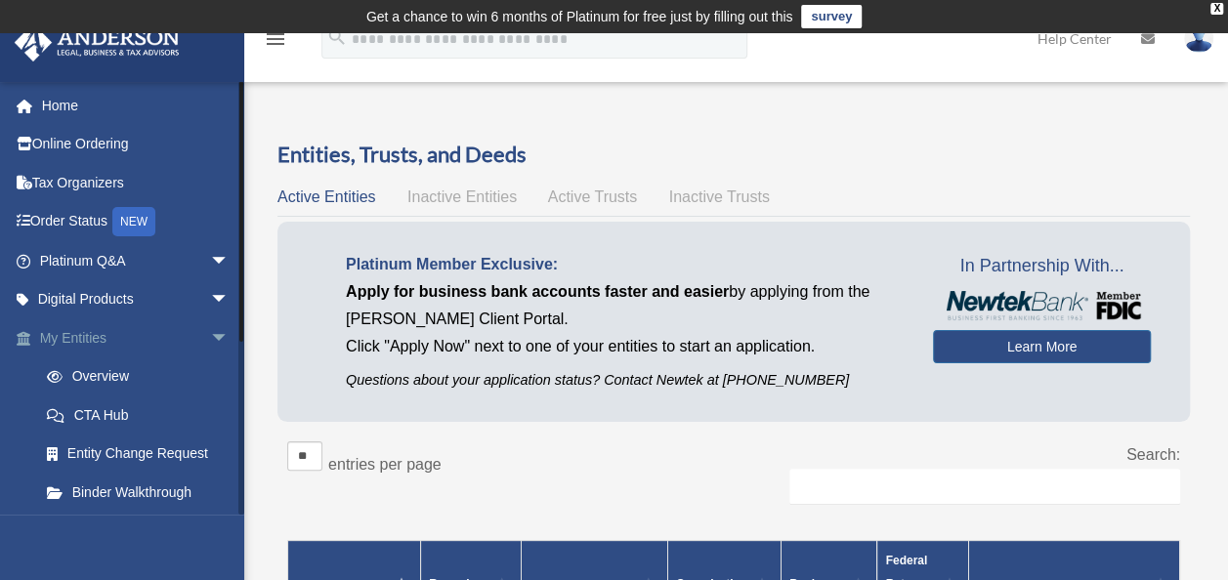
click at [210, 344] on span "arrow_drop_down" at bounding box center [229, 338] width 39 height 40
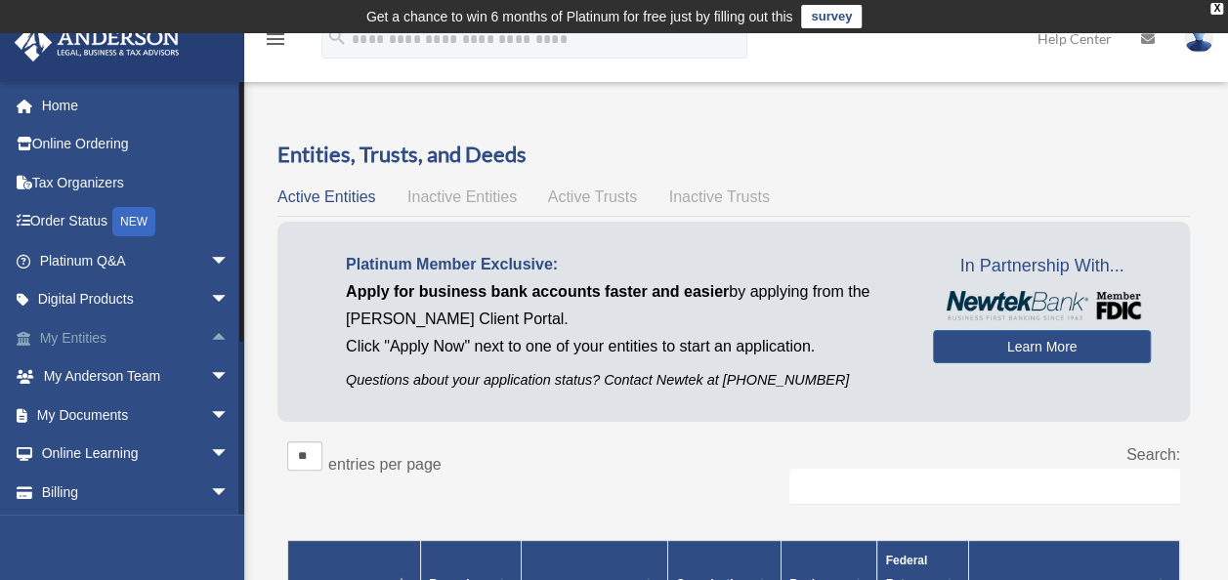
click at [210, 344] on span "arrow_drop_up" at bounding box center [229, 338] width 39 height 40
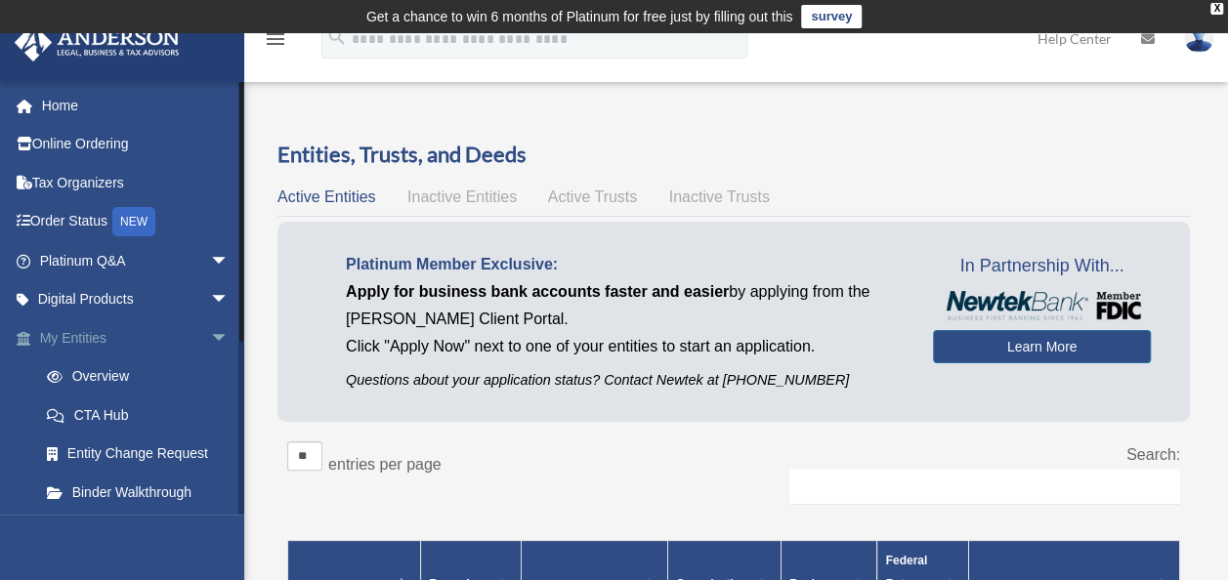
click at [210, 344] on span "arrow_drop_down" at bounding box center [229, 338] width 39 height 40
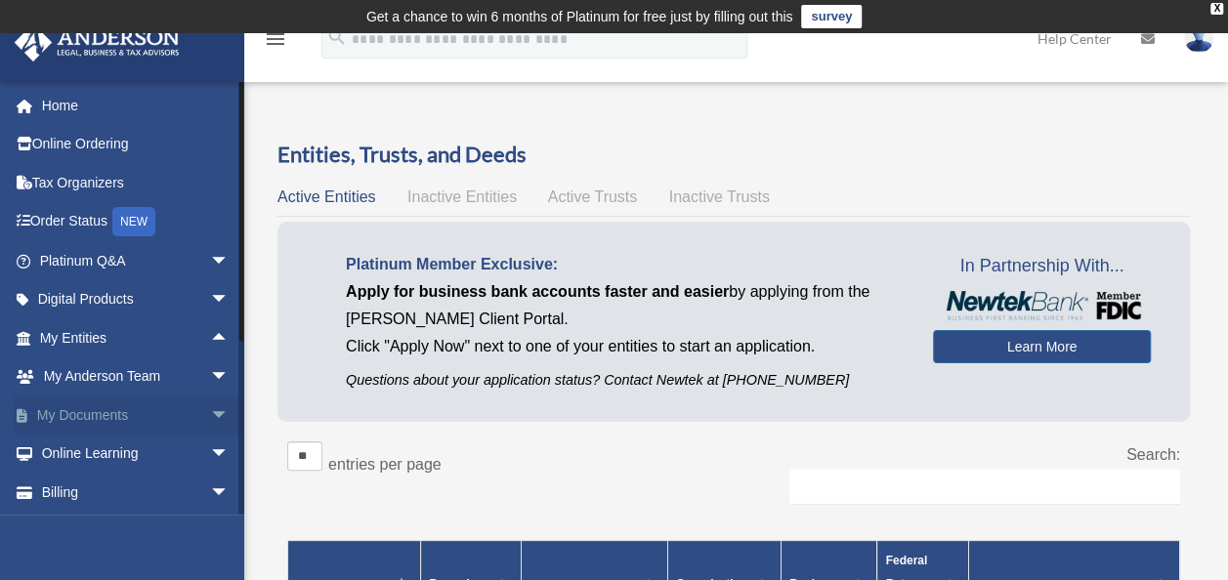
click at [210, 402] on span "arrow_drop_down" at bounding box center [229, 415] width 39 height 40
click at [113, 467] on link "Box" at bounding box center [142, 454] width 231 height 39
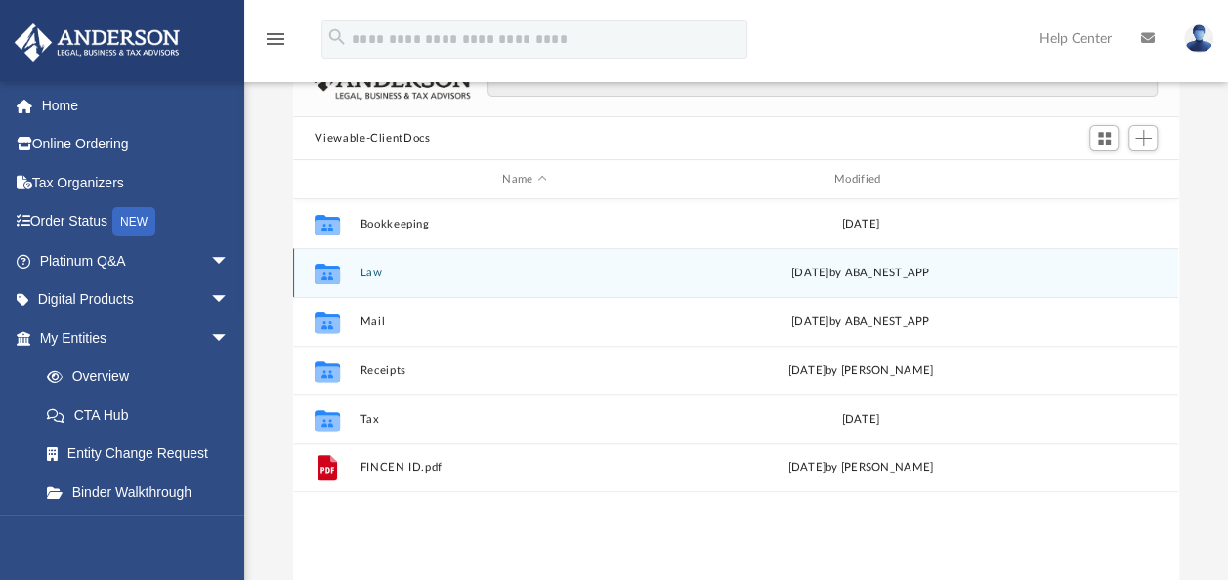
scroll to position [195, 0]
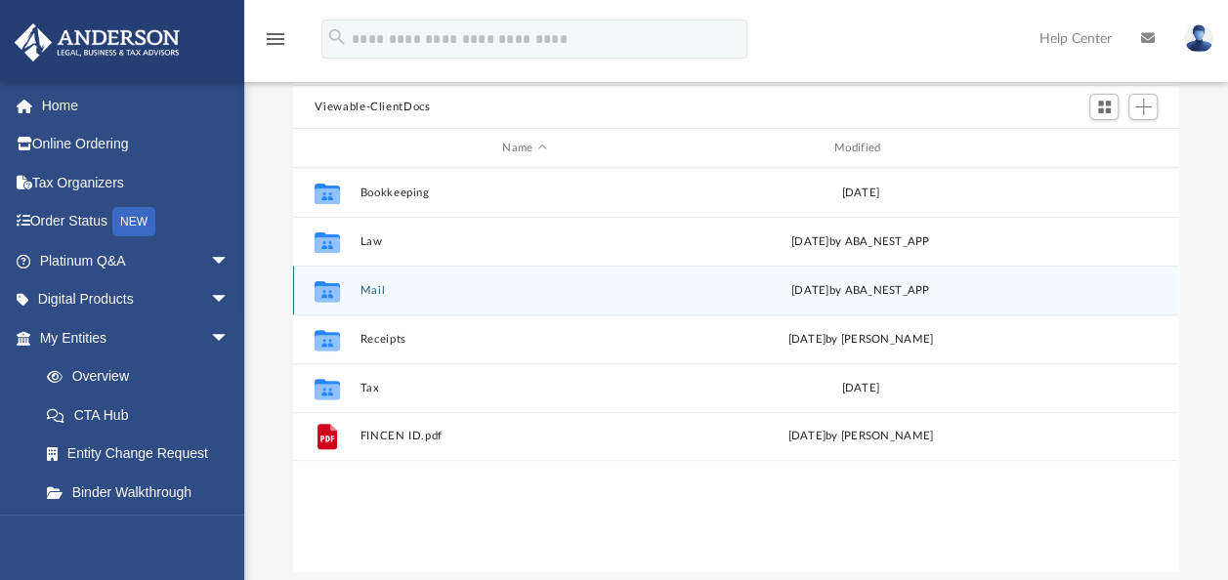
click at [365, 287] on button "Mail" at bounding box center [524, 290] width 328 height 13
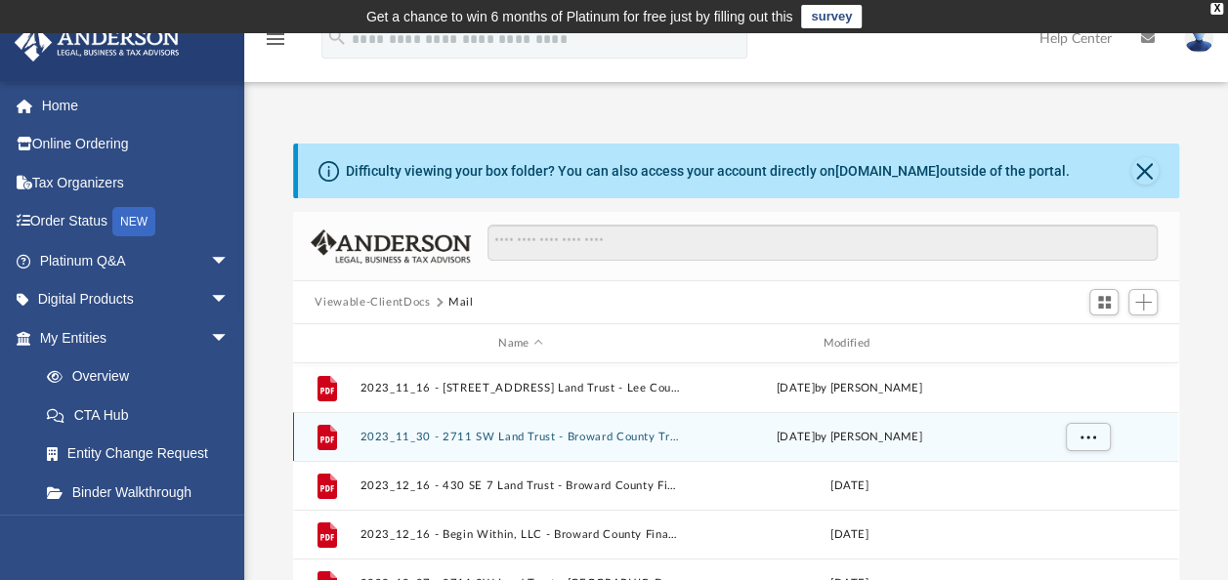
scroll to position [0, 0]
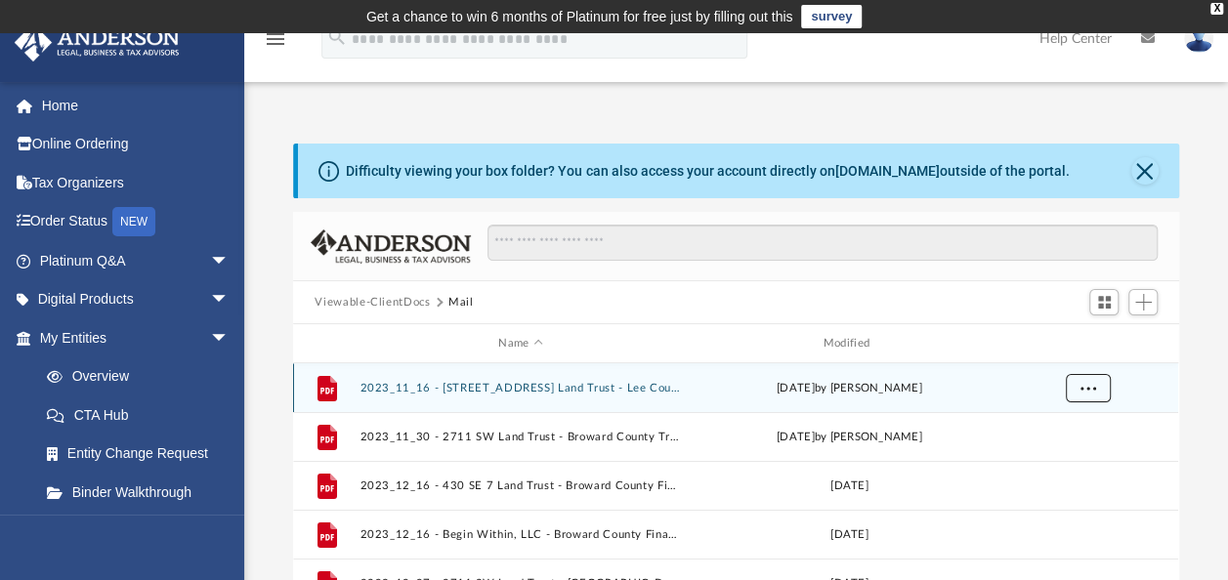
click at [1097, 381] on button "More options" at bounding box center [1087, 388] width 45 height 29
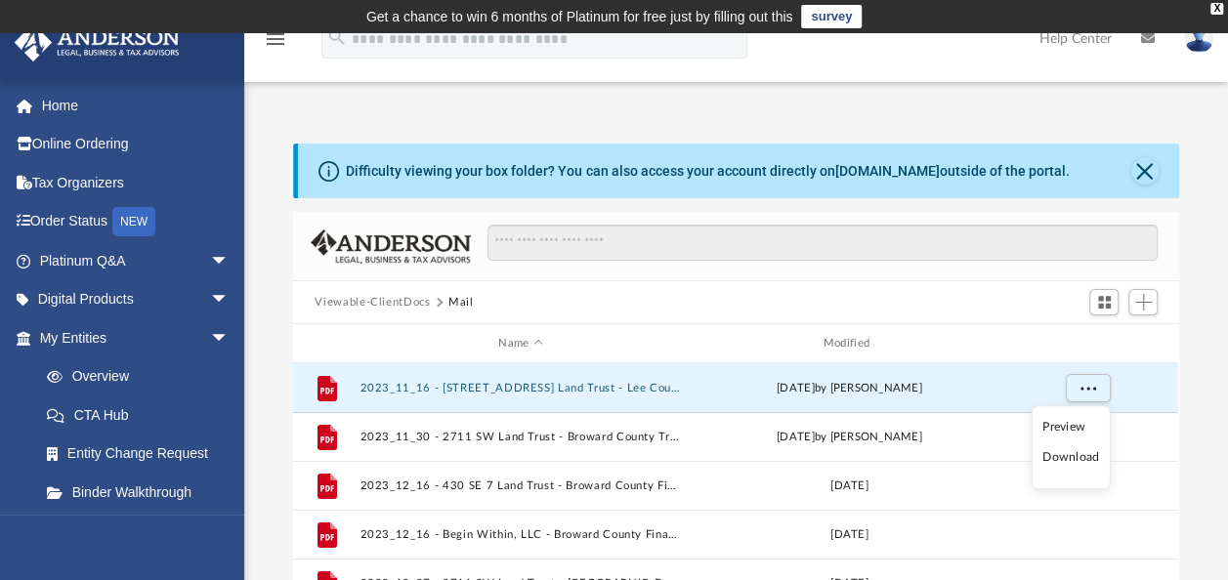
click at [1055, 449] on li "Download" at bounding box center [1070, 458] width 57 height 21
click at [1193, 365] on div "Difficulty viewing your box folder? You can also access your account directly o…" at bounding box center [735, 456] width 983 height 624
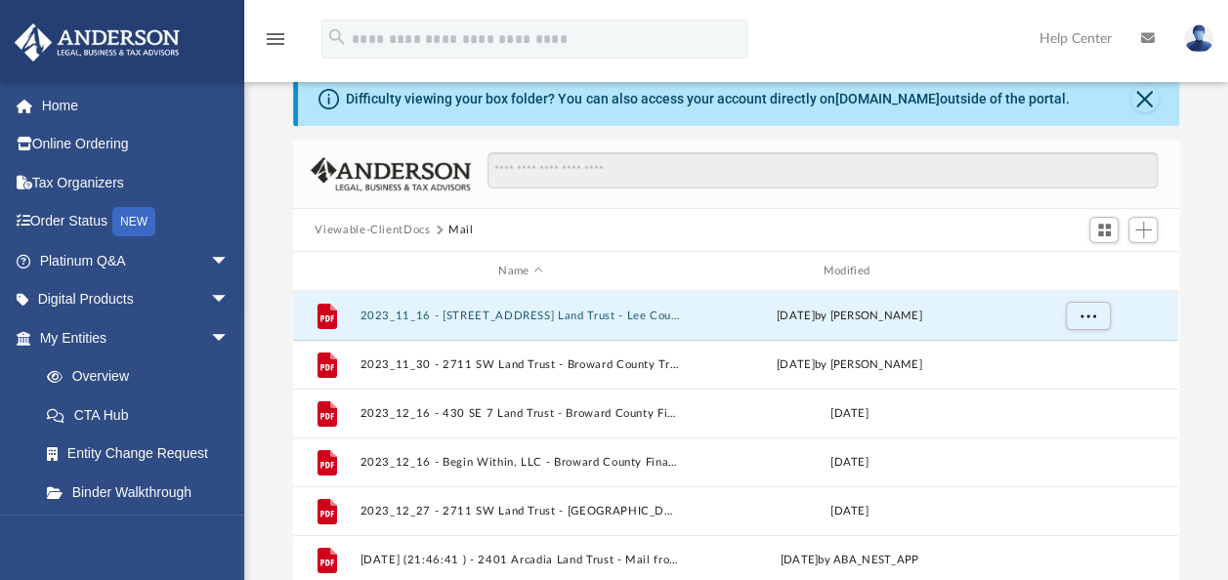
scroll to position [98, 0]
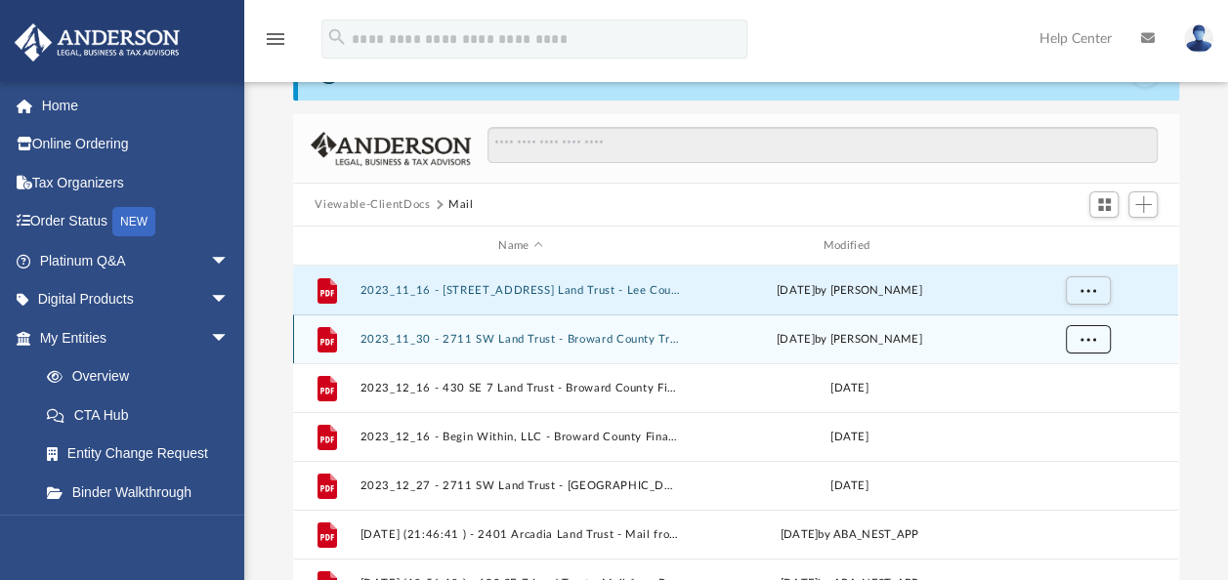
click at [1094, 342] on span "More options" at bounding box center [1088, 338] width 16 height 11
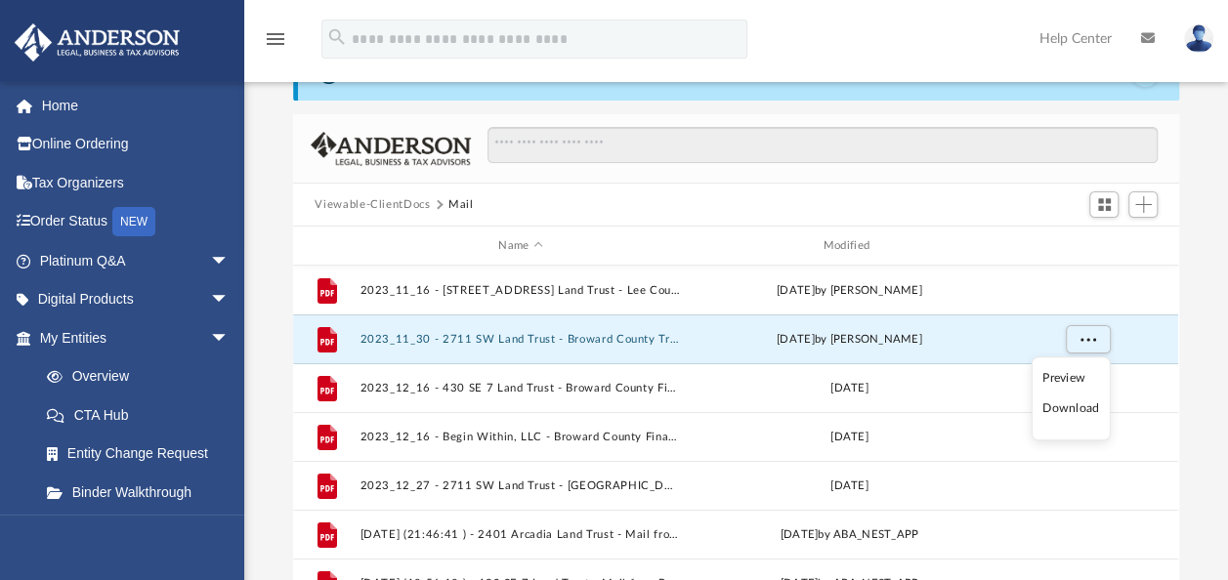
click at [1064, 405] on li "Download" at bounding box center [1070, 409] width 57 height 21
click at [1189, 340] on div "Difficulty viewing your box folder? You can also access your account directly o…" at bounding box center [735, 358] width 983 height 624
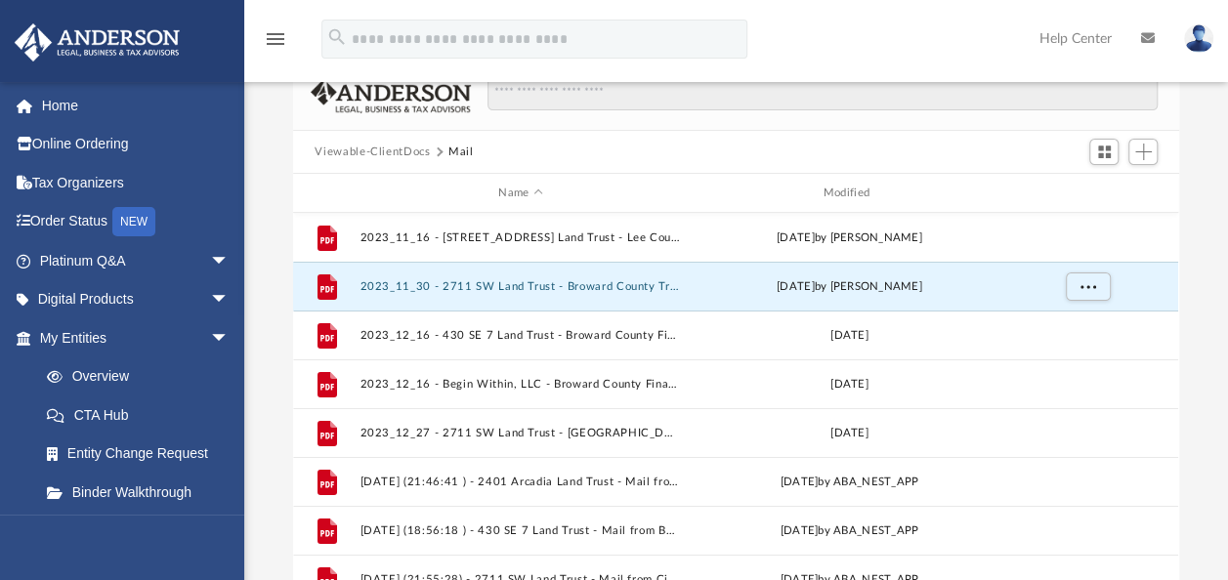
scroll to position [195, 0]
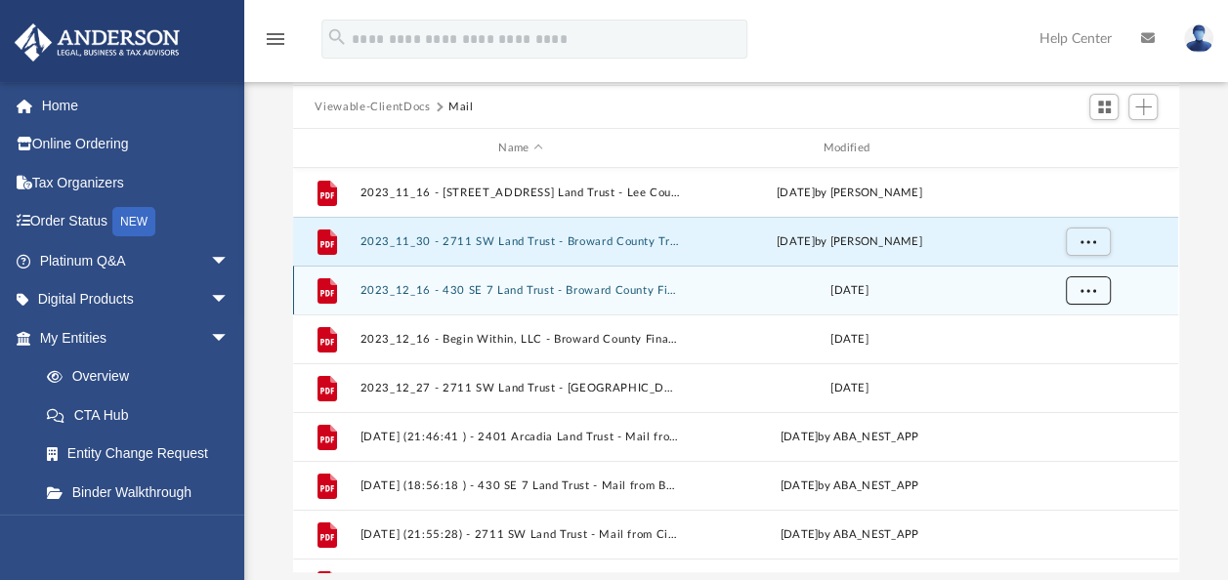
click at [1095, 287] on span "More options" at bounding box center [1088, 289] width 16 height 11
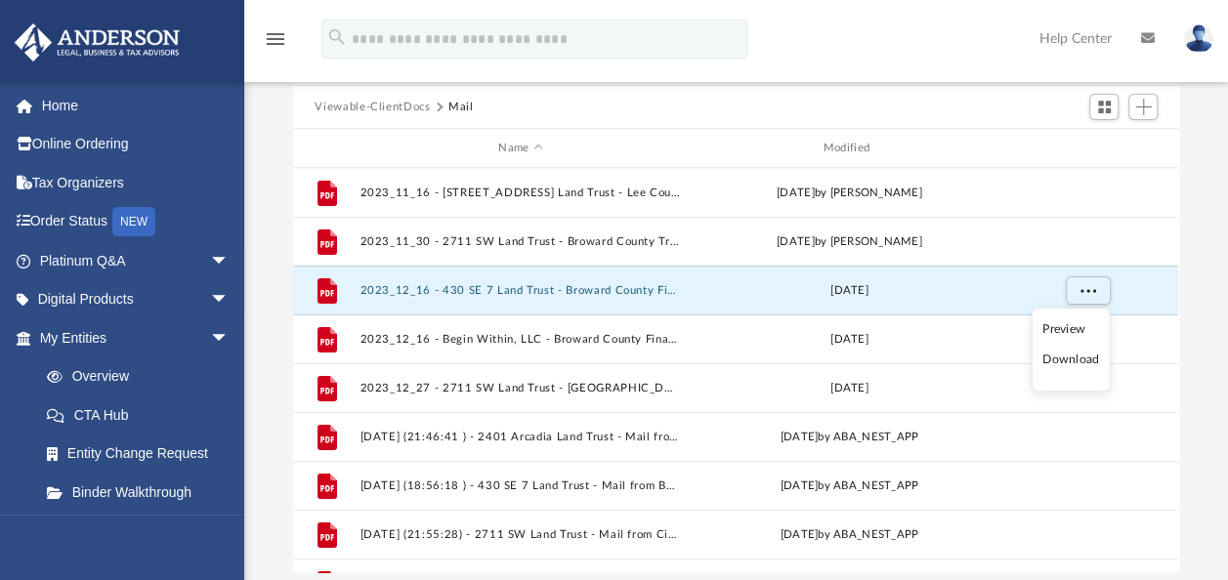
click at [1060, 357] on li "Download" at bounding box center [1070, 361] width 57 height 21
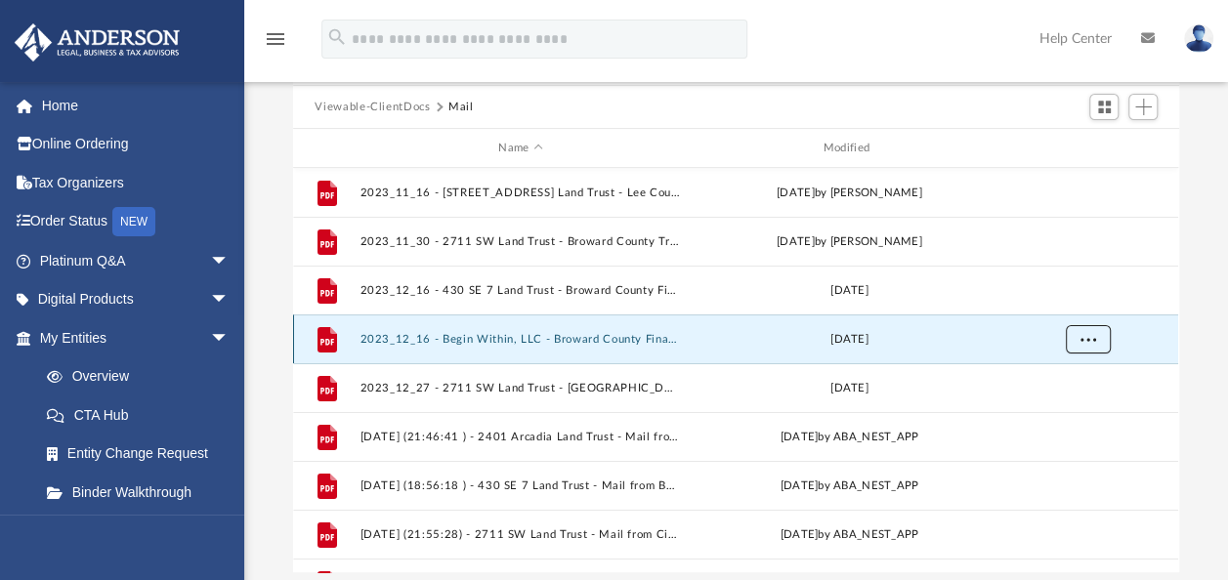
click at [1089, 342] on span "More options" at bounding box center [1088, 338] width 16 height 11
click at [1062, 413] on li "Download" at bounding box center [1070, 409] width 57 height 21
click at [1203, 379] on div "Difficulty viewing your box folder? You can also access your account directly o…" at bounding box center [735, 260] width 983 height 624
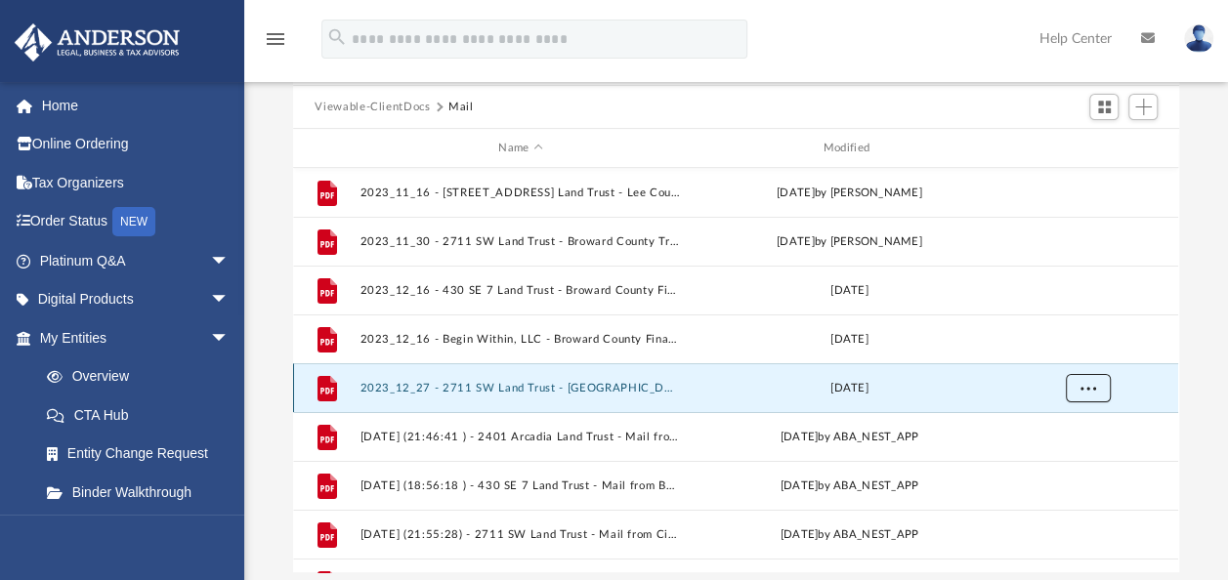
click at [1100, 391] on button "More options" at bounding box center [1087, 388] width 45 height 29
click at [1059, 454] on li "Download" at bounding box center [1070, 458] width 57 height 21
click at [1197, 350] on div "Difficulty viewing your box folder? You can also access your account directly o…" at bounding box center [735, 260] width 983 height 624
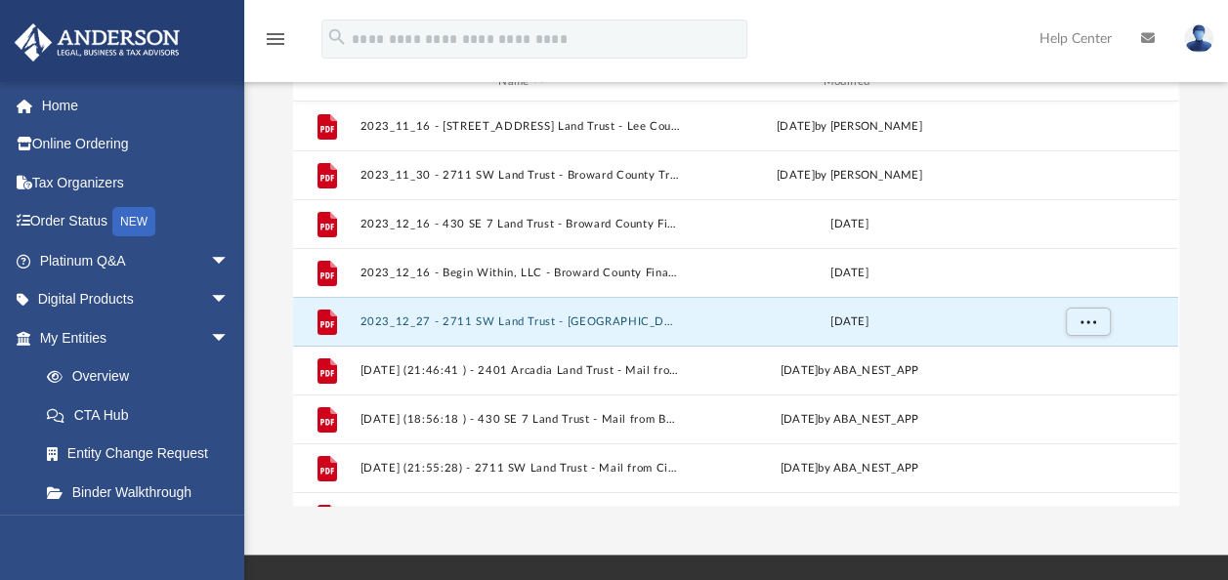
scroll to position [293, 0]
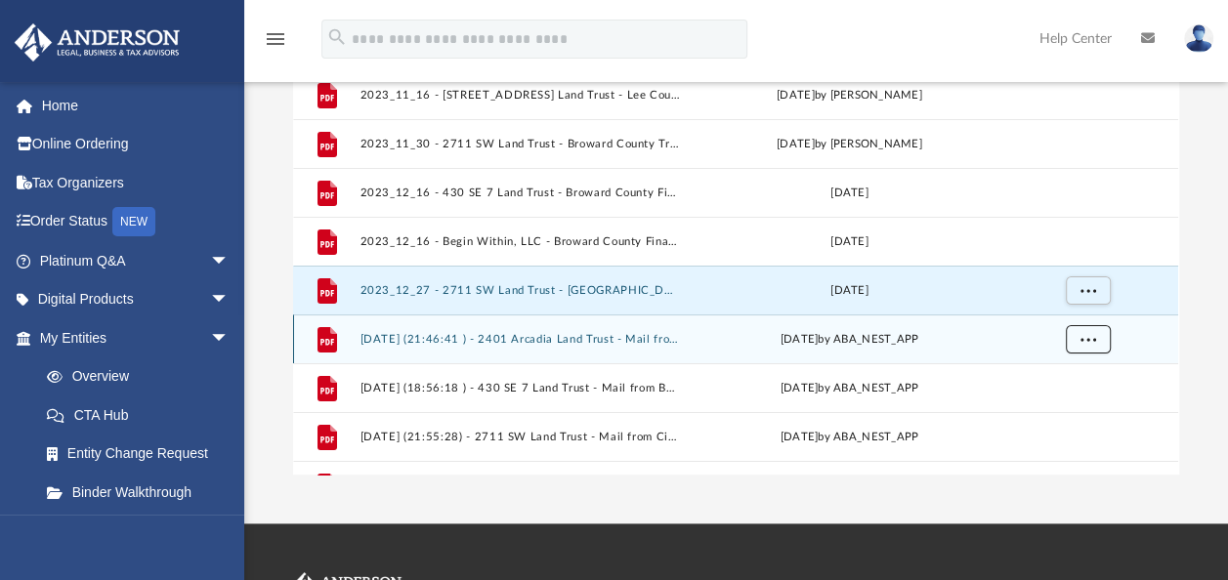
click at [1094, 343] on button "More options" at bounding box center [1087, 339] width 45 height 29
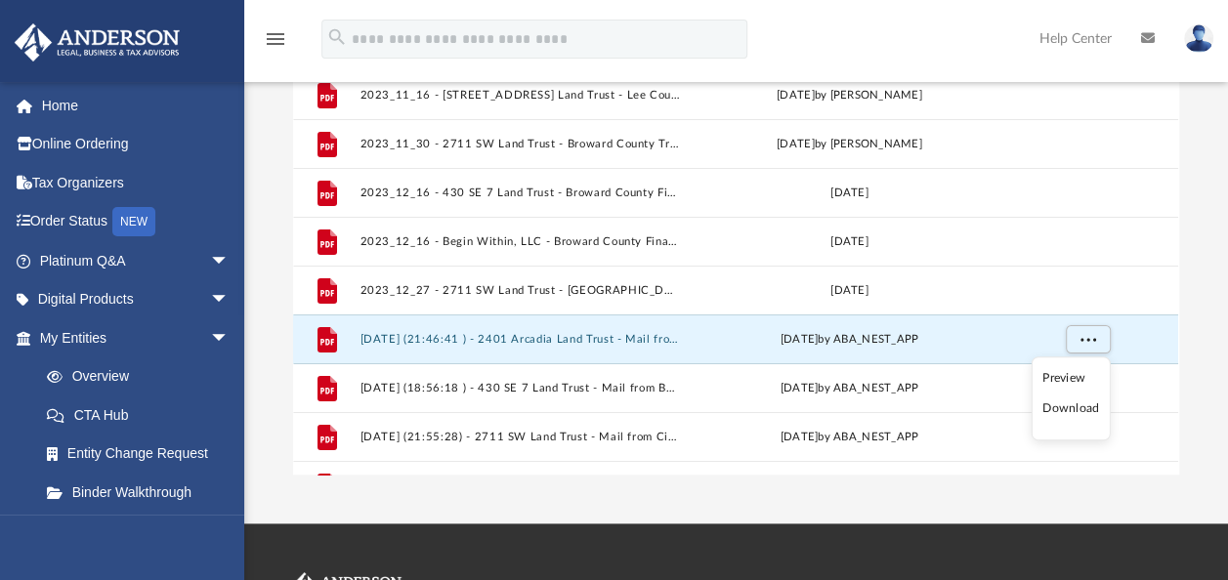
click at [1064, 410] on li "Download" at bounding box center [1070, 409] width 57 height 21
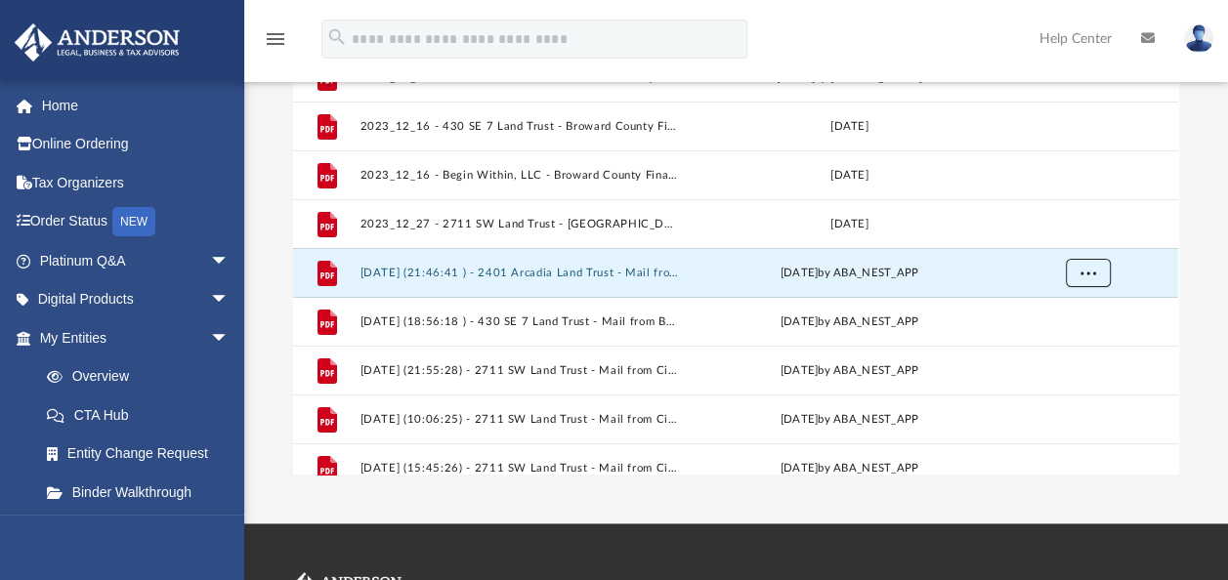
scroll to position [98, 0]
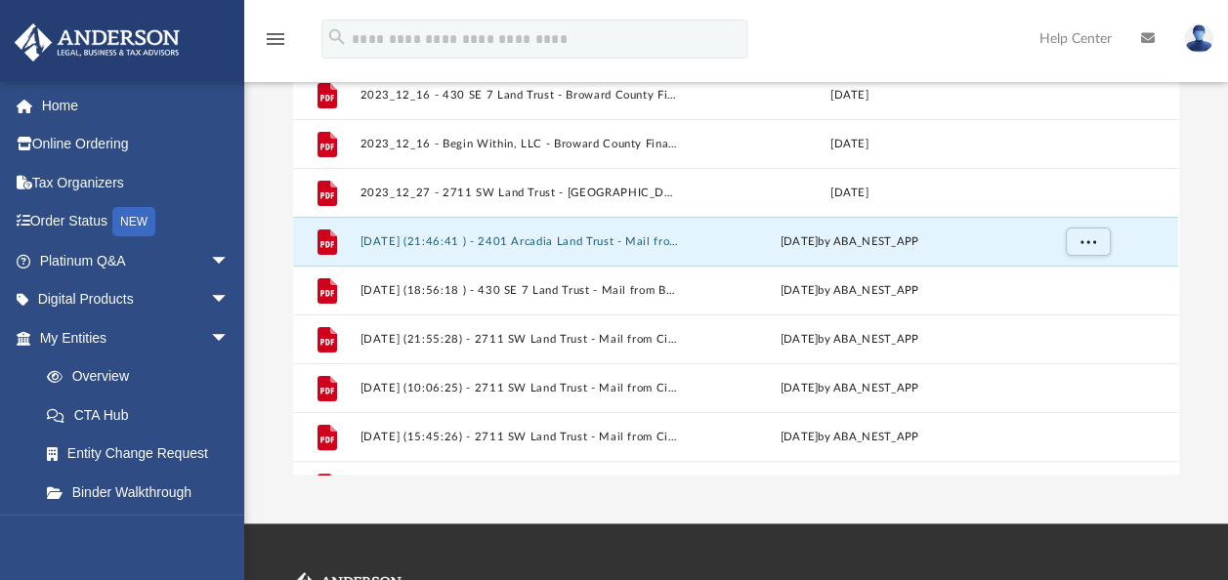
click at [1192, 293] on div "Difficulty viewing your box folder? You can also access your account directly o…" at bounding box center [735, 163] width 983 height 624
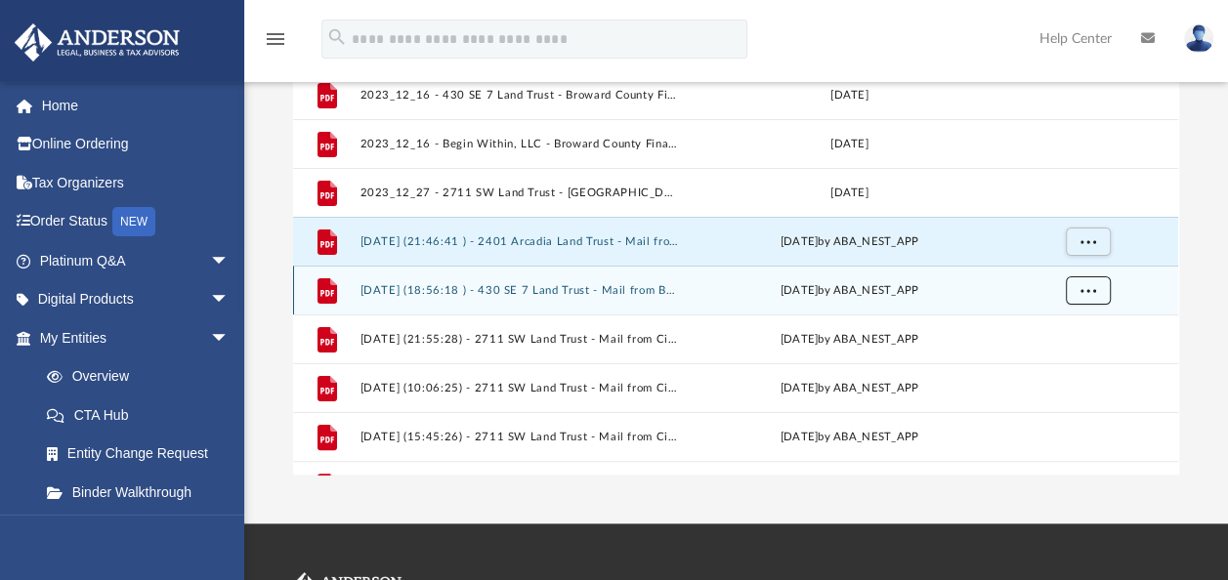
click at [1090, 293] on span "More options" at bounding box center [1088, 289] width 16 height 11
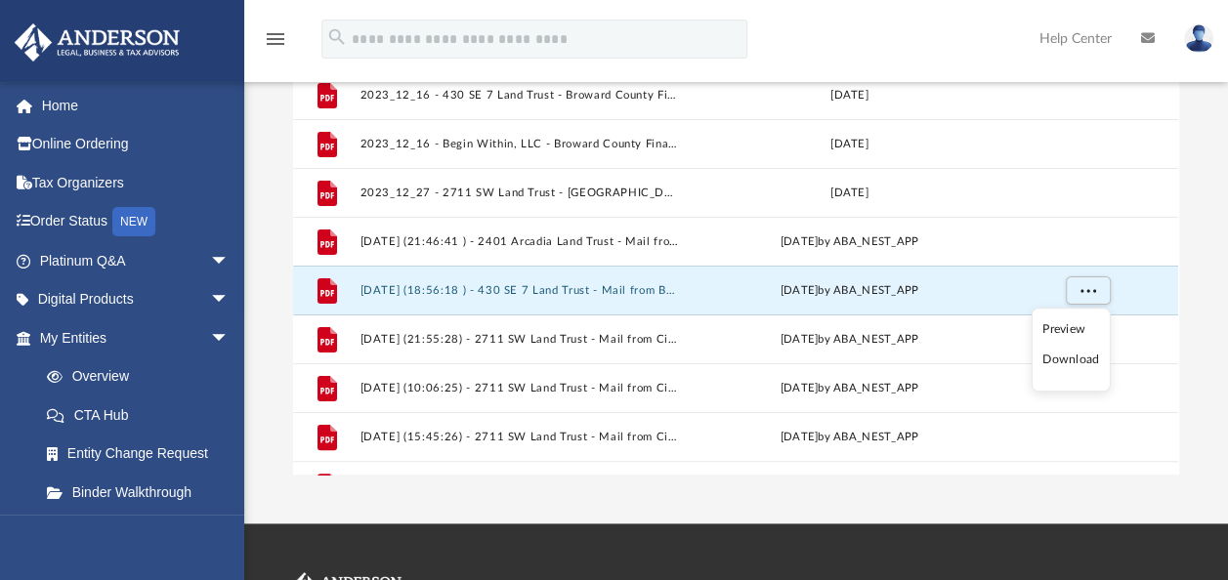
click at [1061, 369] on li "Download" at bounding box center [1070, 361] width 57 height 21
click at [1192, 306] on div "Difficulty viewing your box folder? You can also access your account directly o…" at bounding box center [735, 163] width 983 height 624
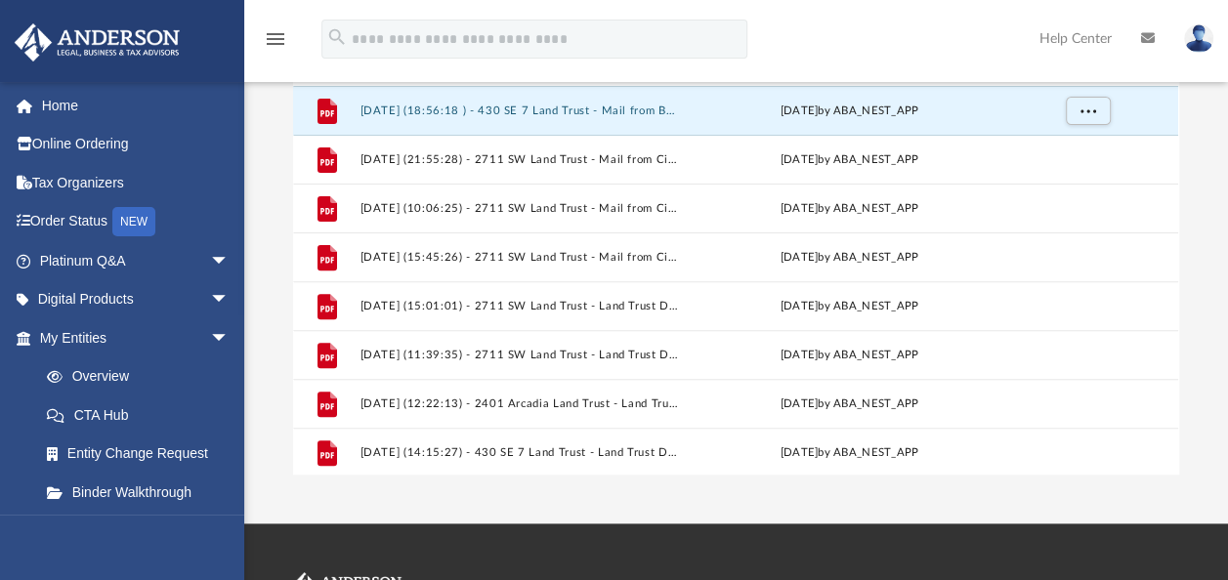
scroll to position [180, 0]
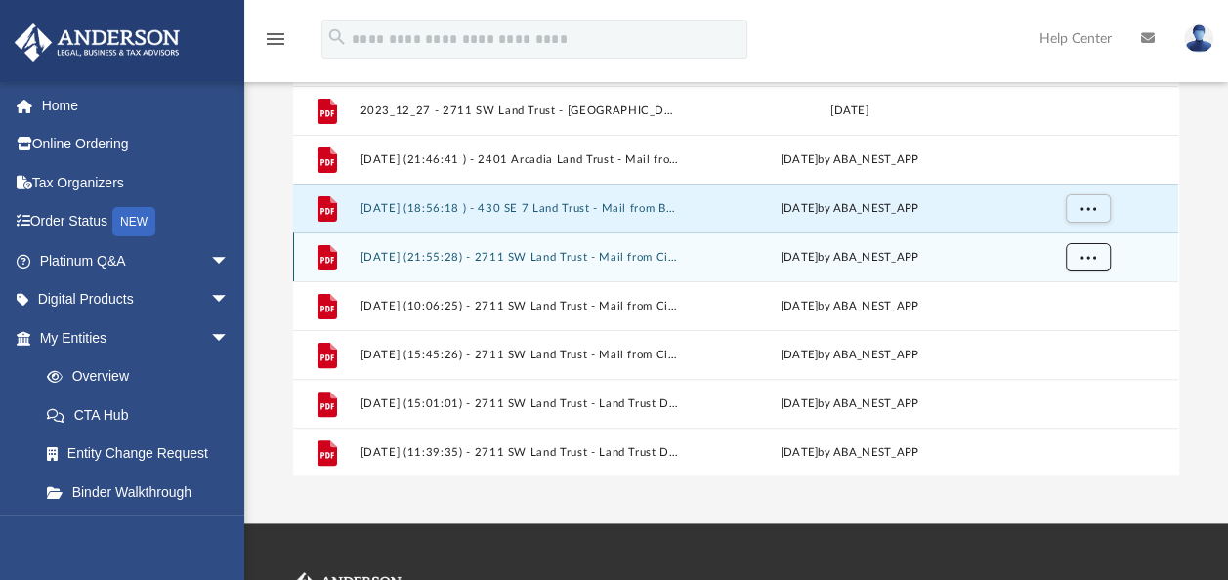
click at [1081, 264] on button "More options" at bounding box center [1087, 257] width 45 height 29
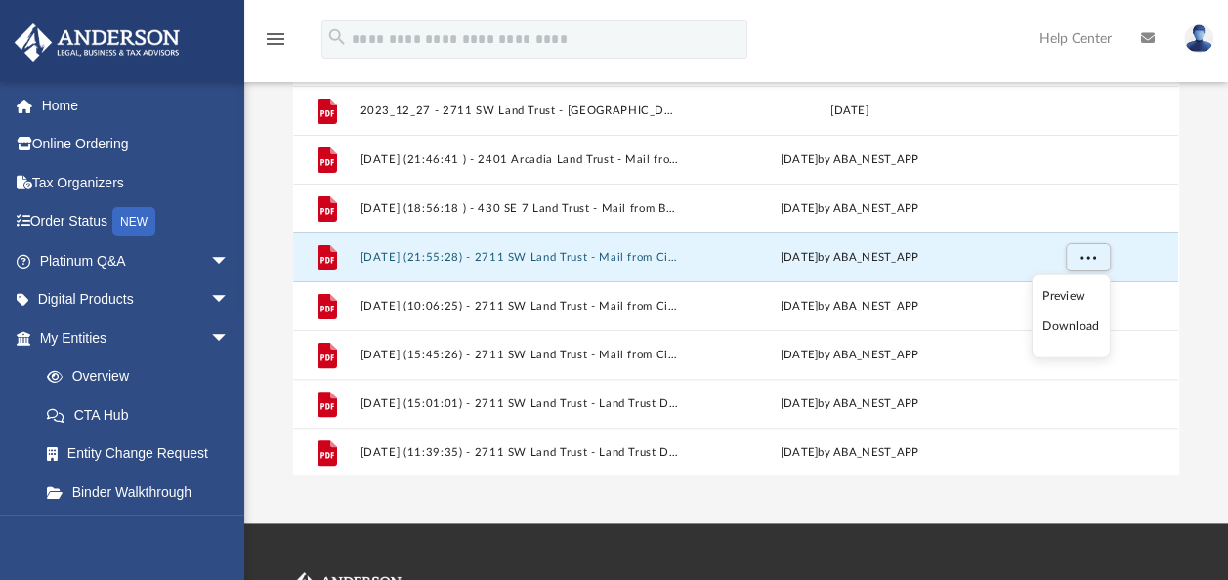
click at [1066, 324] on li "Download" at bounding box center [1070, 326] width 57 height 21
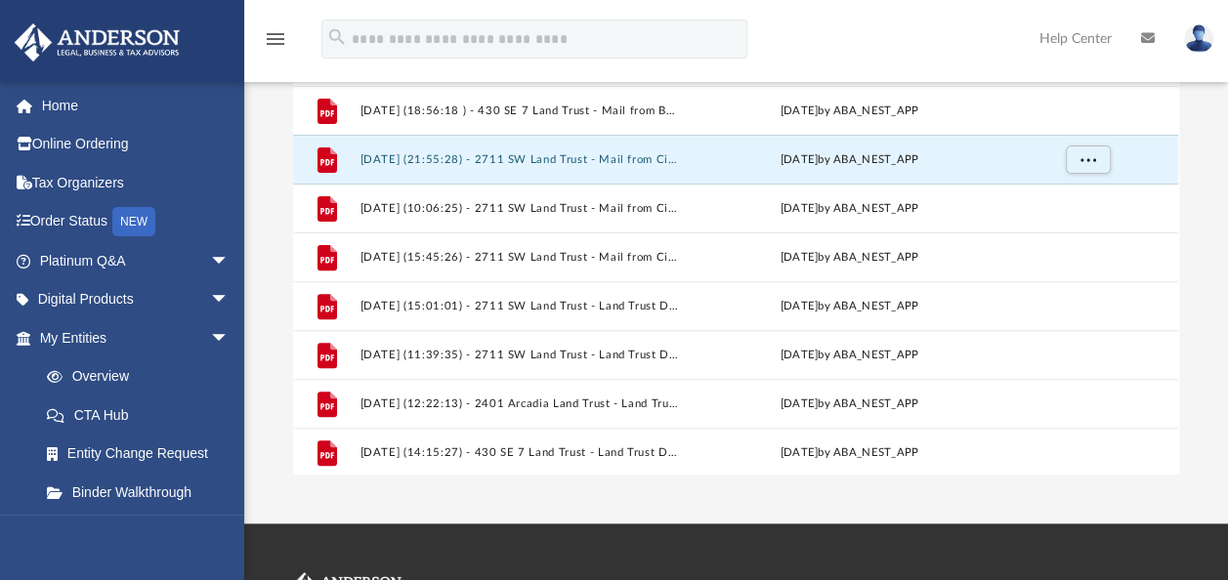
click at [1203, 237] on div "Difficulty viewing your box folder? You can also access your account directly o…" at bounding box center [735, 163] width 983 height 624
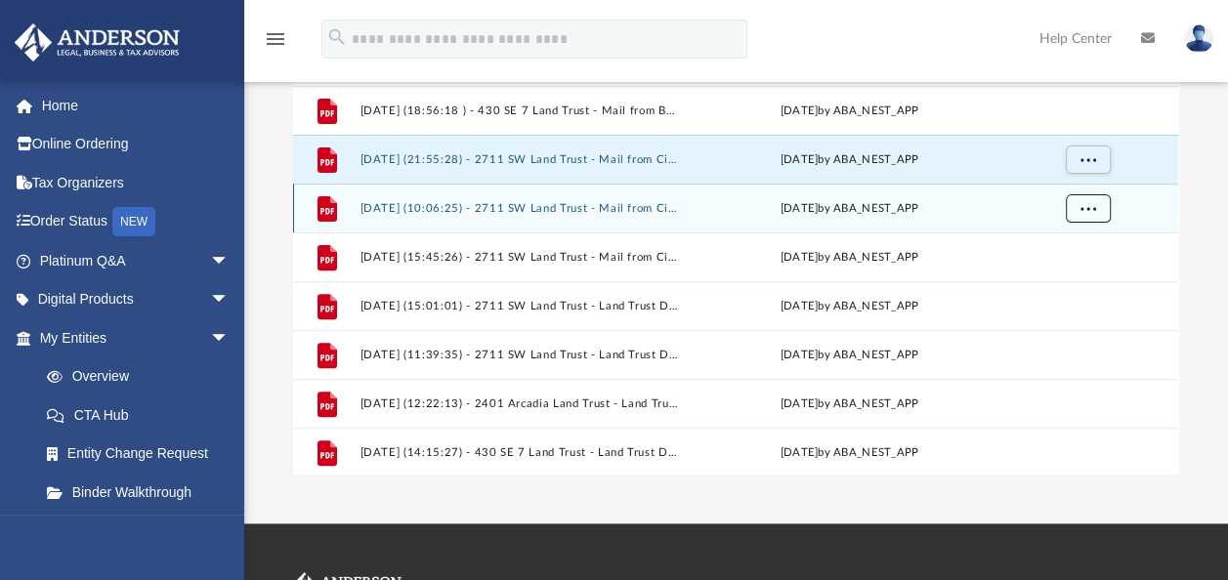
click at [1082, 203] on span "More options" at bounding box center [1088, 207] width 16 height 11
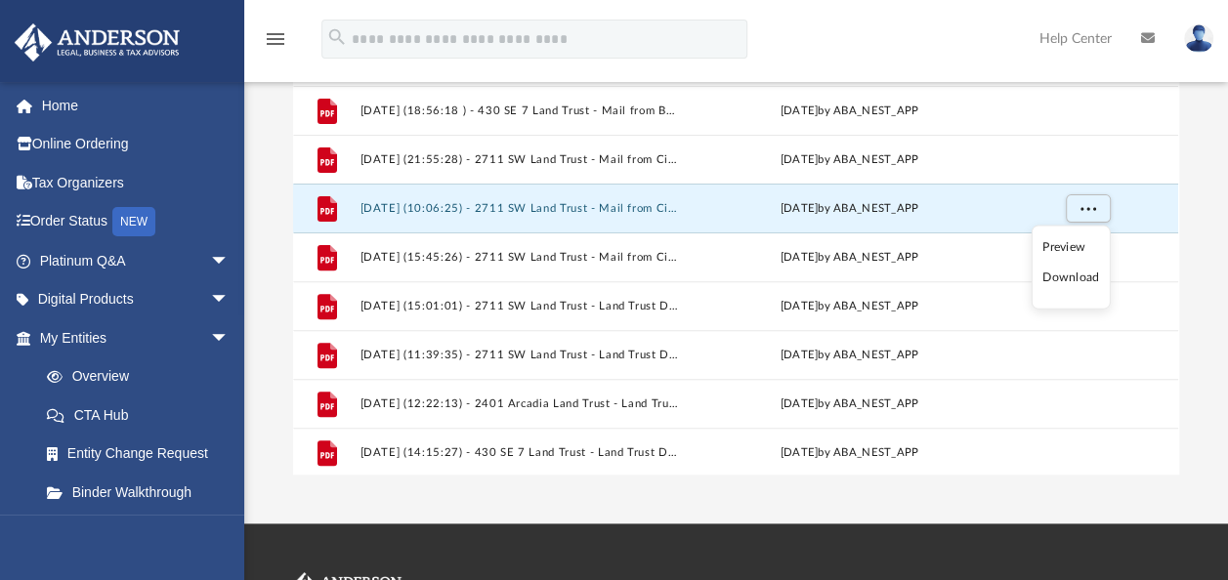
click at [1071, 276] on li "Download" at bounding box center [1070, 278] width 57 height 21
click at [1207, 273] on div "Difficulty viewing your box folder? You can also access your account directly o…" at bounding box center [735, 163] width 983 height 624
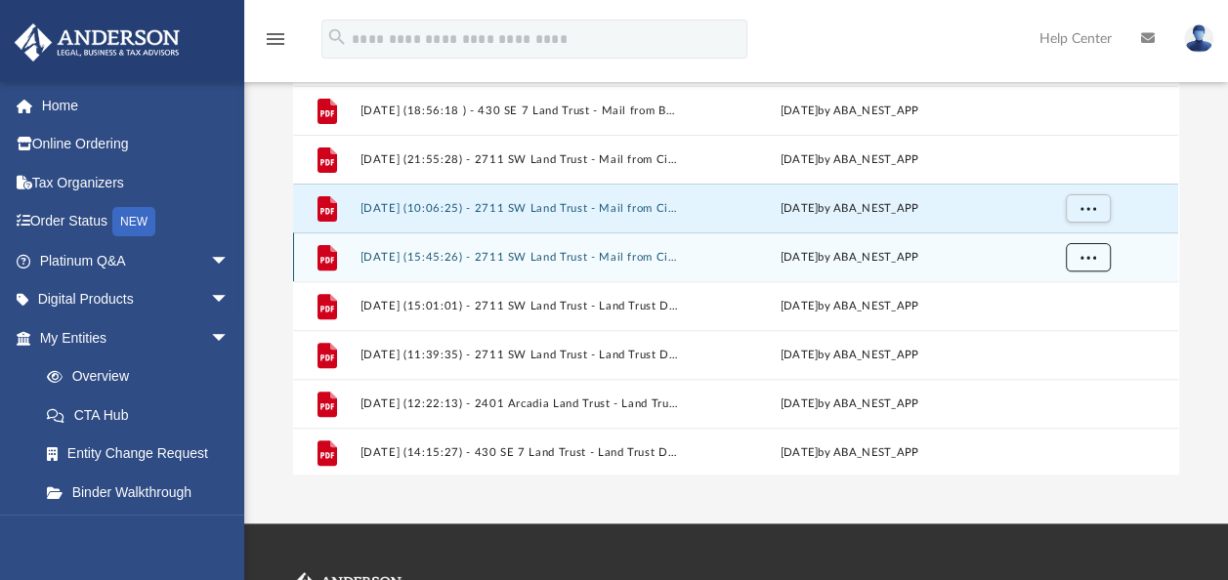
click at [1090, 264] on button "More options" at bounding box center [1087, 257] width 45 height 29
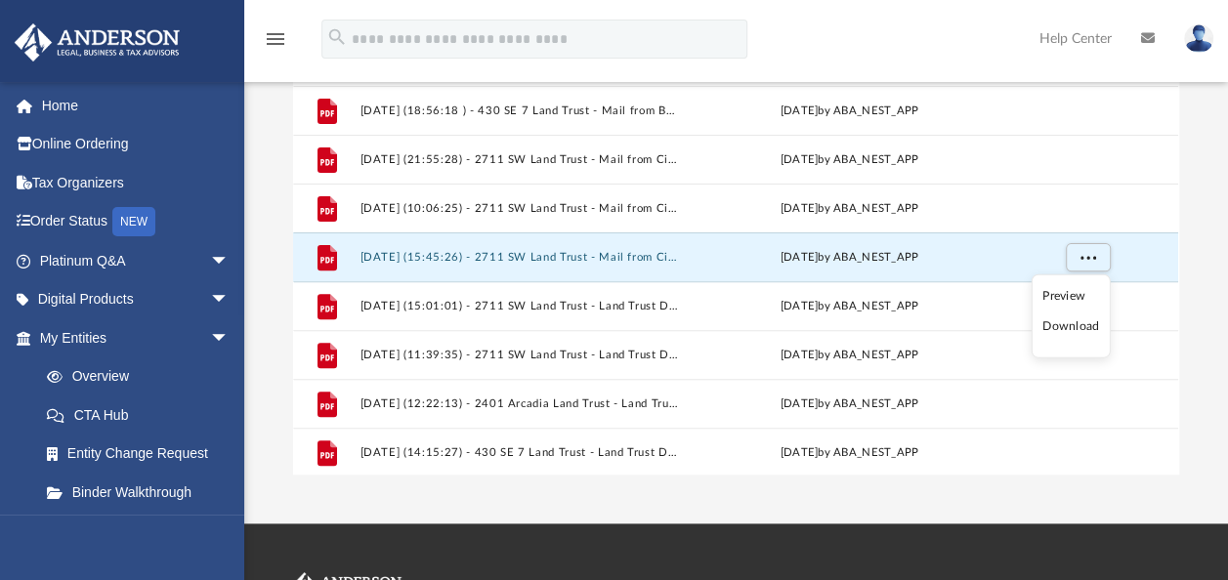
click at [1074, 328] on li "Download" at bounding box center [1070, 326] width 57 height 21
click at [1201, 291] on div "Difficulty viewing your box folder? You can also access your account directly o…" at bounding box center [735, 163] width 983 height 624
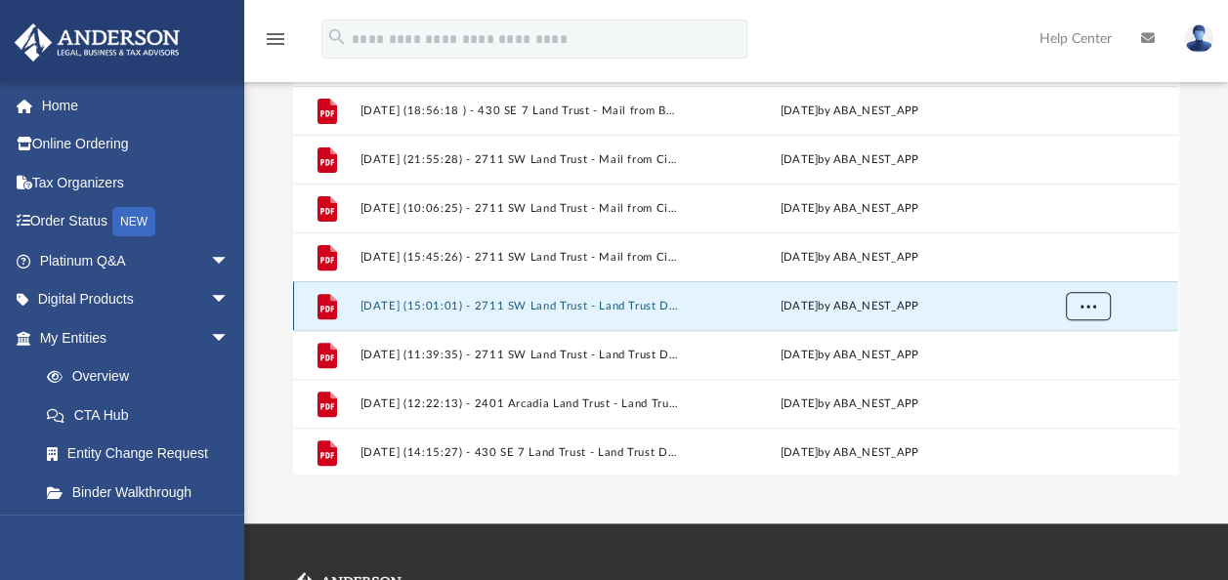
click at [1091, 309] on span "More options" at bounding box center [1088, 305] width 16 height 11
click at [1075, 373] on li "Download" at bounding box center [1070, 375] width 57 height 21
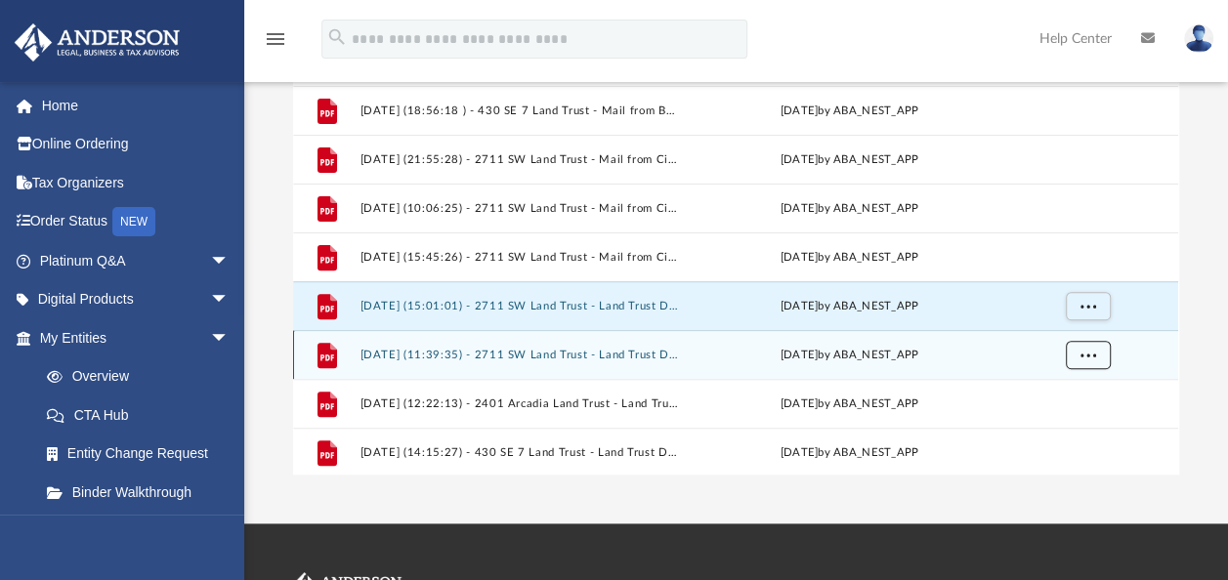
click at [1083, 360] on button "More options" at bounding box center [1087, 355] width 45 height 29
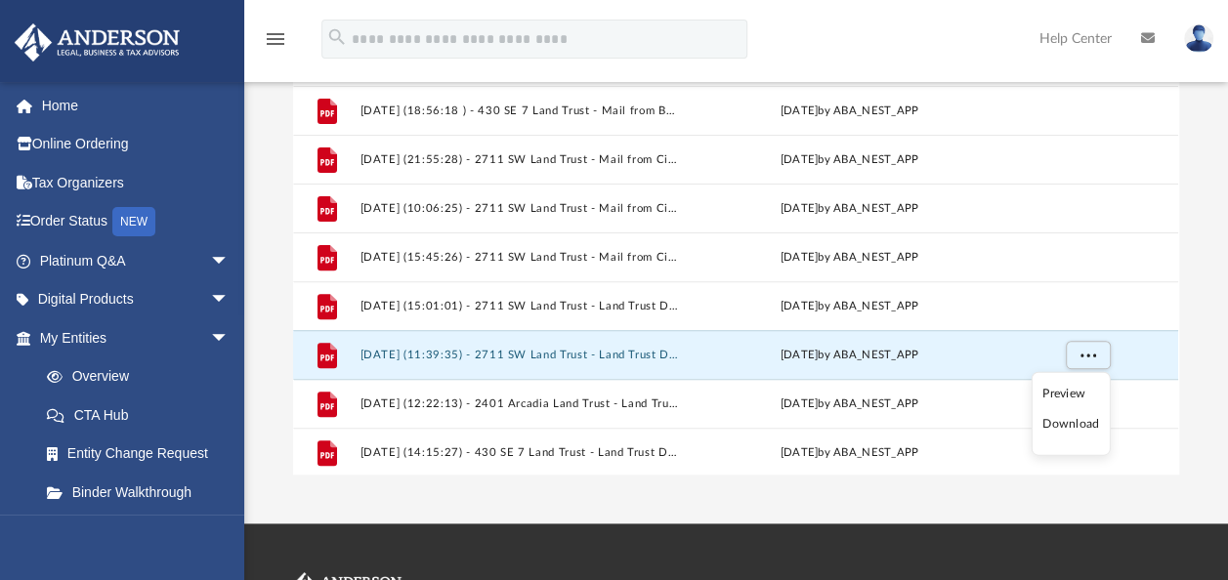
click at [1067, 426] on li "Download" at bounding box center [1070, 424] width 57 height 21
click at [1193, 297] on div "Difficulty viewing your box folder? You can also access your account directly o…" at bounding box center [735, 163] width 983 height 624
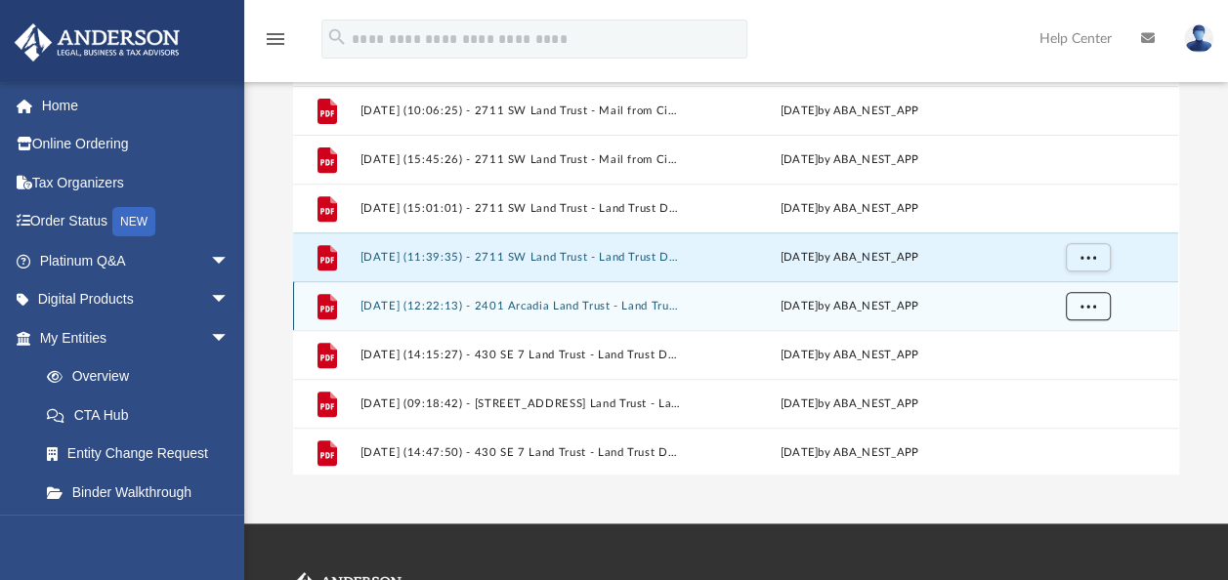
click at [1094, 300] on span "More options" at bounding box center [1088, 305] width 16 height 11
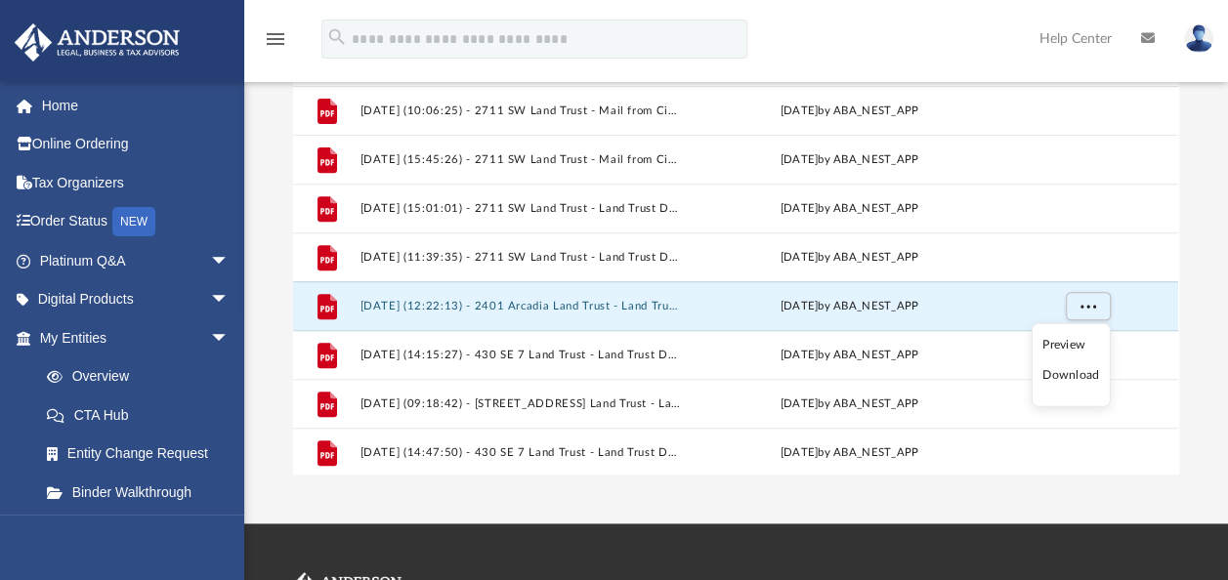
click at [1073, 368] on li "Download" at bounding box center [1070, 375] width 57 height 21
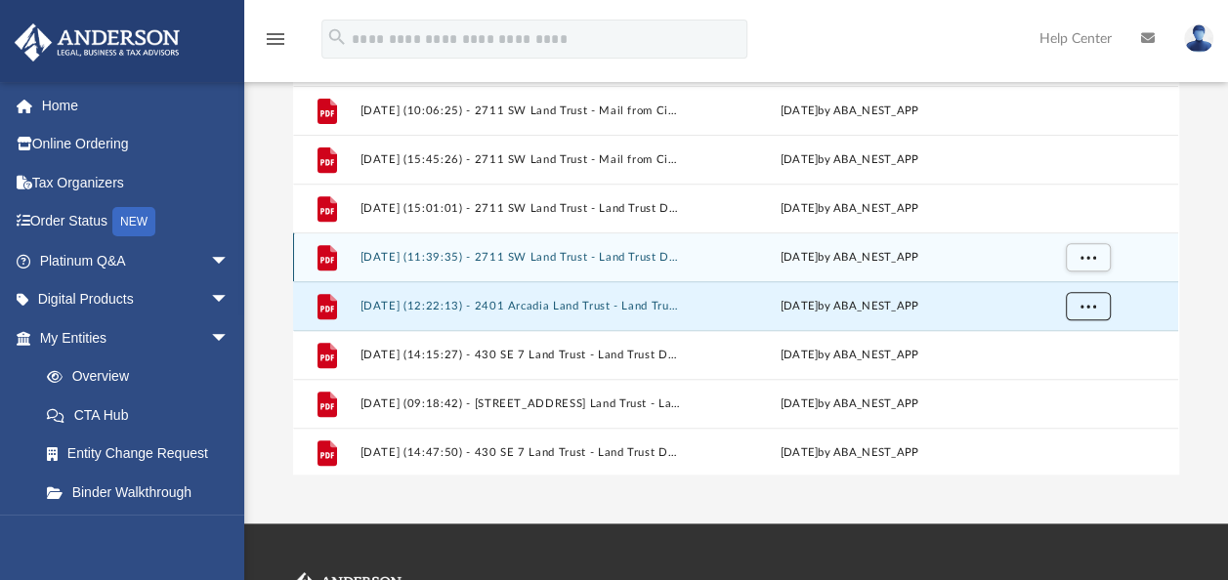
scroll to position [473, 0]
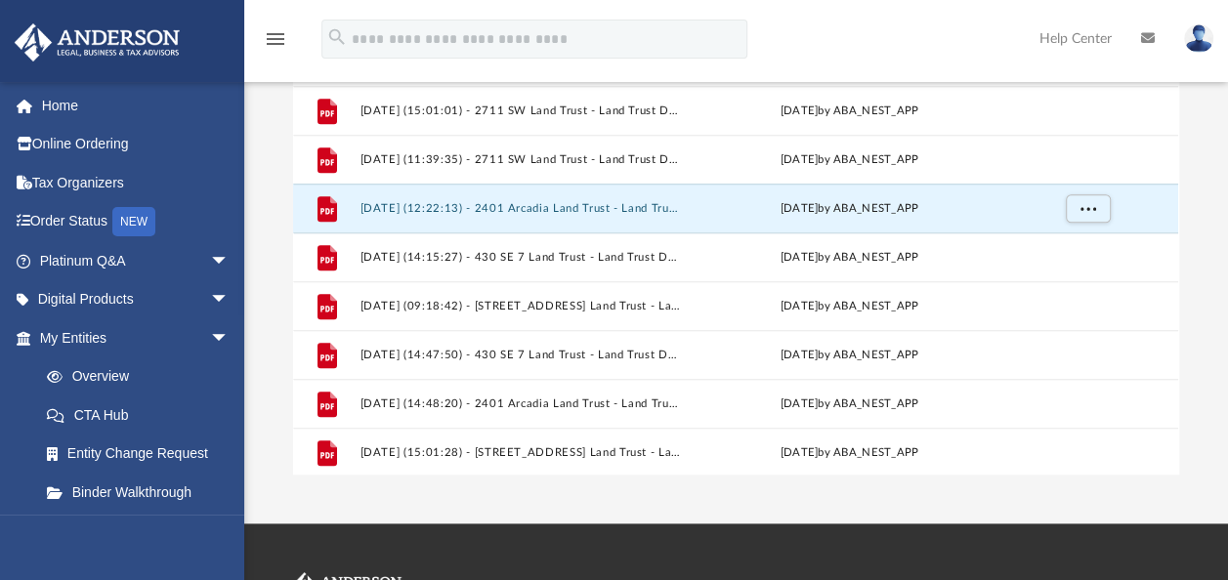
click at [1186, 287] on div "Difficulty viewing your box folder? You can also access your account directly o…" at bounding box center [735, 163] width 983 height 624
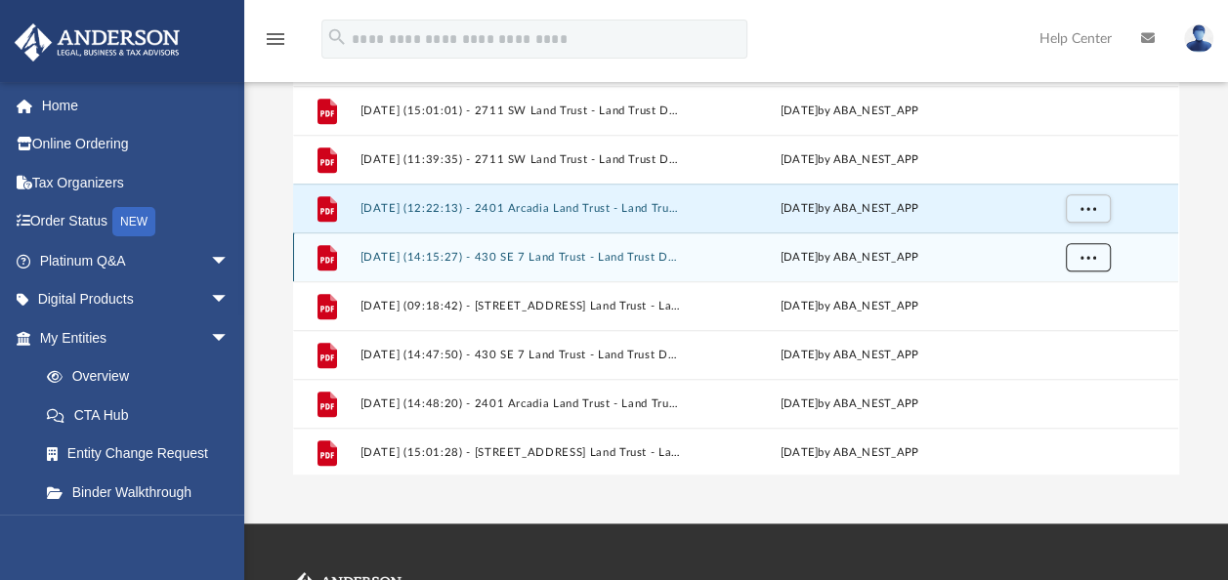
click at [1079, 253] on button "More options" at bounding box center [1087, 257] width 45 height 29
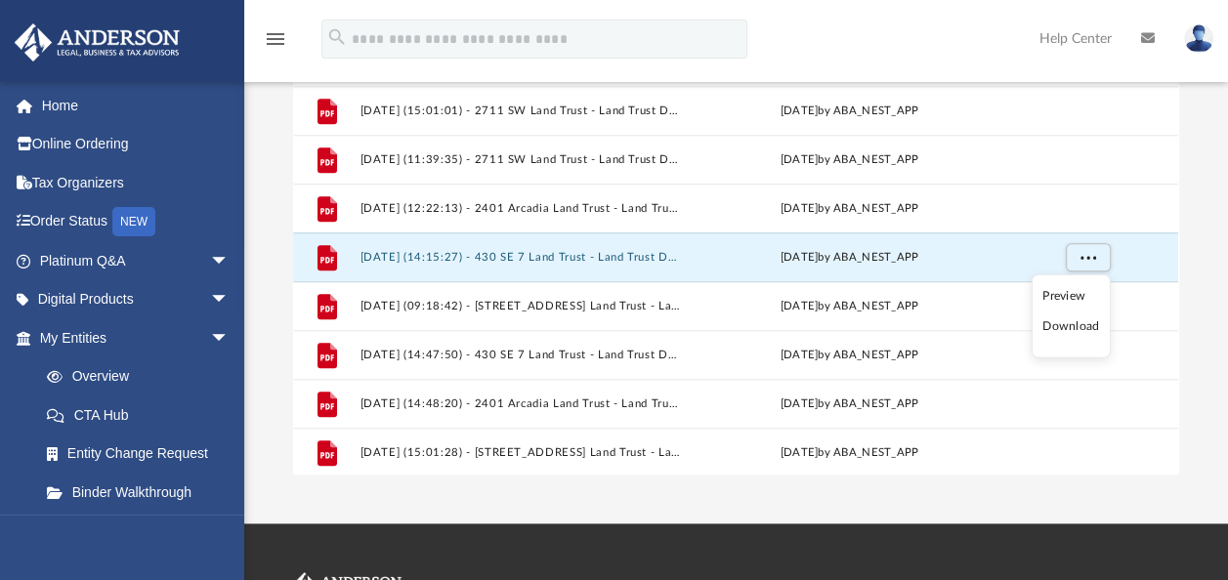
click at [1064, 320] on li "Download" at bounding box center [1070, 326] width 57 height 21
click at [1182, 320] on div "Difficulty viewing your box folder? You can also access your account directly o…" at bounding box center [735, 163] width 983 height 624
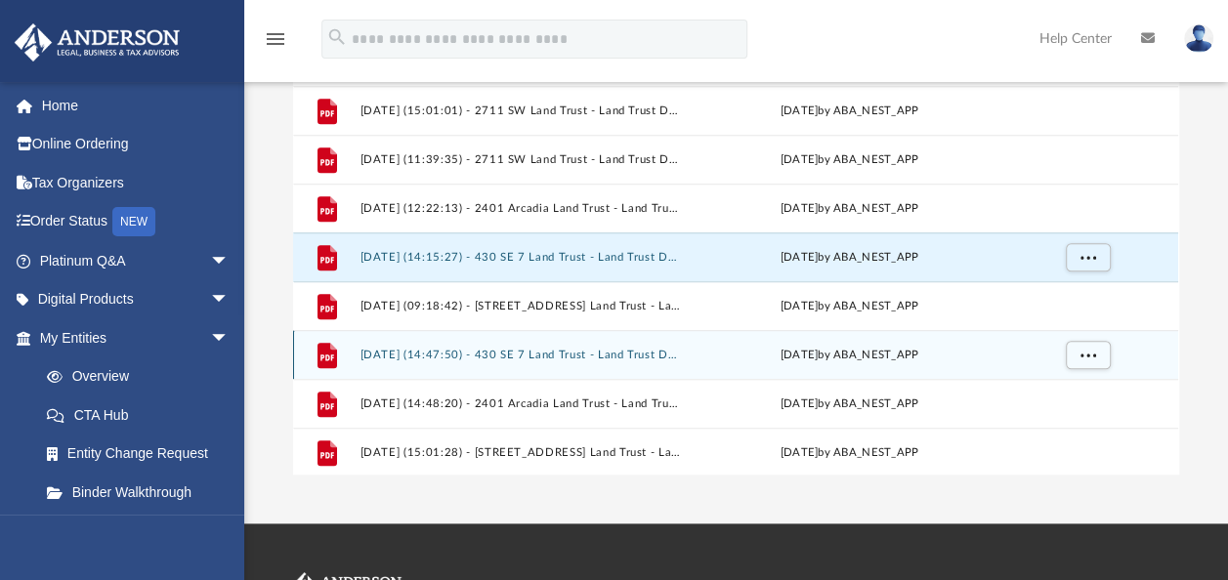
scroll to position [570, 0]
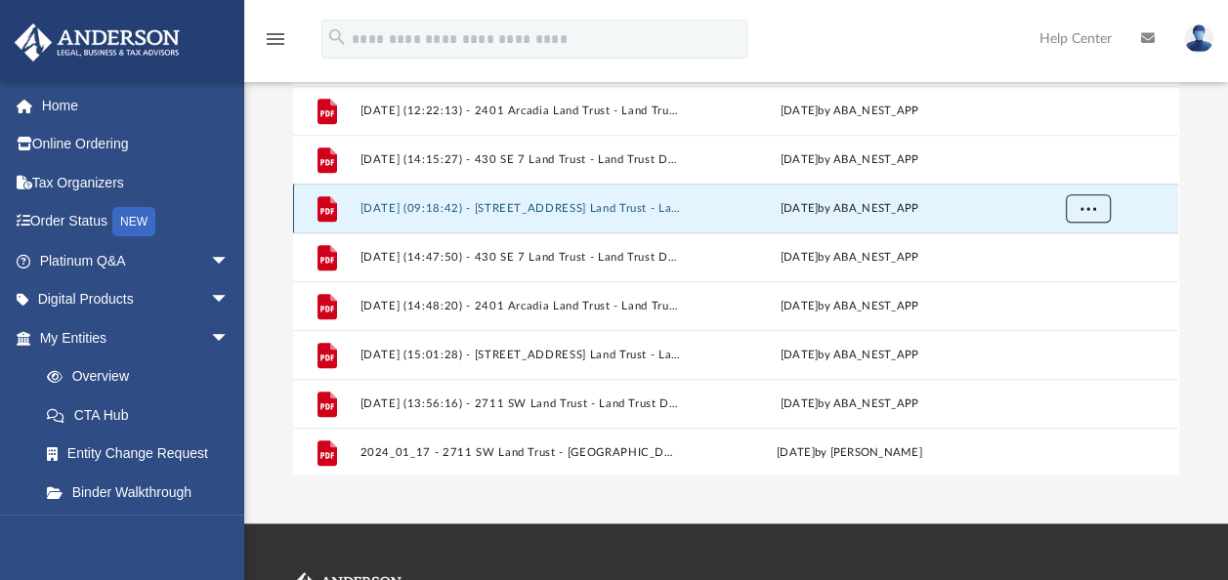
click at [1088, 209] on span "More options" at bounding box center [1088, 207] width 16 height 11
click at [1061, 273] on li "Download" at bounding box center [1070, 278] width 57 height 21
click at [1202, 305] on div "Difficulty viewing your box folder? You can also access your account directly o…" at bounding box center [735, 163] width 983 height 624
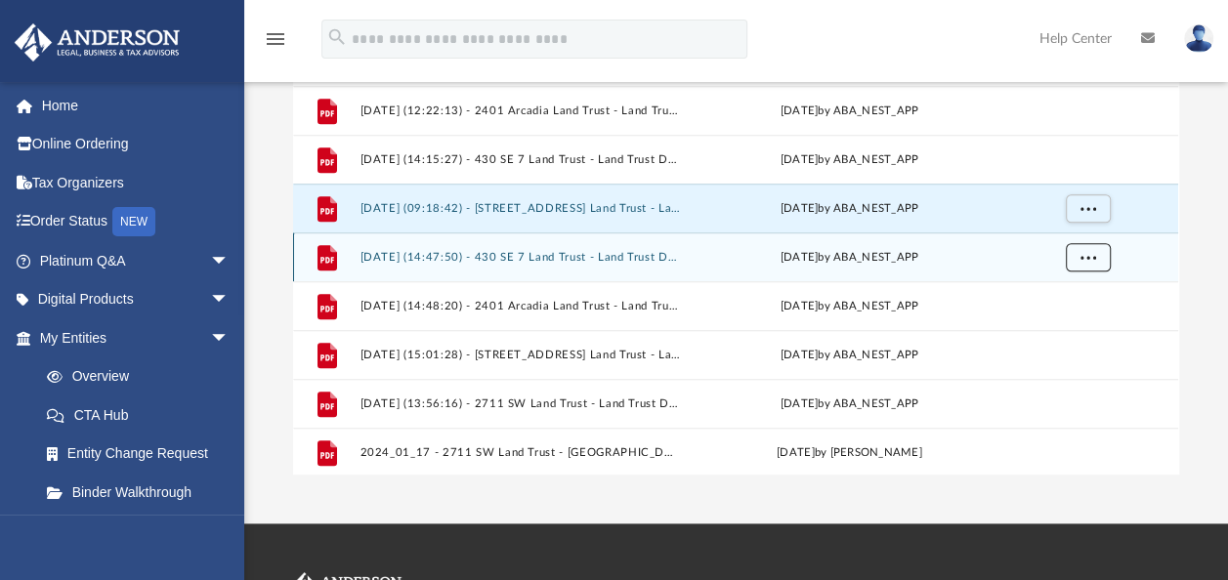
click at [1084, 259] on span "More options" at bounding box center [1088, 256] width 16 height 11
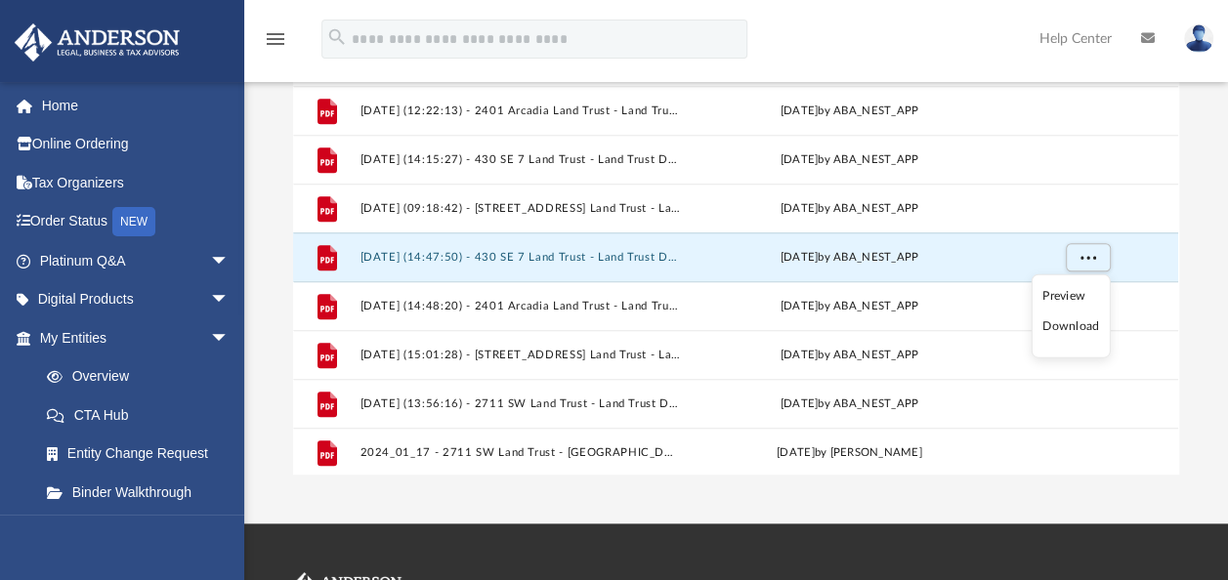
click at [1058, 320] on li "Download" at bounding box center [1070, 326] width 57 height 21
click at [1205, 328] on div "Difficulty viewing your box folder? You can also access your account directly o…" at bounding box center [735, 163] width 983 height 624
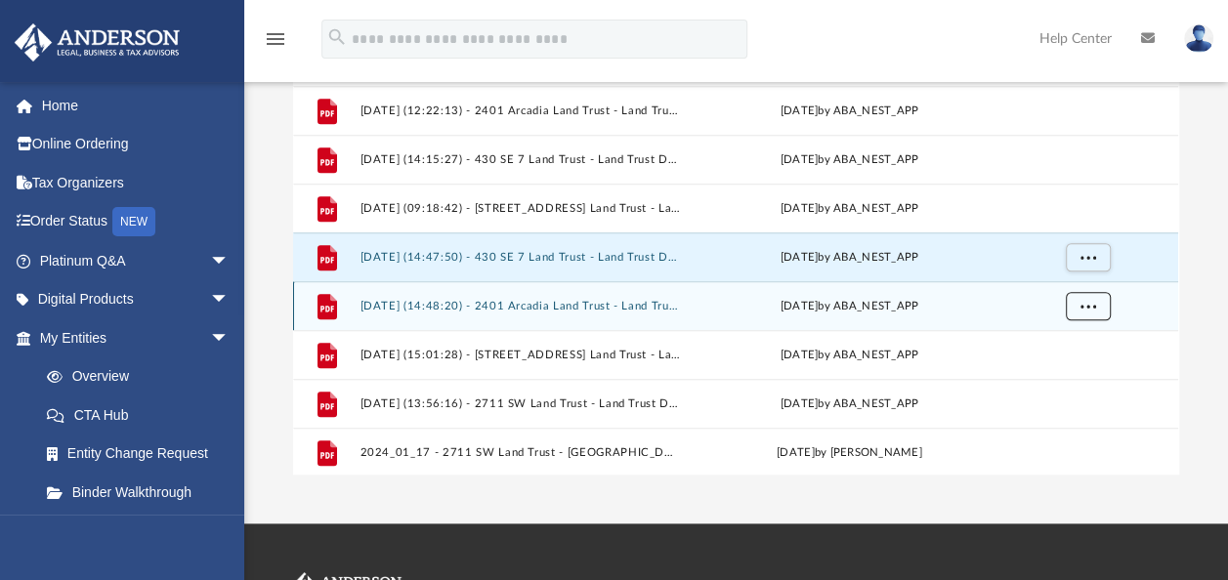
click at [1086, 303] on span "More options" at bounding box center [1088, 305] width 16 height 11
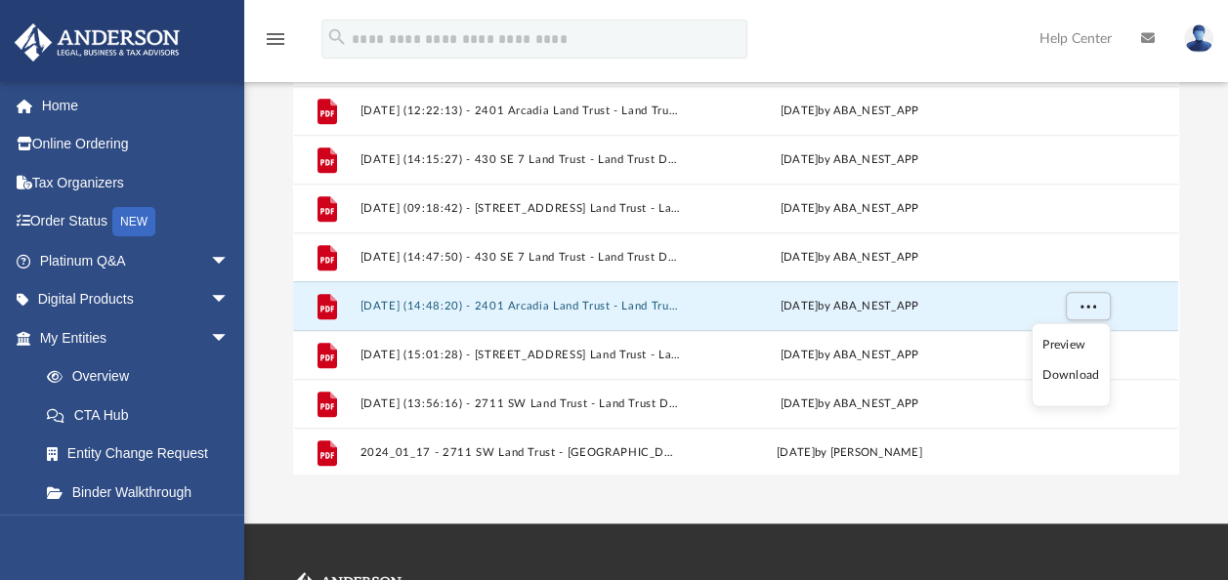
click at [1061, 367] on li "Download" at bounding box center [1070, 375] width 57 height 21
click at [1194, 340] on div "Difficulty viewing your box folder? You can also access your account directly o…" at bounding box center [735, 163] width 983 height 624
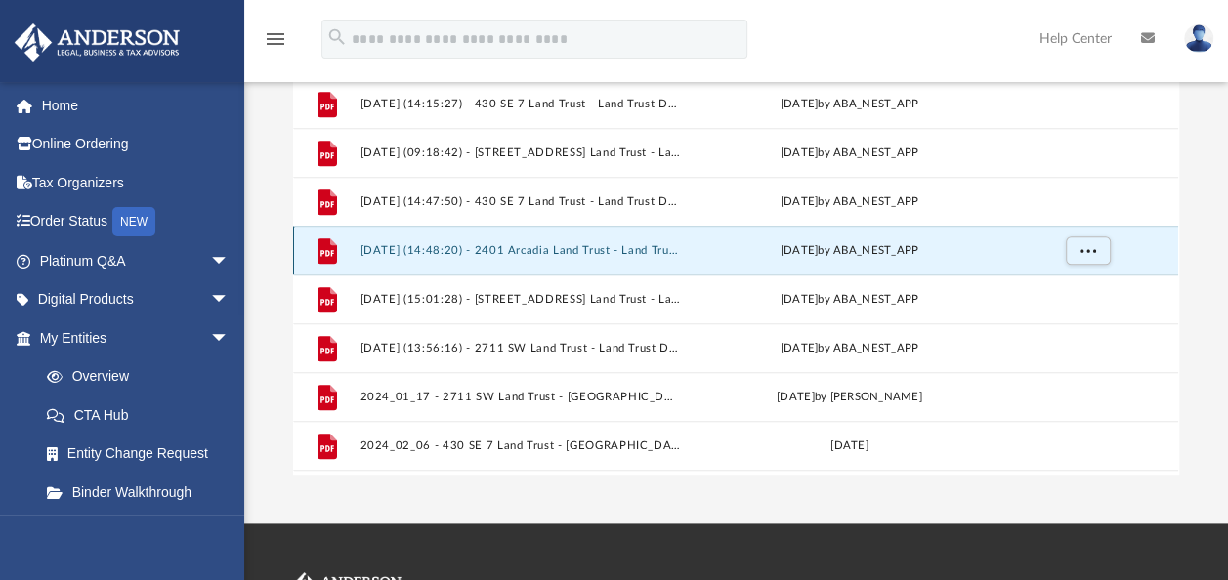
scroll to position [668, 0]
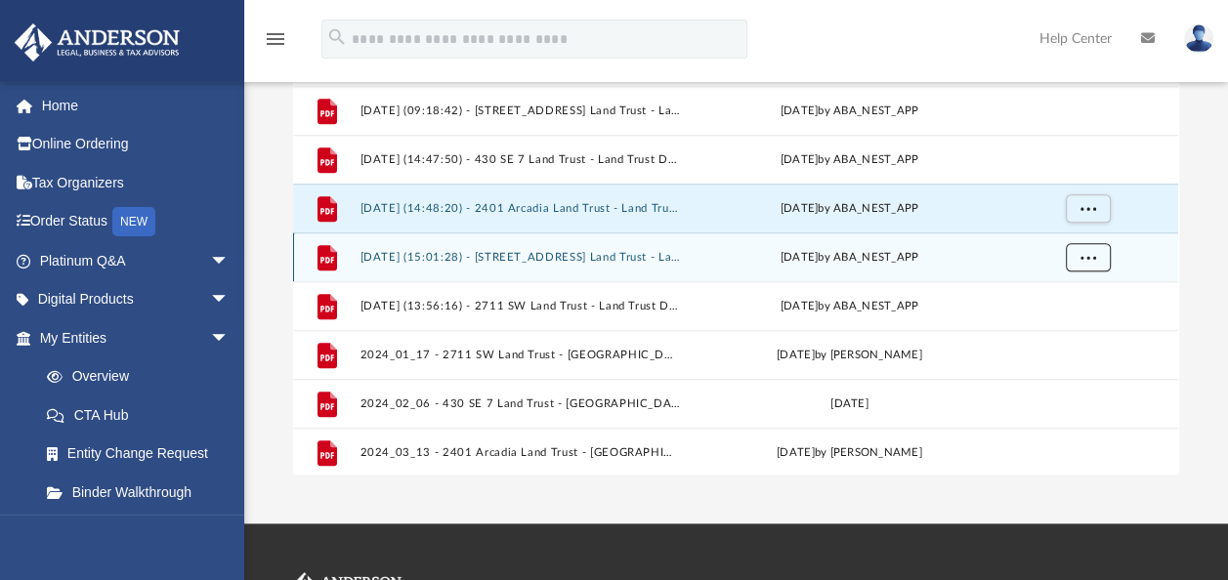
click at [1096, 261] on button "More options" at bounding box center [1087, 257] width 45 height 29
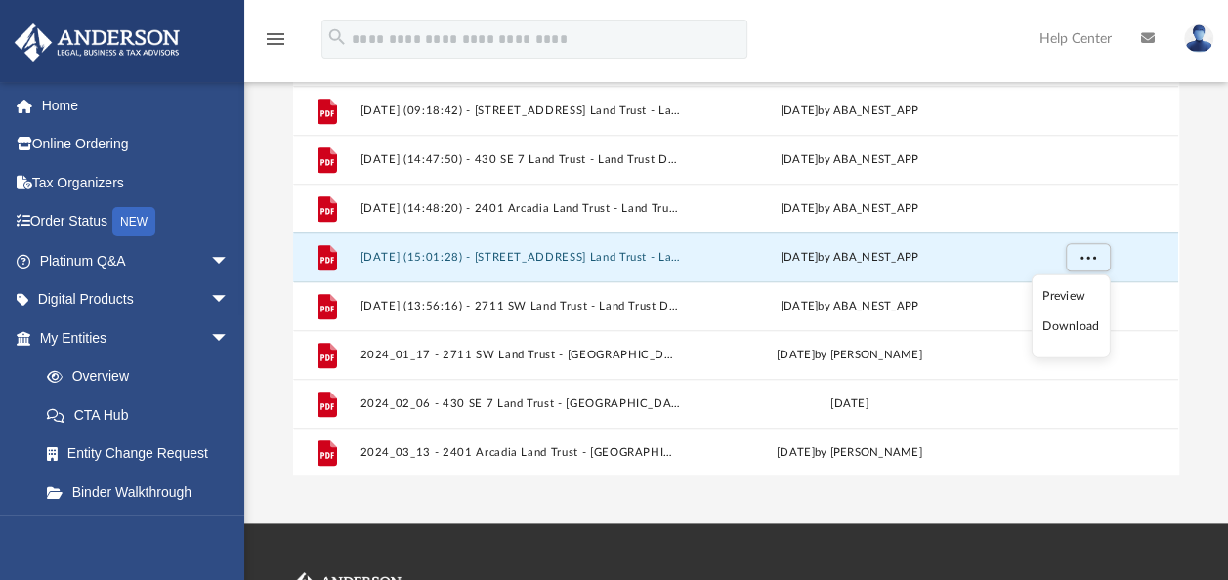
click at [1068, 322] on li "Download" at bounding box center [1070, 326] width 57 height 21
click at [1191, 296] on div "Difficulty viewing your box folder? You can also access your account directly o…" at bounding box center [735, 163] width 983 height 624
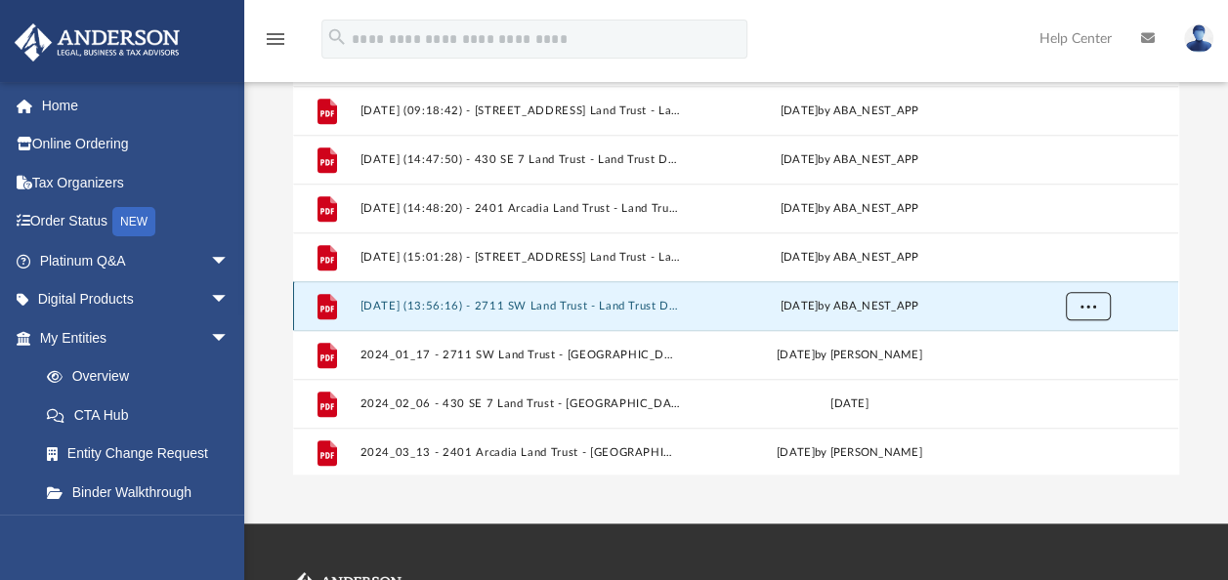
click at [1084, 303] on span "More options" at bounding box center [1088, 305] width 16 height 11
click at [1071, 369] on li "Download" at bounding box center [1070, 375] width 57 height 21
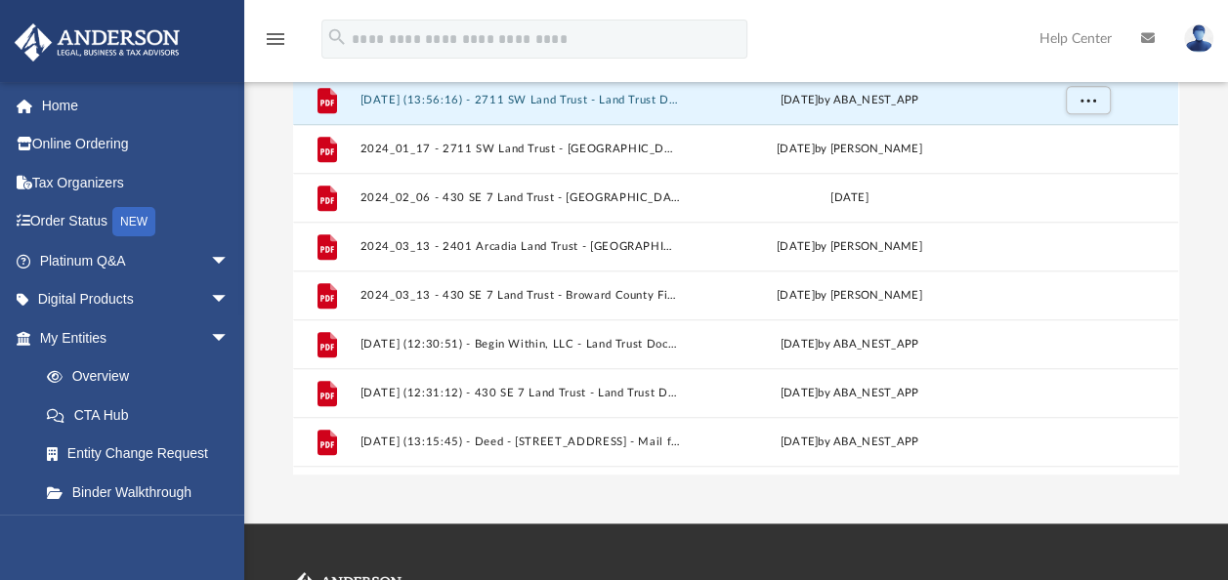
scroll to position [828, 0]
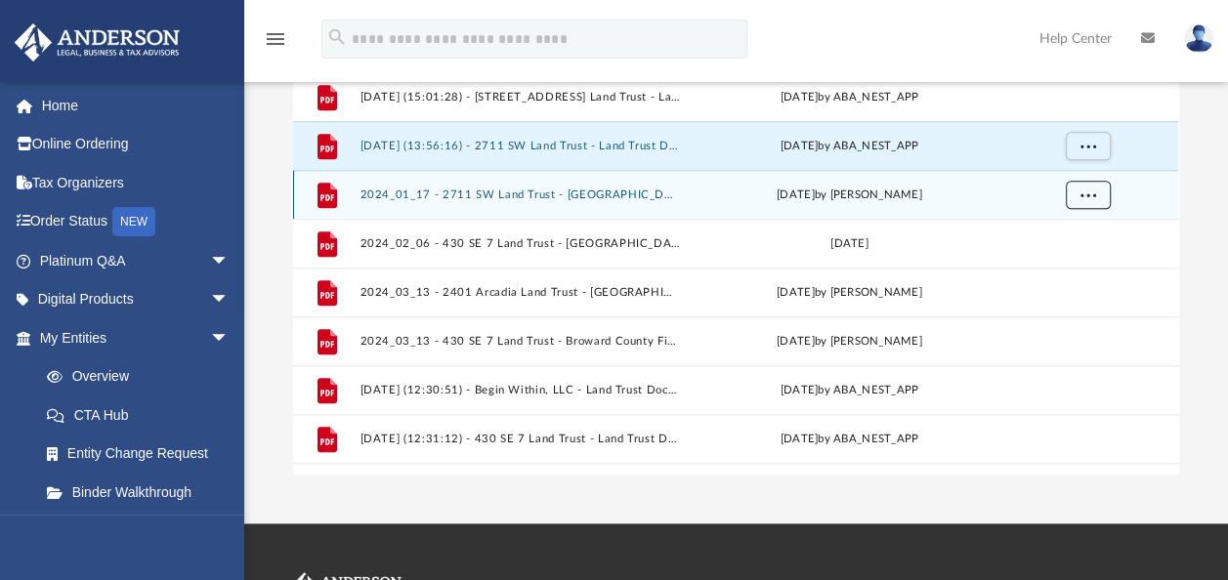
click at [1083, 199] on button "More options" at bounding box center [1087, 195] width 45 height 29
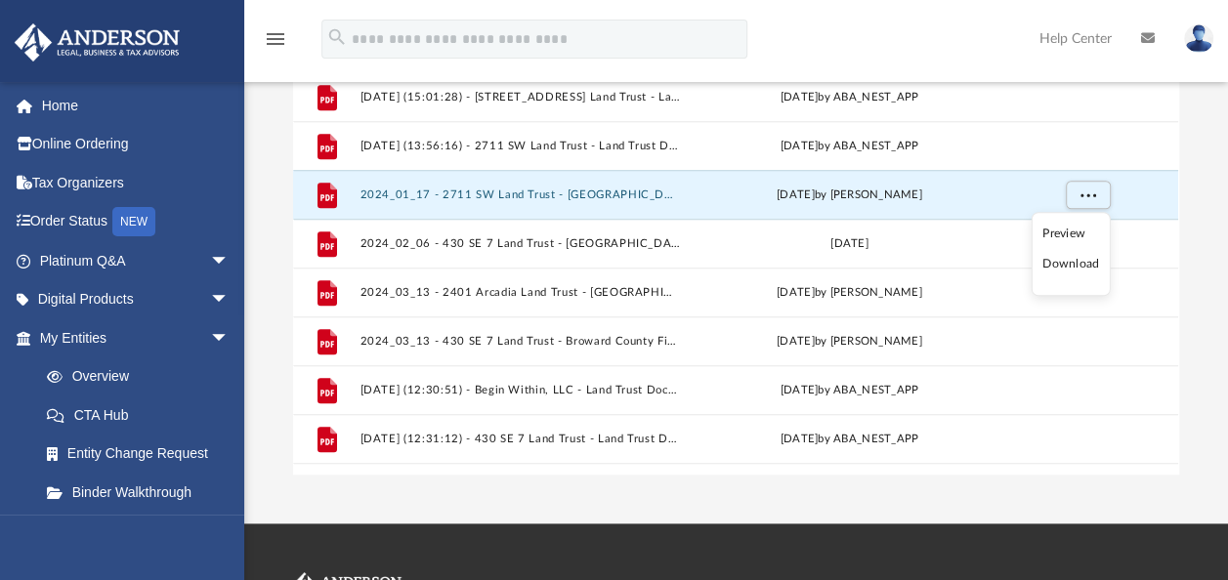
click at [1069, 265] on li "Download" at bounding box center [1070, 265] width 57 height 21
click at [1183, 256] on div "Difficulty viewing your box folder? You can also access your account directly o…" at bounding box center [735, 163] width 983 height 624
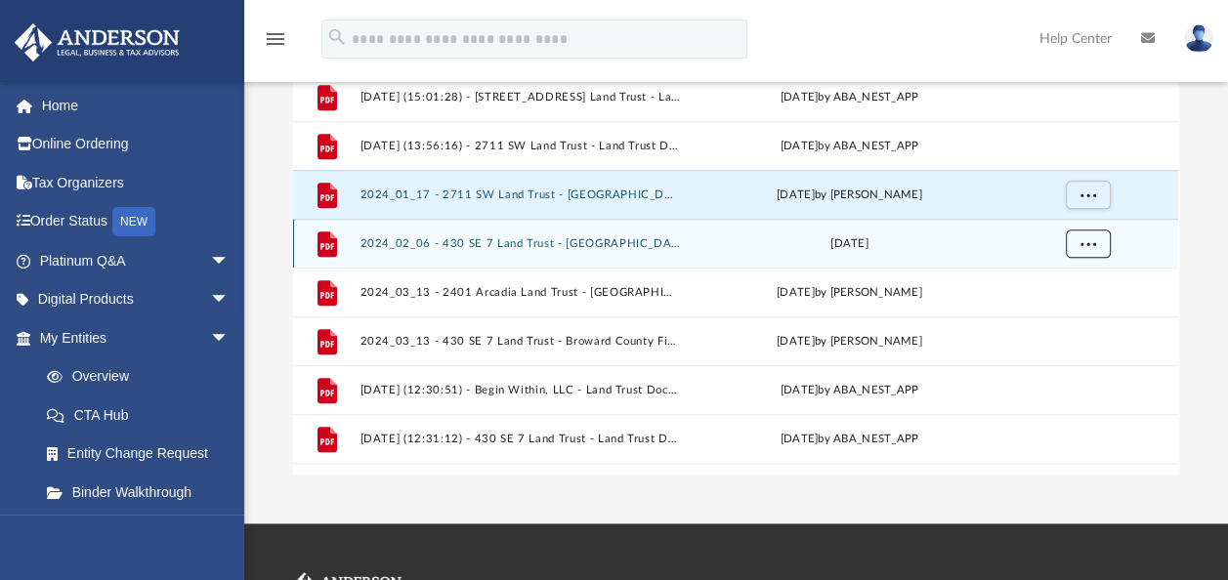
click at [1086, 237] on span "More options" at bounding box center [1088, 242] width 16 height 11
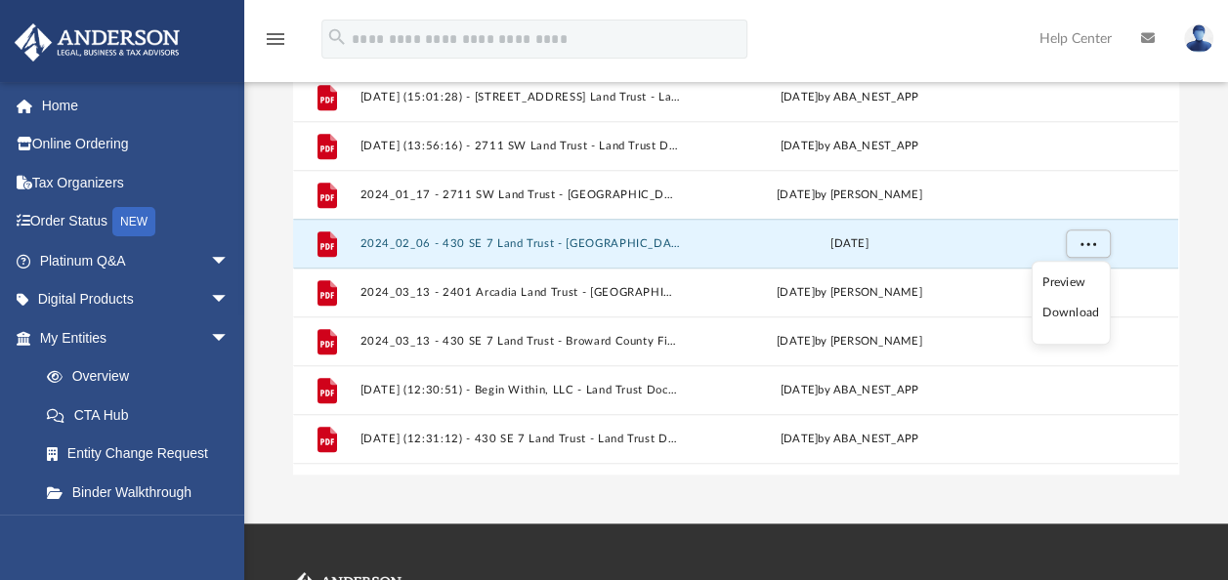
click at [1063, 312] on li "Download" at bounding box center [1070, 314] width 57 height 21
click at [1192, 285] on div "Difficulty viewing your box folder? You can also access your account directly o…" at bounding box center [735, 163] width 983 height 624
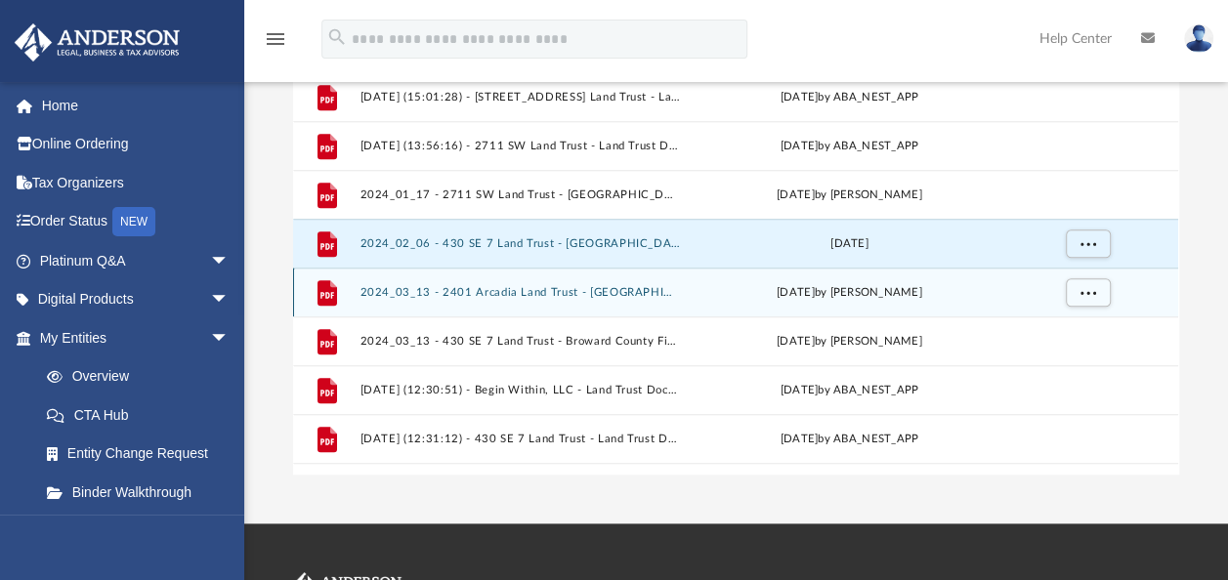
scroll to position [926, 0]
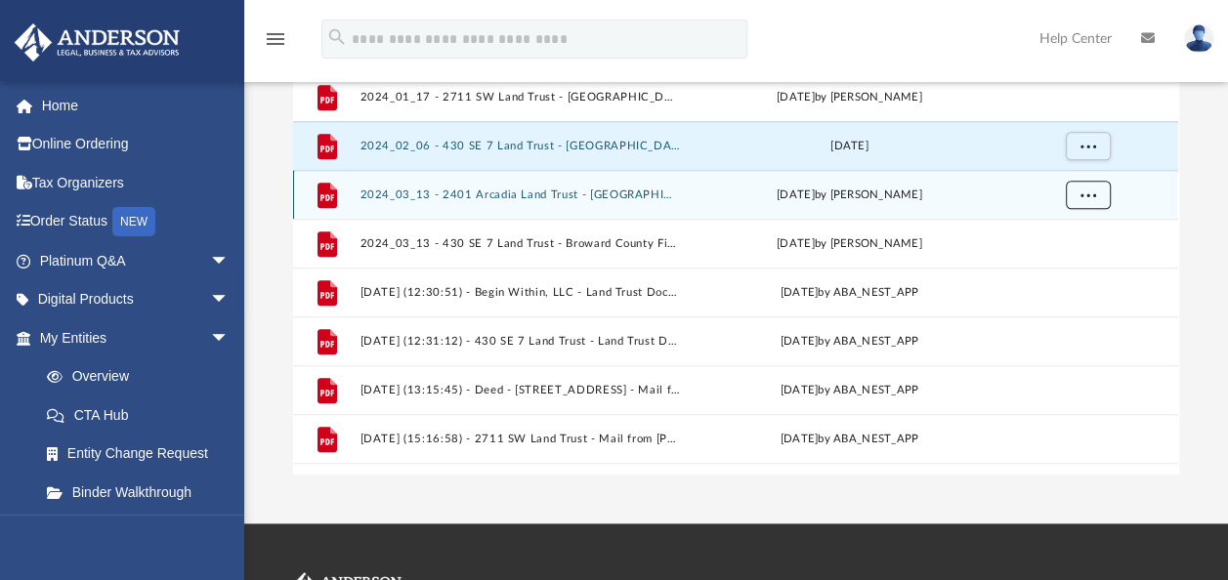
click at [1087, 200] on button "More options" at bounding box center [1087, 195] width 45 height 29
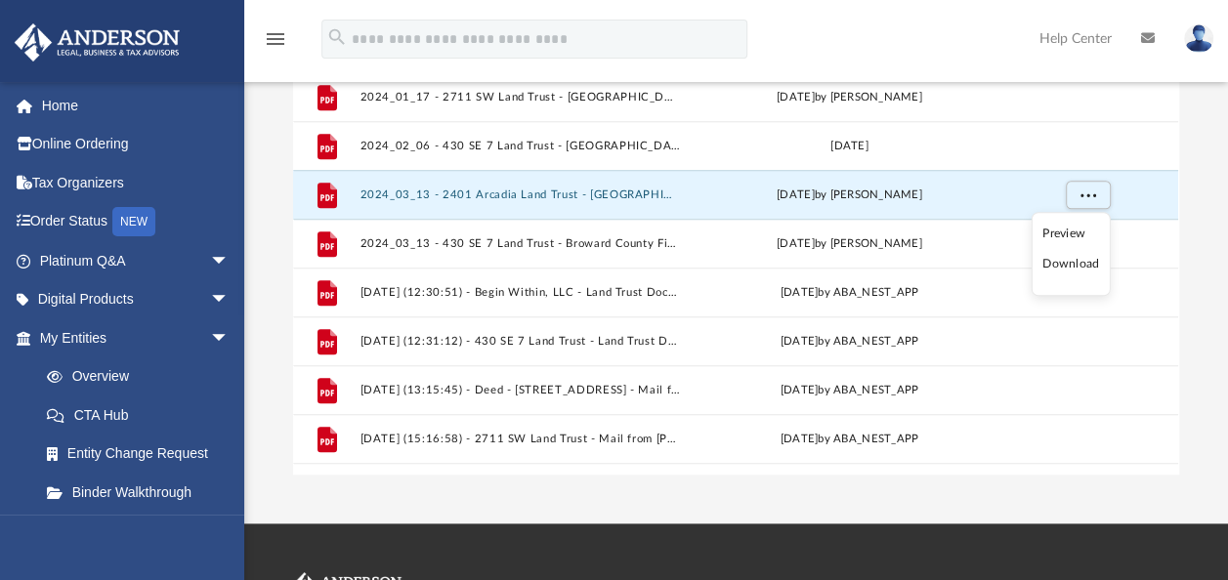
click at [1061, 258] on li "Download" at bounding box center [1070, 265] width 57 height 21
click at [1209, 258] on div "Difficulty viewing your box folder? You can also access your account directly o…" at bounding box center [735, 163] width 983 height 624
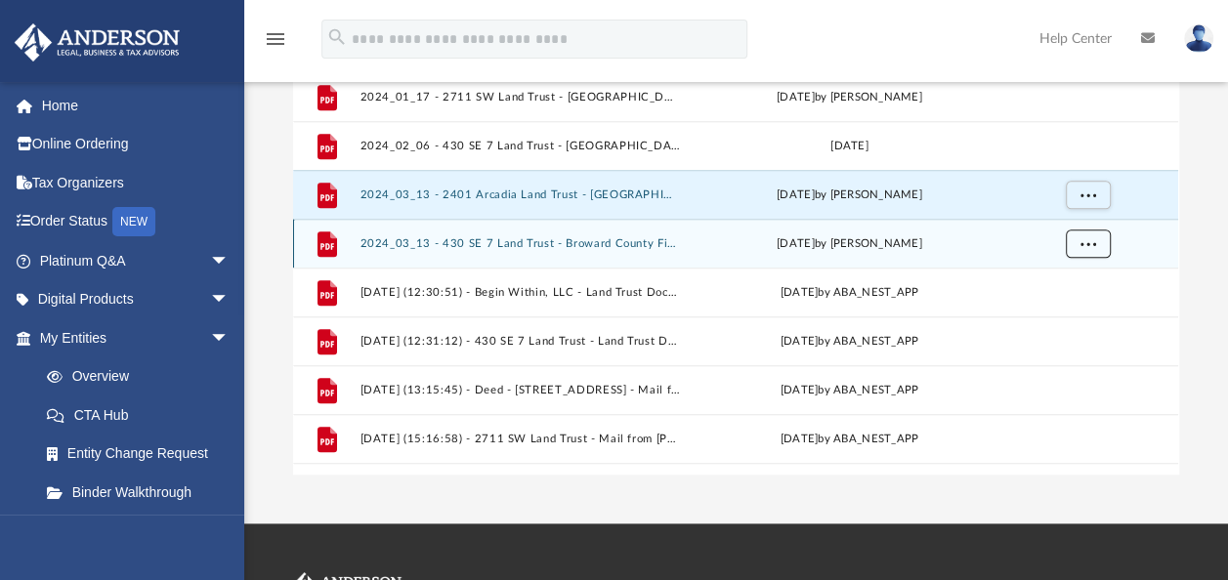
click at [1099, 244] on button "More options" at bounding box center [1087, 243] width 45 height 29
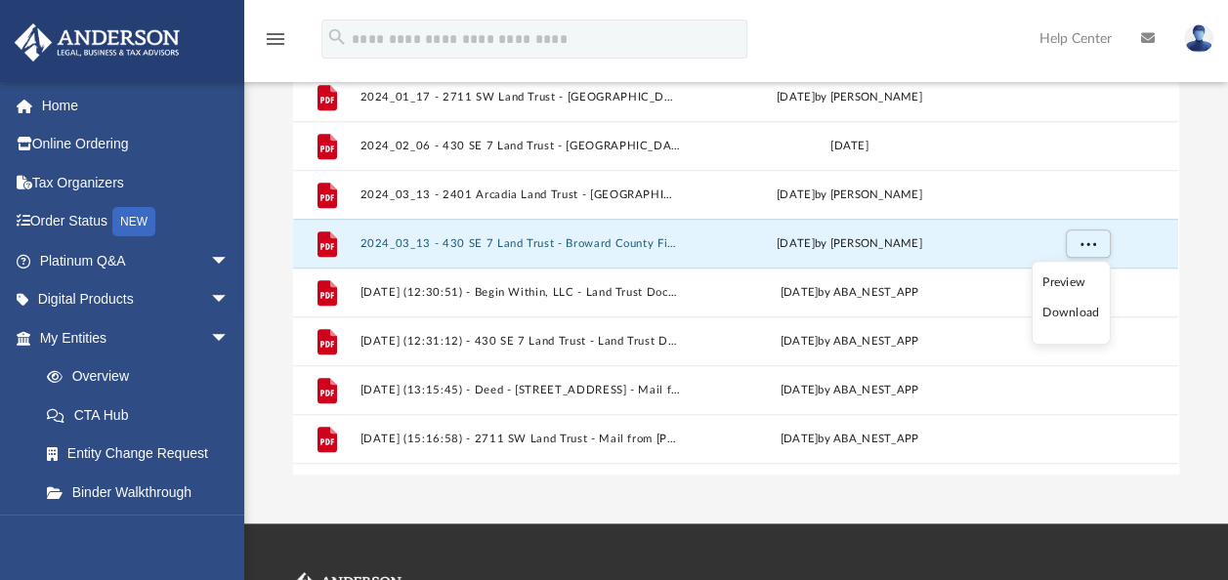
click at [1076, 307] on li "Download" at bounding box center [1070, 314] width 57 height 21
click at [1188, 271] on div "Difficulty viewing your box folder? You can also access your account directly o…" at bounding box center [735, 163] width 983 height 624
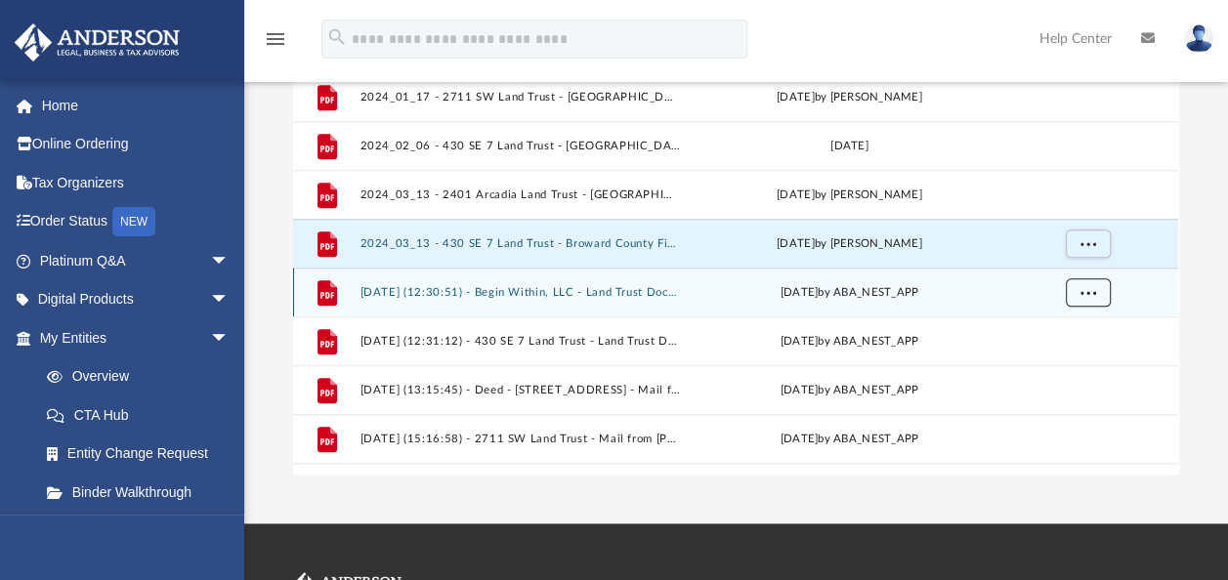
click at [1094, 289] on span "More options" at bounding box center [1088, 291] width 16 height 11
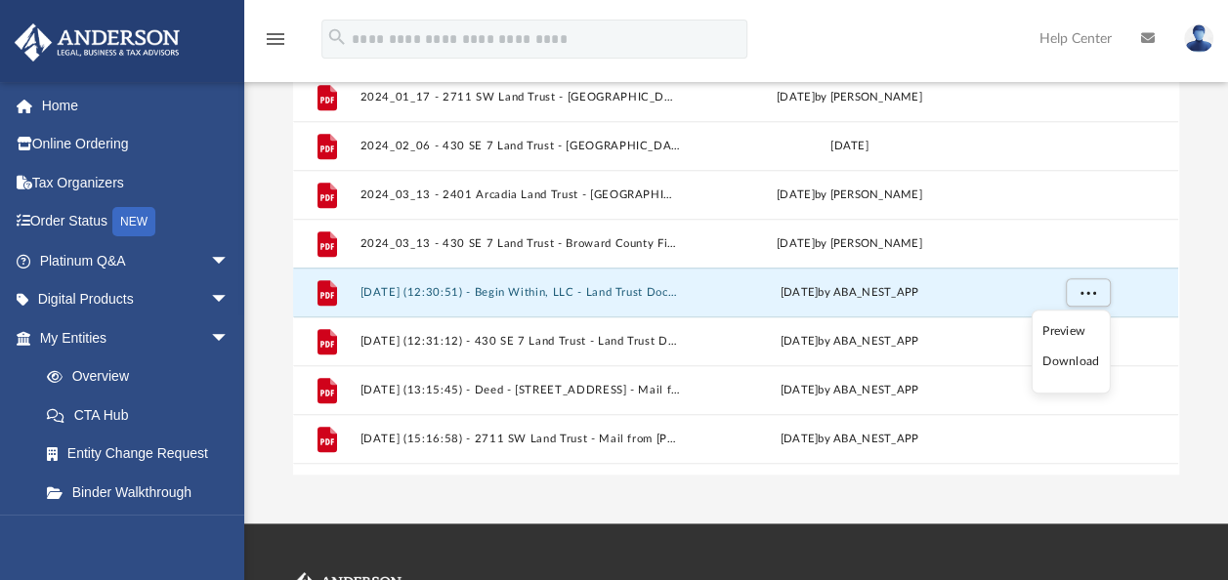
click at [1063, 353] on li "Download" at bounding box center [1070, 363] width 57 height 21
click at [1216, 237] on div "Difficulty viewing your box folder? You can also access your account directly o…" at bounding box center [735, 163] width 983 height 624
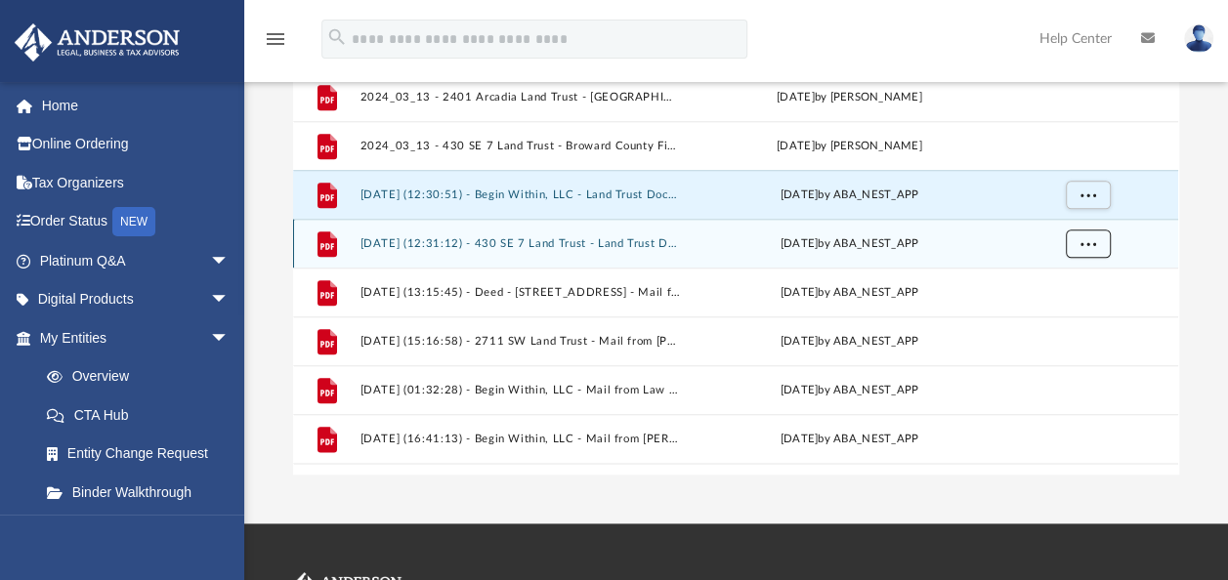
click at [1092, 239] on span "More options" at bounding box center [1088, 242] width 16 height 11
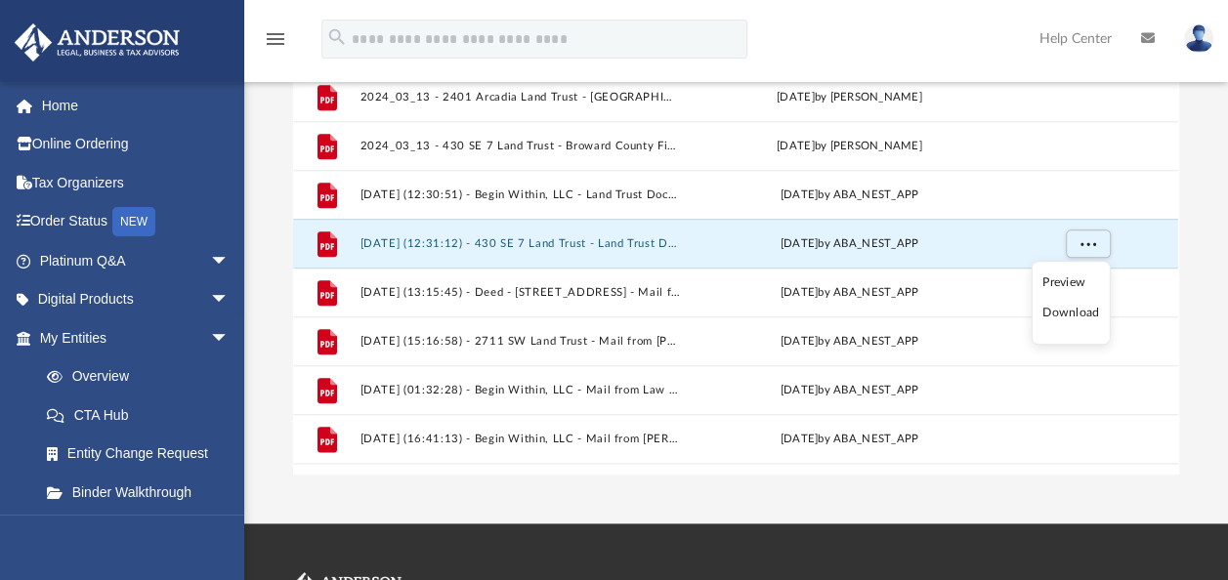
click at [1076, 310] on li "Download" at bounding box center [1070, 314] width 57 height 21
click at [1193, 285] on div "Difficulty viewing your box folder? You can also access your account directly o…" at bounding box center [735, 163] width 983 height 624
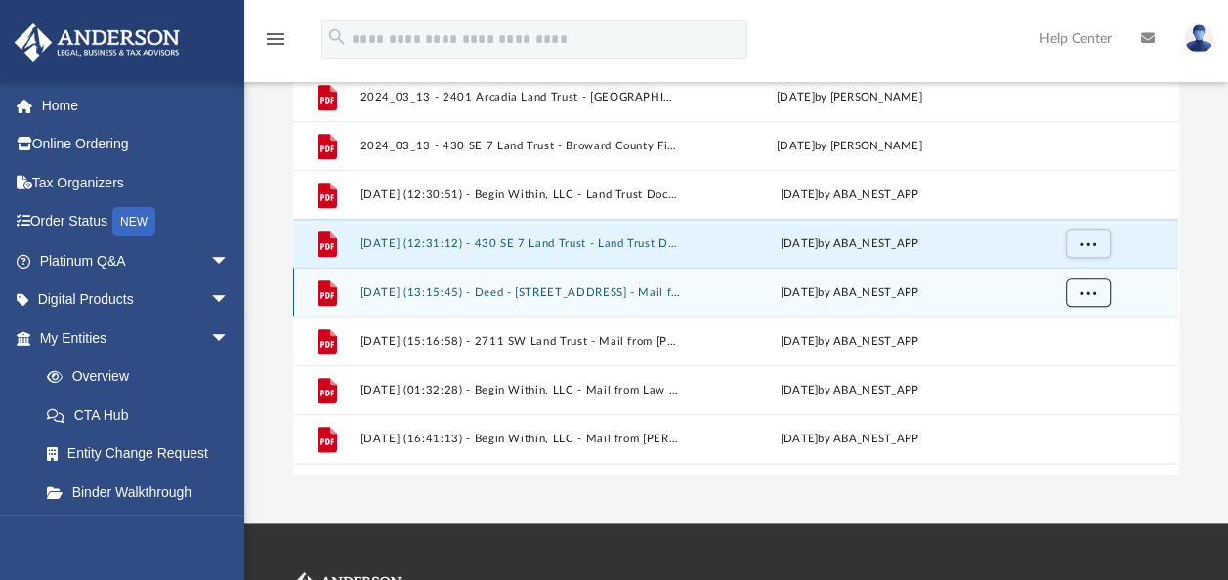
click at [1079, 290] on button "More options" at bounding box center [1087, 292] width 45 height 29
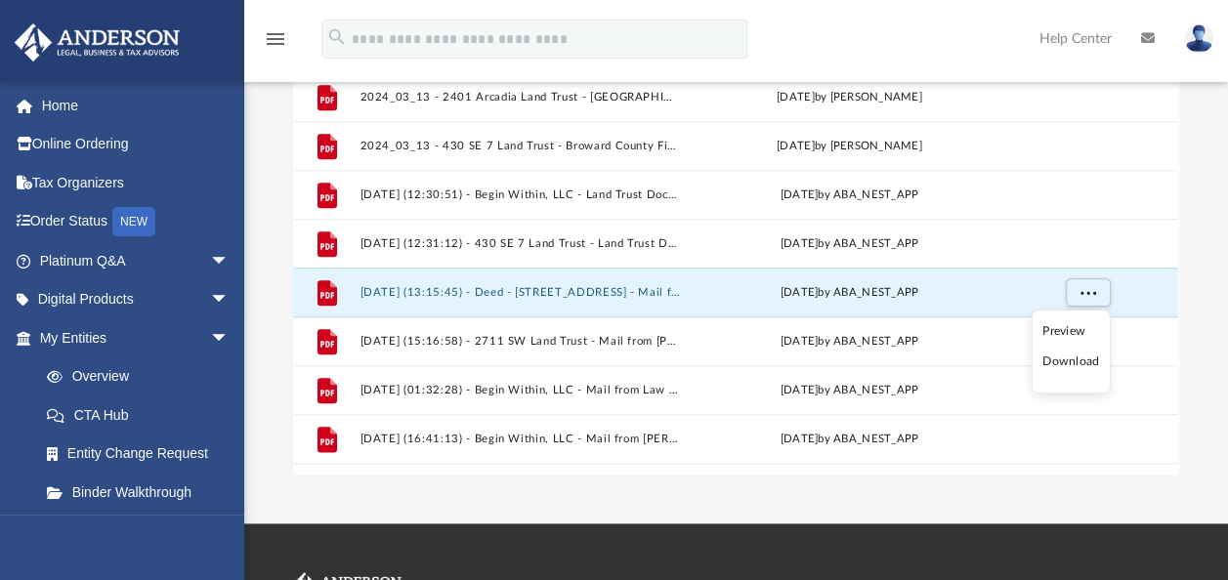
click at [1073, 355] on li "Download" at bounding box center [1070, 363] width 57 height 21
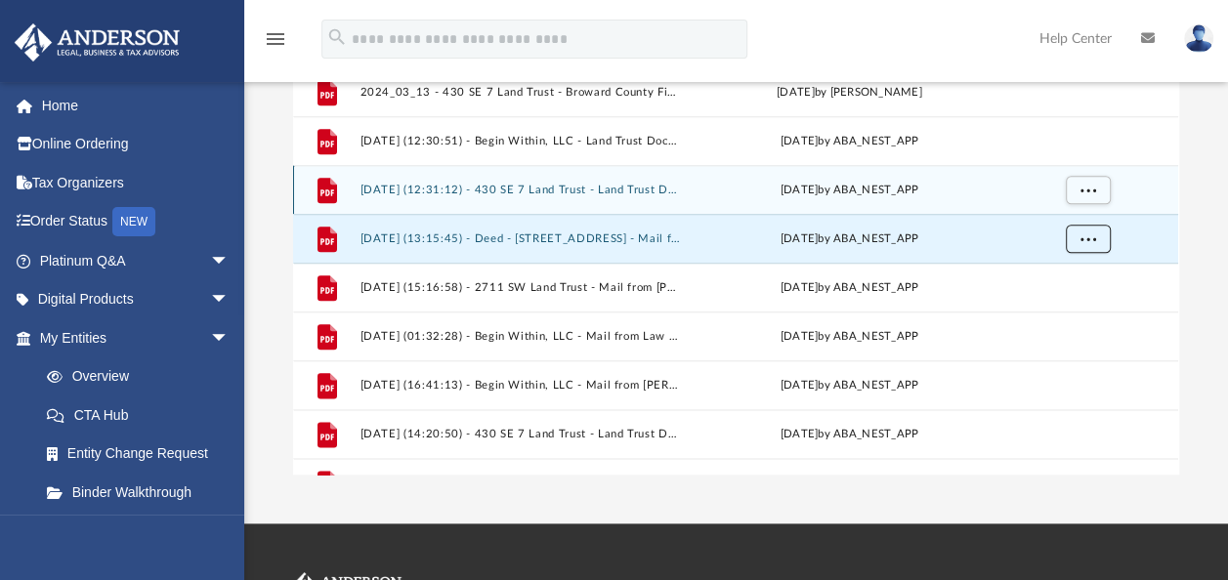
scroll to position [1121, 0]
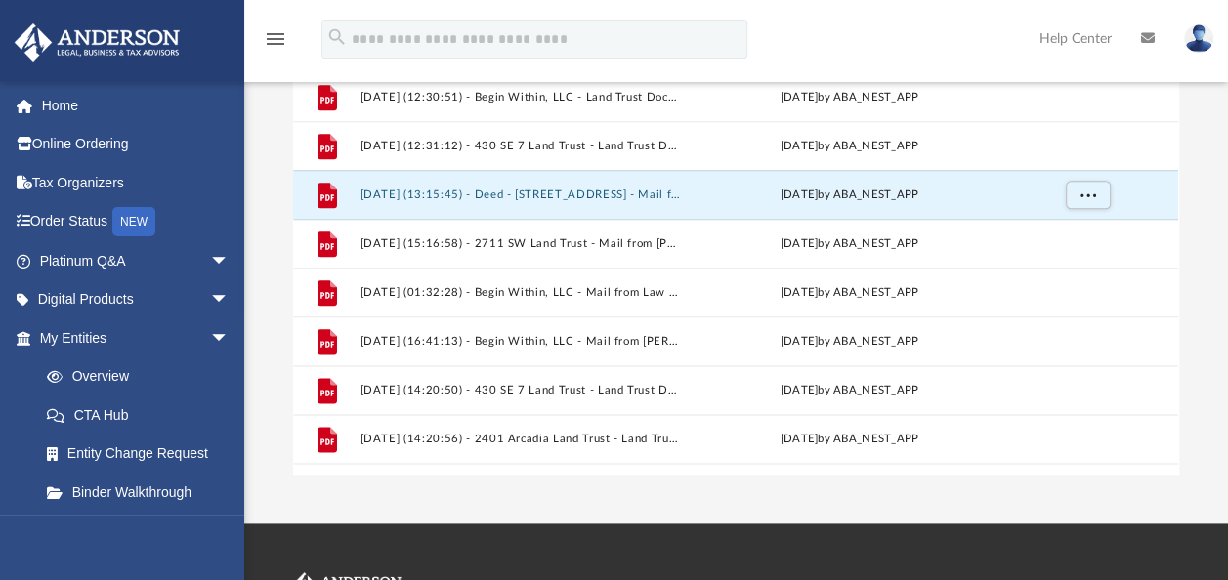
click at [1184, 242] on div "Difficulty viewing your box folder? You can also access your account directly o…" at bounding box center [735, 163] width 983 height 624
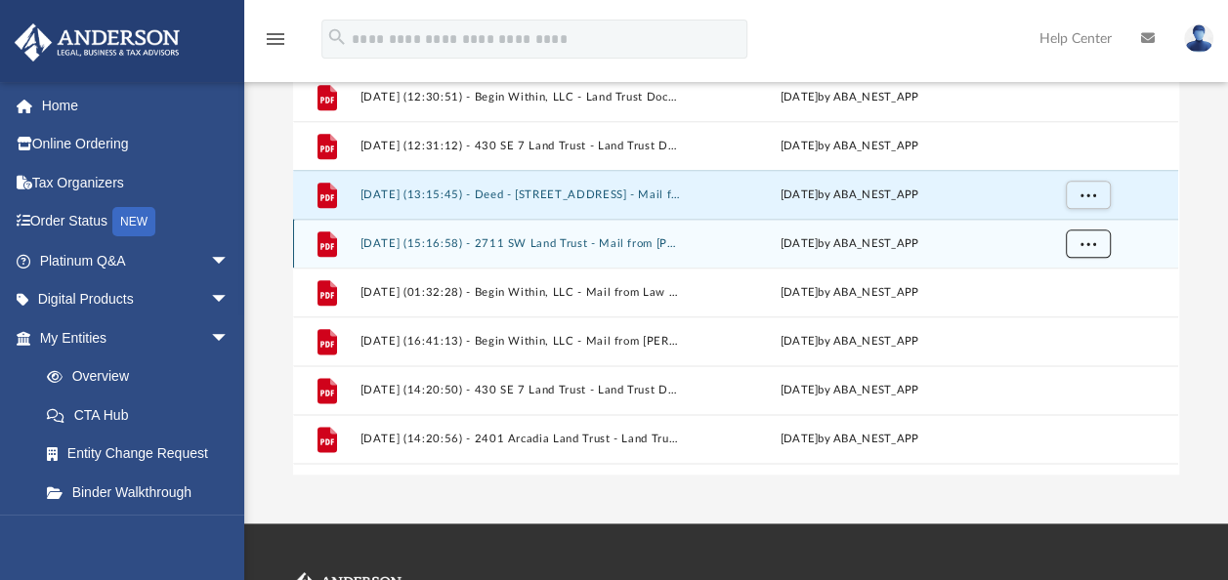
click at [1088, 237] on span "More options" at bounding box center [1088, 242] width 16 height 11
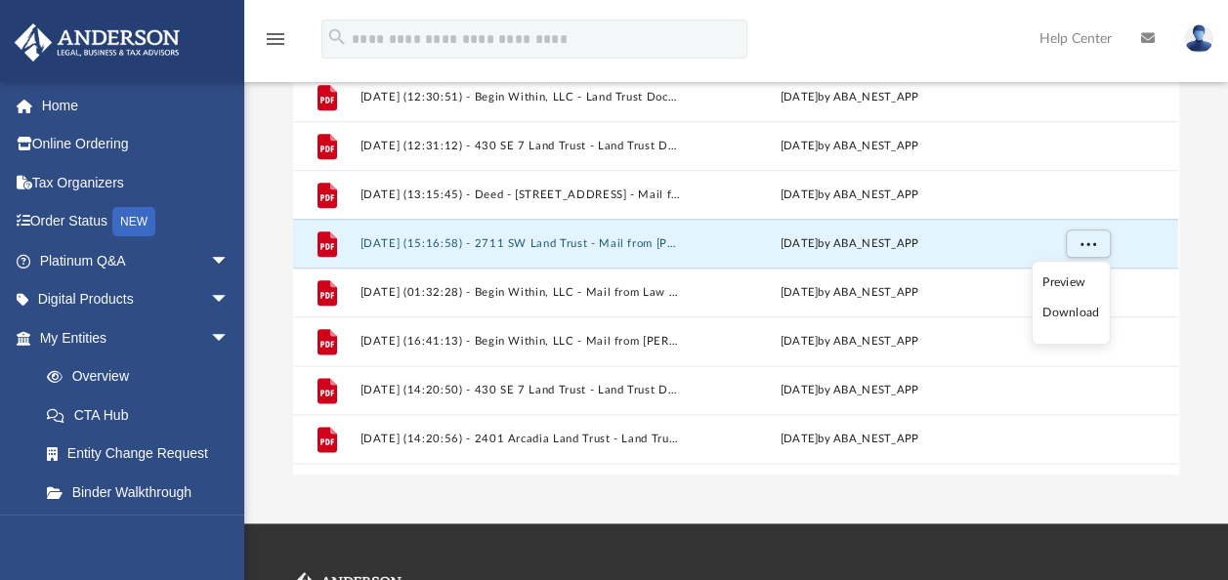
click at [1069, 312] on li "Download" at bounding box center [1070, 314] width 57 height 21
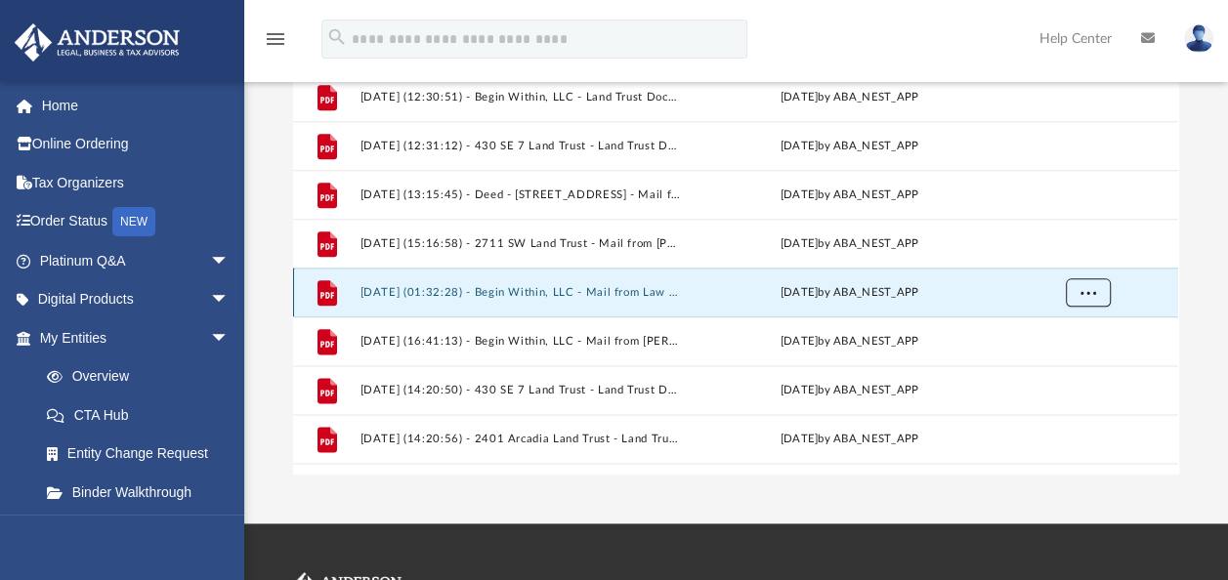
click at [1089, 297] on button "More options" at bounding box center [1087, 292] width 45 height 29
click at [1061, 358] on li "Download" at bounding box center [1070, 363] width 57 height 21
click at [1198, 343] on div "Difficulty viewing your box folder? You can also access your account directly o…" at bounding box center [735, 163] width 983 height 624
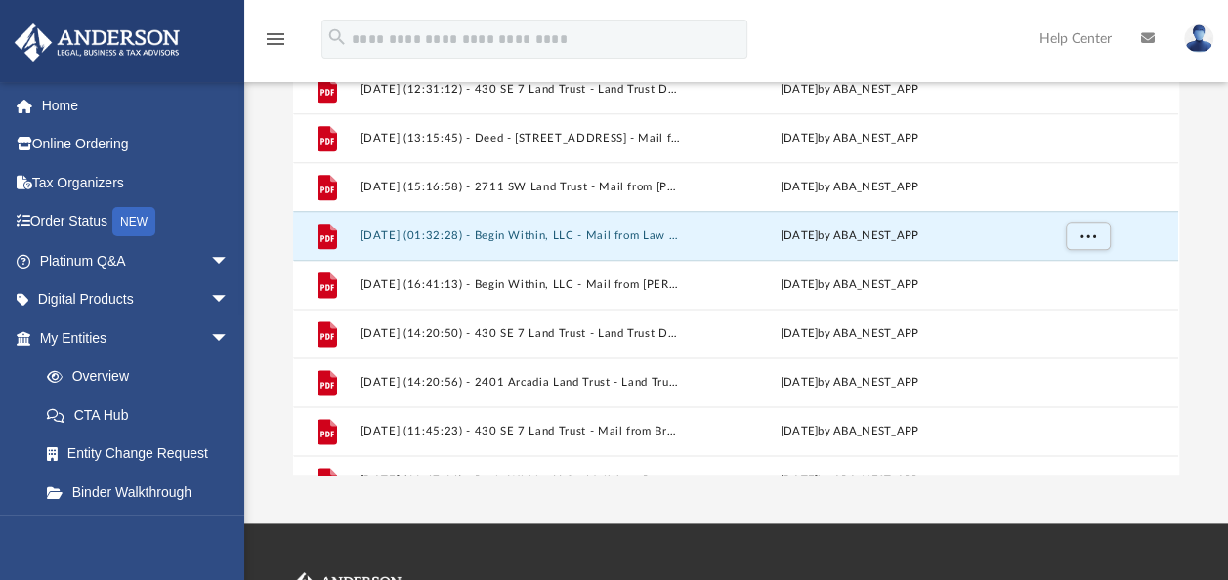
scroll to position [1219, 0]
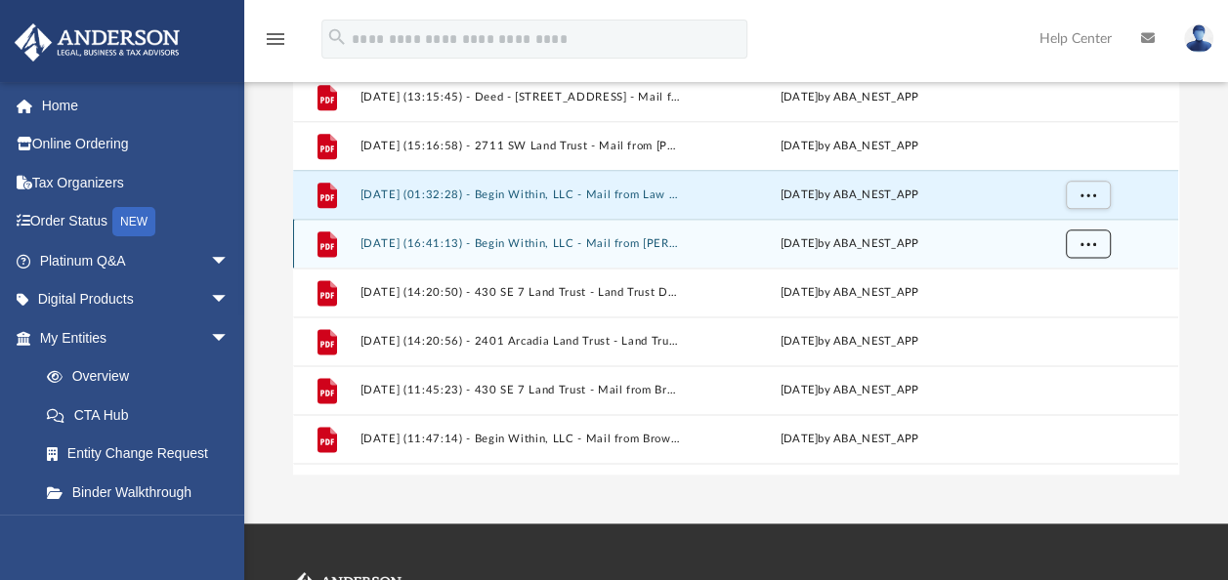
click at [1082, 245] on span "More options" at bounding box center [1088, 242] width 16 height 11
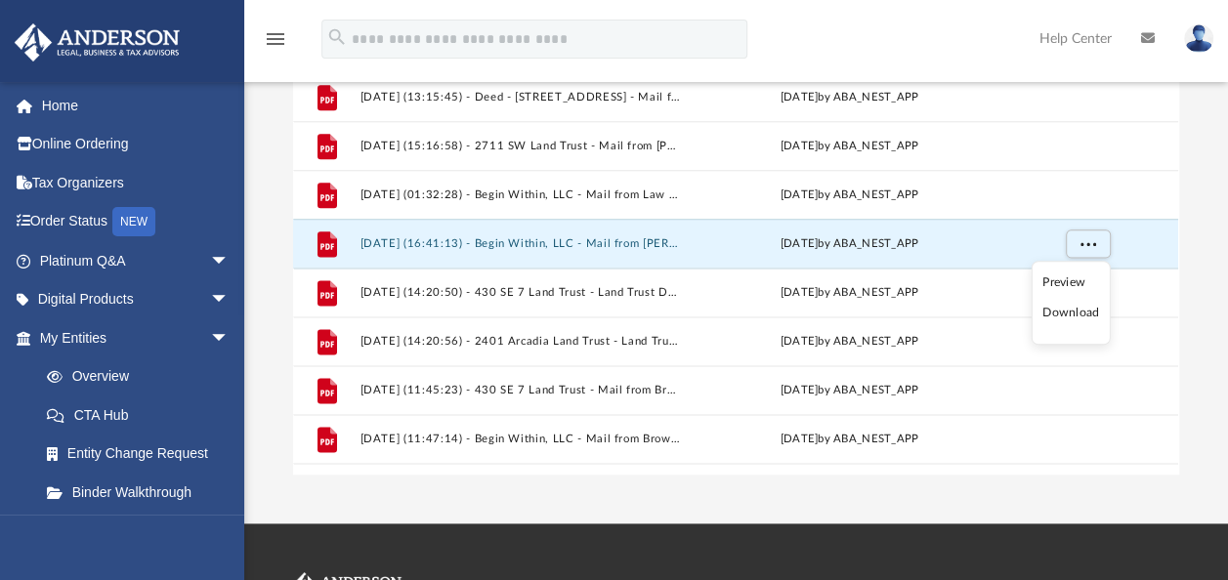
click at [1069, 315] on li "Download" at bounding box center [1070, 314] width 57 height 21
click at [1182, 303] on div "Difficulty viewing your box folder? You can also access your account directly o…" at bounding box center [735, 163] width 983 height 624
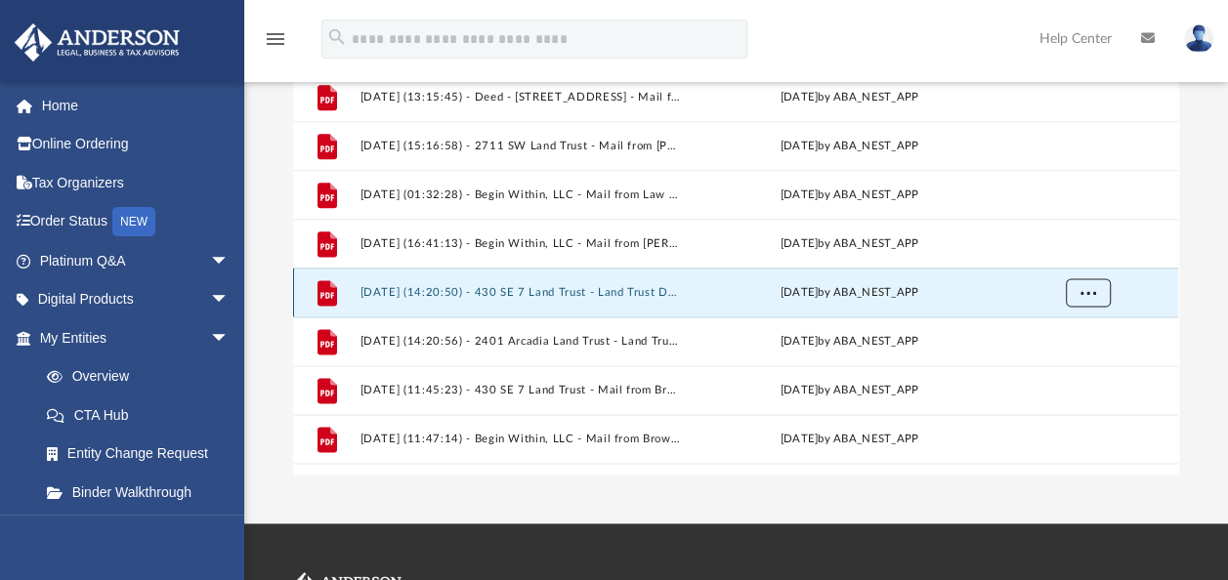
click at [1091, 291] on span "More options" at bounding box center [1088, 291] width 16 height 11
click at [1055, 369] on li "Download" at bounding box center [1070, 363] width 57 height 21
click at [1203, 311] on div "Difficulty viewing your box folder? You can also access your account directly o…" at bounding box center [735, 163] width 983 height 624
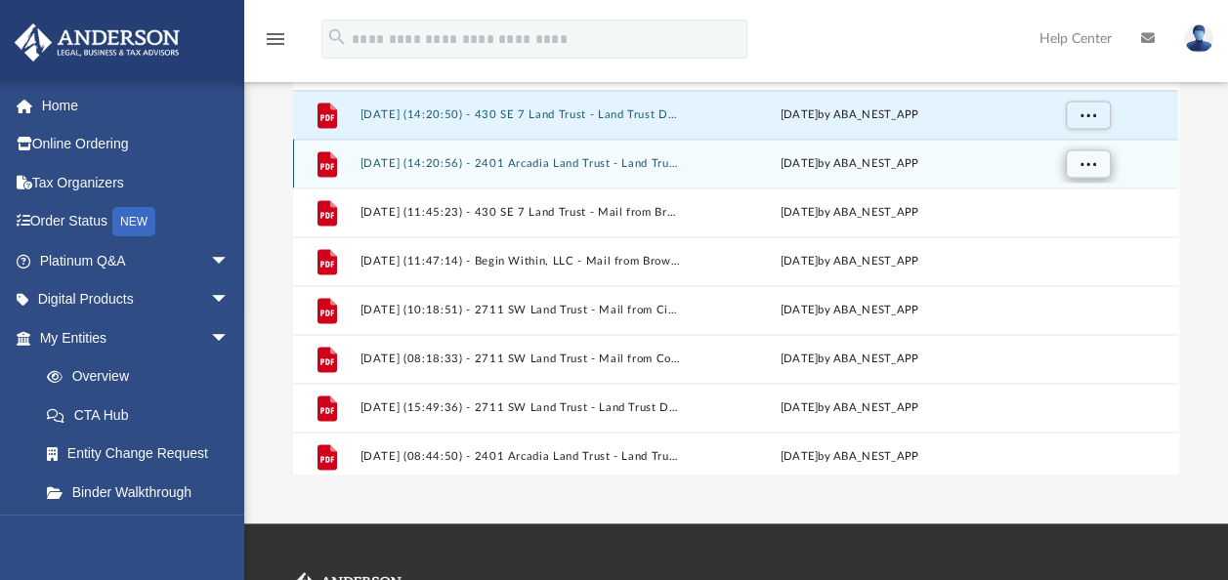
scroll to position [1414, 0]
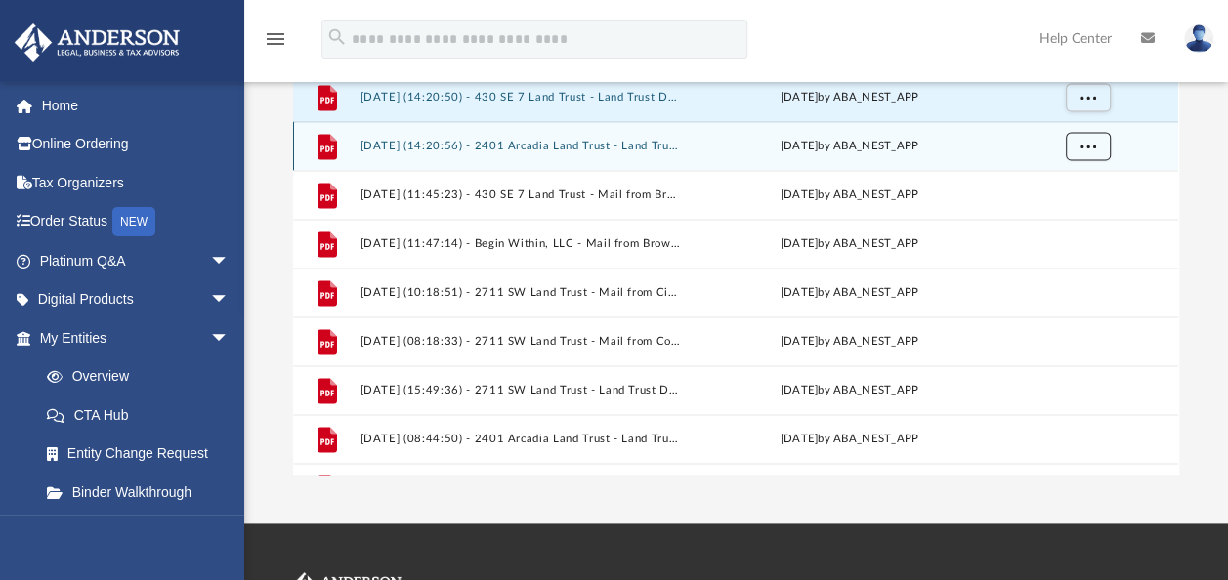
click at [1091, 154] on button "More options" at bounding box center [1087, 146] width 45 height 29
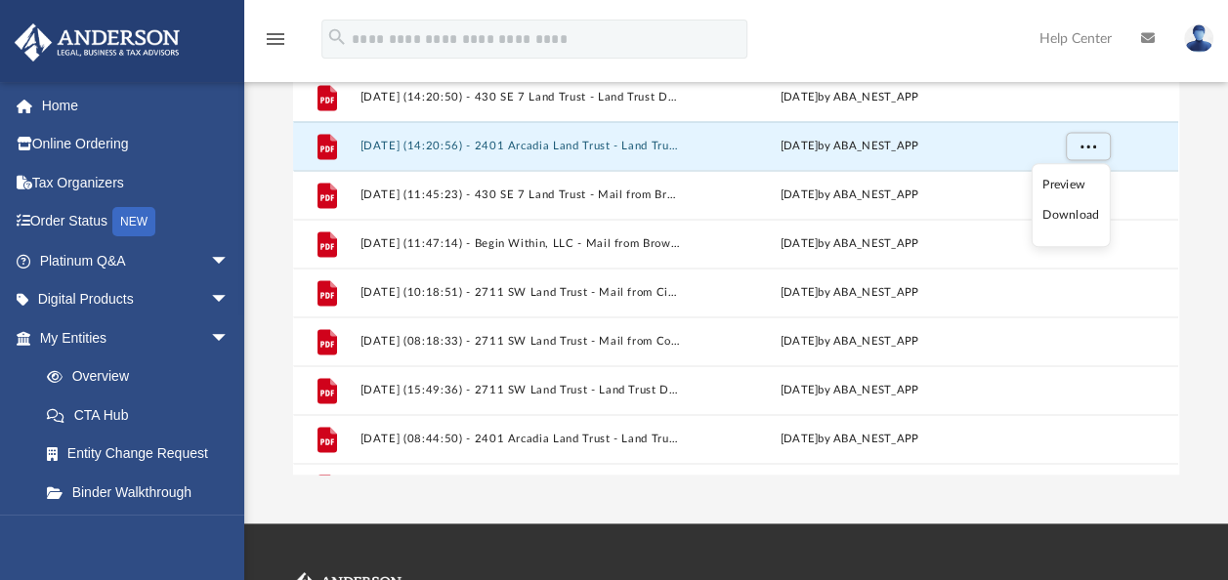
click at [1066, 213] on li "Download" at bounding box center [1070, 216] width 57 height 21
click at [1186, 221] on div "Difficulty viewing your box folder? You can also access your account directly o…" at bounding box center [735, 163] width 983 height 624
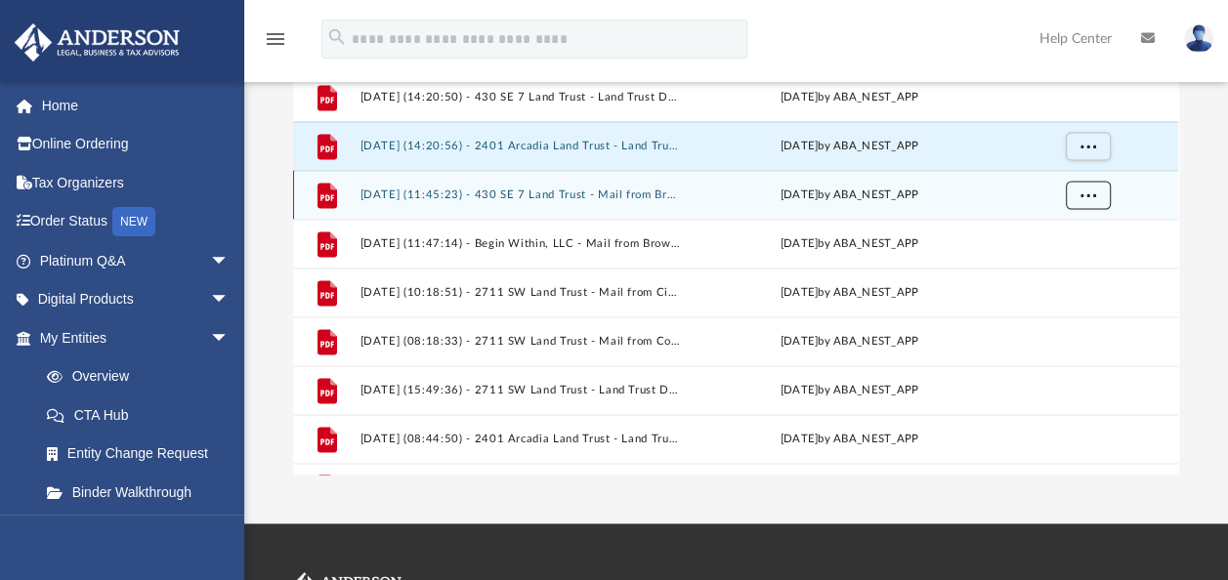
click at [1096, 195] on button "More options" at bounding box center [1087, 195] width 45 height 29
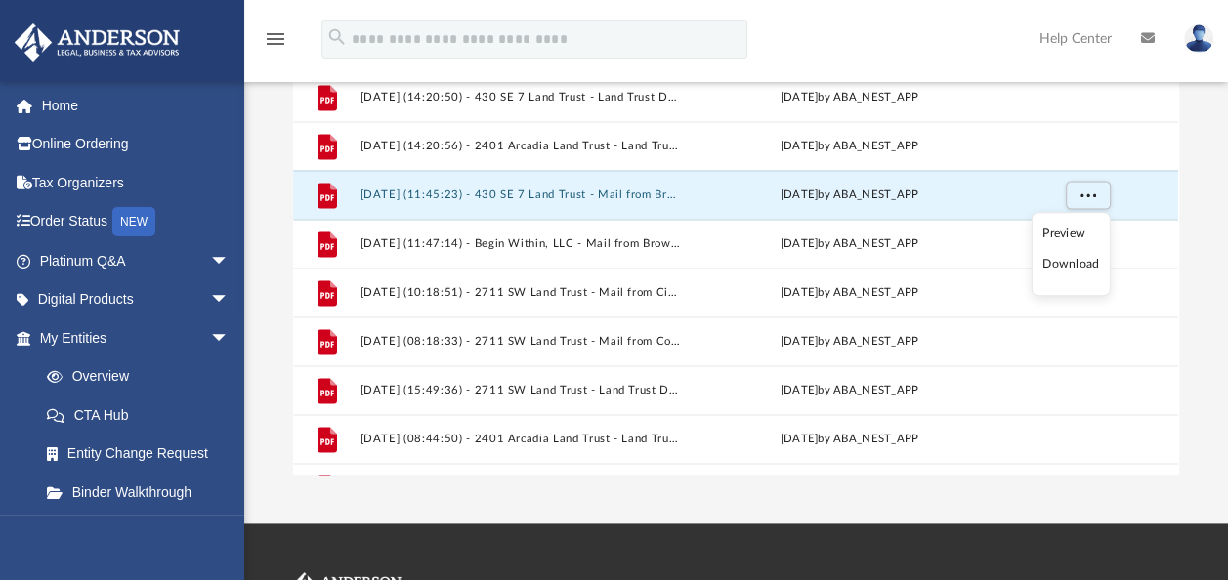
click at [1079, 261] on li "Download" at bounding box center [1070, 265] width 57 height 21
click at [1193, 253] on div "Difficulty viewing your box folder? You can also access your account directly o…" at bounding box center [735, 163] width 983 height 624
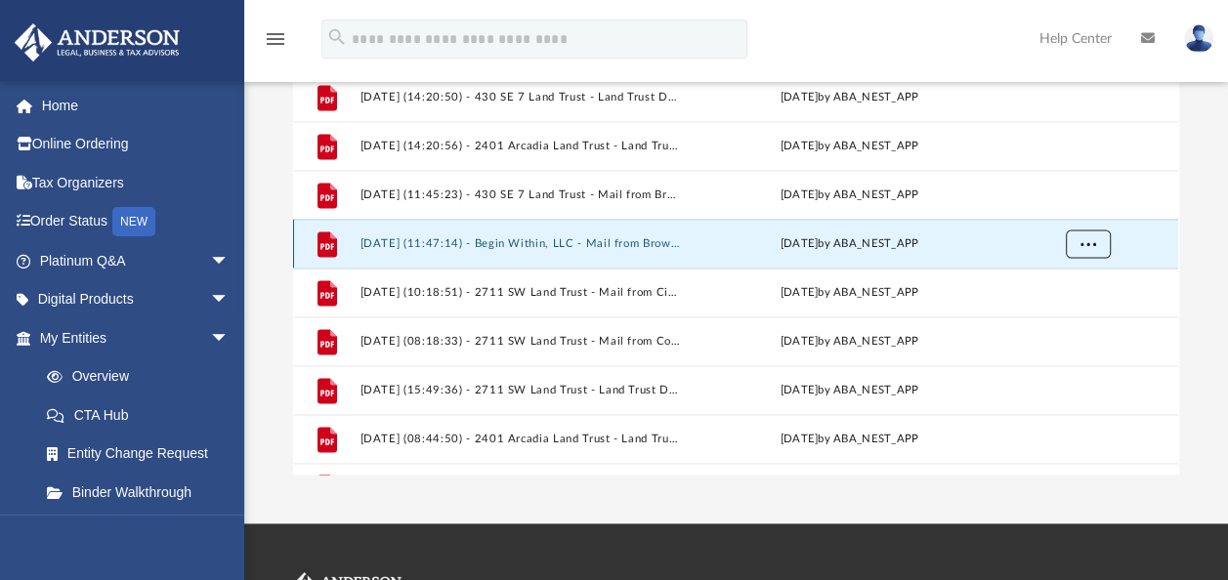
click at [1080, 238] on span "More options" at bounding box center [1088, 242] width 16 height 11
click at [1057, 309] on li "Download" at bounding box center [1070, 314] width 57 height 21
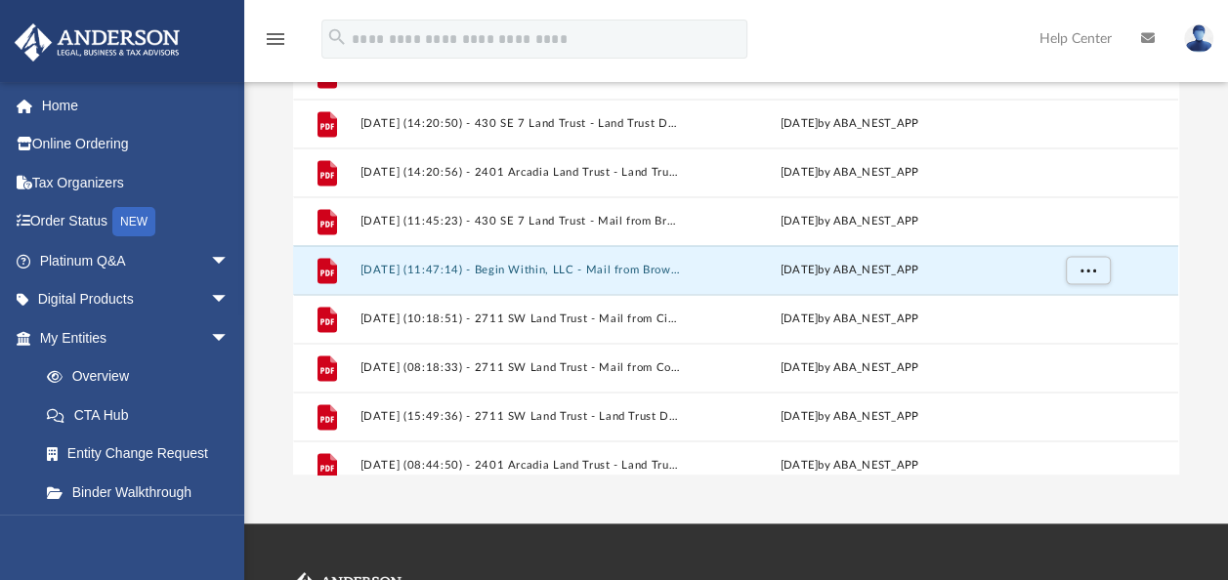
scroll to position [1449, 0]
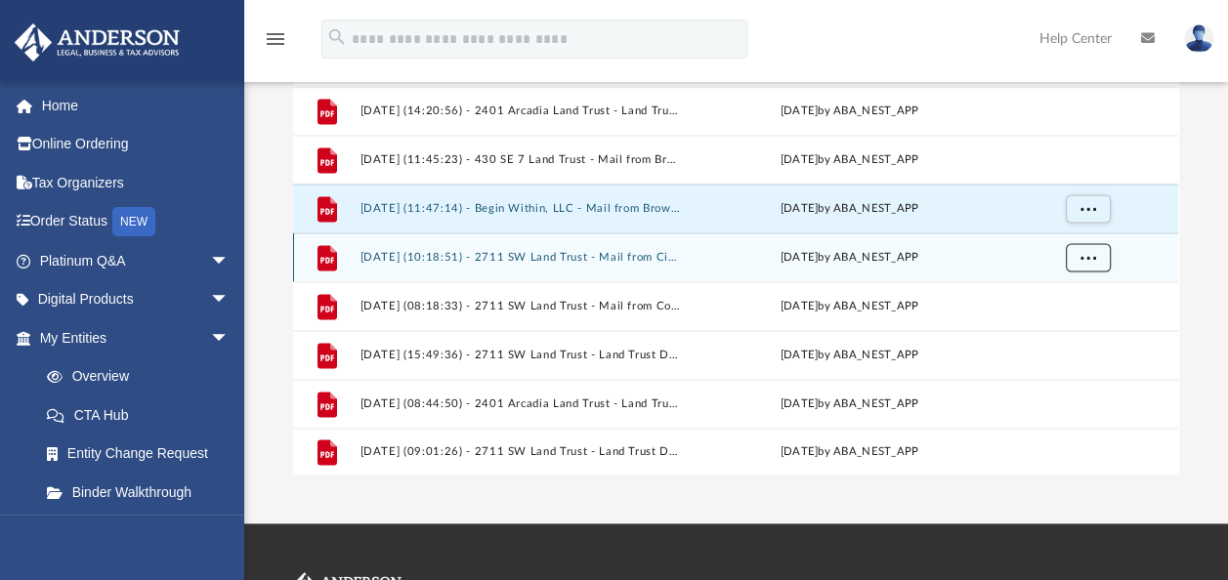
click at [1091, 261] on button "More options" at bounding box center [1087, 257] width 45 height 29
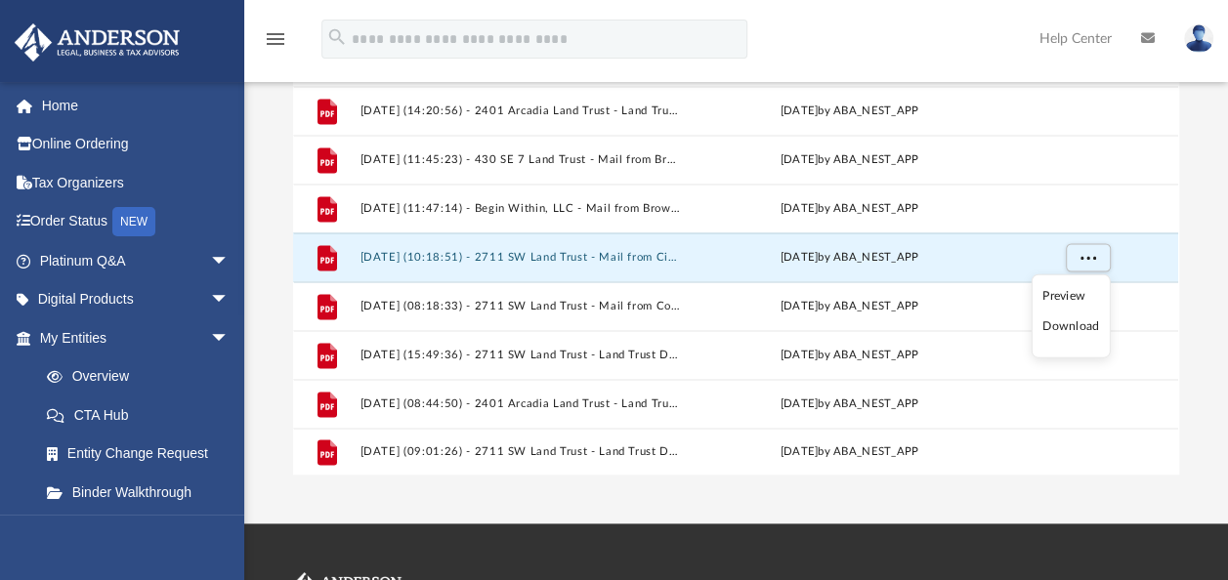
click at [1073, 331] on li "Download" at bounding box center [1070, 326] width 57 height 21
click at [1196, 320] on div "Difficulty viewing your box folder? You can also access your account directly o…" at bounding box center [735, 163] width 983 height 624
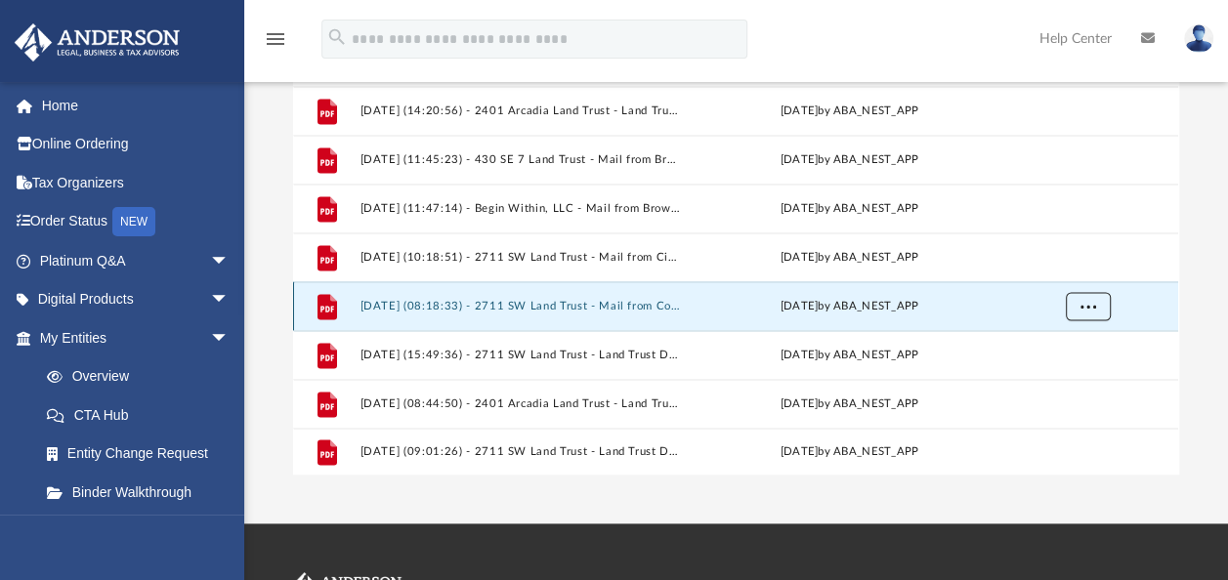
click at [1091, 304] on span "More options" at bounding box center [1088, 305] width 16 height 11
click at [1072, 379] on li "Download" at bounding box center [1070, 375] width 57 height 21
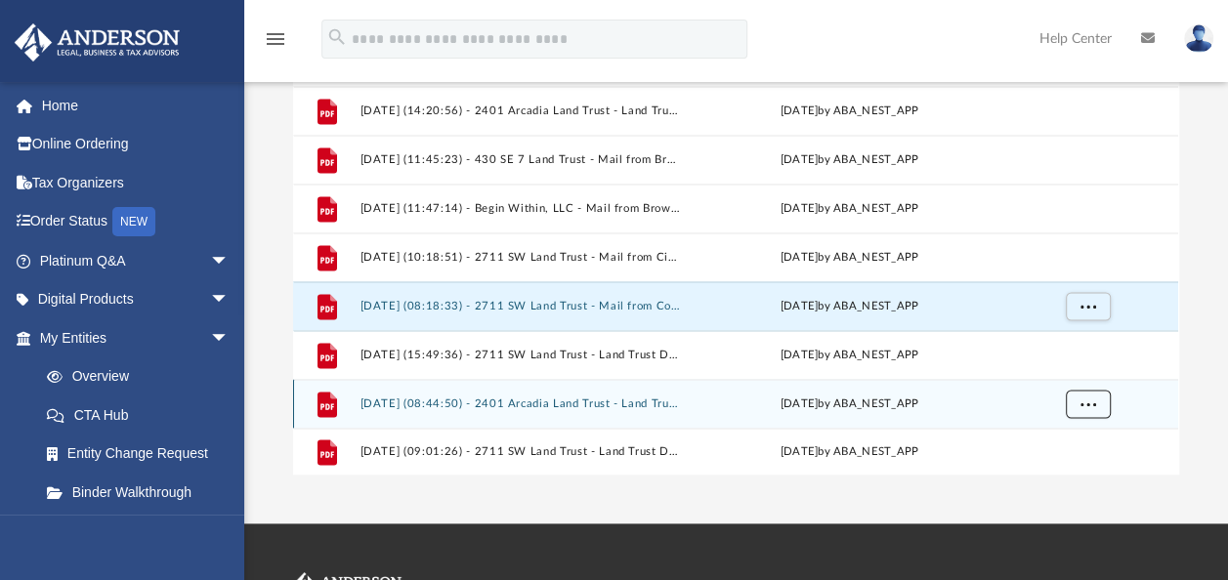
click at [1092, 397] on span "More options" at bounding box center [1088, 402] width 16 height 11
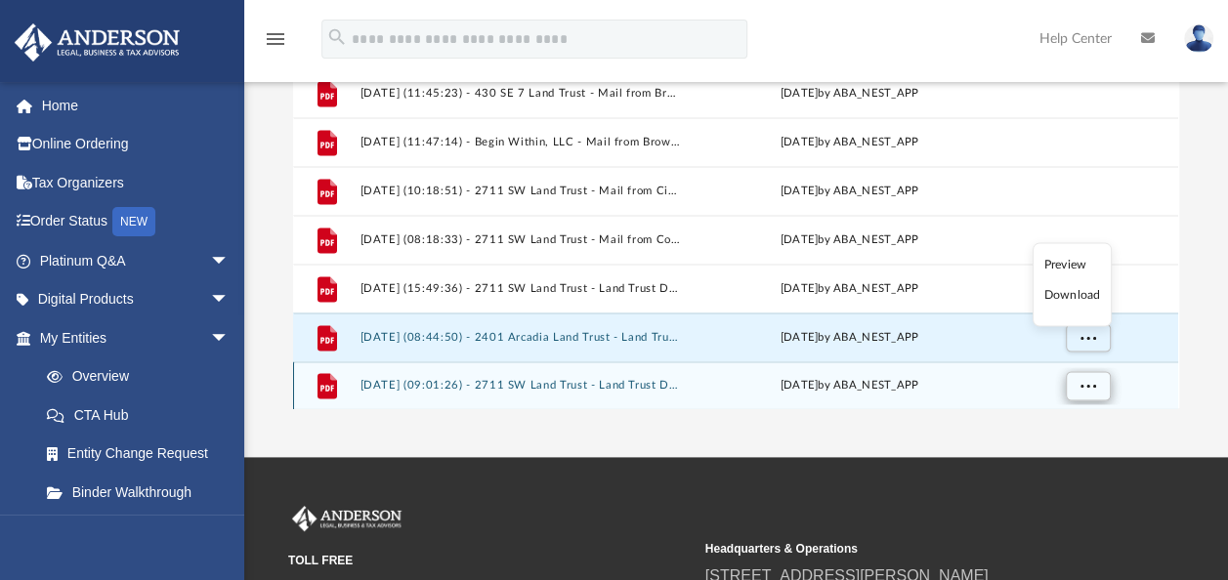
scroll to position [391, 0]
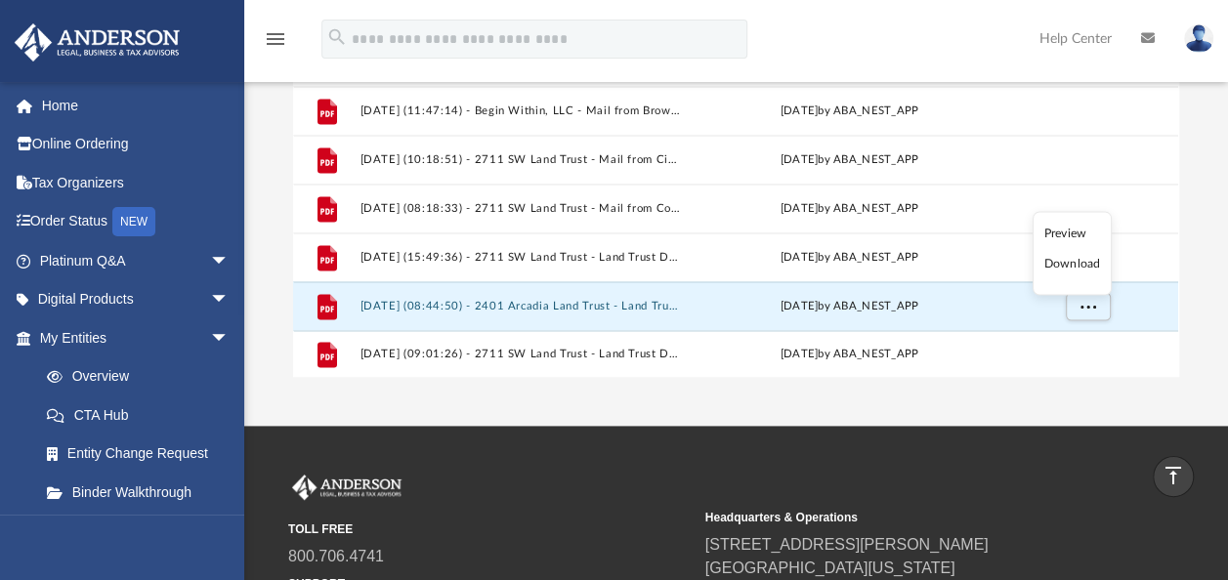
click at [1074, 265] on li "Download" at bounding box center [1071, 264] width 57 height 21
click at [1209, 281] on div "Difficulty viewing your box folder? You can also access your account directly o…" at bounding box center [735, 65] width 983 height 624
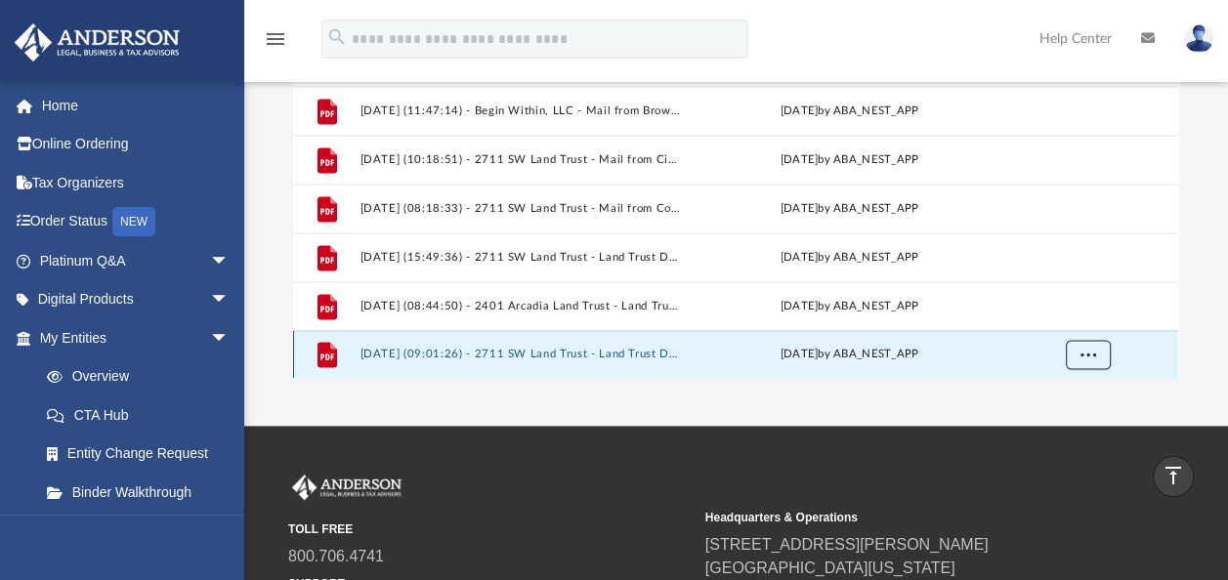
click at [1096, 358] on button "More options" at bounding box center [1087, 354] width 45 height 29
click at [1062, 314] on li "Download" at bounding box center [1070, 312] width 57 height 21
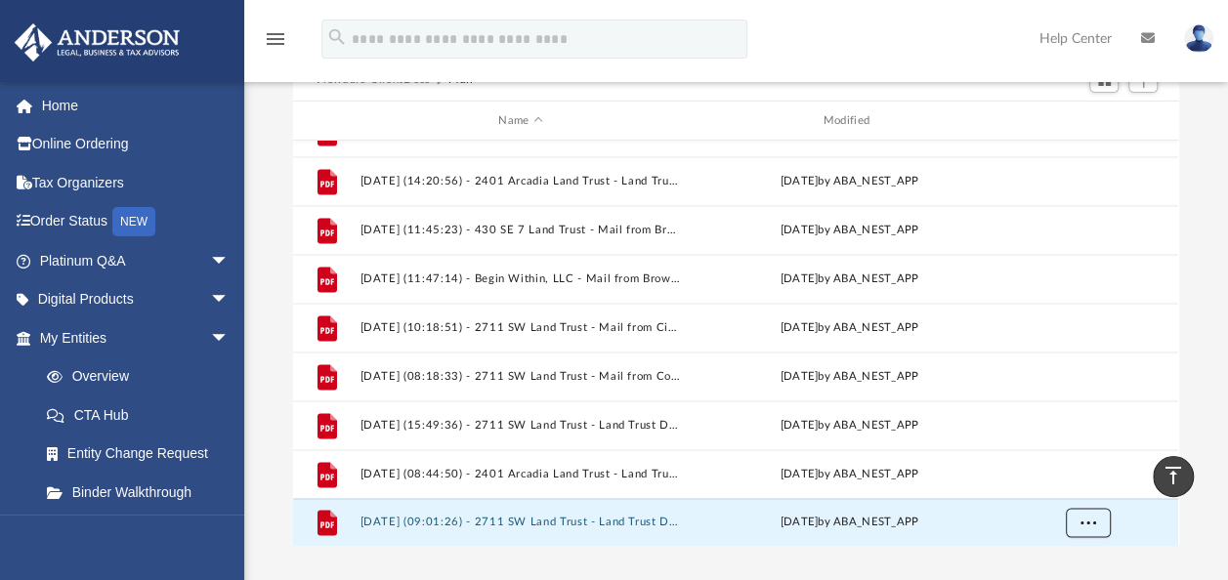
scroll to position [0, 0]
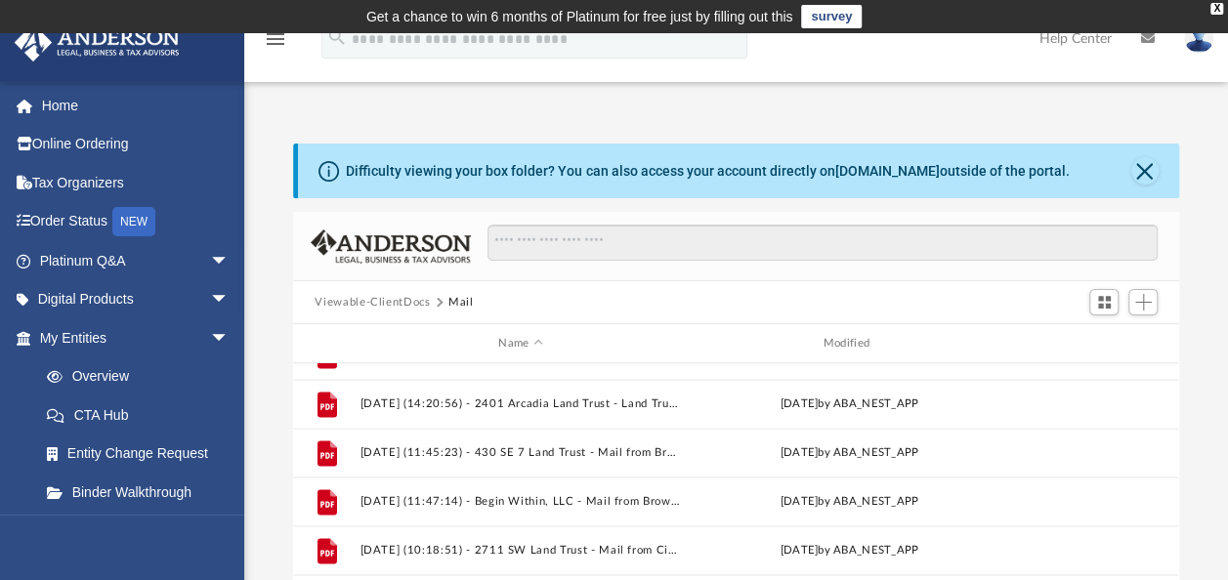
click at [422, 304] on button "Viewable-ClientDocs" at bounding box center [371, 303] width 115 height 18
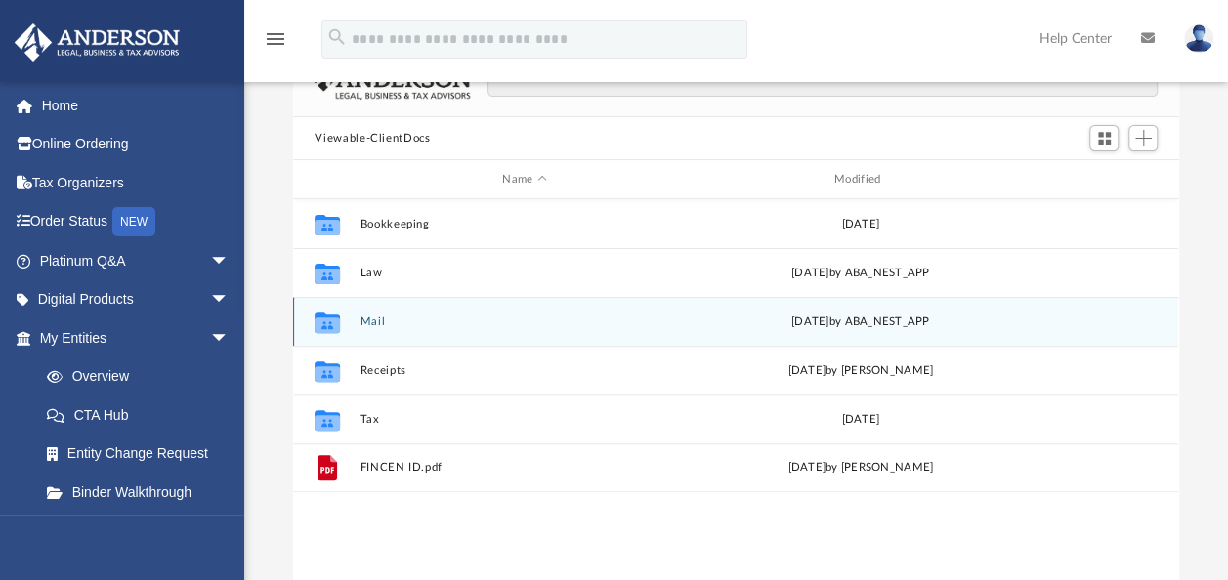
scroll to position [195, 0]
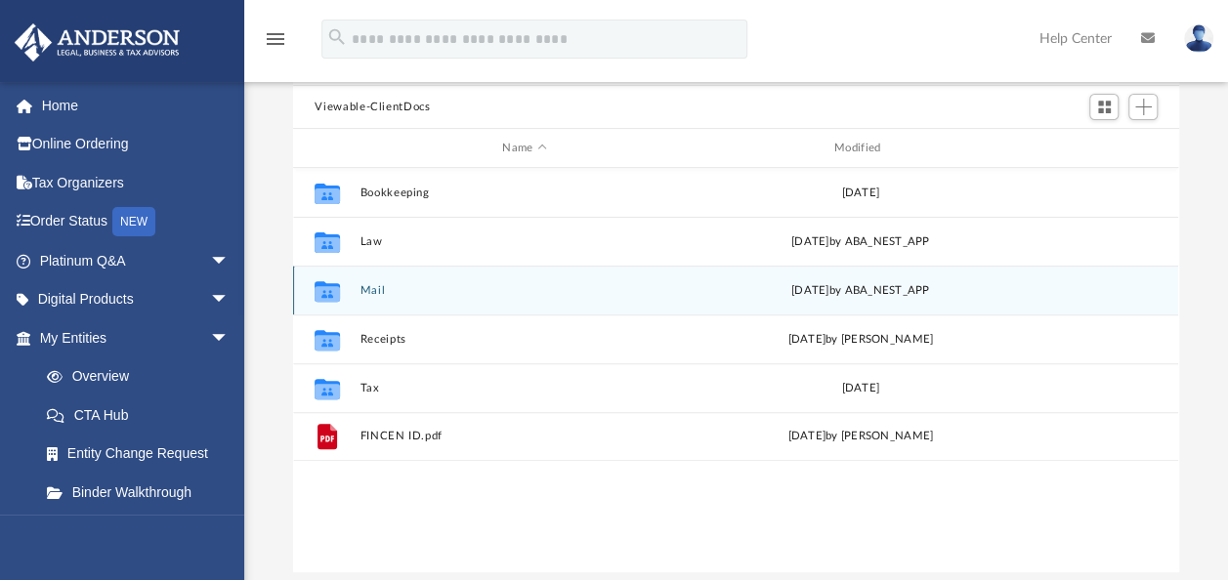
click at [358, 294] on div "Collaborated Folder Mail [DATE] by ABA_NEST_APP" at bounding box center [735, 290] width 885 height 49
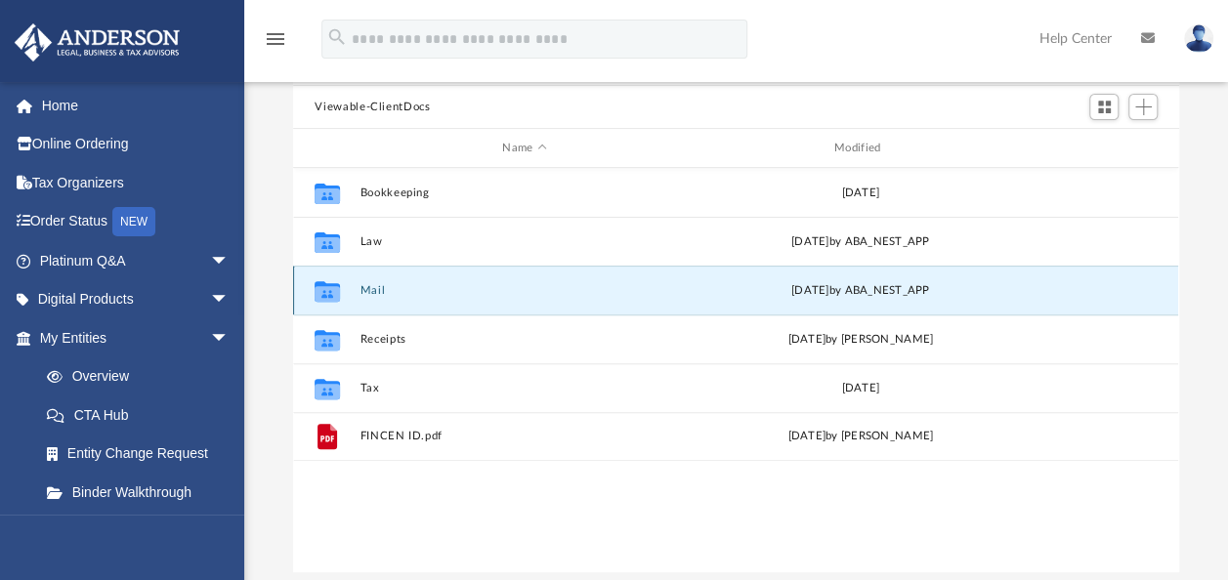
click at [361, 295] on button "Mail" at bounding box center [524, 290] width 328 height 13
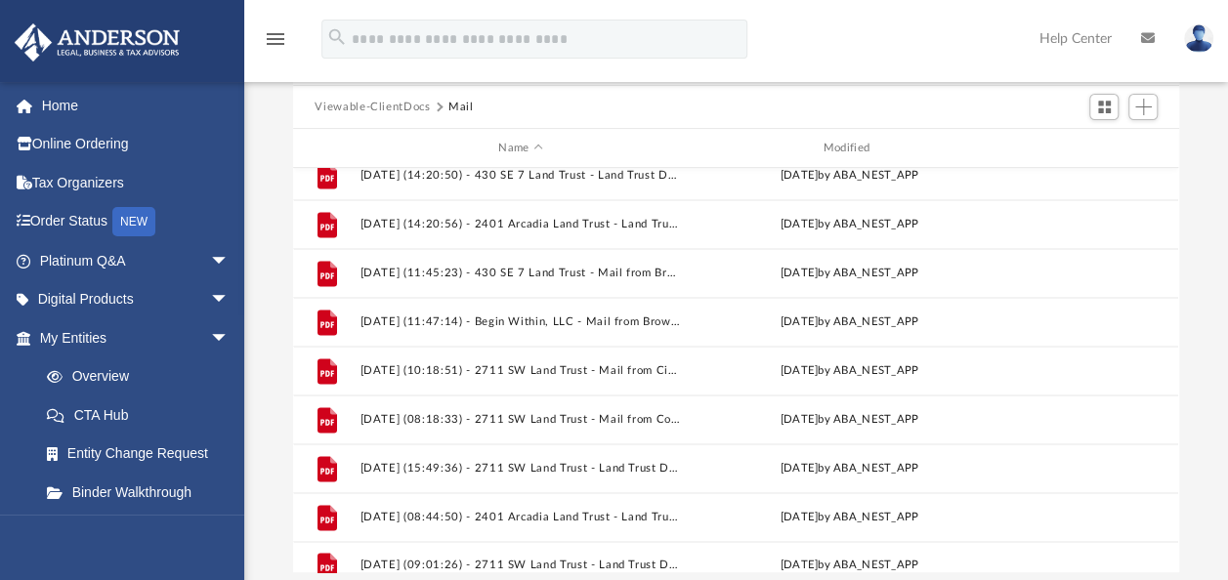
scroll to position [1449, 0]
